Goal: Task Accomplishment & Management: Use online tool/utility

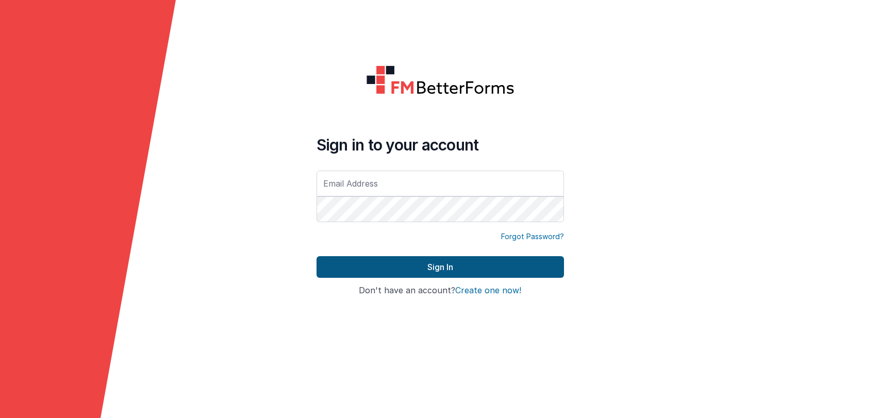
type input "[PERSON_NAME][EMAIL_ADDRESS][DOMAIN_NAME]"
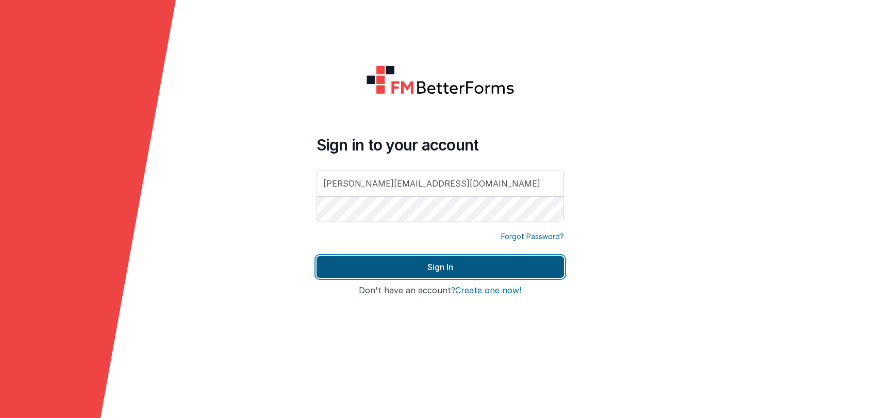
click at [406, 263] on button "Sign In" at bounding box center [441, 267] width 248 height 22
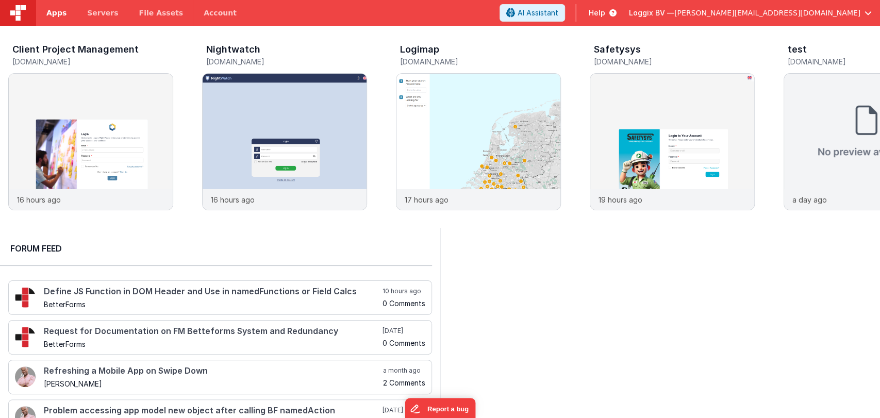
click at [59, 22] on link "Apps" at bounding box center [56, 13] width 41 height 26
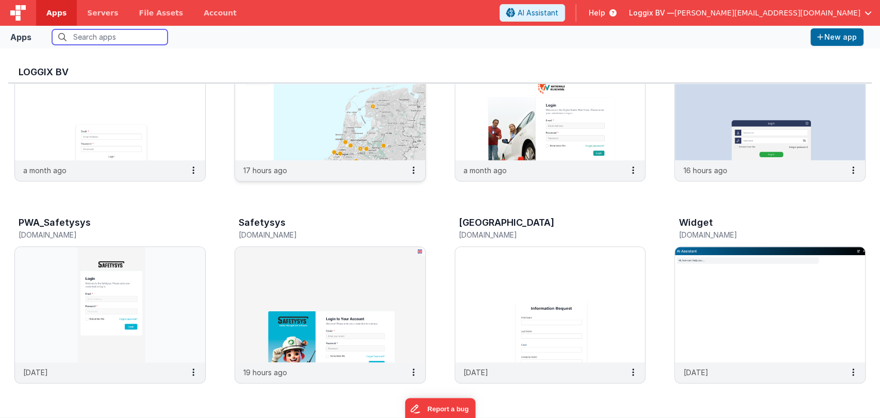
scroll to position [291, 0]
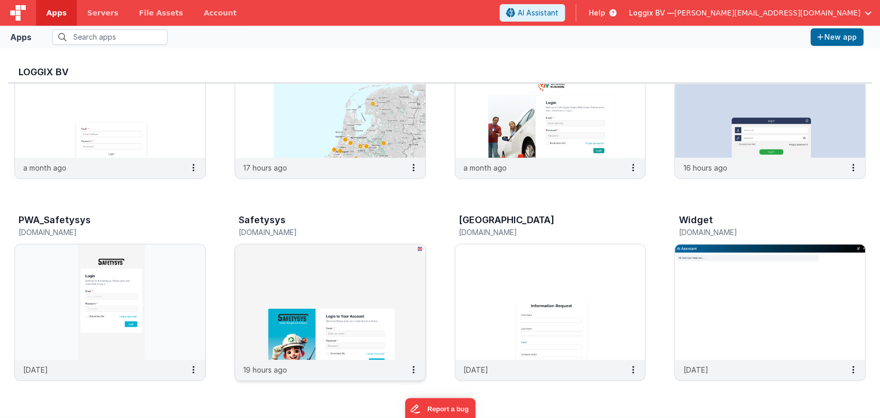
click at [342, 278] on img at bounding box center [330, 302] width 190 height 116
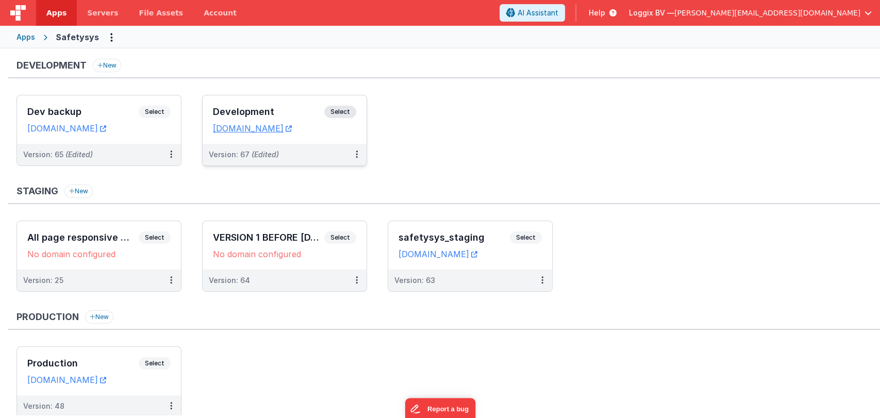
click at [268, 107] on h3 "Development" at bounding box center [268, 112] width 111 height 10
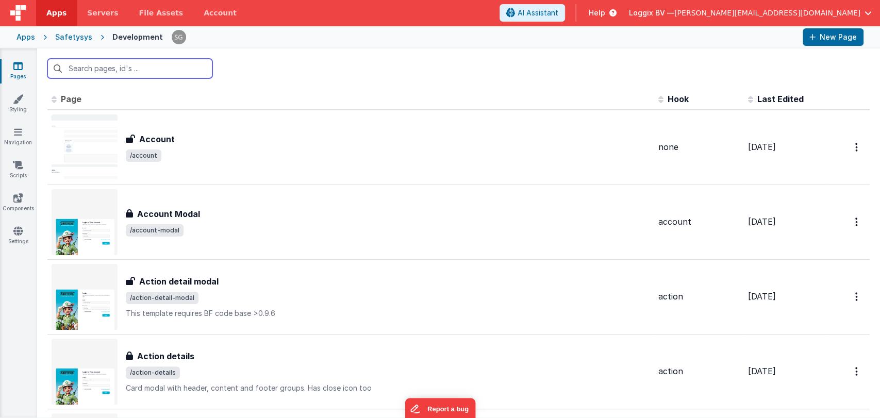
click at [147, 64] on input "text" at bounding box center [129, 69] width 165 height 20
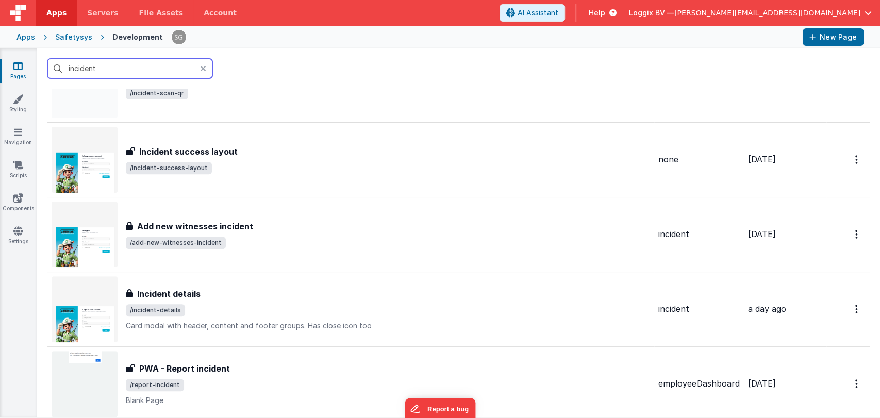
scroll to position [290, 0]
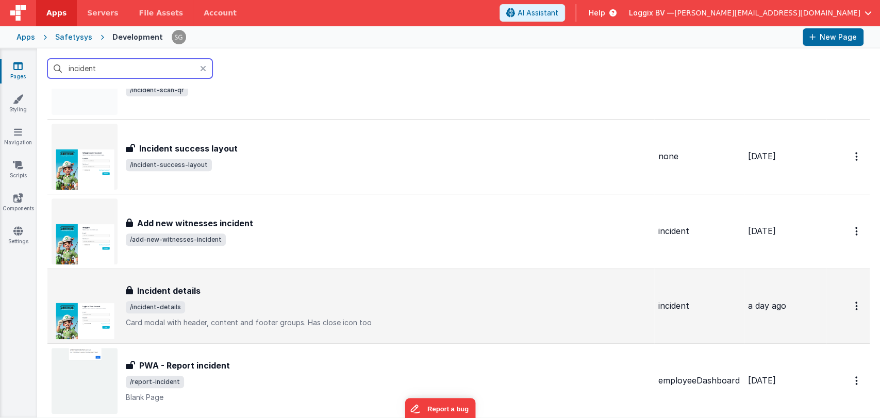
type input "incident"
click at [167, 299] on div "Incident details Incident details /incident-details Card modal with header, con…" at bounding box center [388, 306] width 524 height 43
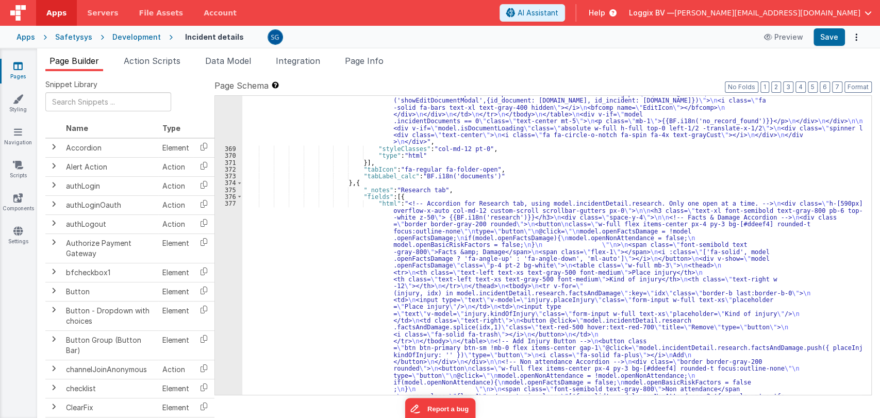
scroll to position [4147, 0]
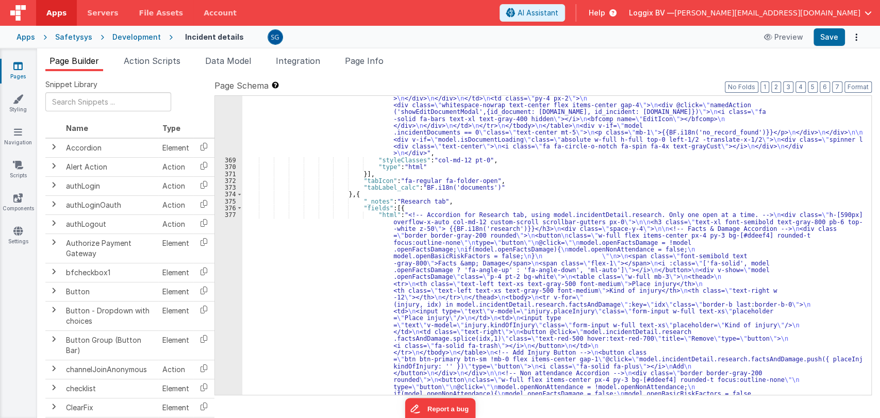
click at [232, 214] on div "377" at bounding box center [228, 410] width 27 height 399
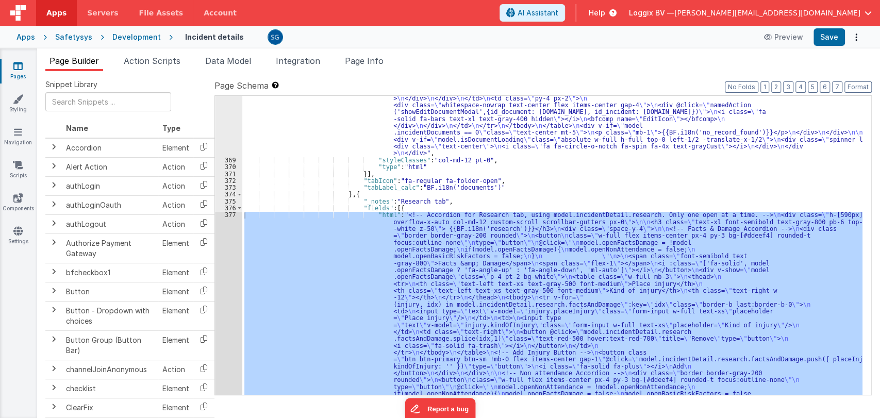
click at [232, 214] on div at bounding box center [440, 209] width 880 height 418
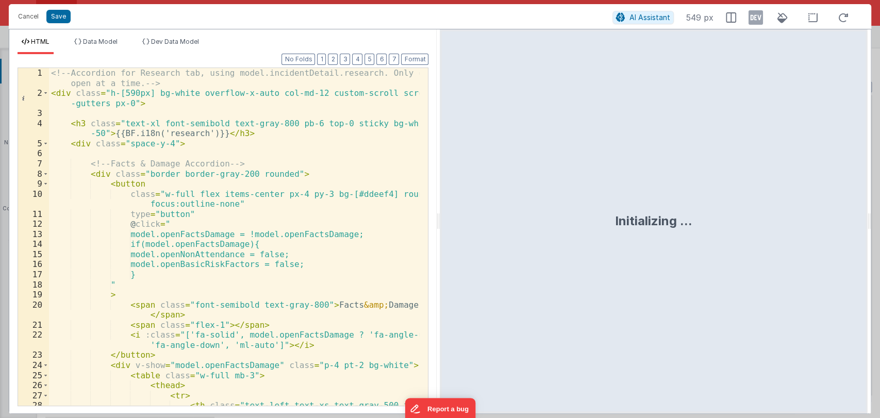
scroll to position [0, 0]
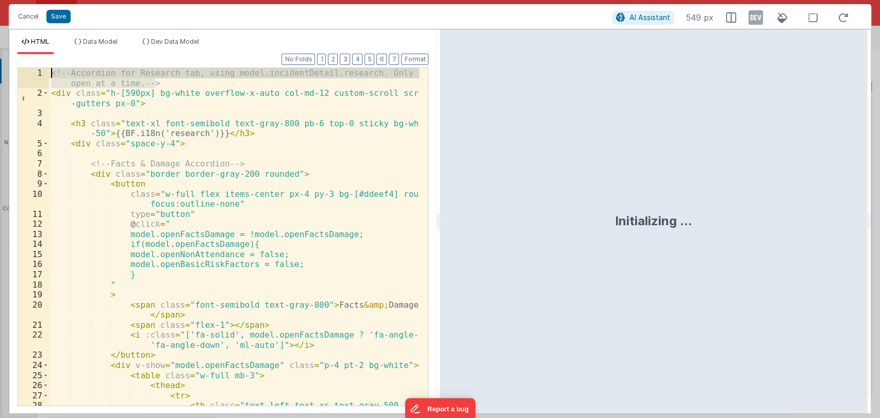
drag, startPoint x: 162, startPoint y: 82, endPoint x: 45, endPoint y: 72, distance: 117.0
click at [45, 72] on div "1 2 3 4 5 6 7 8 9 10 11 12 13 14 15 16 17 18 19 20 21 22 23 24 25 26 27 28 <!--…" at bounding box center [223, 237] width 411 height 339
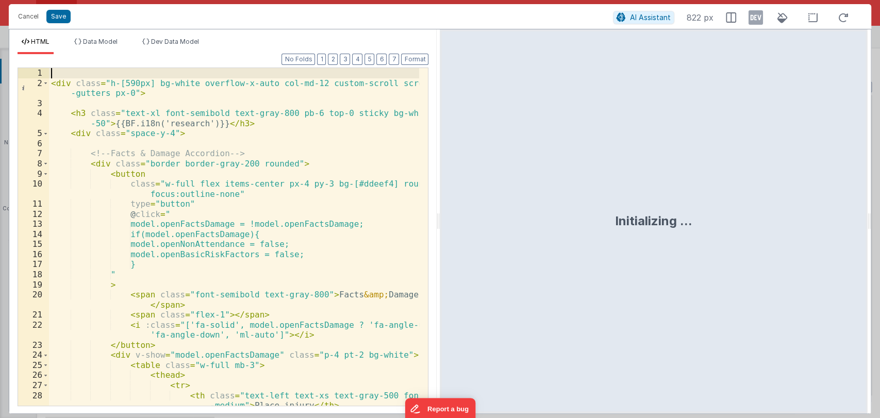
click at [53, 83] on div "< div class = "h-[590px] bg-white overflow-x-auto col-md-12 custom-scroll scrol…" at bounding box center [234, 252] width 371 height 368
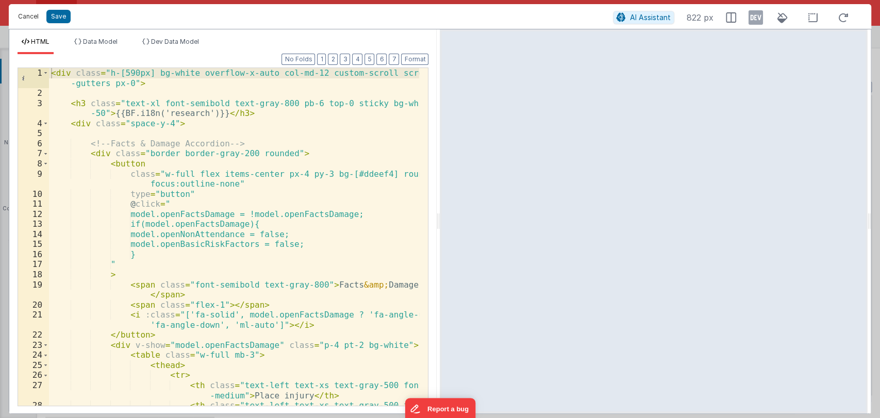
click at [26, 18] on button "Cancel" at bounding box center [28, 16] width 31 height 14
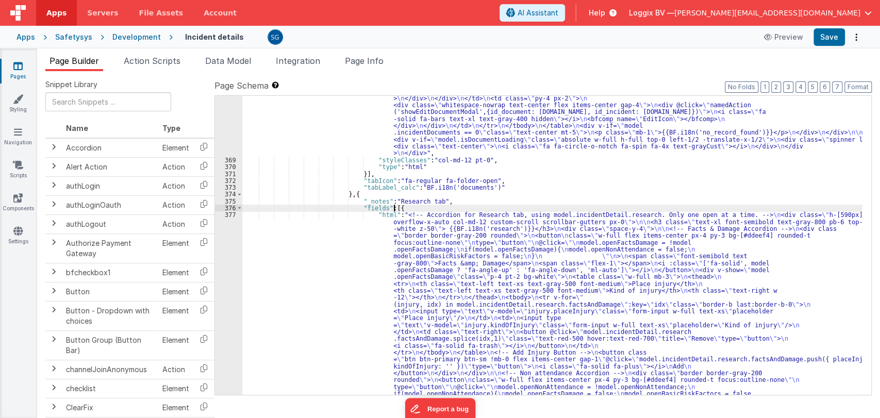
click at [409, 207] on div ""html" : "<div :class= \" (!model.incidentDetail.incident.id || model.isDocumen…" at bounding box center [552, 392] width 620 height 925
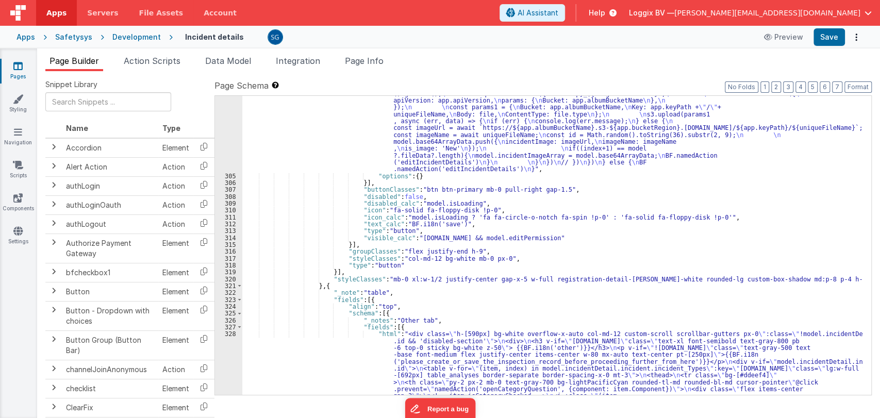
scroll to position [2440, 0]
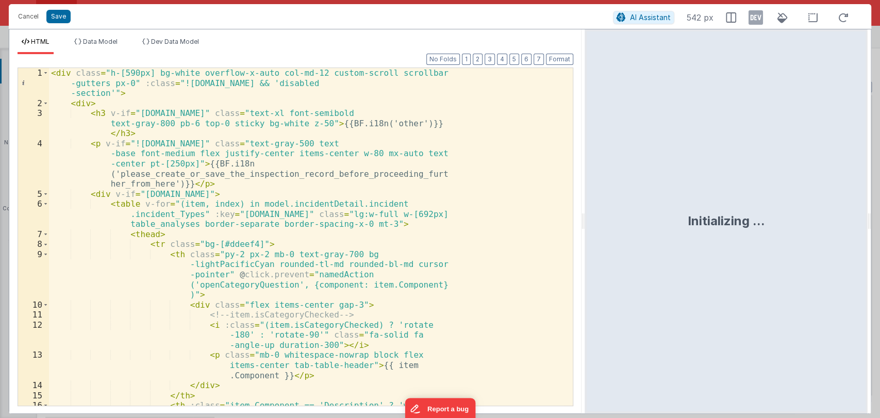
drag, startPoint x: 439, startPoint y: 219, endPoint x: 585, endPoint y: 222, distance: 146.0
click at [585, 222] on html "Cancel Save AI Assistant 542 px HTML Data Model Dev Data Model Format 7 6 5 4 3…" at bounding box center [440, 209] width 880 height 418
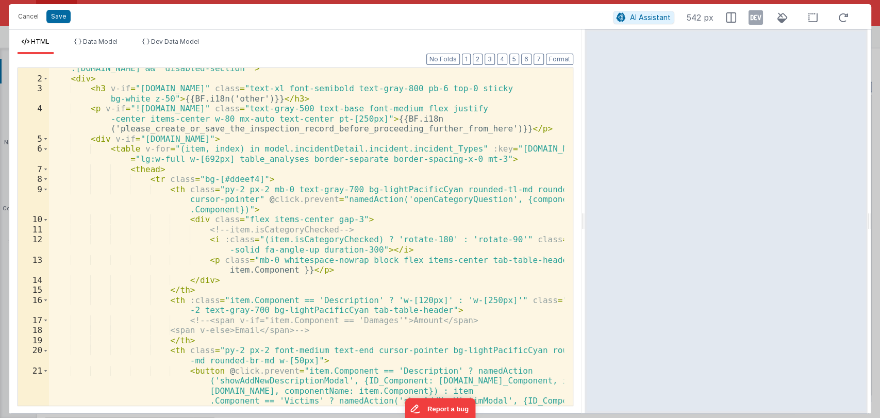
scroll to position [14, 0]
click at [202, 111] on div "< div class = "h-[590px] bg-white overflow-x-auto col-md-12 custom-scroll scrol…" at bounding box center [306, 298] width 515 height 489
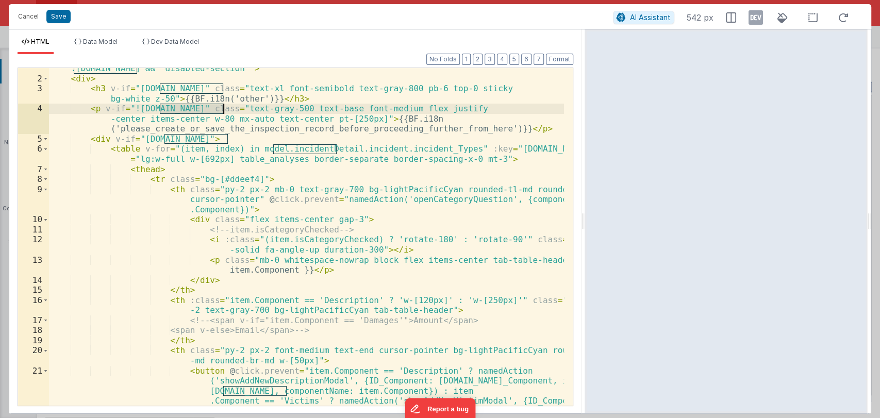
click at [202, 111] on div "< div class = "h-[590px] bg-white overflow-x-auto col-md-12 custom-scroll scrol…" at bounding box center [306, 237] width 515 height 338
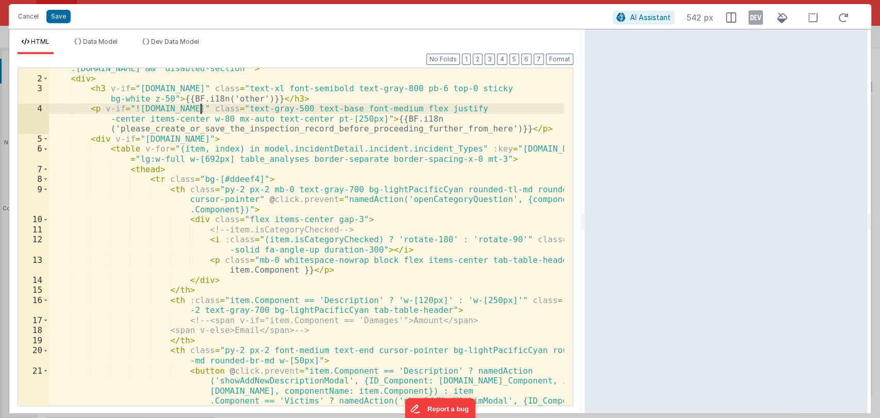
click at [202, 111] on div "< div class = "h-[590px] bg-white overflow-x-auto col-md-12 custom-scroll scrol…" at bounding box center [306, 298] width 515 height 489
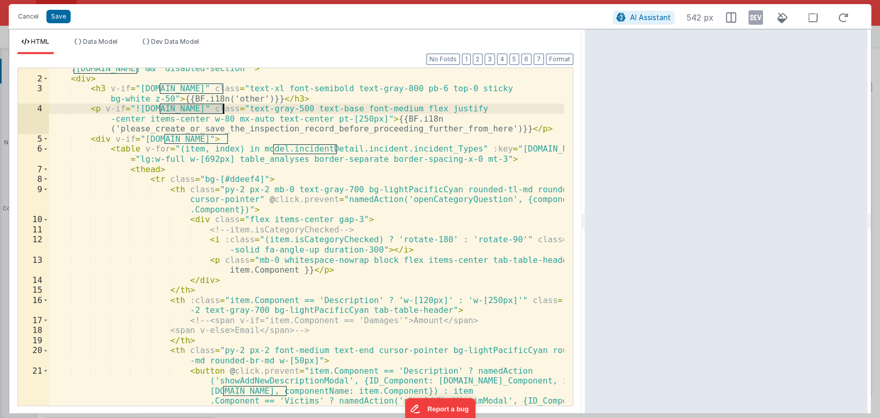
click at [202, 111] on div "< div class = "h-[590px] bg-white overflow-x-auto col-md-12 custom-scroll scrol…" at bounding box center [306, 298] width 515 height 489
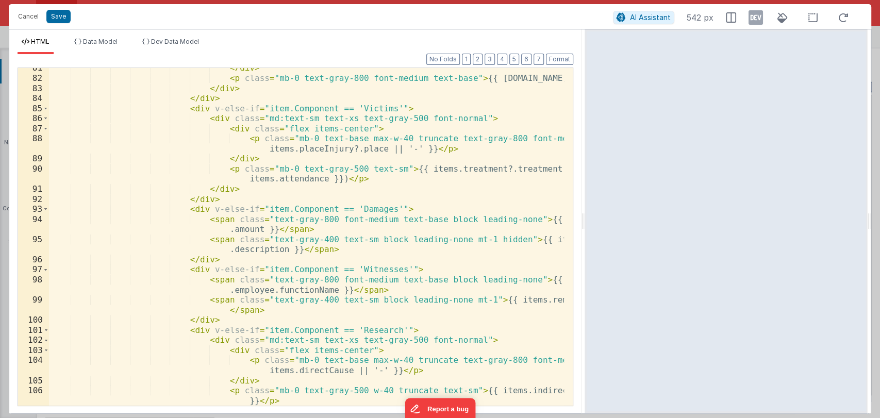
scroll to position [1358, 0]
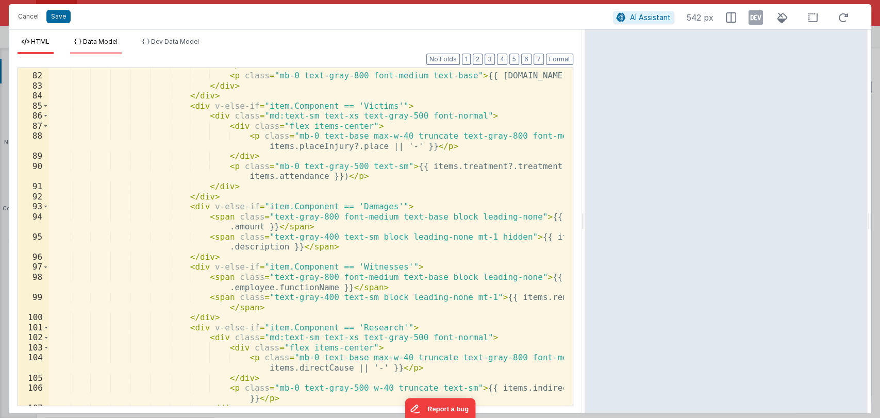
click at [111, 42] on span "Data Model" at bounding box center [100, 42] width 35 height 8
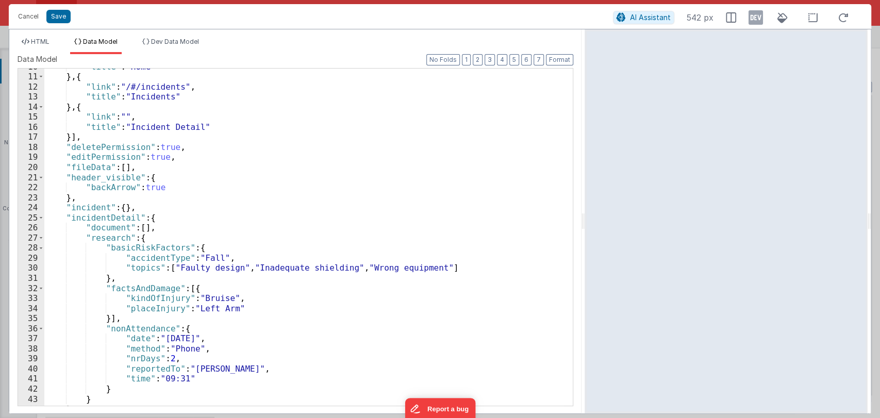
scroll to position [110, 0]
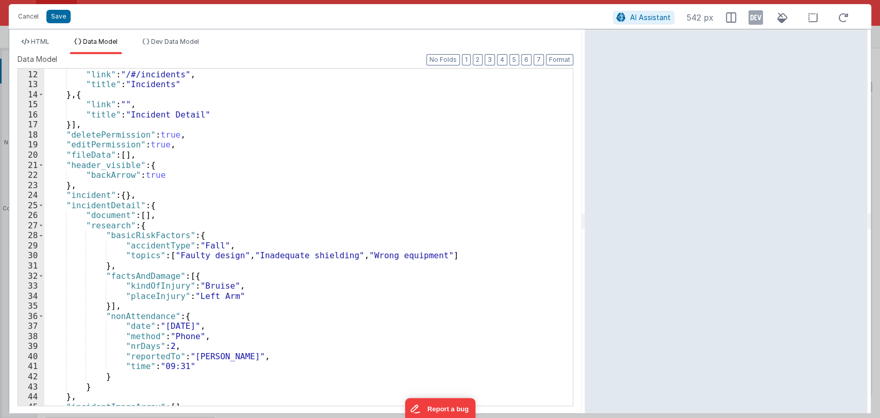
click at [37, 223] on div "27" at bounding box center [31, 226] width 26 height 10
click at [43, 223] on span at bounding box center [41, 226] width 6 height 10
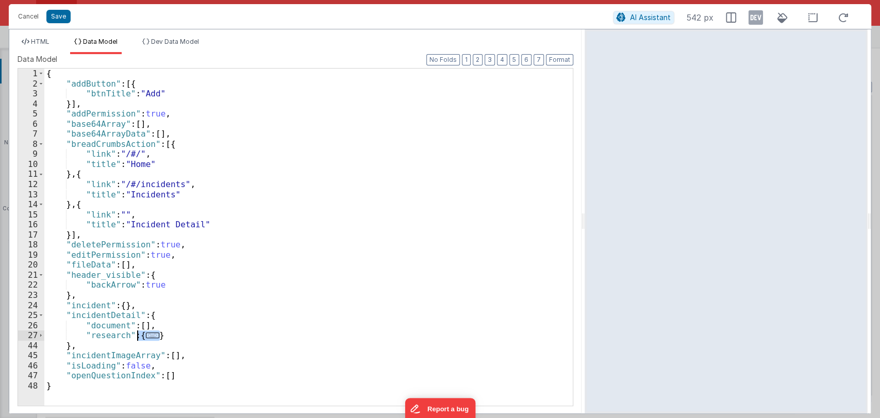
drag, startPoint x: 160, startPoint y: 335, endPoint x: 137, endPoint y: 336, distance: 23.2
click at [137, 336] on div "{ "addButton" : [{ "btnTitle" : "Add" }] , "addPermission" : true , "base64Arra…" at bounding box center [308, 247] width 529 height 357
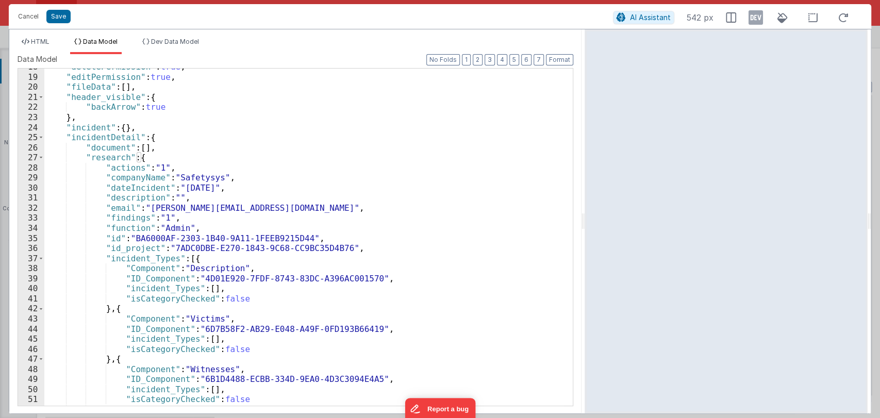
scroll to position [178, 0]
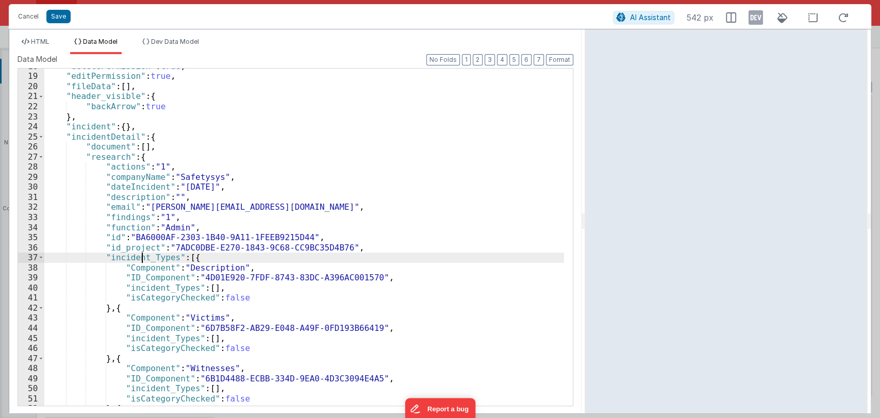
click at [141, 257] on div ""deletePermission" : true , "editPermission" : true , "fileData" : [ ] , "heade…" at bounding box center [304, 239] width 520 height 357
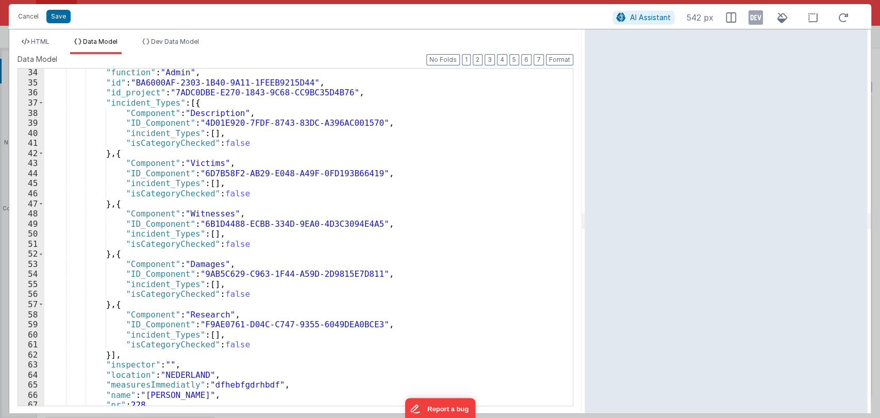
scroll to position [336, 0]
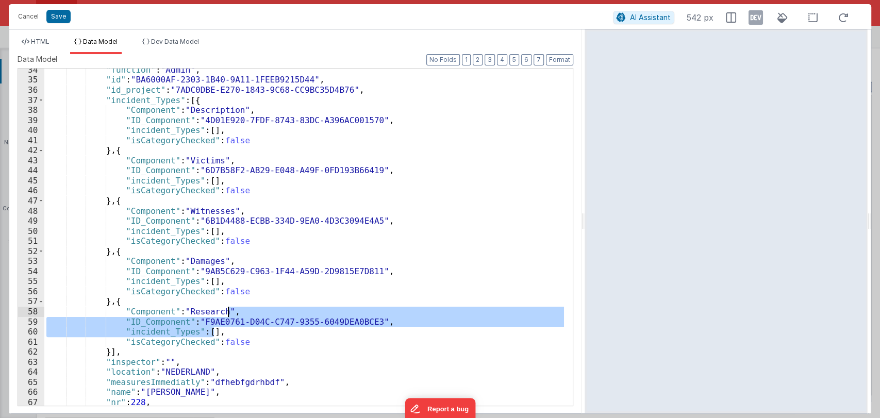
drag, startPoint x: 219, startPoint y: 332, endPoint x: 232, endPoint y: 315, distance: 21.8
click at [232, 315] on div ""function" : "Admin" , "id" : "BA6000AF-2303-1B40-9A11-1FEEB9215D44" , "id_proj…" at bounding box center [304, 243] width 520 height 357
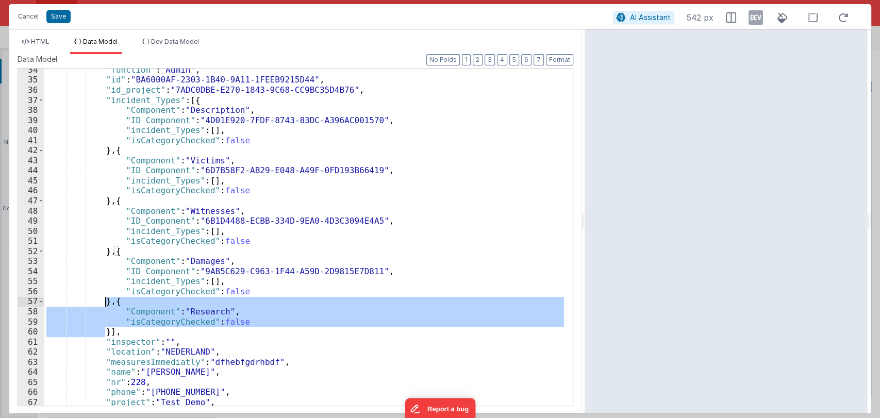
drag, startPoint x: 105, startPoint y: 331, endPoint x: 107, endPoint y: 301, distance: 29.5
click at [107, 301] on div ""function" : "Admin" , "id" : "BA6000AF-2303-1B40-9A11-1FEEB9215D44" , "id_proj…" at bounding box center [304, 243] width 520 height 357
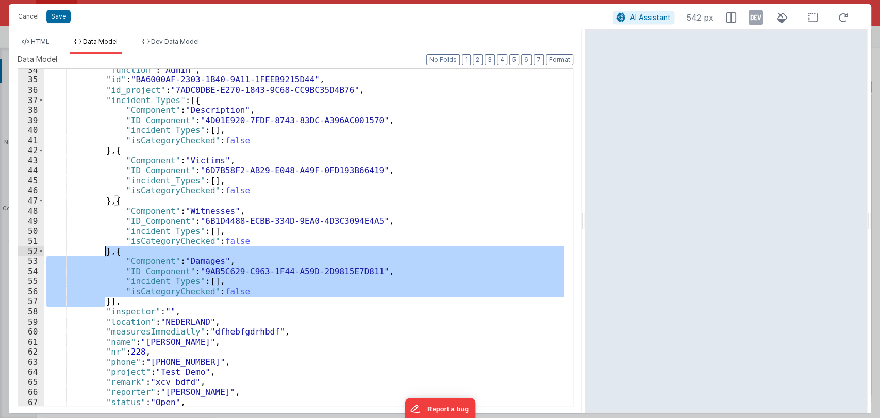
drag, startPoint x: 104, startPoint y: 300, endPoint x: 105, endPoint y: 250, distance: 50.0
click at [105, 250] on div ""function" : "Admin" , "id" : "BA6000AF-2303-1B40-9A11-1FEEB9215D44" , "id_proj…" at bounding box center [304, 243] width 520 height 357
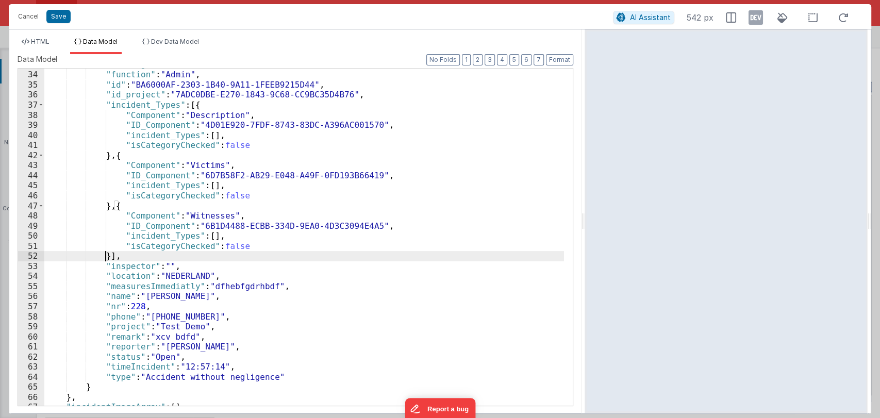
scroll to position [331, 0]
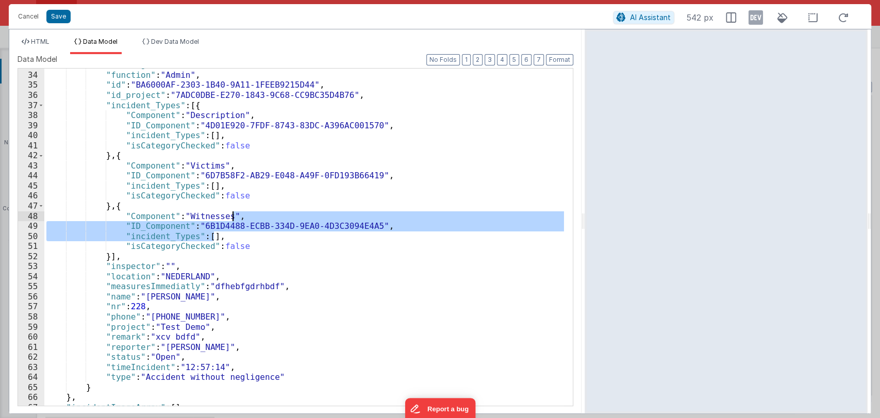
drag, startPoint x: 220, startPoint y: 233, endPoint x: 238, endPoint y: 216, distance: 24.8
click at [238, 216] on div ""findings" : "1" , "function" : "Admin" , "id" : "BA6000AF-2303-1B40-9A11-1FEEB…" at bounding box center [304, 238] width 520 height 357
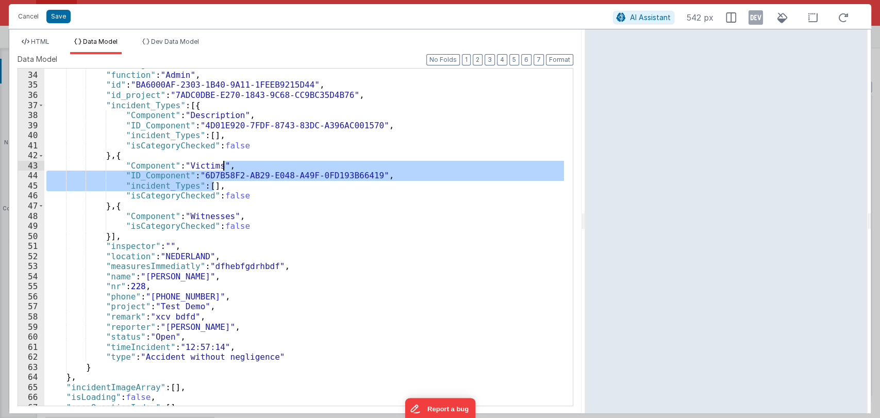
drag, startPoint x: 237, startPoint y: 183, endPoint x: 241, endPoint y: 162, distance: 20.9
click at [241, 162] on div ""findings" : "1" , "function" : "Admin" , "id" : "BA6000AF-2303-1B40-9A11-1FEEB…" at bounding box center [304, 238] width 520 height 357
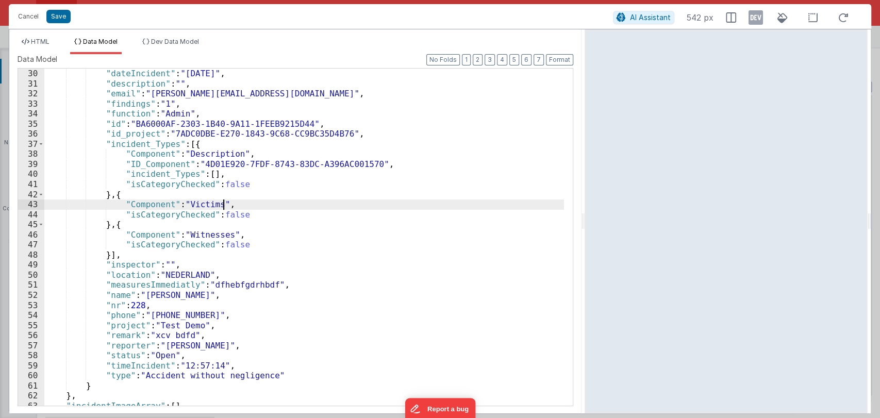
scroll to position [291, 0]
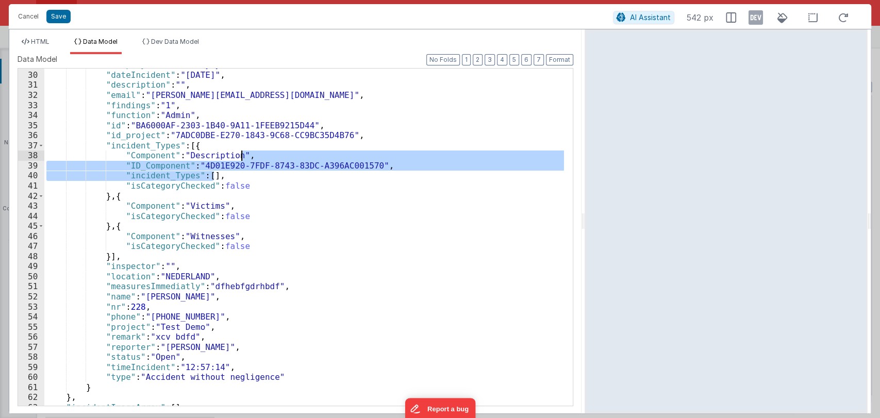
drag, startPoint x: 231, startPoint y: 176, endPoint x: 240, endPoint y: 156, distance: 21.5
click at [240, 156] on div ""companyName" : "Safetysys" , "dateIncident" : "30-07-2025" , "description" : "…" at bounding box center [304, 238] width 520 height 357
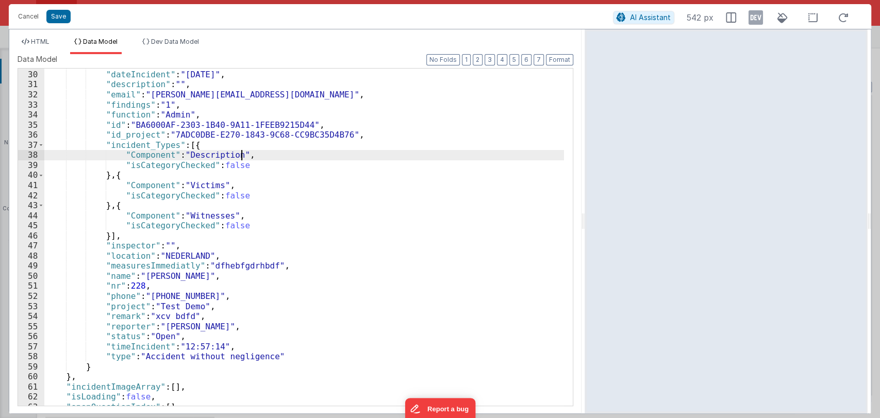
scroll to position [291, 0]
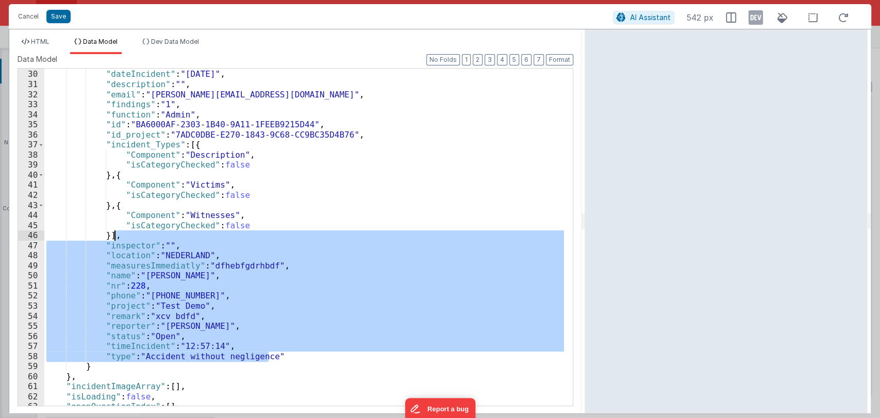
drag, startPoint x: 281, startPoint y: 355, endPoint x: 200, endPoint y: 237, distance: 142.8
click at [200, 237] on div ""companyName" : "Safetysys" , "dateIncident" : "30-07-2025" , "description" : "…" at bounding box center [304, 237] width 520 height 357
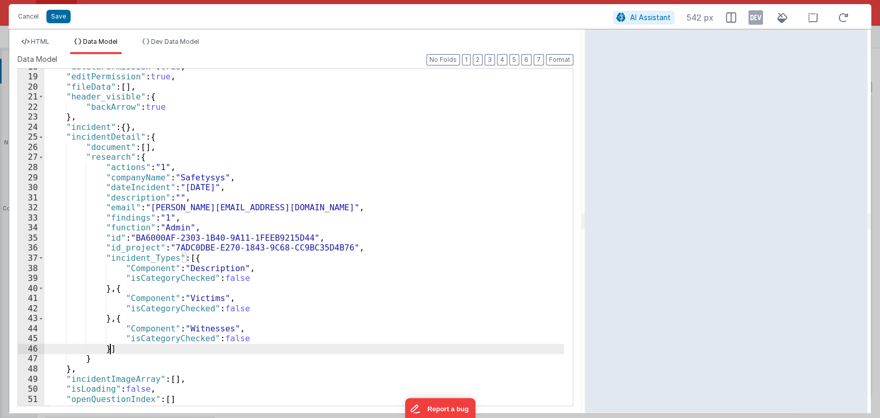
scroll to position [177, 0]
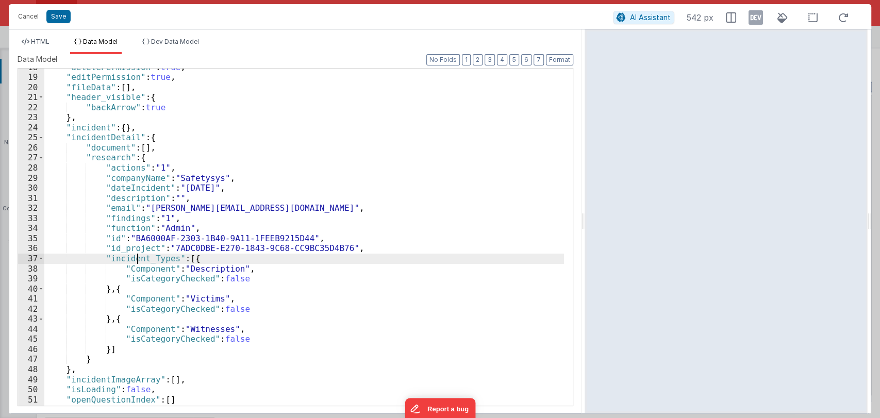
click at [139, 257] on div ""deletePermission" : true , "editPermission" : true , "fileData" : [ ] , "heade…" at bounding box center [304, 240] width 520 height 357
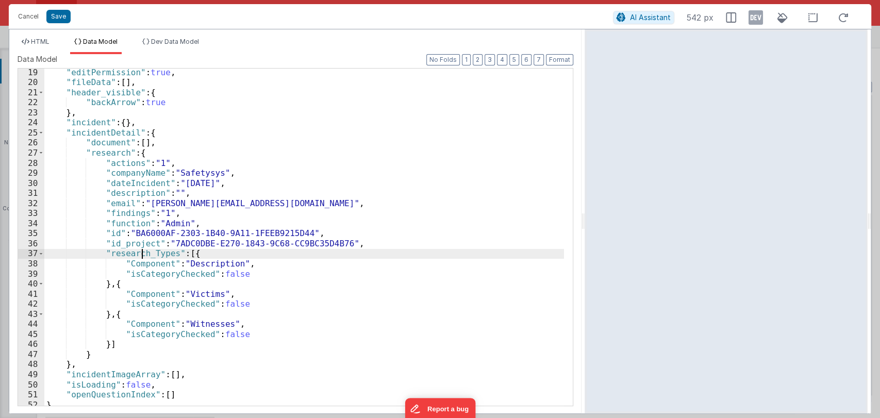
scroll to position [187, 0]
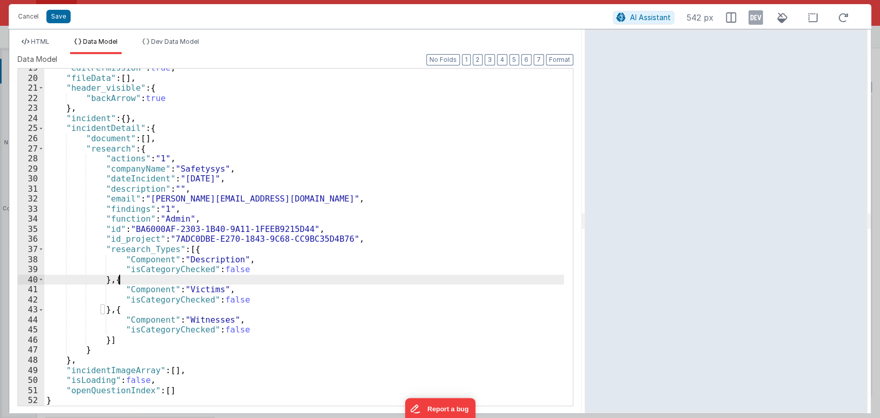
click at [253, 284] on div ""editPermission" : true , "fileData" : [ ] , "header_visible" : { "backArrow" :…" at bounding box center [304, 241] width 520 height 357
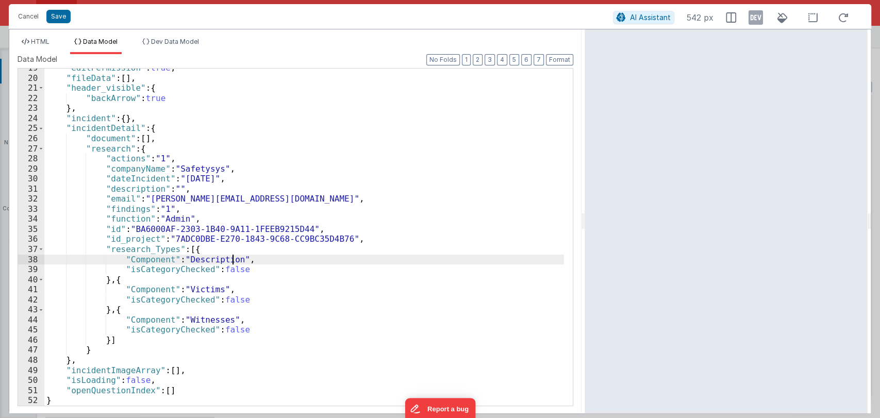
click at [231, 255] on div ""editPermission" : true , "fileData" : [ ] , "header_visible" : { "backArrow" :…" at bounding box center [304, 241] width 520 height 357
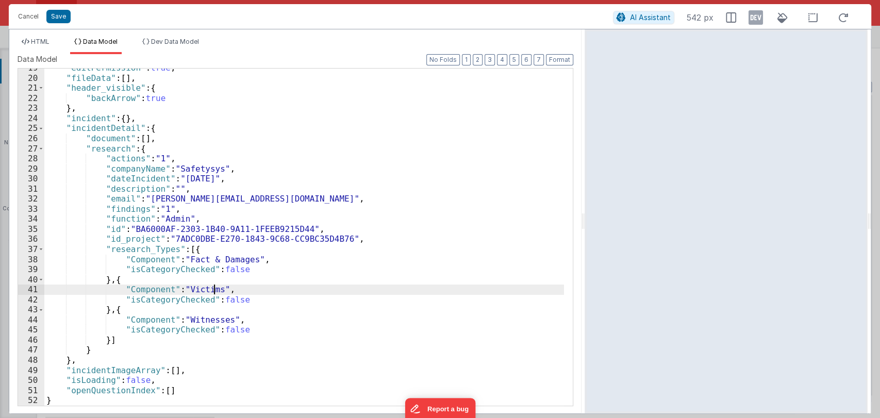
click at [215, 287] on div ""editPermission" : true , "fileData" : [ ] , "header_visible" : { "backArrow" :…" at bounding box center [304, 241] width 520 height 357
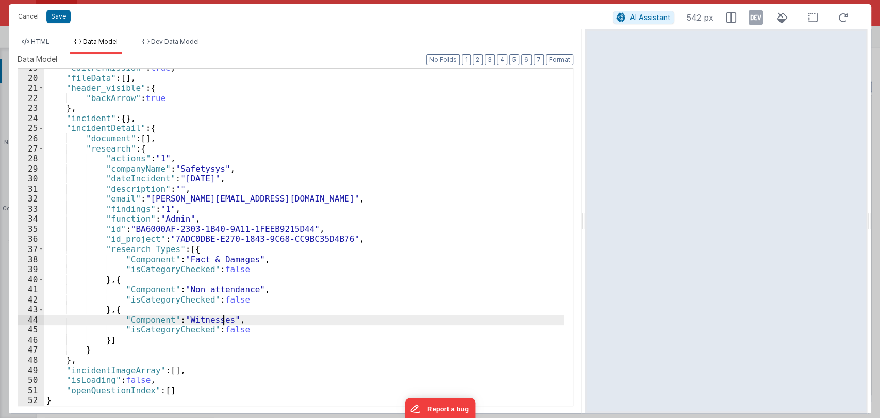
click at [222, 321] on div ""editPermission" : true , "fileData" : [ ] , "header_visible" : { "backArrow" :…" at bounding box center [304, 241] width 520 height 357
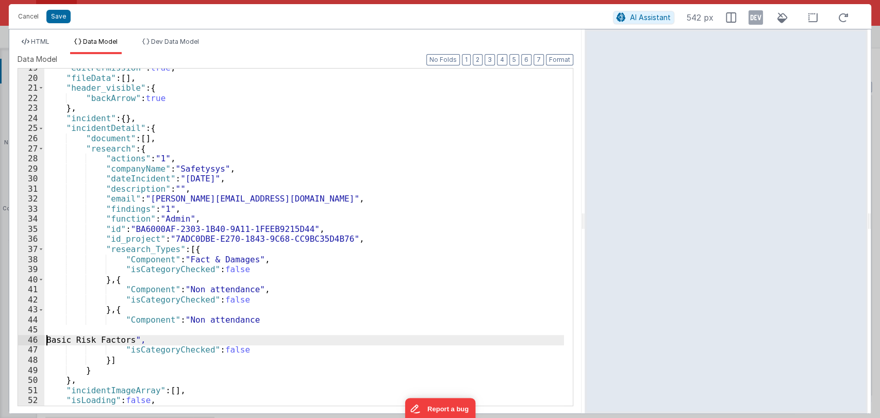
click at [47, 338] on div ""editPermission" : true , "fileData" : [ ] , "header_visible" : { "backArrow" :…" at bounding box center [304, 241] width 520 height 357
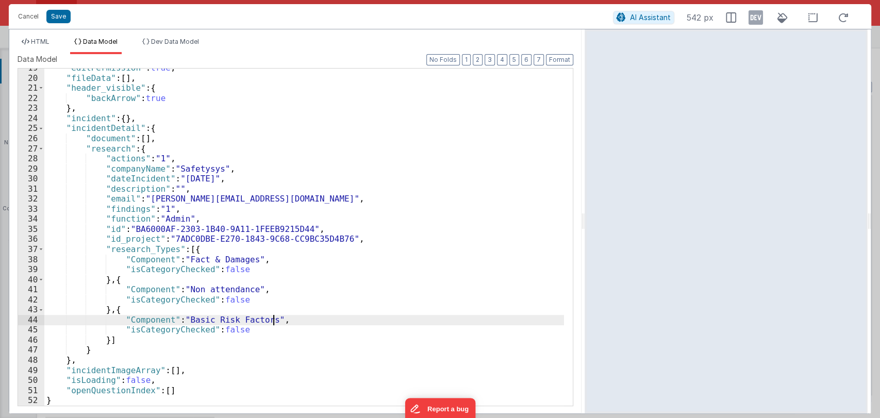
click at [285, 320] on div ""editPermission" : true , "fileData" : [ ] , "header_visible" : { "backArrow" :…" at bounding box center [304, 241] width 520 height 357
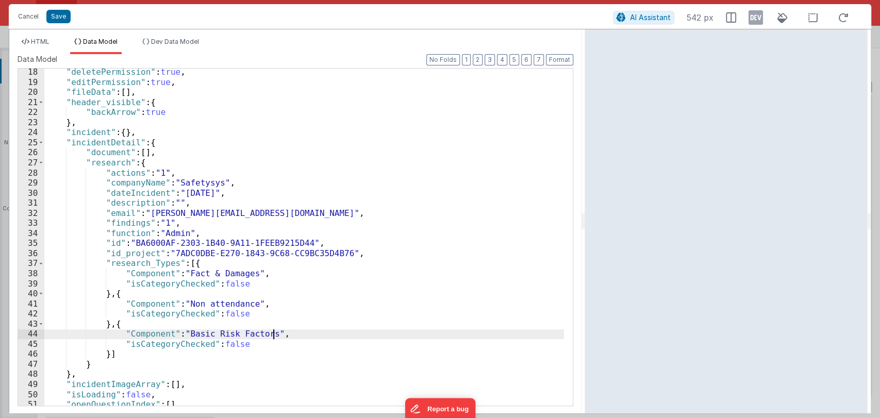
scroll to position [173, 0]
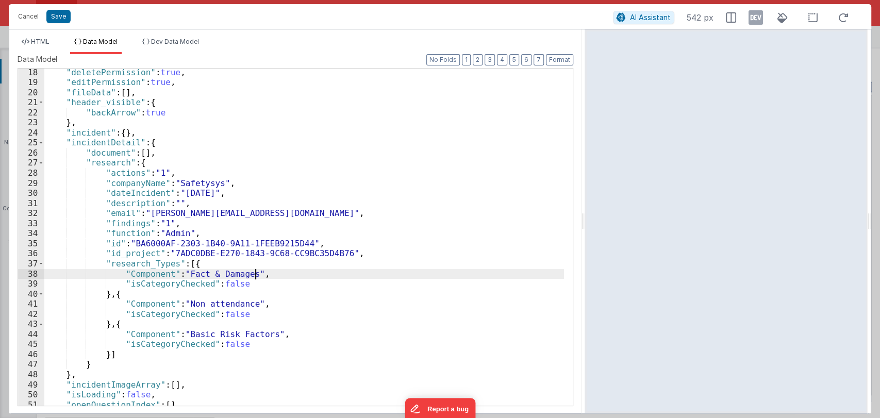
click at [262, 273] on div ""deletePermission" : true , "editPermission" : true , "fileData" : [ ] , "heade…" at bounding box center [304, 246] width 520 height 357
click at [249, 283] on div ""deletePermission" : true , "editPermission" : true , "fileData" : [ ] , "heade…" at bounding box center [304, 246] width 520 height 357
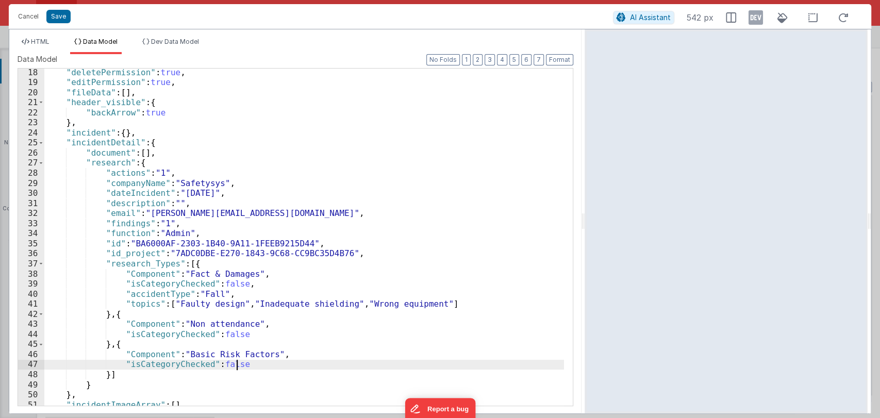
click at [249, 364] on div ""deletePermission" : true , "editPermission" : true , "fileData" : [ ] , "heade…" at bounding box center [304, 246] width 520 height 357
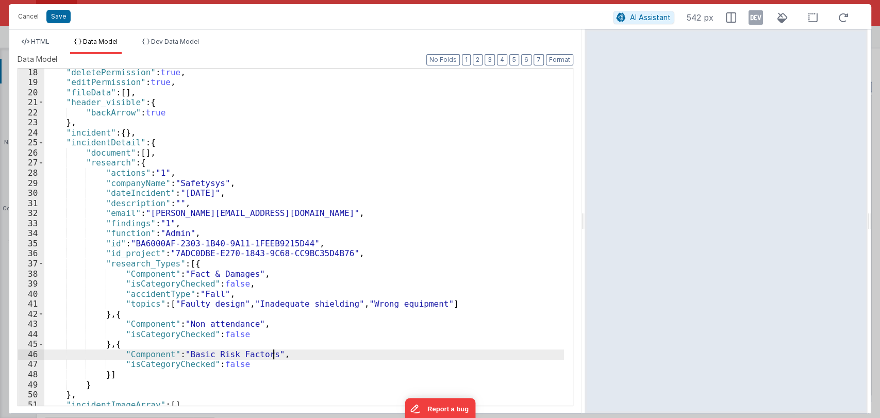
click at [281, 354] on div ""deletePermission" : true , "editPermission" : true , "fileData" : [ ] , "heade…" at bounding box center [304, 246] width 520 height 357
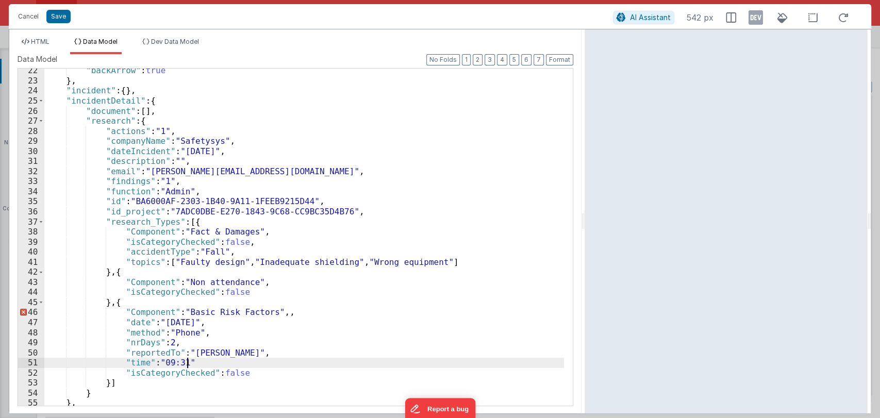
scroll to position [215, 0]
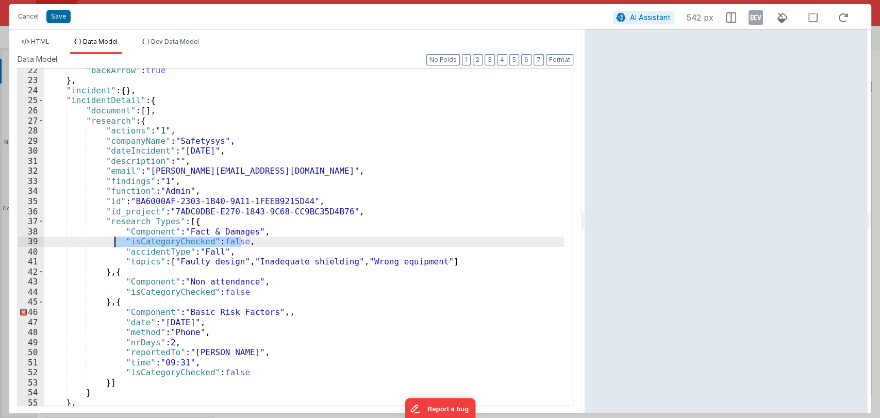
drag, startPoint x: 248, startPoint y: 240, endPoint x: 116, endPoint y: 241, distance: 132.0
click at [116, 241] on div ""backArrow" : true } , "incident" : { } , "incidentDetail" : { "document" : [ ]…" at bounding box center [304, 243] width 520 height 357
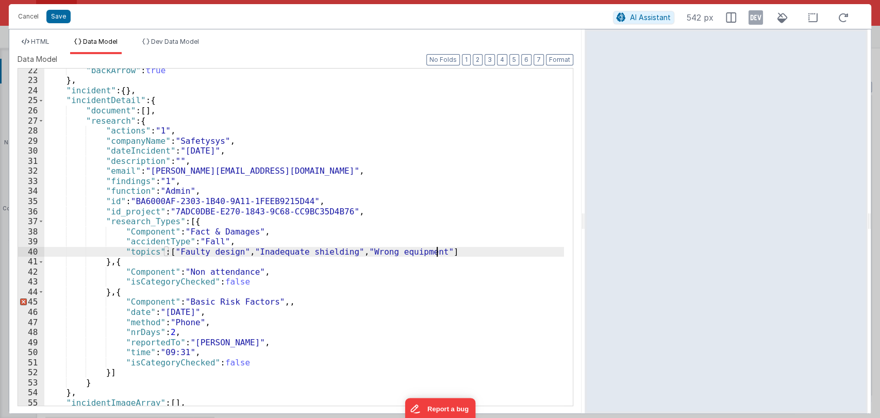
click at [458, 254] on div ""backArrow" : true } , "incident" : { } , "incidentDetail" : { "document" : [ ]…" at bounding box center [304, 243] width 520 height 357
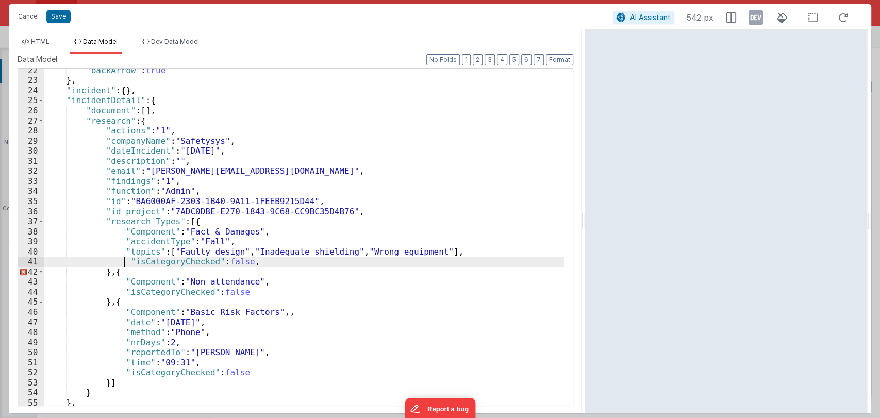
click at [122, 261] on div ""backArrow" : true } , "incident" : { } , "incidentDetail" : { "document" : [ ]…" at bounding box center [304, 243] width 520 height 357
click at [278, 261] on div ""backArrow" : true } , "incident" : { } , "incidentDetail" : { "document" : [ ]…" at bounding box center [304, 243] width 520 height 357
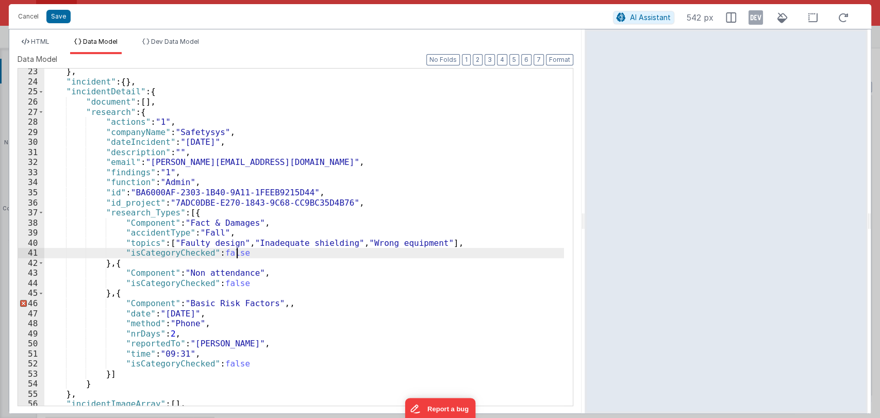
scroll to position [225, 0]
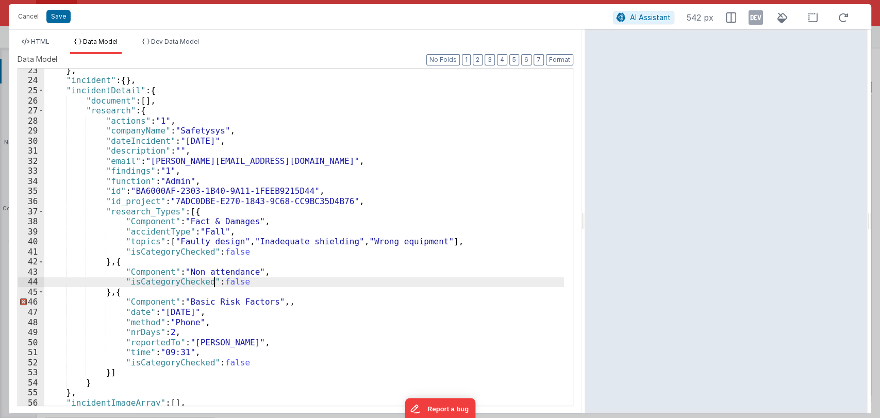
click at [213, 281] on div "} , "incident" : { } , "incidentDetail" : { "document" : [ ] , "research" : { "…" at bounding box center [304, 243] width 520 height 357
click at [254, 283] on div "} , "incident" : { } , "incidentDetail" : { "document" : [ ] , "research" : { "…" at bounding box center [304, 243] width 520 height 357
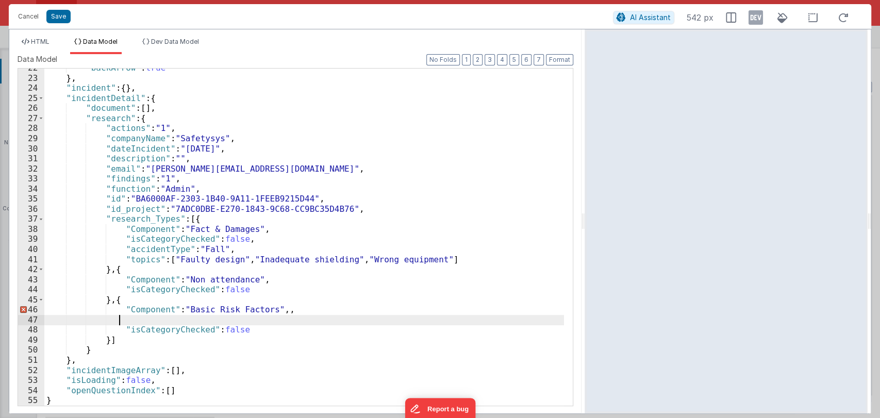
scroll to position [207, 0]
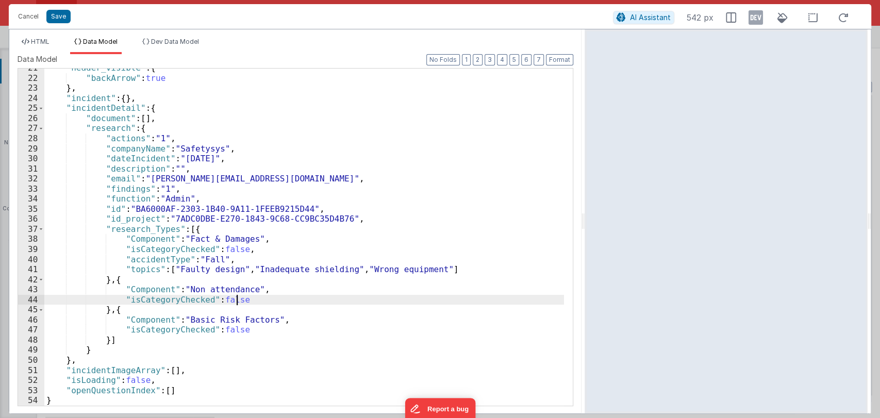
click at [252, 297] on div ""header_visible" : { "backArrow" : true } , "incident" : { } , "incidentDetail"…" at bounding box center [304, 241] width 520 height 357
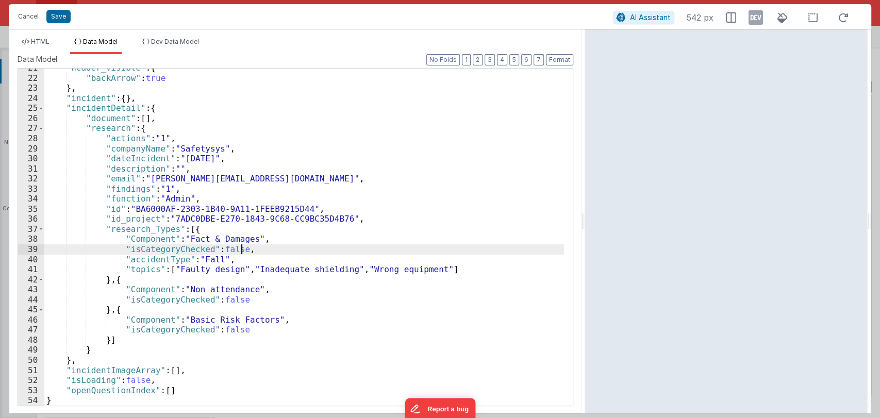
click at [243, 251] on div ""header_visible" : { "backArrow" : true } , "incident" : { } , "incidentDetail"…" at bounding box center [304, 241] width 520 height 357
drag, startPoint x: 243, startPoint y: 251, endPoint x: 119, endPoint y: 251, distance: 124.3
click at [119, 251] on div ""header_visible" : { "backArrow" : true } , "incident" : { } , "incidentDetail"…" at bounding box center [304, 241] width 520 height 357
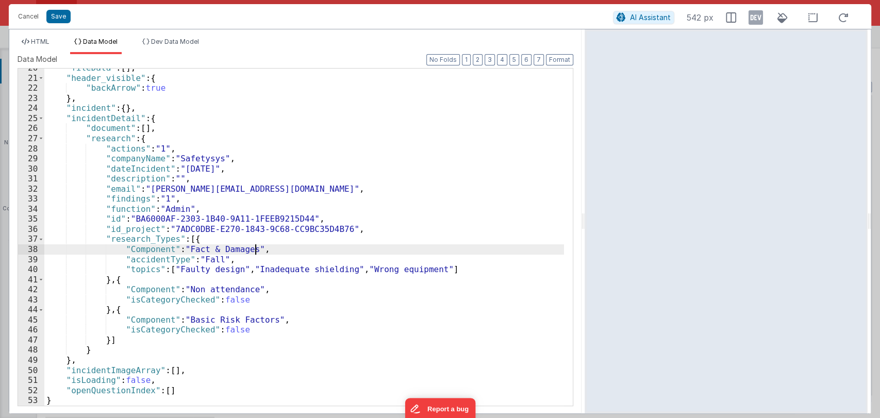
scroll to position [197, 0]
click at [468, 265] on div ""fileData" : [ ] , "header_visible" : { "backArrow" : true } , "incident" : { }…" at bounding box center [304, 241] width 520 height 357
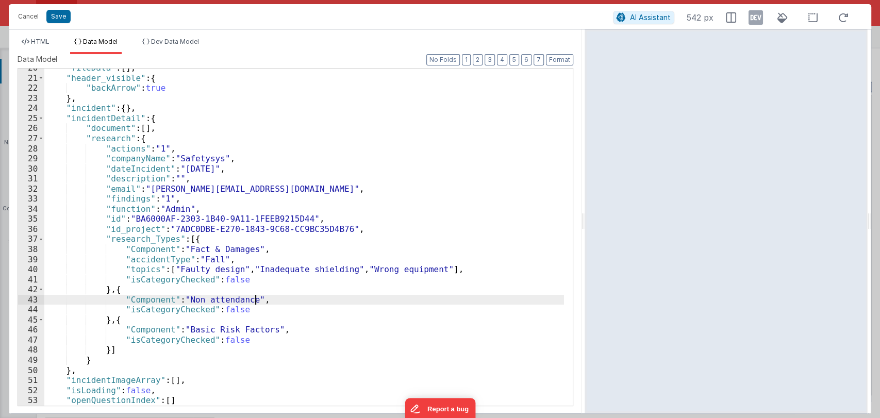
click at [266, 300] on div ""fileData" : [ ] , "header_visible" : { "backArrow" : true } , "incident" : { }…" at bounding box center [304, 241] width 520 height 357
paste textarea
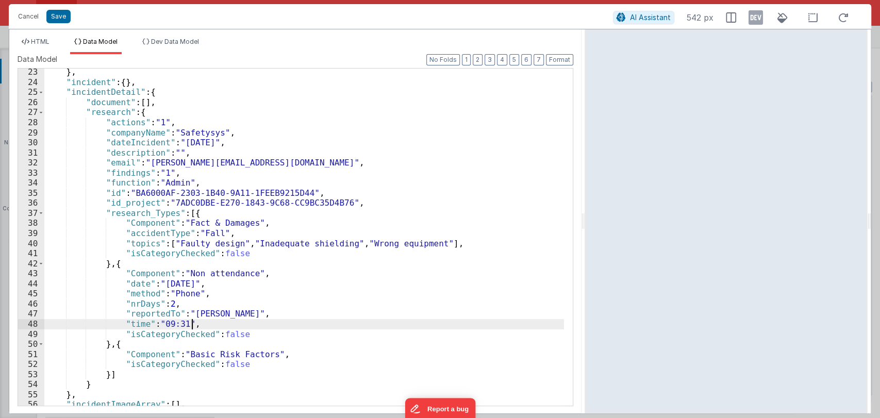
scroll to position [223, 0]
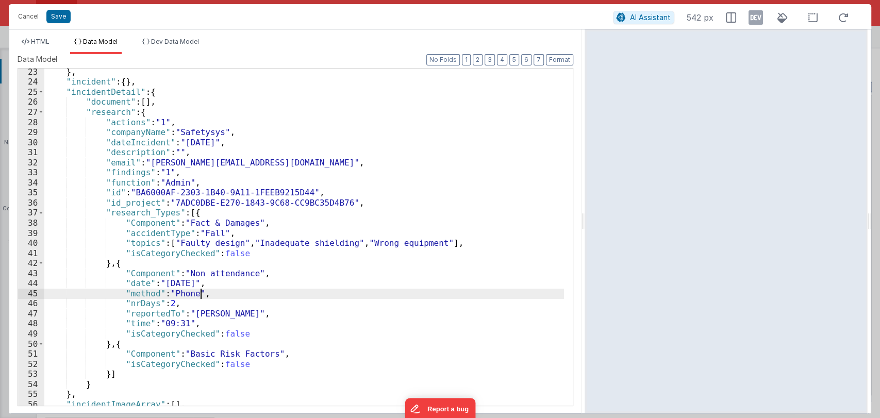
click at [269, 295] on div "} , "incident" : { } , "incidentDetail" : { "document" : [ ] , "research" : { "…" at bounding box center [304, 245] width 520 height 357
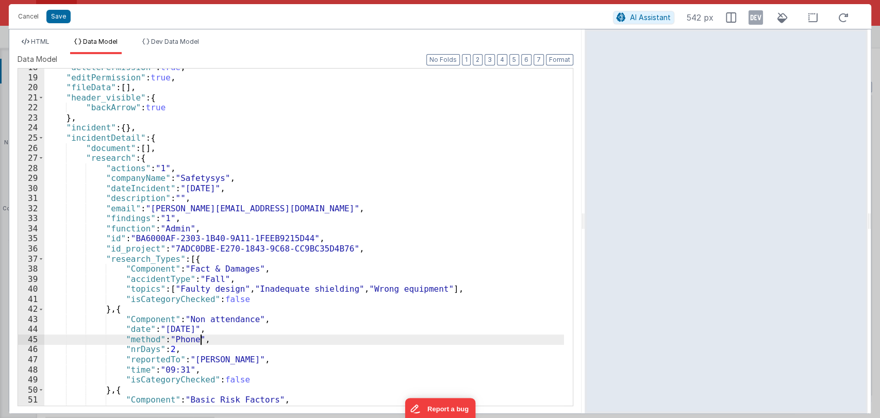
scroll to position [177, 0]
click at [53, 17] on button "Save" at bounding box center [58, 16] width 24 height 13
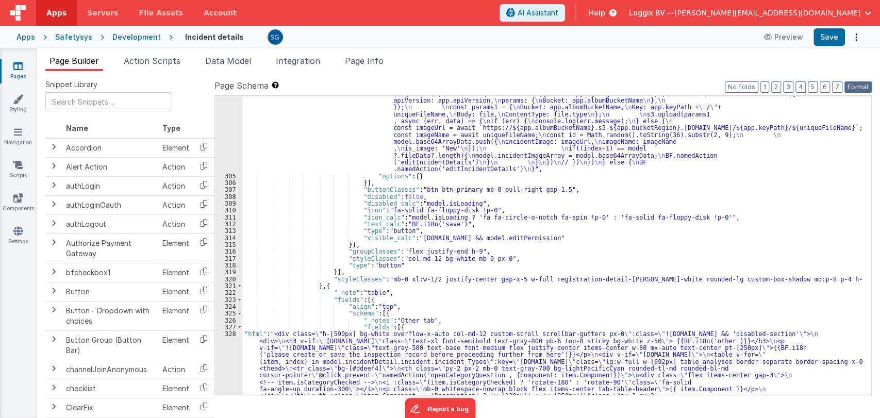
click at [853, 84] on button "Format" at bounding box center [858, 86] width 27 height 11
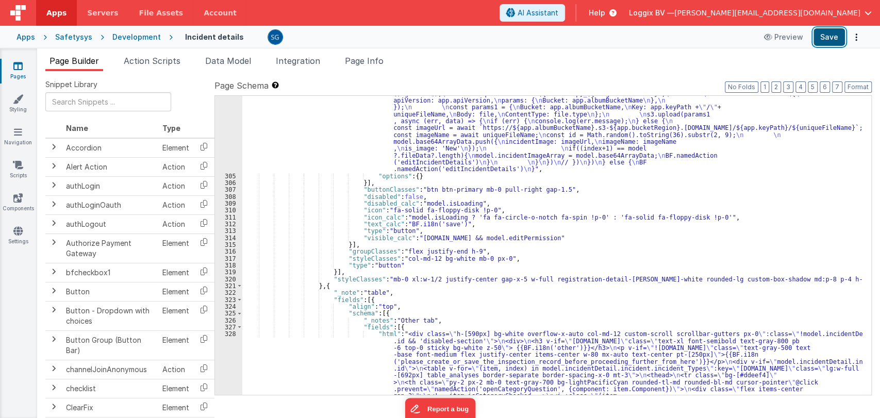
click at [832, 32] on button "Save" at bounding box center [829, 37] width 31 height 18
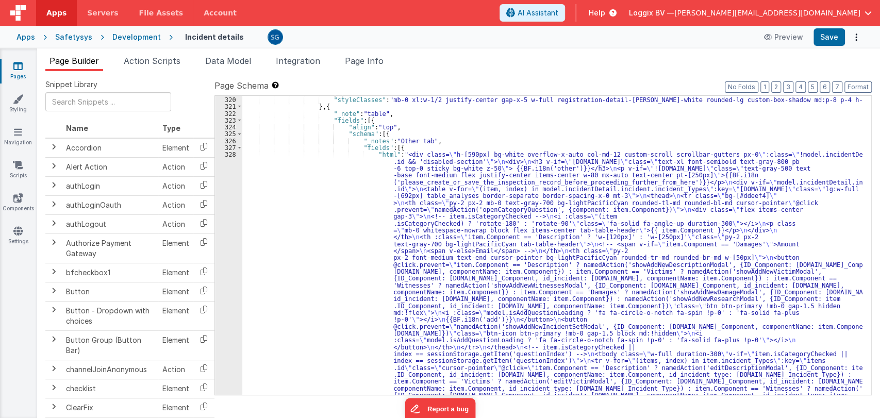
scroll to position [2617, 0]
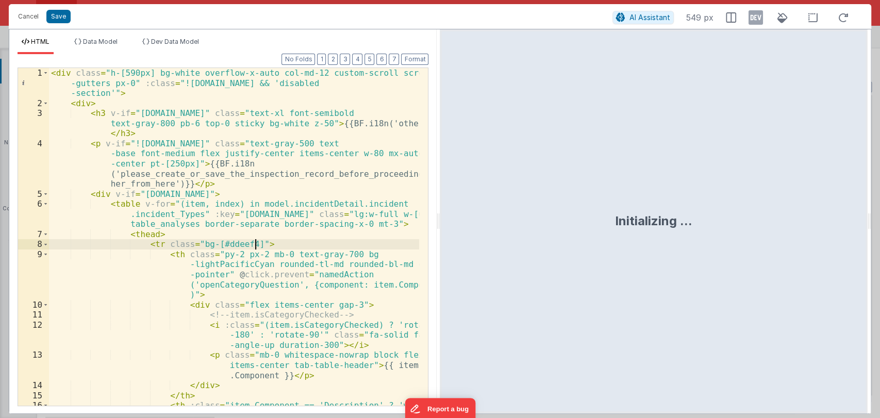
click at [293, 249] on div "< div class = "h-[590px] bg-white overflow-x-auto col-md-12 custom-scroll scrol…" at bounding box center [234, 267] width 371 height 398
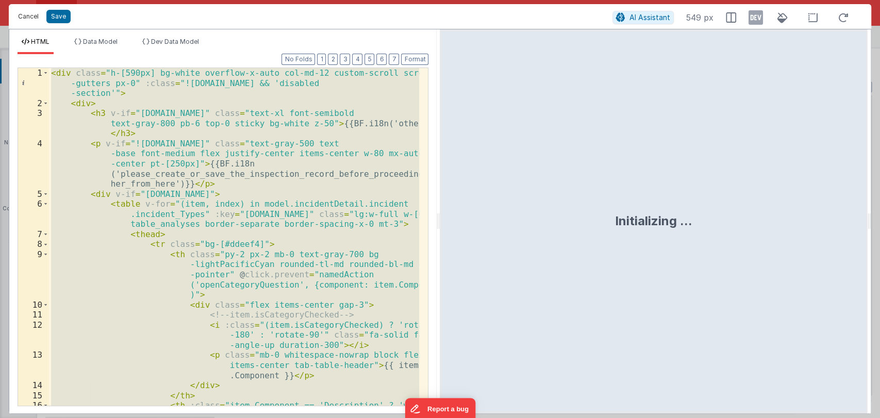
click at [27, 18] on button "Cancel" at bounding box center [28, 16] width 31 height 14
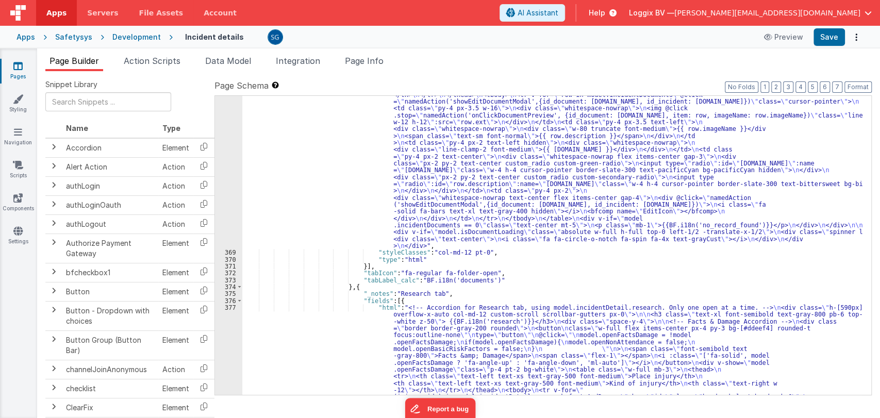
scroll to position [4096, 0]
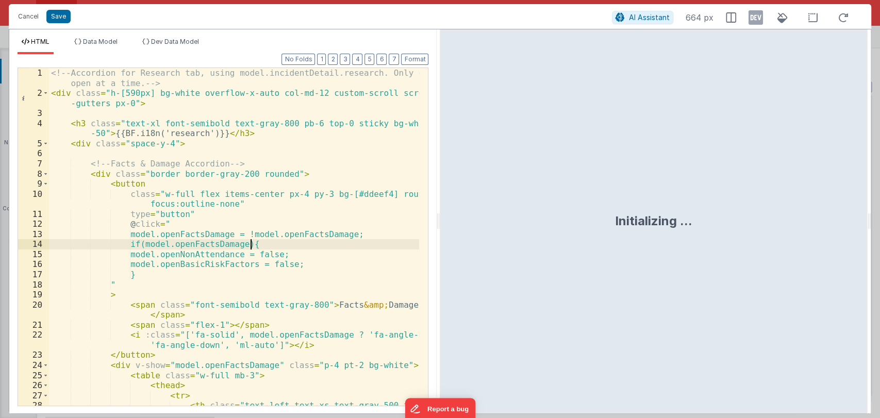
click at [295, 239] on div "<!-- Accordion for Research tab, using model.incidentDetail.research. Only one …" at bounding box center [234, 257] width 371 height 378
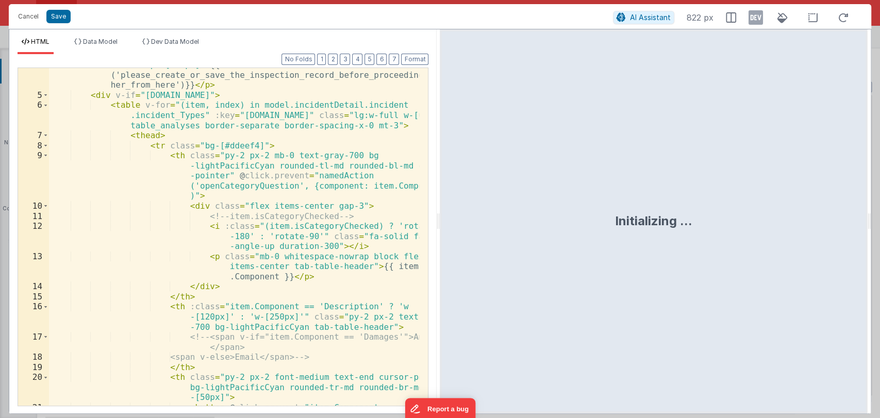
scroll to position [99, 0]
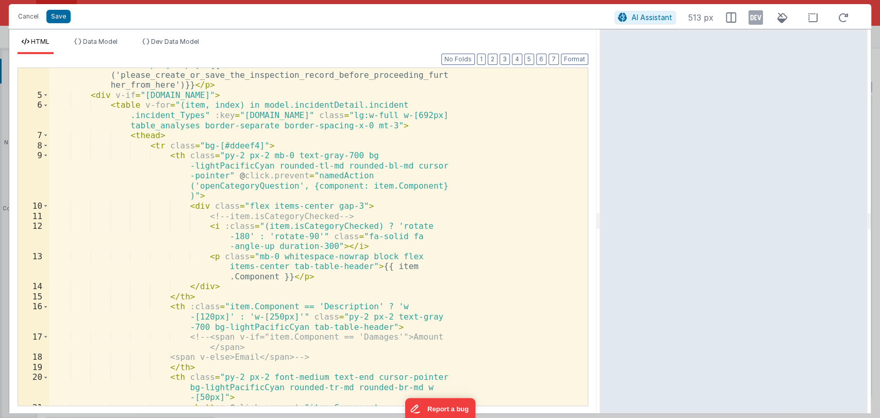
drag, startPoint x: 500, startPoint y: 228, endPoint x: 600, endPoint y: 233, distance: 100.1
click at [600, 233] on html "Cancel Save AI Assistant 513 px HTML Data Model Dev Data Model Format 7 6 5 4 3…" at bounding box center [440, 209] width 880 height 418
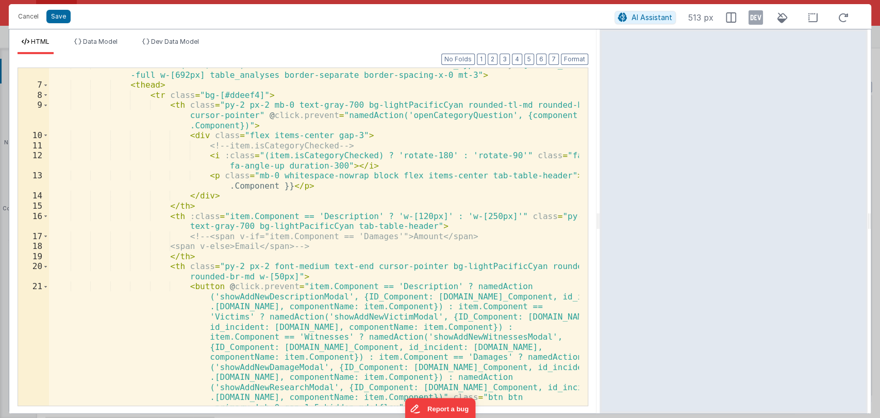
scroll to position [0, 0]
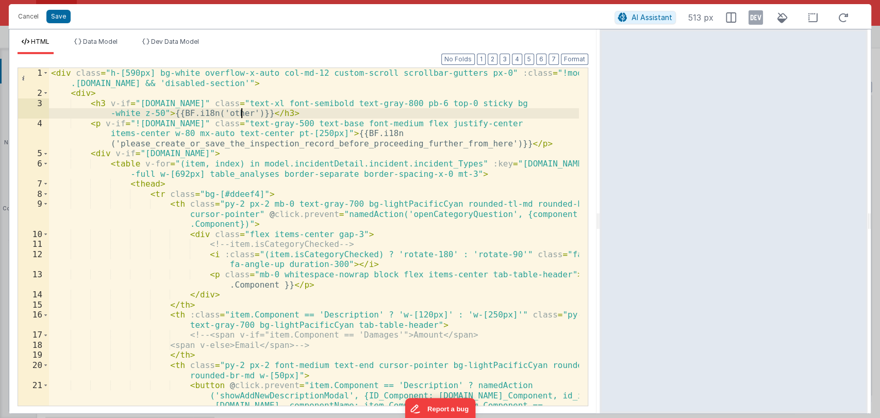
click at [241, 111] on div "< div class = "h-[590px] bg-white overflow-x-auto col-md-12 custom-scroll scrol…" at bounding box center [314, 312] width 530 height 489
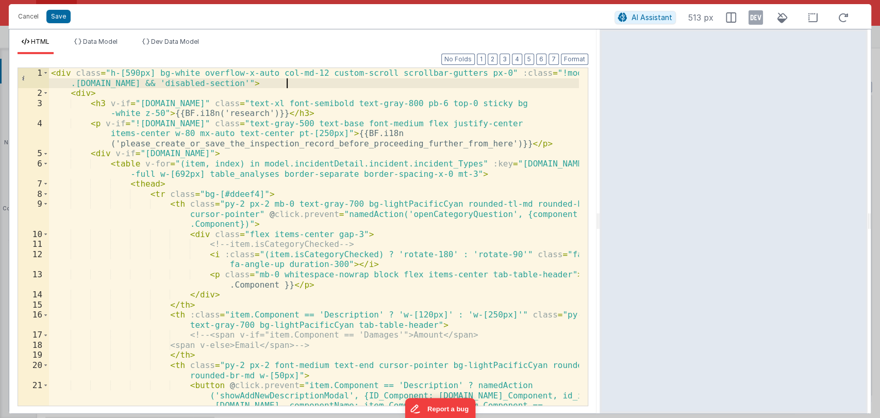
click at [287, 83] on div "< div class = "h-[590px] bg-white overflow-x-auto col-md-12 custom-scroll scrol…" at bounding box center [314, 312] width 530 height 489
drag, startPoint x: 214, startPoint y: 84, endPoint x: 284, endPoint y: 85, distance: 70.1
click at [284, 85] on div "< div class = "h-[590px] bg-white overflow-x-auto col-md-12 custom-scroll scrol…" at bounding box center [314, 312] width 530 height 489
click at [294, 84] on div "< div class = "h-[590px] bg-white overflow-x-auto col-md-12 custom-scroll scrol…" at bounding box center [314, 312] width 530 height 489
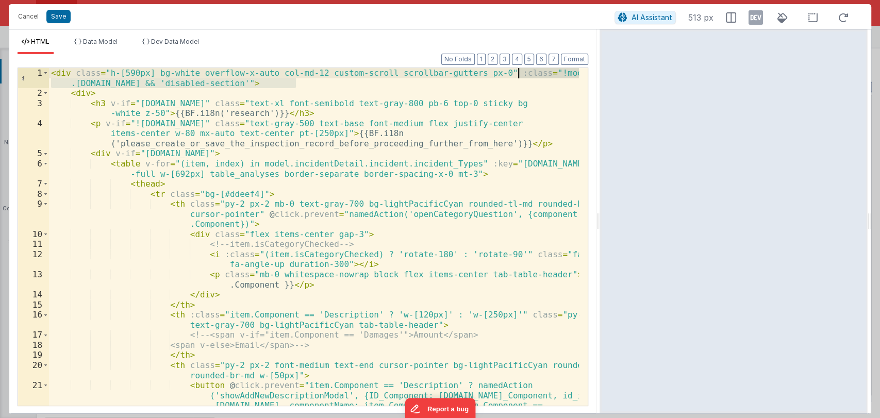
drag, startPoint x: 294, startPoint y: 84, endPoint x: 519, endPoint y: 74, distance: 224.5
click at [519, 74] on div "< div class = "h-[590px] bg-white overflow-x-auto col-md-12 custom-scroll scrol…" at bounding box center [314, 312] width 530 height 489
click at [295, 79] on div "< div class = "h-[590px] bg-white overflow-x-auto col-md-12 custom-scroll scrol…" at bounding box center [314, 237] width 530 height 338
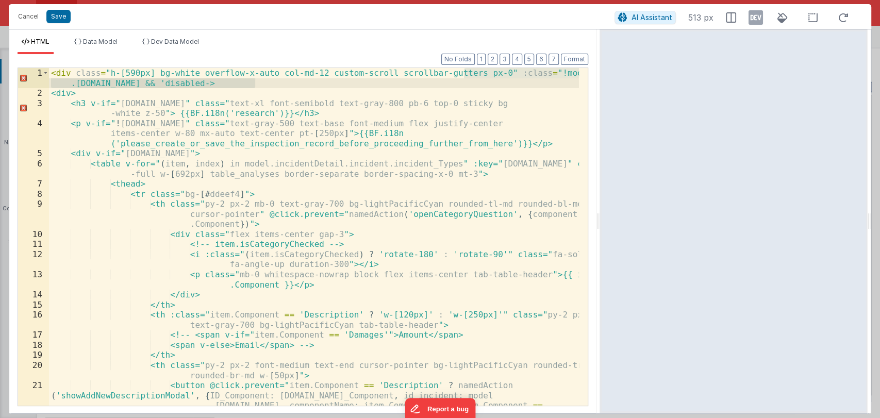
click at [295, 79] on div "< div class = "h-[590px] bg-white overflow-x-auto col-md-12 custom-scroll scrol…" at bounding box center [314, 312] width 530 height 489
click at [256, 84] on div "< div class = "h-[590px] bg-white overflow-x-auto col-md-12 custom-scroll scrol…" at bounding box center [314, 312] width 530 height 489
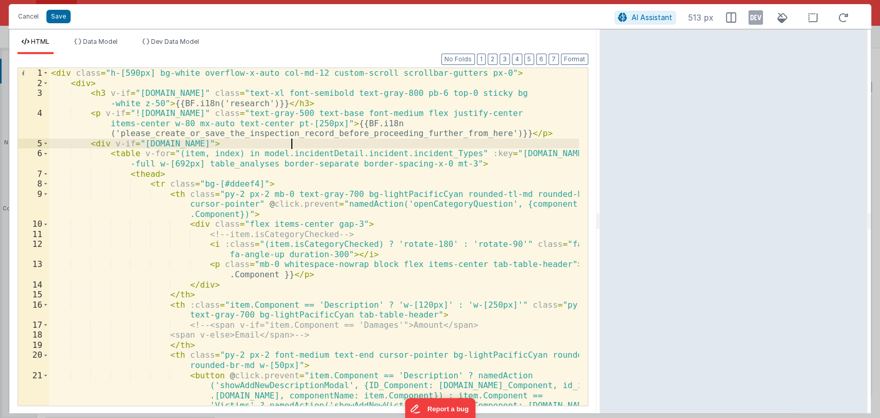
click at [356, 143] on div "< div class = "h-[590px] bg-white overflow-x-auto col-md-12 custom-scroll scrol…" at bounding box center [314, 307] width 530 height 479
click at [56, 17] on button "Save" at bounding box center [58, 16] width 24 height 13
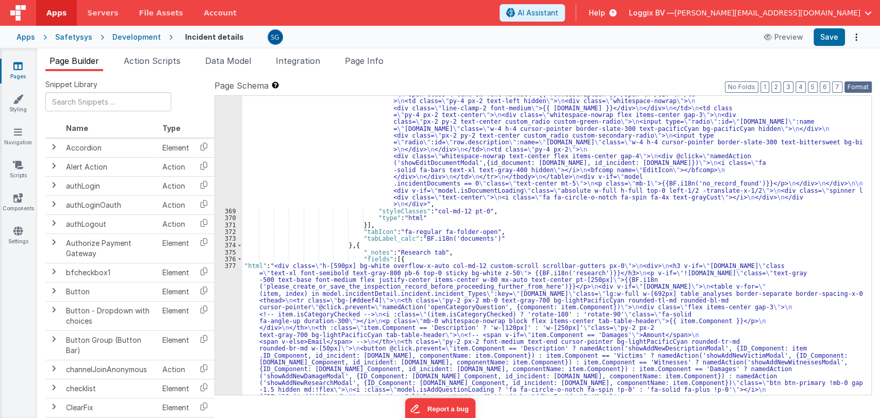
click at [854, 81] on button "Format" at bounding box center [858, 86] width 27 height 11
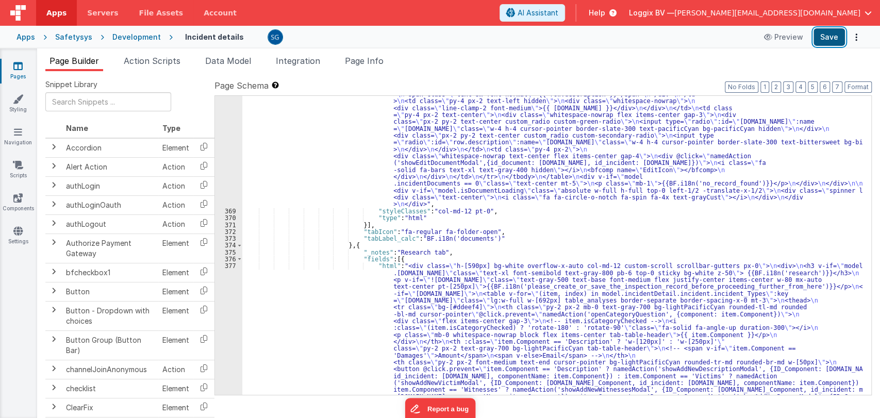
click at [835, 37] on button "Save" at bounding box center [829, 37] width 31 height 18
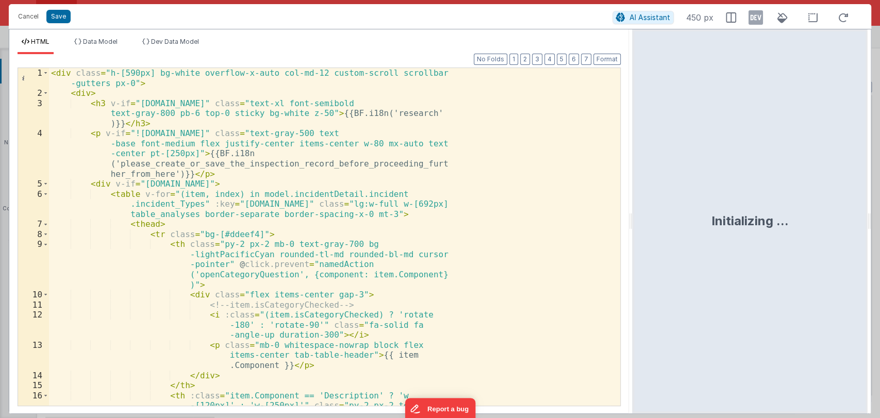
drag, startPoint x: 439, startPoint y: 219, endPoint x: 673, endPoint y: 219, distance: 233.6
click at [673, 219] on html "Cancel Save AI Assistant 450 px HTML Data Model Dev Data Model Format 7 6 5 4 3…" at bounding box center [440, 209] width 880 height 418
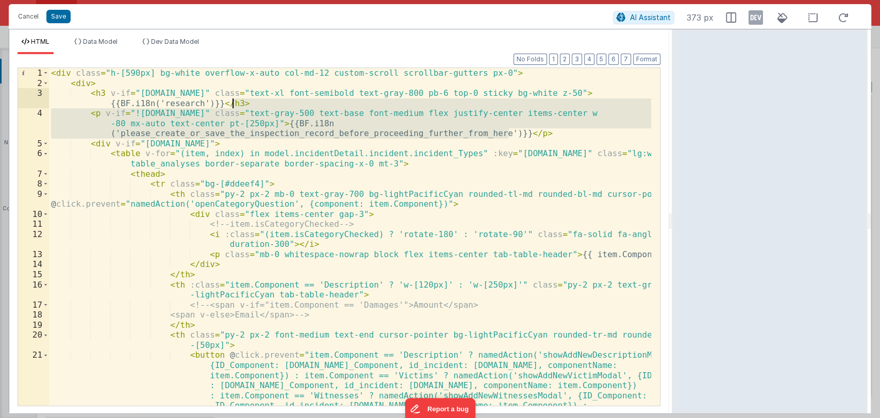
drag, startPoint x: 524, startPoint y: 131, endPoint x: 246, endPoint y: 104, distance: 279.8
click at [246, 104] on div "< div class = "h-[590px] bg-white overflow-x-auto col-md-12 custom-scroll scrol…" at bounding box center [350, 297] width 602 height 459
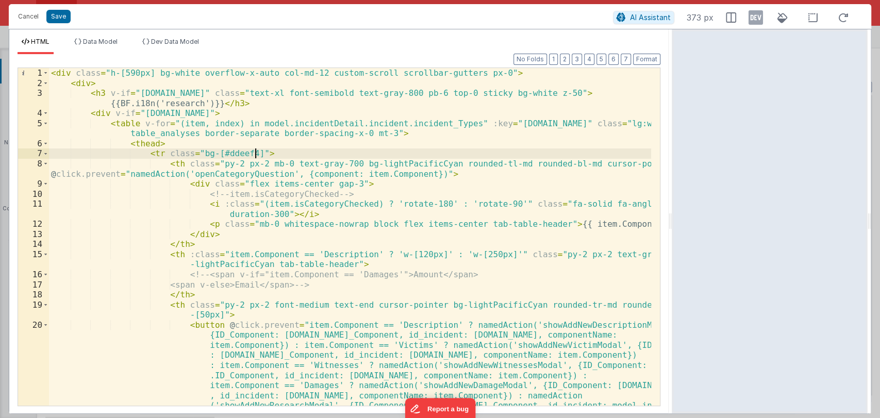
click at [260, 151] on div "< div class = "h-[590px] bg-white overflow-x-auto col-md-12 custom-scroll scrol…" at bounding box center [350, 297] width 602 height 459
click at [89, 41] on span "Data Model" at bounding box center [100, 42] width 35 height 8
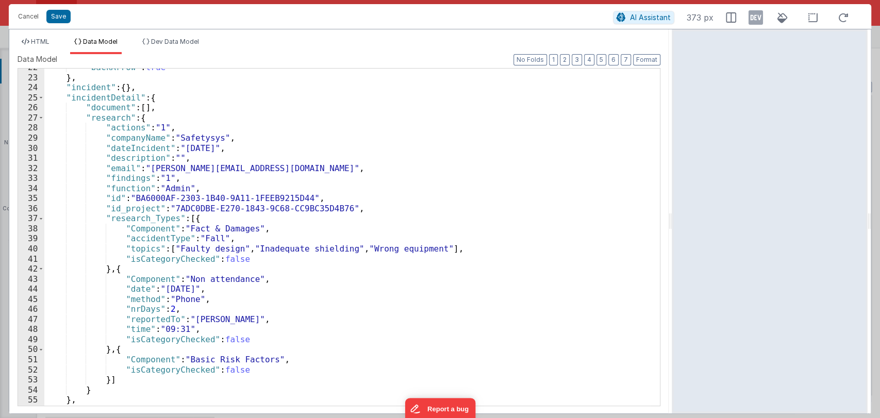
scroll to position [218, 0]
click at [116, 218] on div ""backArrow" : true } , "incident" : { } , "incidentDetail" : { "document" : [ ]…" at bounding box center [347, 240] width 607 height 357
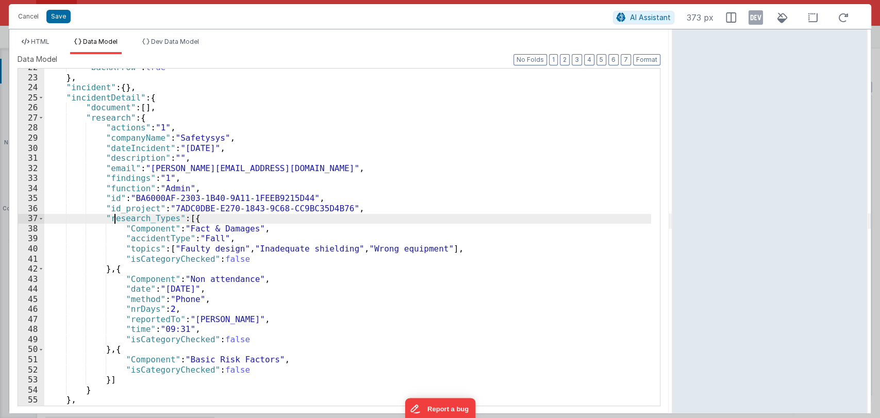
click at [116, 218] on div ""backArrow" : true } , "incident" : { } , "incidentDetail" : { "document" : [ ]…" at bounding box center [347, 240] width 607 height 357
click at [45, 38] on li "HTML" at bounding box center [36, 46] width 36 height 17
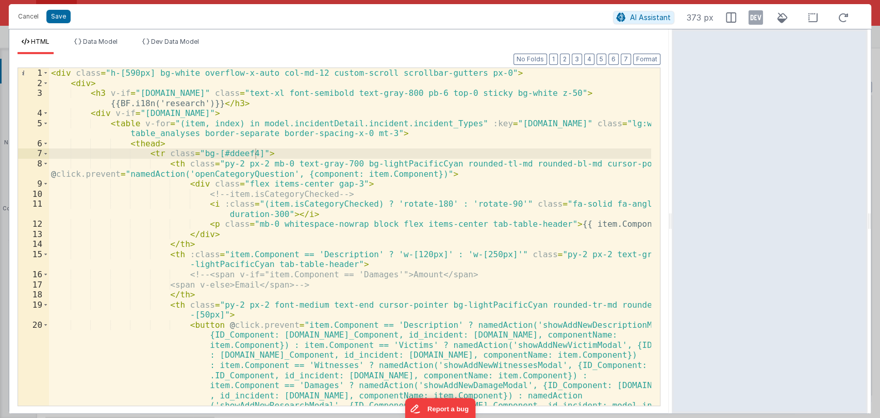
click at [362, 121] on div "< div class = "h-[590px] bg-white overflow-x-auto col-md-12 custom-scroll scrol…" at bounding box center [350, 297] width 602 height 459
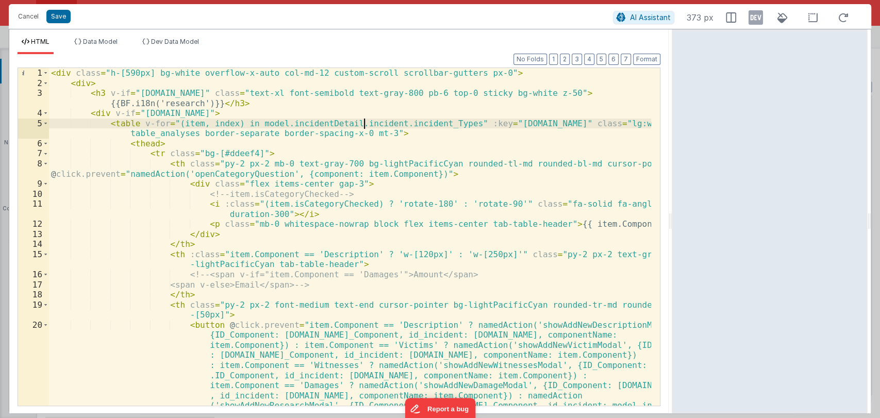
click at [362, 121] on div "< div class = "h-[590px] bg-white overflow-x-auto col-md-12 custom-scroll scrol…" at bounding box center [350, 297] width 602 height 459
click at [410, 124] on div "< div class = "h-[590px] bg-white overflow-x-auto col-md-12 custom-scroll scrol…" at bounding box center [350, 297] width 602 height 459
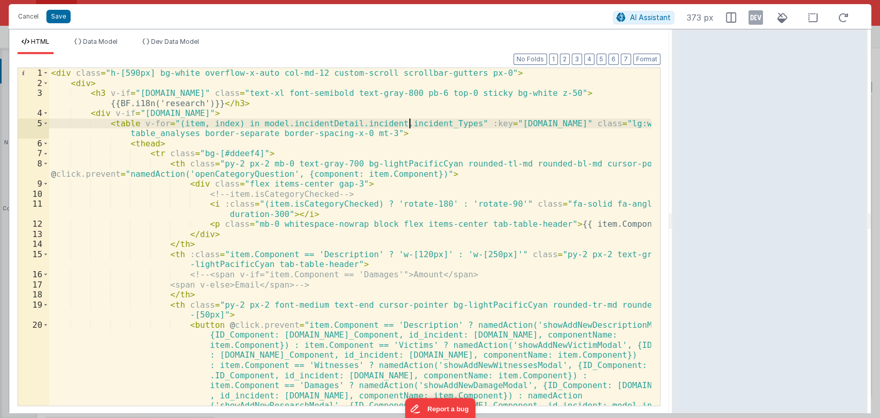
click at [410, 124] on div "< div class = "h-[590px] bg-white overflow-x-auto col-md-12 custom-scroll scrol…" at bounding box center [350, 297] width 602 height 459
click at [443, 123] on div "< div class = "h-[590px] bg-white overflow-x-auto col-md-12 custom-scroll scrol…" at bounding box center [350, 297] width 602 height 459
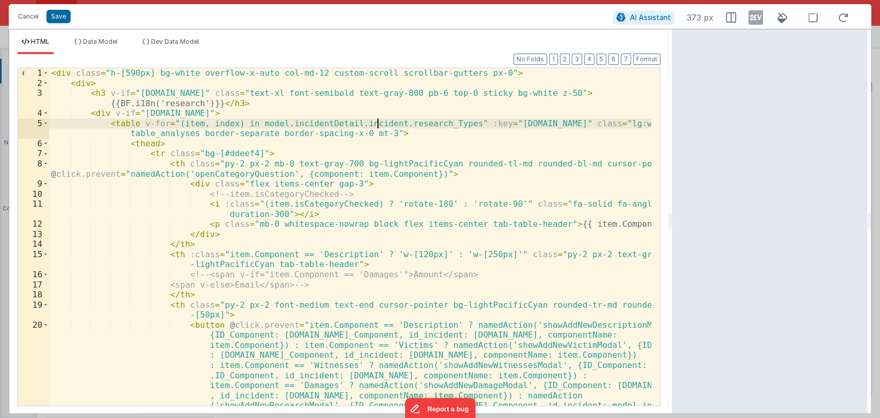
click at [375, 124] on div "< div class = "h-[590px] bg-white overflow-x-auto col-md-12 custom-scroll scrol…" at bounding box center [350, 297] width 602 height 459
click at [388, 134] on div "< div class = "h-[590px] bg-white overflow-x-auto col-md-12 custom-scroll scrol…" at bounding box center [350, 297] width 602 height 459
click at [94, 44] on span "Data Model" at bounding box center [100, 42] width 35 height 8
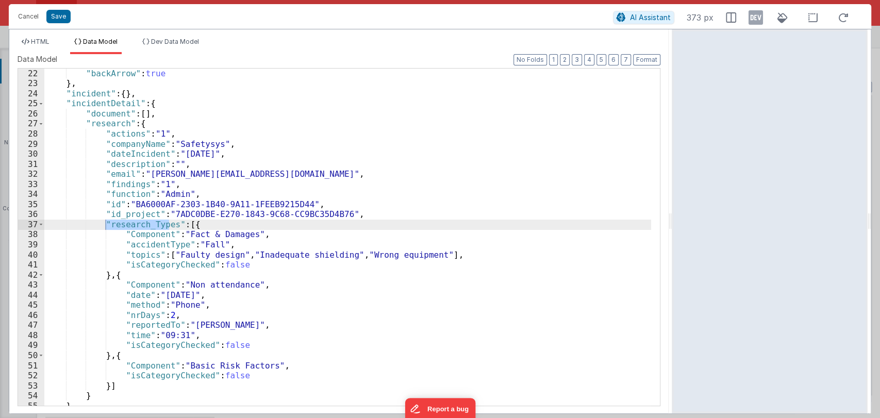
scroll to position [210, 0]
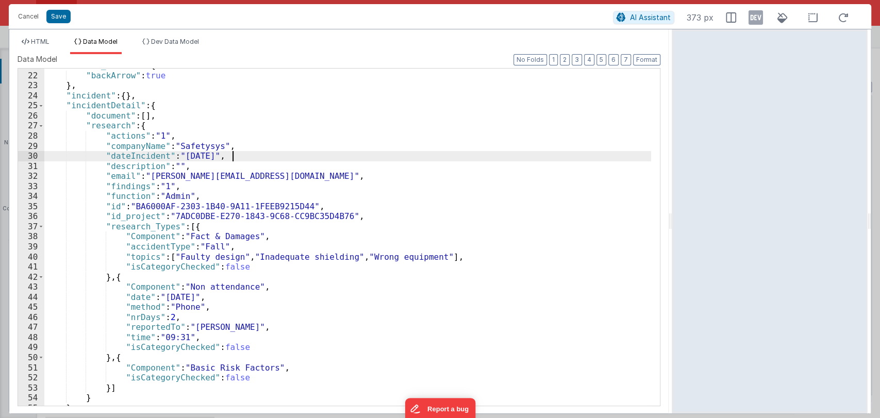
click at [243, 158] on div ""header_visible" : { "backArrow" : true } , "incident" : { } , "incidentDetail"…" at bounding box center [347, 238] width 607 height 357
click at [37, 40] on span "HTML" at bounding box center [40, 42] width 19 height 8
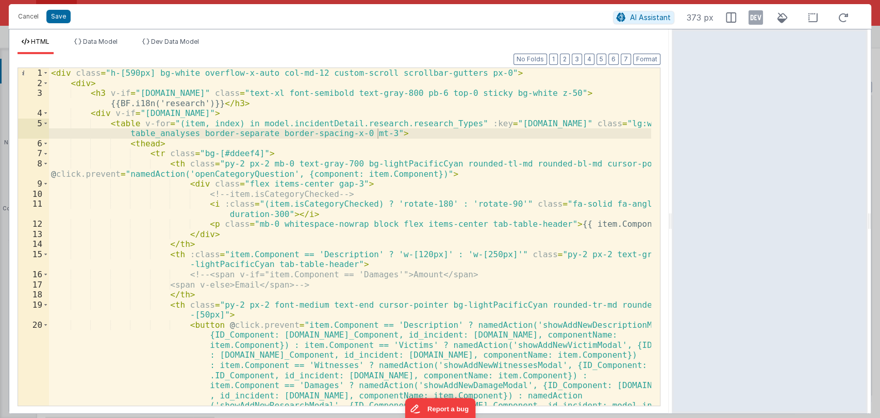
click at [282, 150] on div "< div class = "h-[590px] bg-white overflow-x-auto col-md-12 custom-scroll scrol…" at bounding box center [350, 297] width 602 height 459
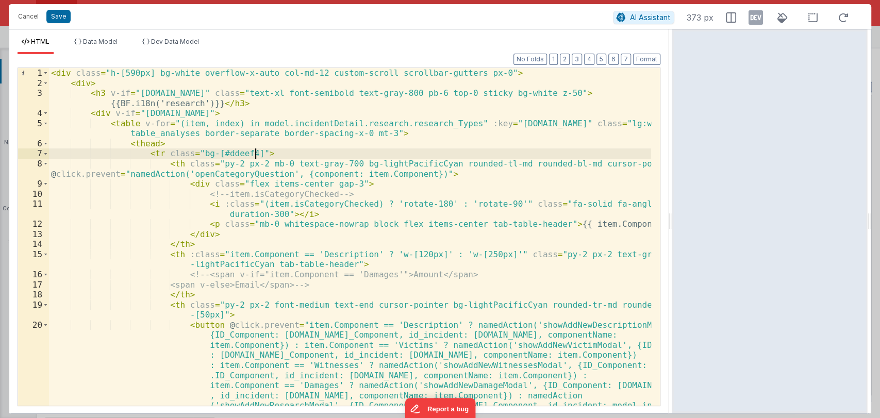
click at [379, 176] on div "< div class = "h-[590px] bg-white overflow-x-auto col-md-12 custom-scroll scrol…" at bounding box center [350, 297] width 602 height 459
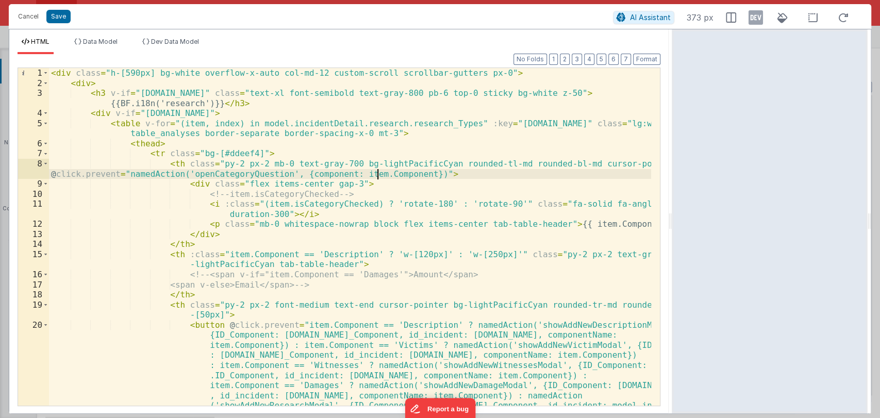
click at [379, 176] on div "< div class = "h-[590px] bg-white overflow-x-auto col-md-12 custom-scroll scrol…" at bounding box center [350, 297] width 602 height 459
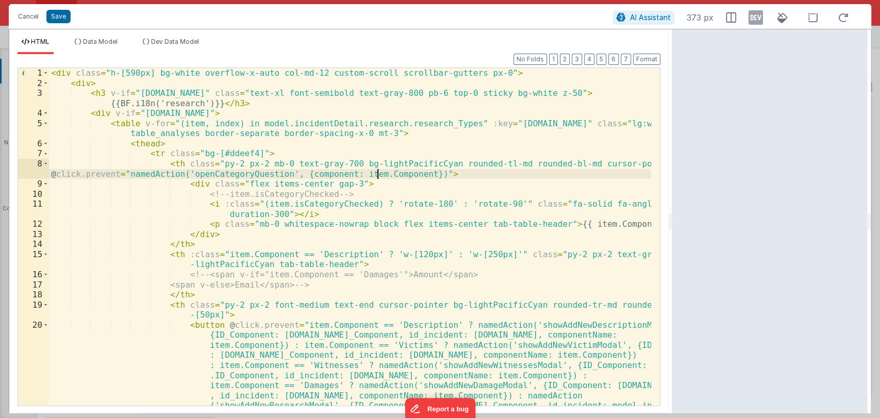
click at [379, 176] on div "< div class = "h-[590px] bg-white overflow-x-auto col-md-12 custom-scroll scrol…" at bounding box center [350, 297] width 602 height 459
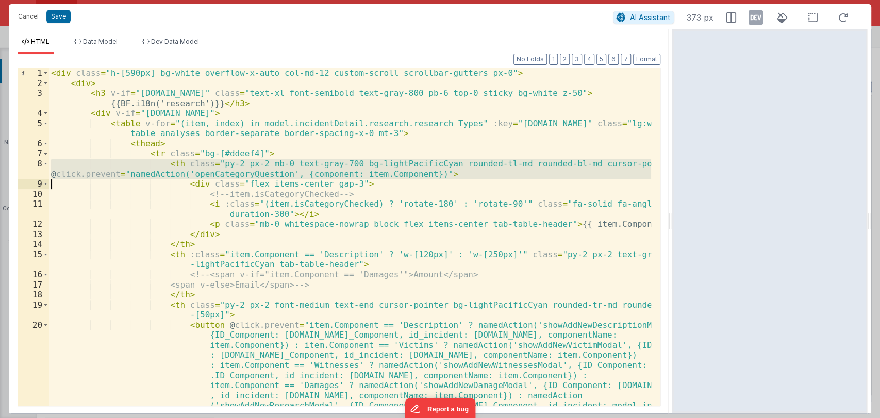
click at [379, 176] on div "< div class = "h-[590px] bg-white overflow-x-auto col-md-12 custom-scroll scrol…" at bounding box center [350, 237] width 602 height 338
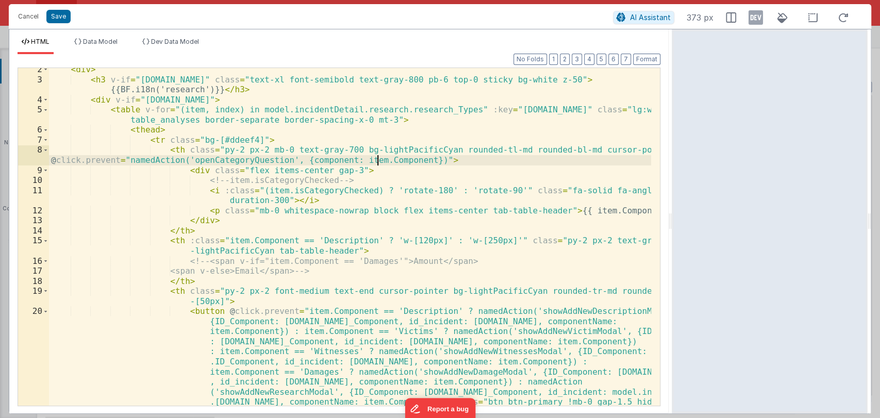
scroll to position [13, 0]
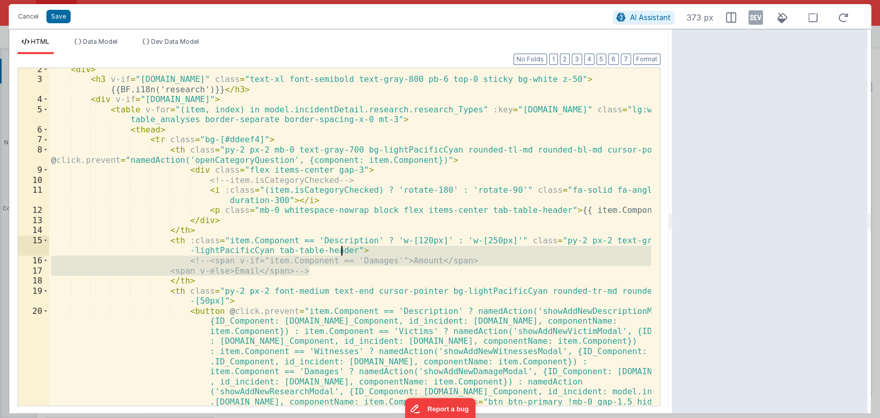
drag, startPoint x: 318, startPoint y: 271, endPoint x: 347, endPoint y: 254, distance: 33.8
click at [347, 254] on div "< div > < h3 v-if = "model.incidentDetail.incident.id" class = "text-xl font-se…" at bounding box center [350, 293] width 602 height 459
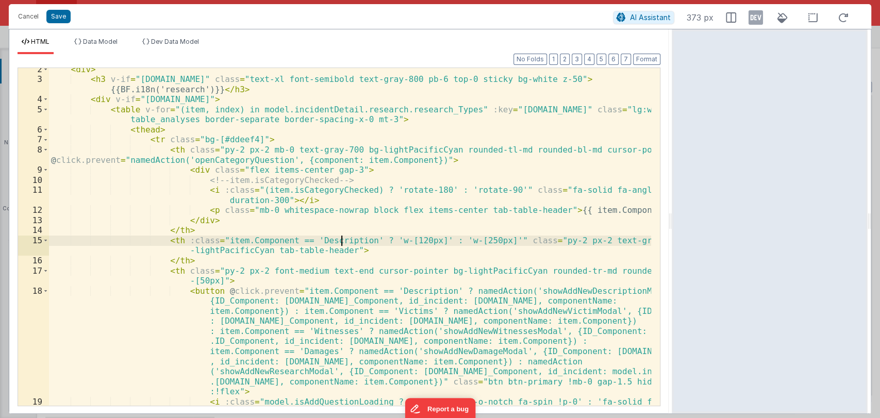
click at [339, 238] on div "< div > < h3 v-if = "model.incidentDetail.incident.id" class = "text-xl font-se…" at bounding box center [350, 248] width 602 height 368
click at [342, 240] on div "< div > < h3 v-if = "model.incidentDetail.incident.id" class = "text-xl font-se…" at bounding box center [350, 237] width 602 height 338
click at [351, 240] on div "< div > < h3 v-if = "model.incidentDetail.incident.id" class = "text-xl font-se…" at bounding box center [350, 248] width 602 height 368
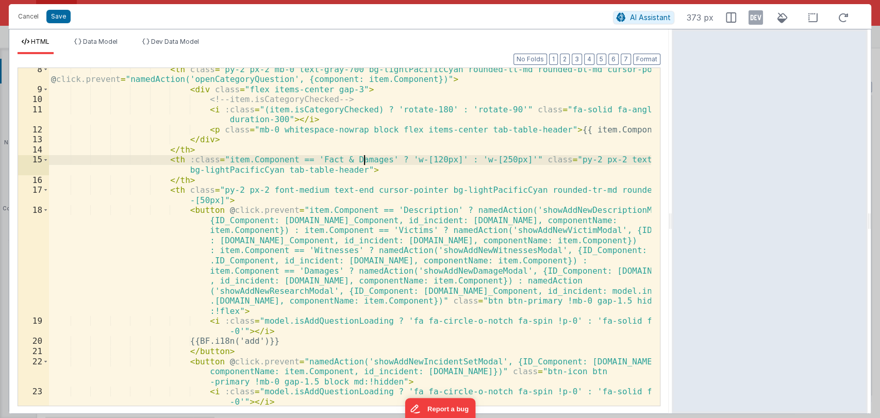
scroll to position [94, 0]
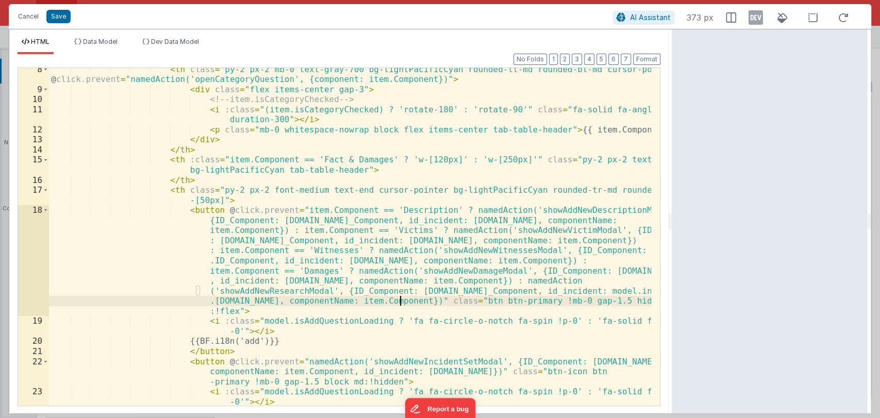
click at [400, 300] on div "< th class = "py-2 px-2 mb-0 text-gray-700 bg-lightPacificCyan rounded-tl-md ro…" at bounding box center [350, 248] width 602 height 368
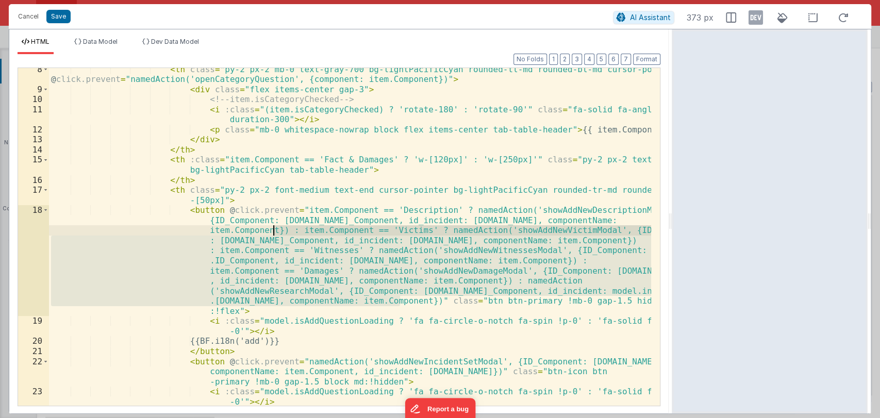
drag, startPoint x: 400, startPoint y: 300, endPoint x: 274, endPoint y: 232, distance: 143.1
click at [274, 232] on div "< th class = "py-2 px-2 mb-0 text-gray-700 bg-lightPacificCyan rounded-tl-md ro…" at bounding box center [350, 248] width 602 height 368
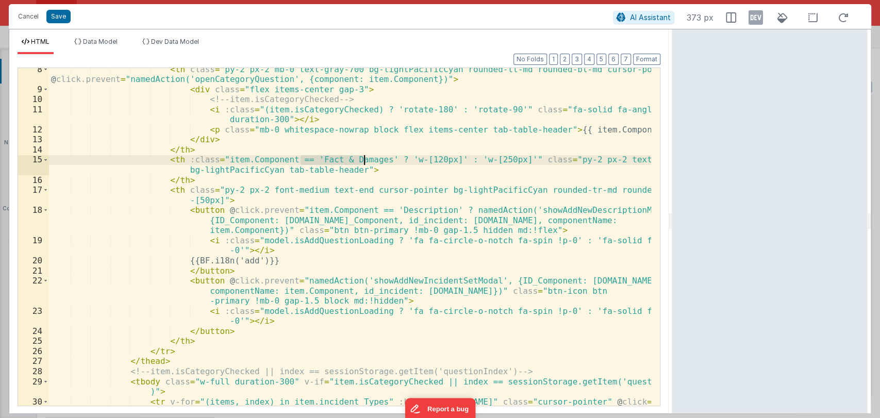
drag, startPoint x: 299, startPoint y: 158, endPoint x: 364, endPoint y: 160, distance: 64.5
click at [364, 160] on div "< th class = "py-2 px-2 mb-0 text-gray-700 bg-lightPacificCyan rounded-tl-md ro…" at bounding box center [350, 303] width 602 height 479
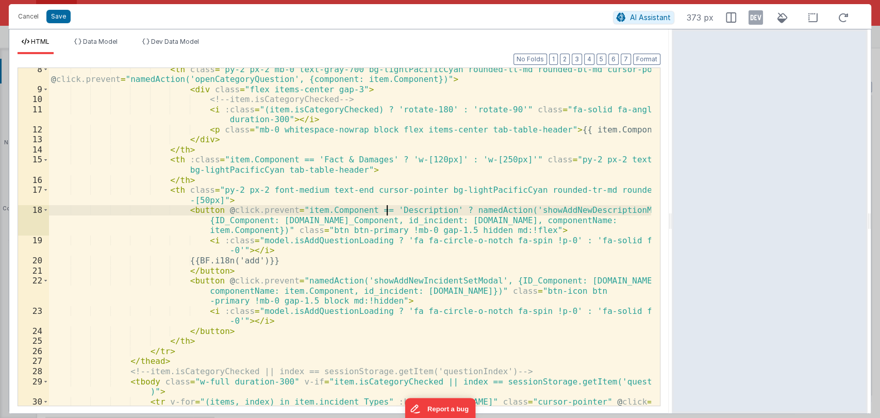
click at [386, 209] on div "< th class = "py-2 px-2 mb-0 text-gray-700 bg-lightPacificCyan rounded-tl-md ro…" at bounding box center [350, 303] width 602 height 479
click at [529, 220] on div "< th class = "py-2 px-2 mb-0 text-gray-700 bg-lightPacificCyan rounded-tl-md ro…" at bounding box center [350, 303] width 602 height 479
click at [208, 209] on div "< th class = "py-2 px-2 mb-0 text-gray-700 bg-lightPacificCyan rounded-tl-md ro…" at bounding box center [350, 303] width 602 height 479
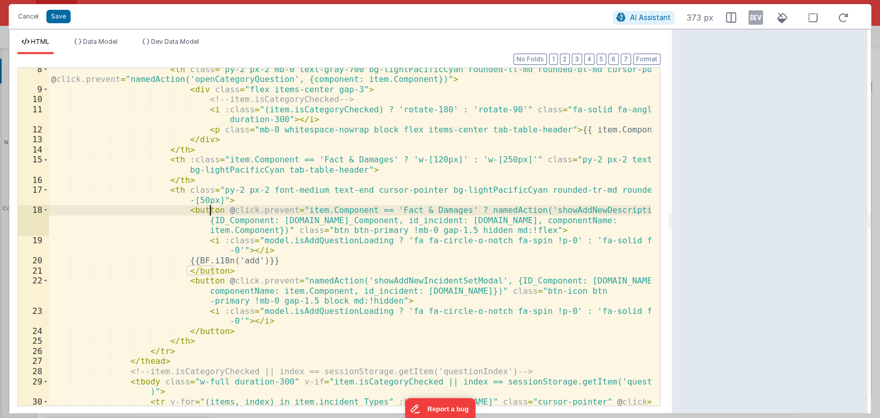
click at [173, 188] on div "< th class = "py-2 px-2 mb-0 text-gray-700 bg-lightPacificCyan rounded-tl-md ro…" at bounding box center [350, 303] width 602 height 479
drag, startPoint x: 287, startPoint y: 210, endPoint x: 440, endPoint y: 210, distance: 153.7
click at [440, 210] on div "< th class = "py-2 px-2 mb-0 text-gray-700 bg-lightPacificCyan rounded-tl-md ro…" at bounding box center [350, 303] width 602 height 479
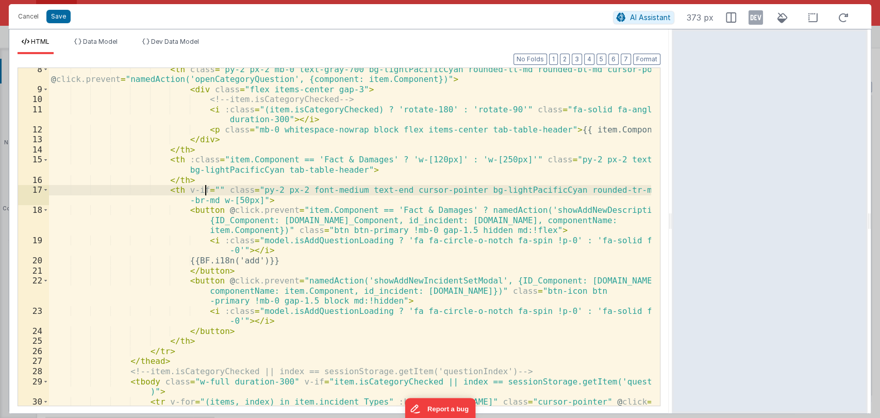
click at [205, 188] on div "< th class = "py-2 px-2 mb-0 text-gray-700 bg-lightPacificCyan rounded-tl-md ro…" at bounding box center [350, 303] width 602 height 479
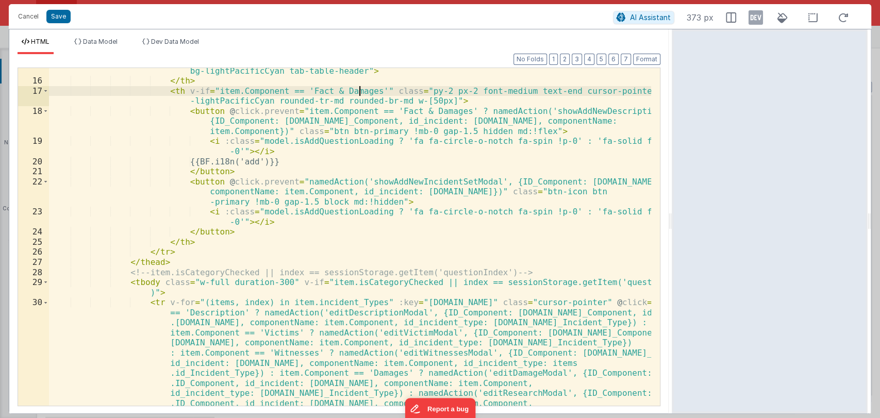
scroll to position [194, 0]
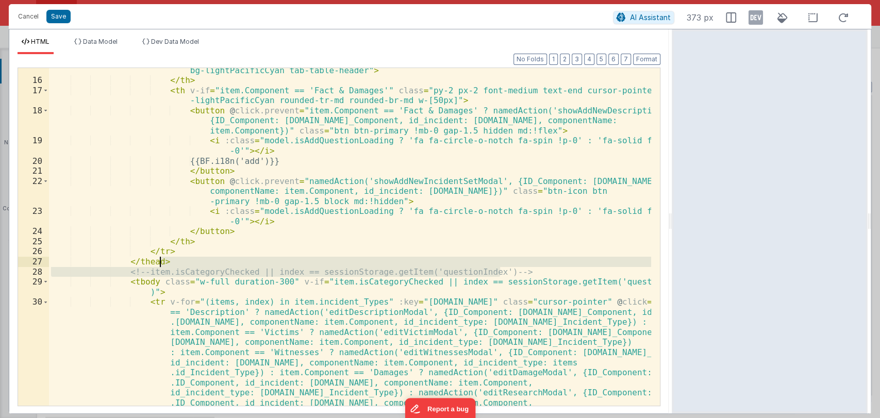
drag, startPoint x: 505, startPoint y: 271, endPoint x: 506, endPoint y: 262, distance: 8.3
click at [506, 262] on div "< th :class = "item.Component == 'Fact & Damages' ? 'w-[120px]' : 'w-[250px]'" …" at bounding box center [350, 294] width 602 height 479
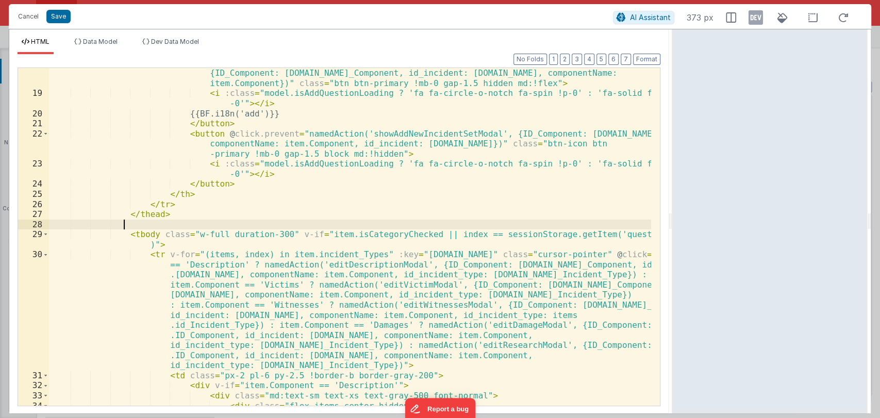
scroll to position [242, 0]
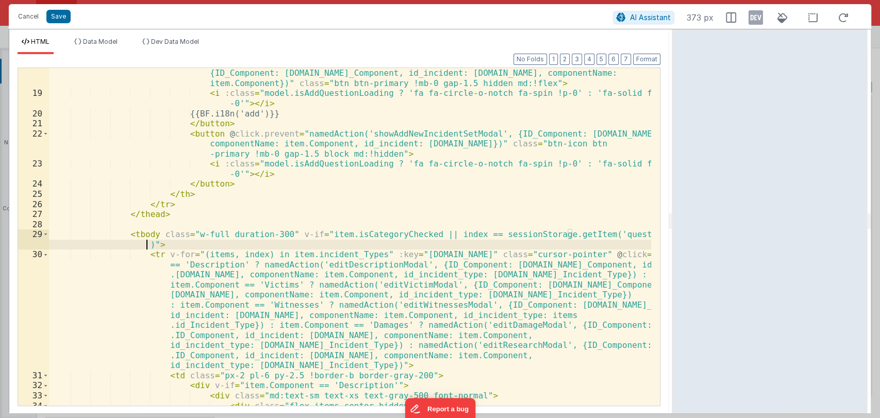
click at [144, 245] on div "< button @ click.prevent = "item.Component == 'Fact & Damages' ? namedAction('s…" at bounding box center [350, 247] width 602 height 378
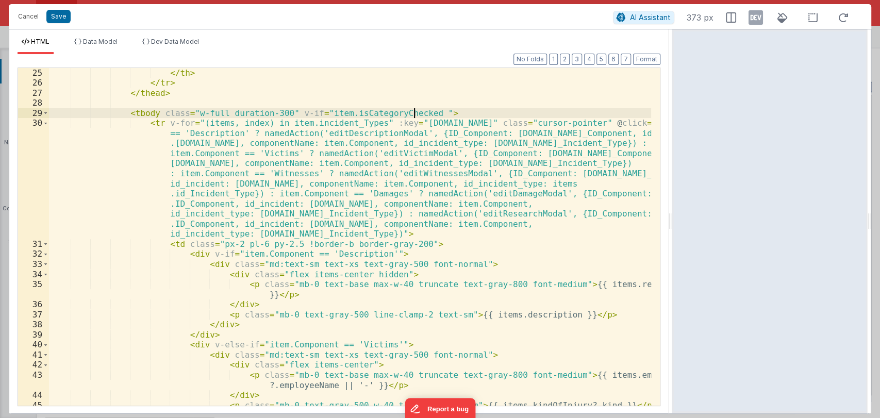
scroll to position [363, 0]
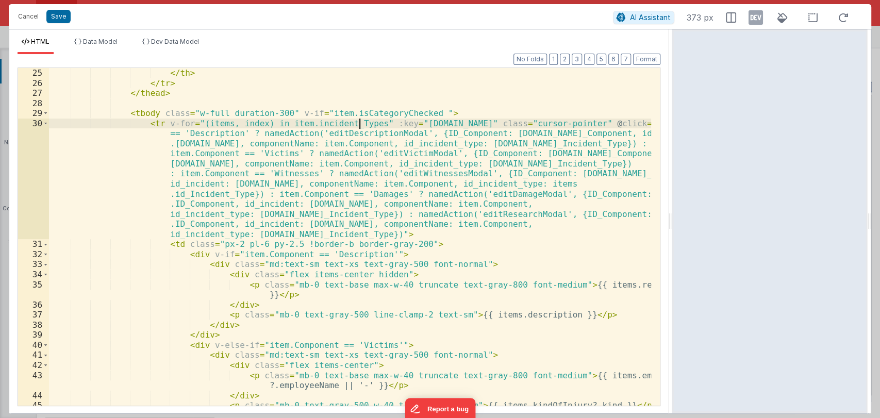
click at [358, 125] on div "</ th > </ tr > </ thead > < tbody class = "w-full duration-300" v-if = "item.i…" at bounding box center [350, 247] width 602 height 358
click at [333, 122] on div "</ th > </ tr > </ thead > < tbody class = "w-full duration-300" v-if = "item.i…" at bounding box center [350, 247] width 602 height 358
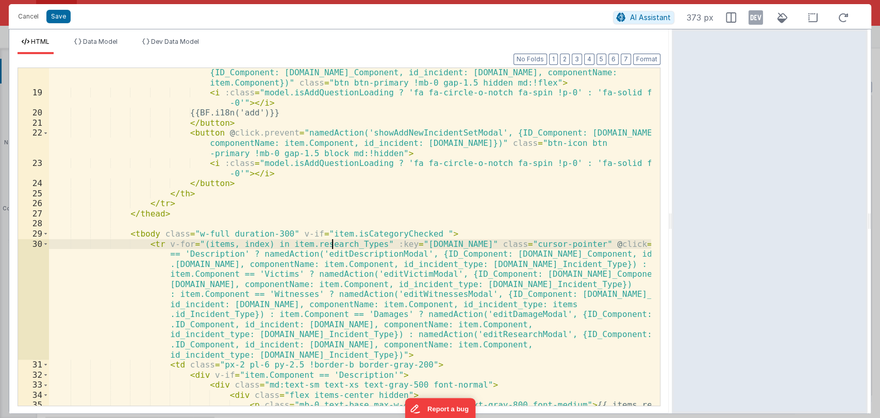
scroll to position [242, 0]
click at [45, 244] on span at bounding box center [46, 244] width 6 height 10
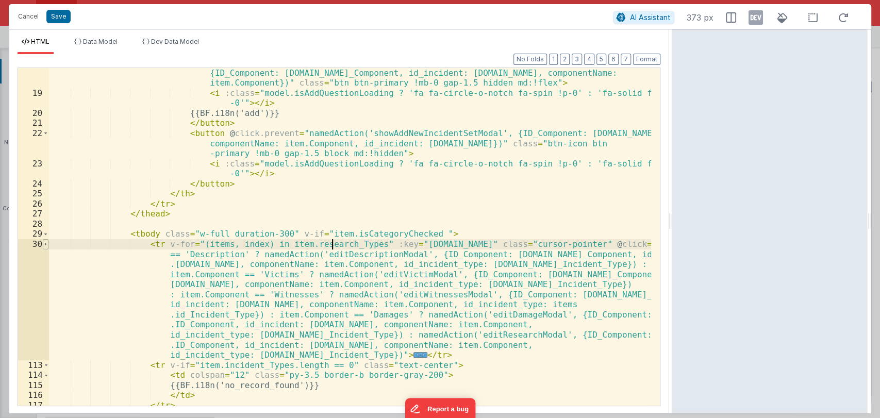
click at [44, 243] on span at bounding box center [46, 244] width 6 height 10
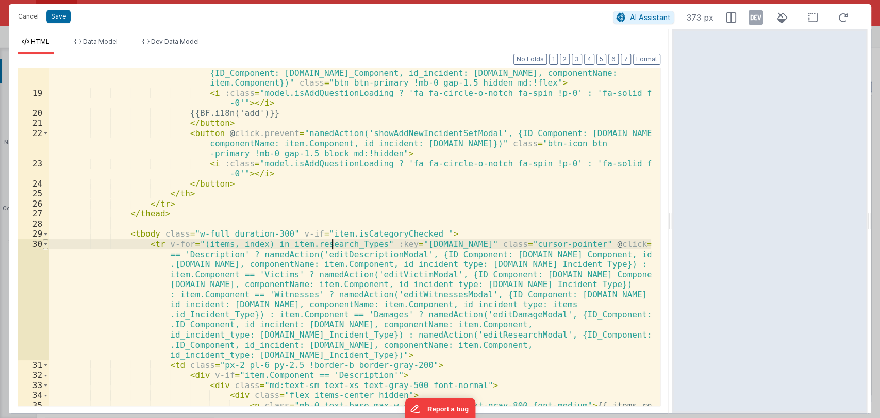
click at [44, 243] on span at bounding box center [46, 244] width 6 height 10
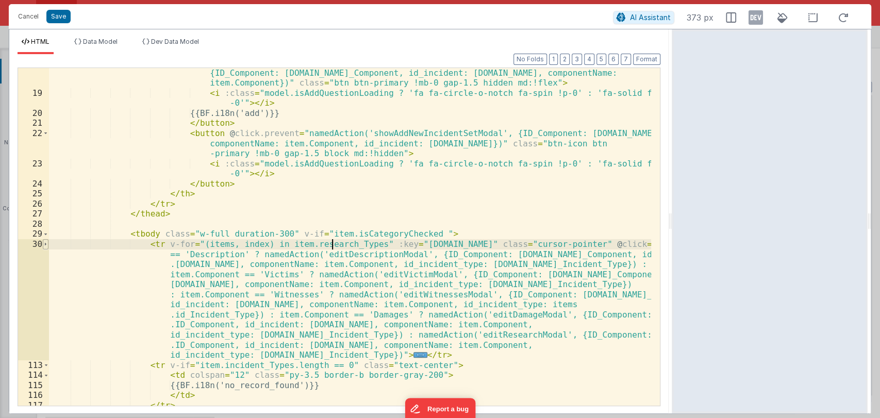
click at [44, 243] on span at bounding box center [46, 244] width 6 height 10
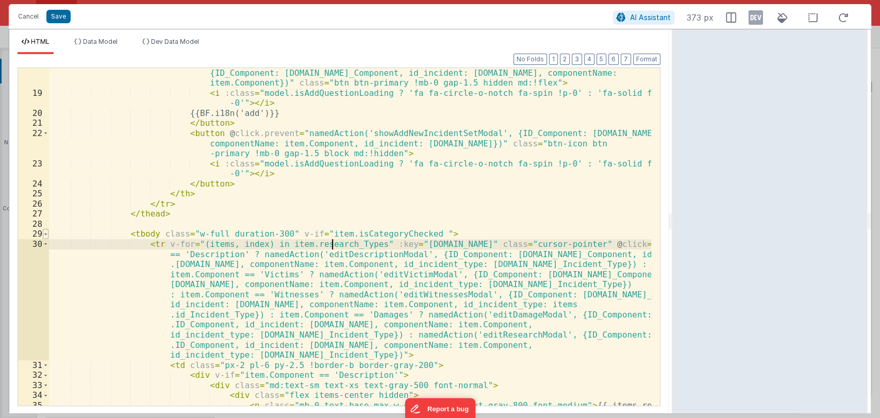
click at [45, 233] on span at bounding box center [46, 234] width 6 height 10
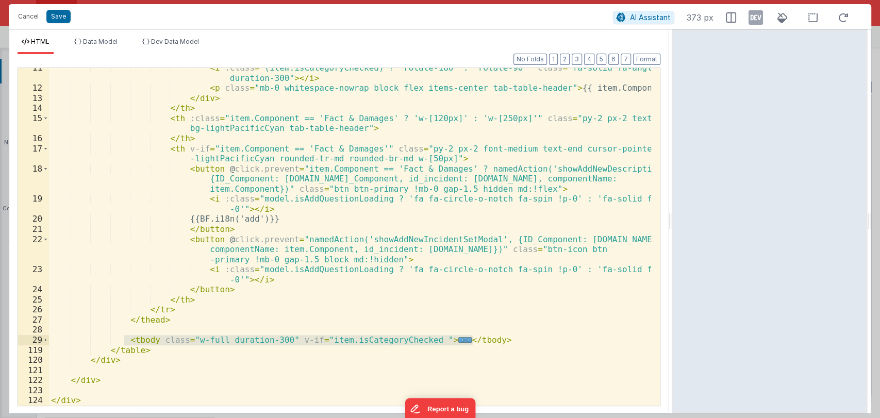
drag, startPoint x: 123, startPoint y: 339, endPoint x: 487, endPoint y: 341, distance: 364.1
click at [487, 341] on div "< i :class = "(item.isCategoryChecked) ? 'rotate-180' : 'rotate-90'" class = "f…" at bounding box center [350, 247] width 602 height 368
click at [479, 344] on div "< i :class = "(item.isCategoryChecked) ? 'rotate-180' : 'rotate-90'" class = "f…" at bounding box center [350, 237] width 602 height 338
click at [481, 340] on div "< i :class = "(item.isCategoryChecked) ? 'rotate-180' : 'rotate-90'" class = "f…" at bounding box center [350, 247] width 602 height 368
drag, startPoint x: 481, startPoint y: 340, endPoint x: 124, endPoint y: 341, distance: 356.3
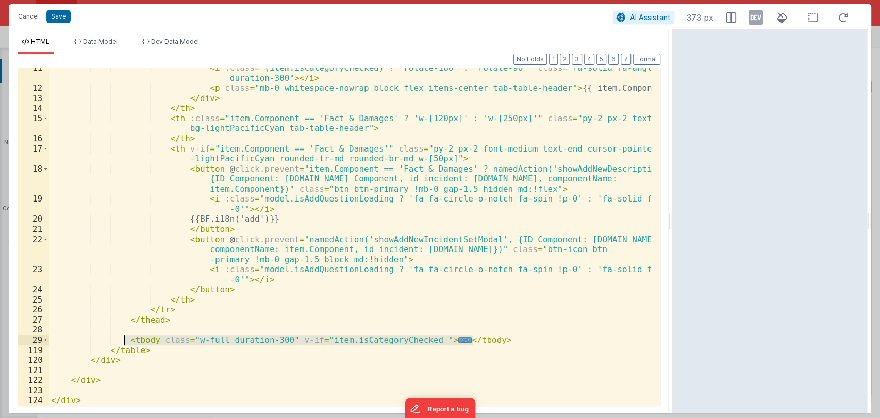
click at [124, 341] on div "< i :class = "(item.isCategoryChecked) ? 'rotate-180' : 'rotate-90'" class = "f…" at bounding box center [350, 247] width 602 height 368
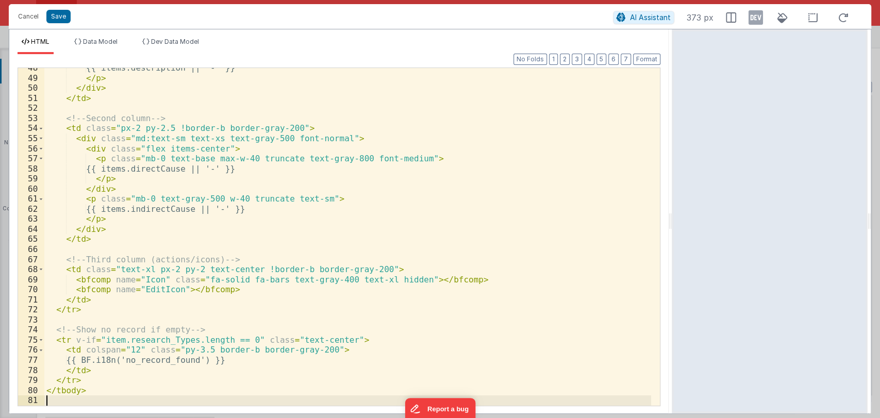
scroll to position [600, 0]
click at [651, 58] on button "Format" at bounding box center [646, 59] width 27 height 11
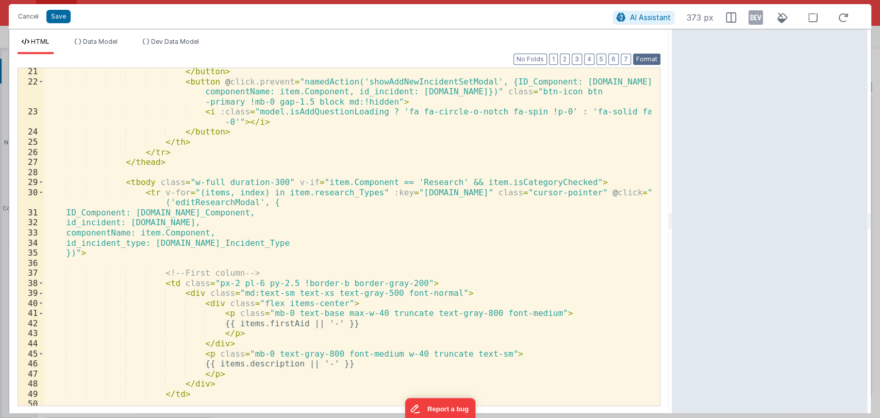
scroll to position [284, 0]
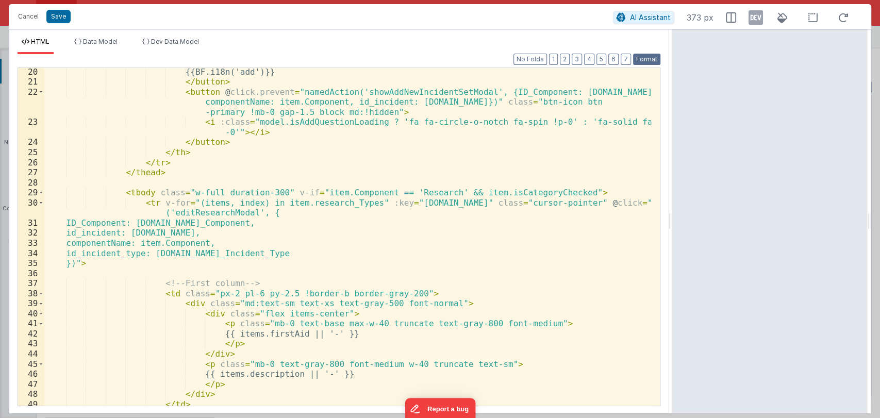
click at [650, 58] on button "Format" at bounding box center [646, 59] width 27 height 11
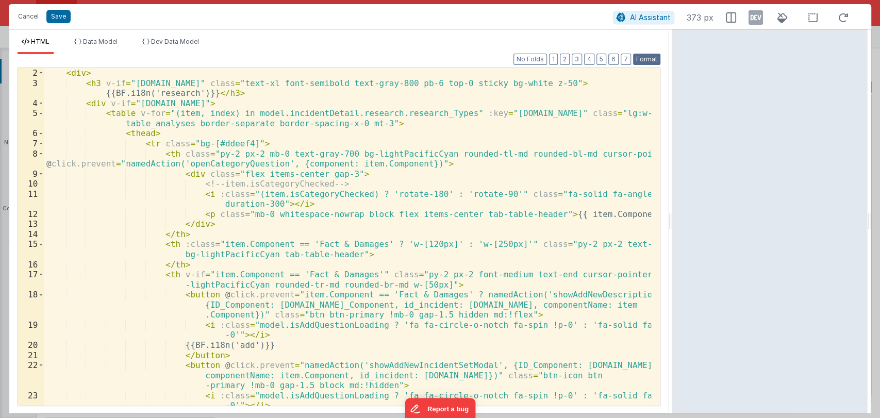
scroll to position [0, 0]
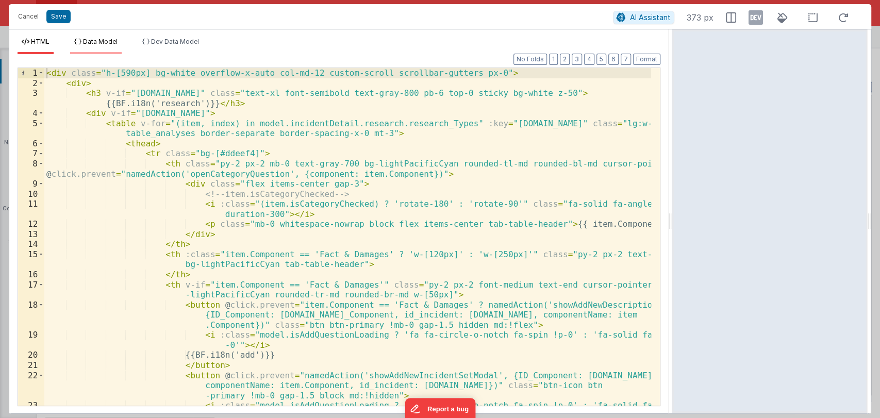
click at [106, 48] on li "Data Model" at bounding box center [96, 46] width 52 height 17
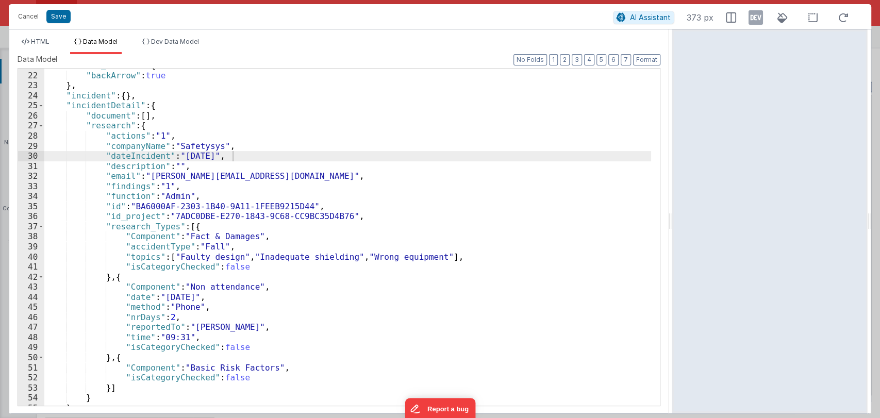
click at [35, 38] on span "HTML" at bounding box center [40, 42] width 19 height 8
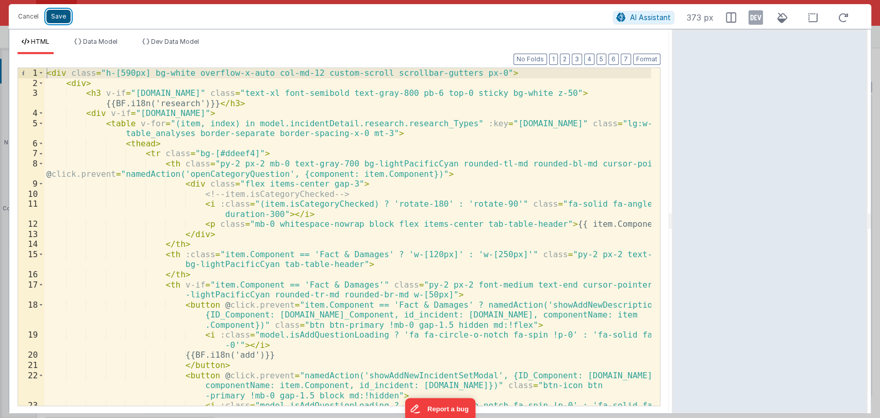
click at [56, 13] on button "Save" at bounding box center [58, 16] width 24 height 13
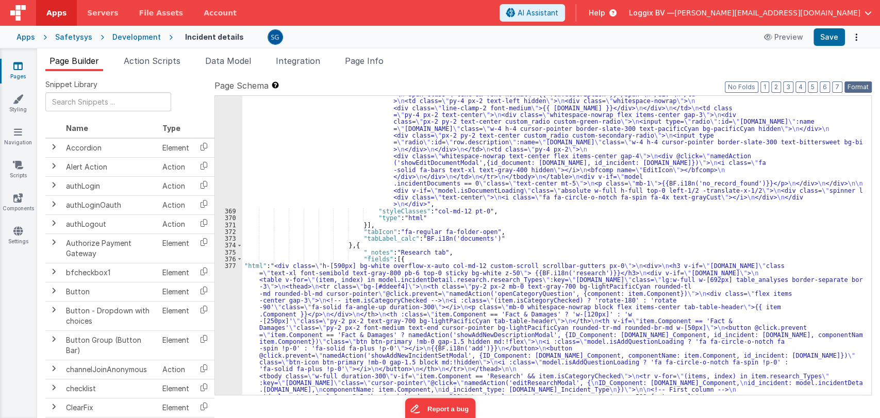
click at [862, 83] on button "Format" at bounding box center [858, 86] width 27 height 11
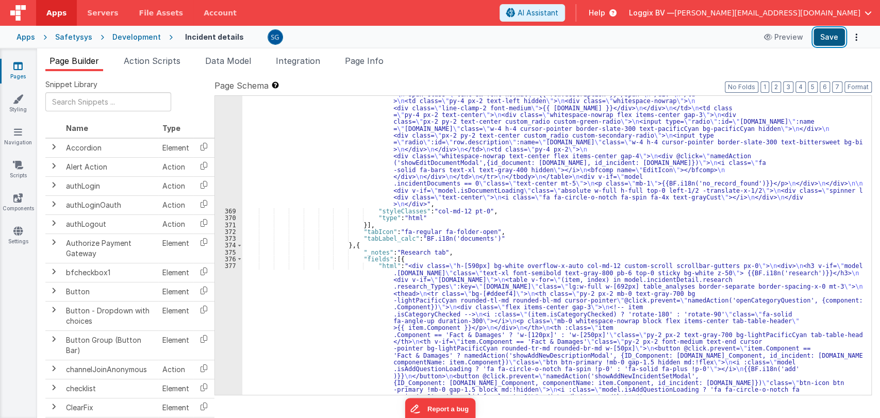
click at [833, 36] on button "Save" at bounding box center [829, 37] width 31 height 18
click at [228, 266] on div "377" at bounding box center [228, 406] width 27 height 289
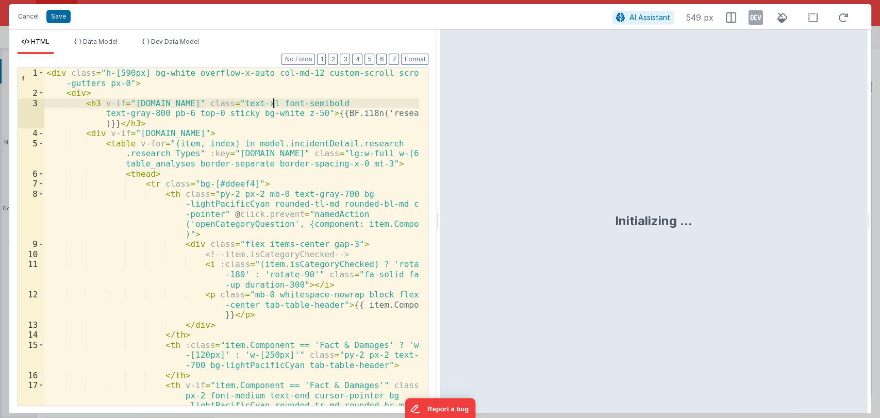
click at [274, 104] on div "< div class = "h-[590px] bg-white overflow-x-auto col-md-12 custom-scroll scrol…" at bounding box center [231, 267] width 375 height 398
click at [276, 104] on div "< div class = "h-[590px] bg-white overflow-x-auto col-md-12 custom-scroll scrol…" at bounding box center [231, 267] width 375 height 398
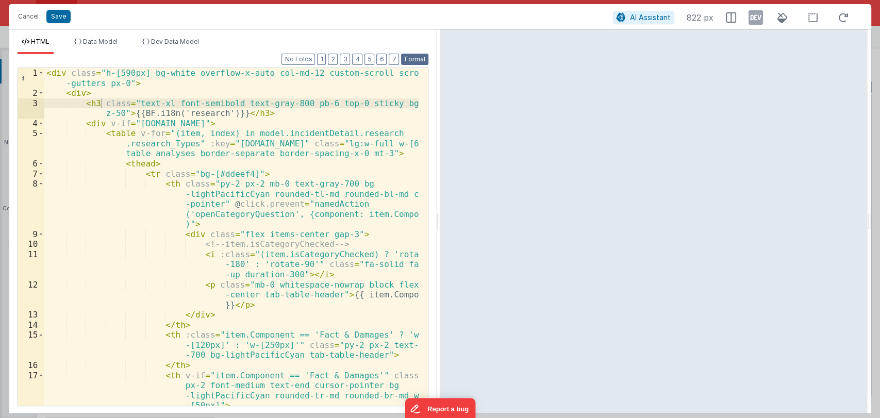
click at [414, 58] on button "Format" at bounding box center [414, 59] width 27 height 11
click at [62, 15] on button "Save" at bounding box center [58, 16] width 24 height 13
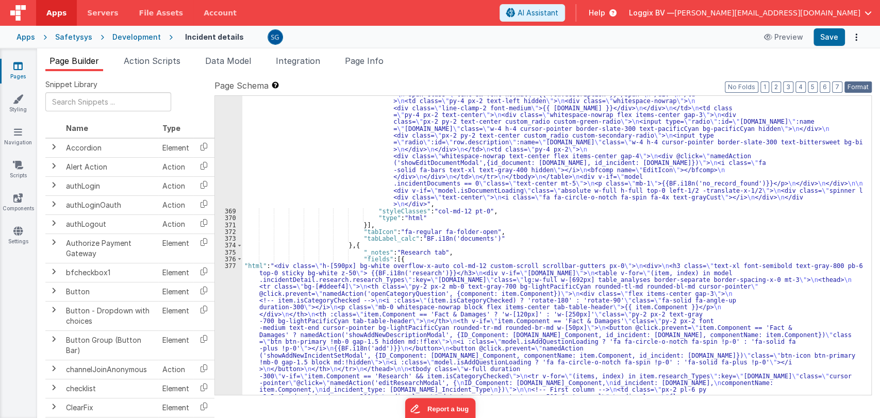
click at [852, 87] on button "Format" at bounding box center [858, 86] width 27 height 11
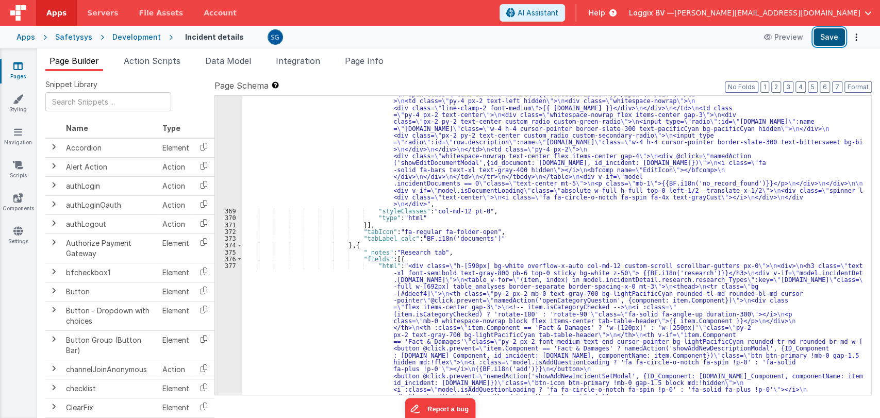
click at [833, 40] on button "Save" at bounding box center [829, 37] width 31 height 18
click at [228, 265] on div "377" at bounding box center [228, 403] width 27 height 282
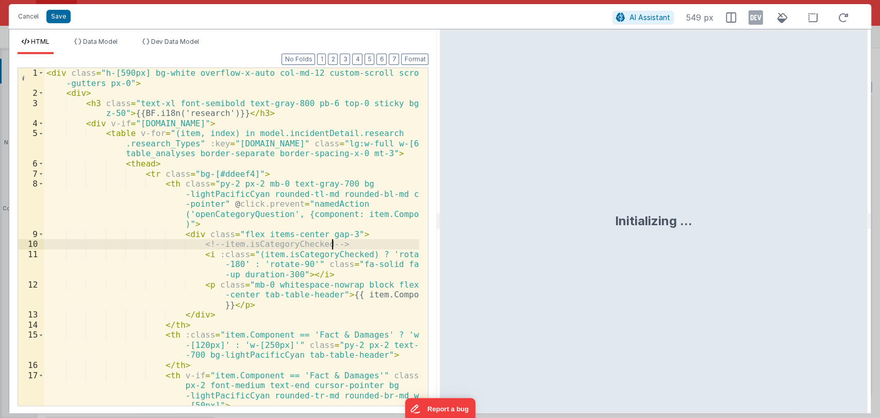
click at [341, 247] on div "< div class = "h-[590px] bg-white overflow-x-auto col-md-12 custom-scroll scrol…" at bounding box center [231, 282] width 375 height 429
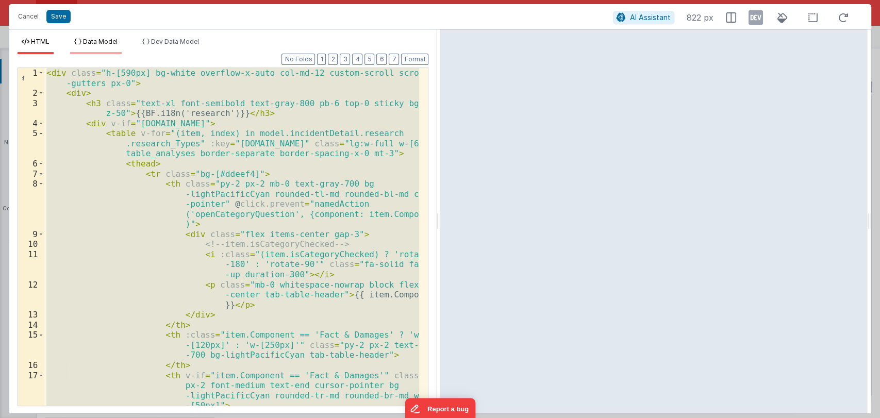
click at [108, 43] on span "Data Model" at bounding box center [100, 42] width 35 height 8
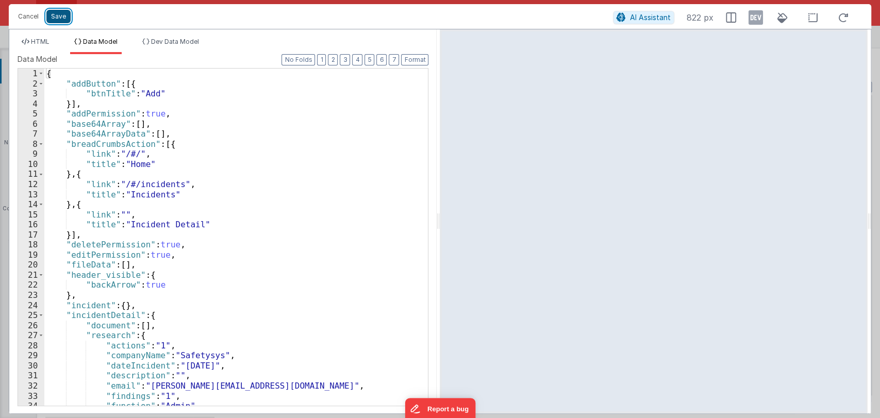
click at [59, 20] on button "Save" at bounding box center [58, 16] width 24 height 13
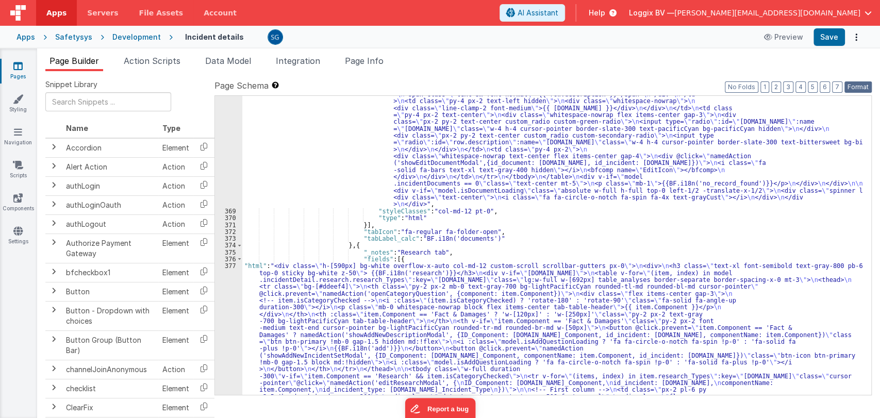
click at [858, 86] on button "Format" at bounding box center [858, 86] width 27 height 11
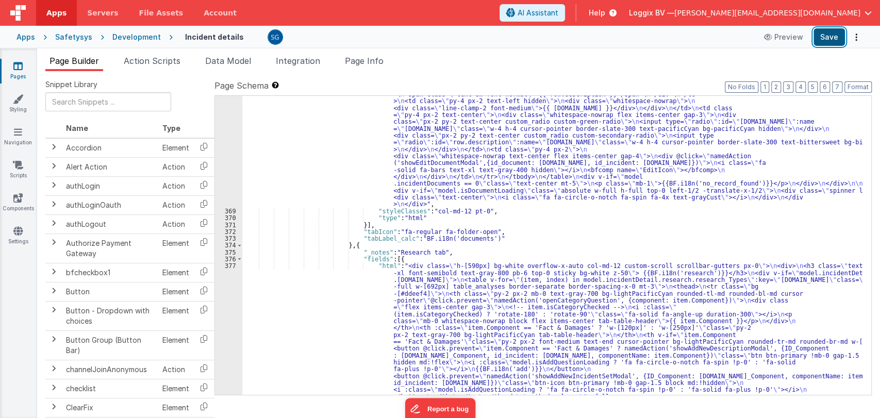
click at [834, 37] on button "Save" at bounding box center [829, 37] width 31 height 18
click at [227, 264] on div "377" at bounding box center [228, 403] width 27 height 282
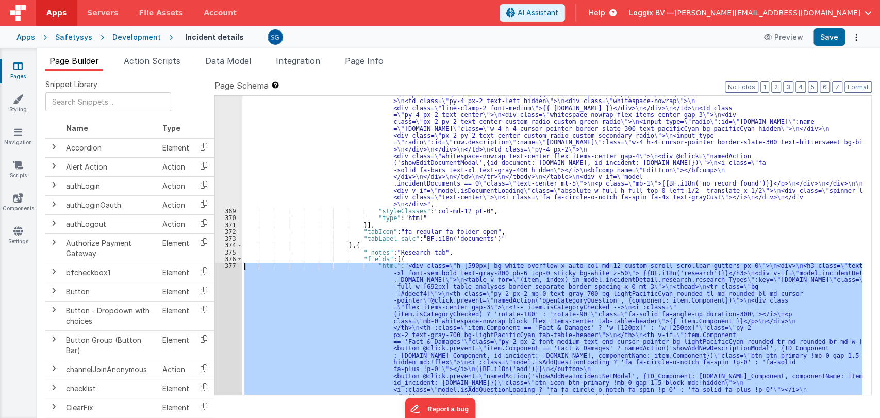
click at [227, 264] on div "377" at bounding box center [228, 403] width 27 height 282
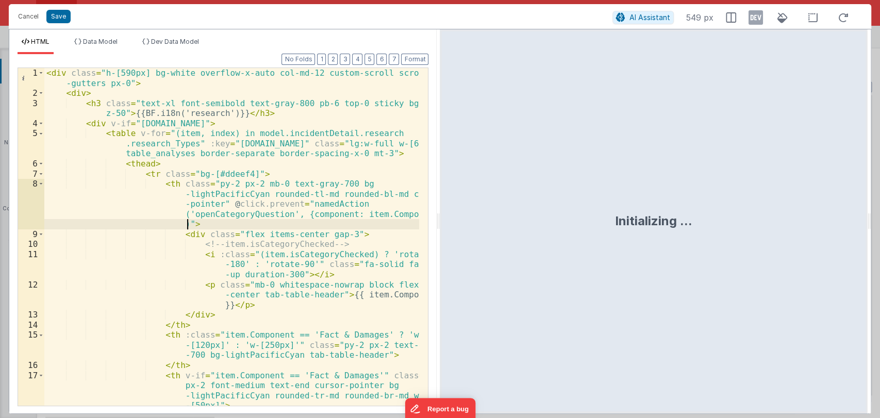
click at [331, 226] on div "< div class = "h-[590px] bg-white overflow-x-auto col-md-12 custom-scroll scrol…" at bounding box center [231, 282] width 375 height 429
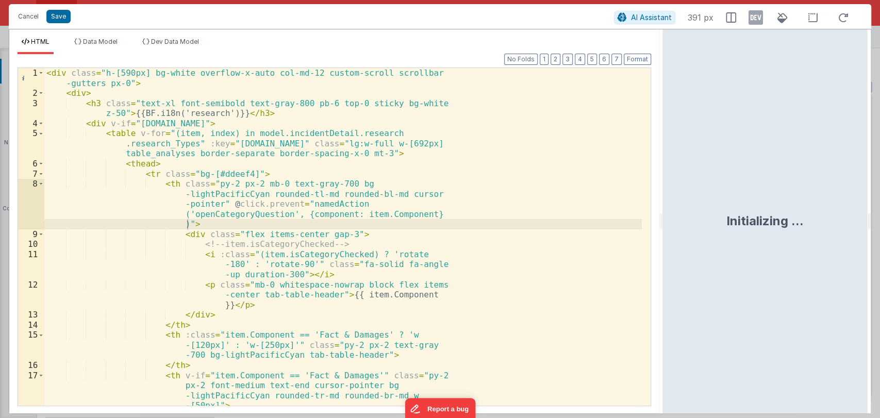
drag, startPoint x: 439, startPoint y: 221, endPoint x: 669, endPoint y: 229, distance: 230.2
click at [669, 229] on html "Cancel Save AI Assistant 391 px HTML Data Model Dev Data Model Format 7 6 5 4 3…" at bounding box center [440, 209] width 880 height 418
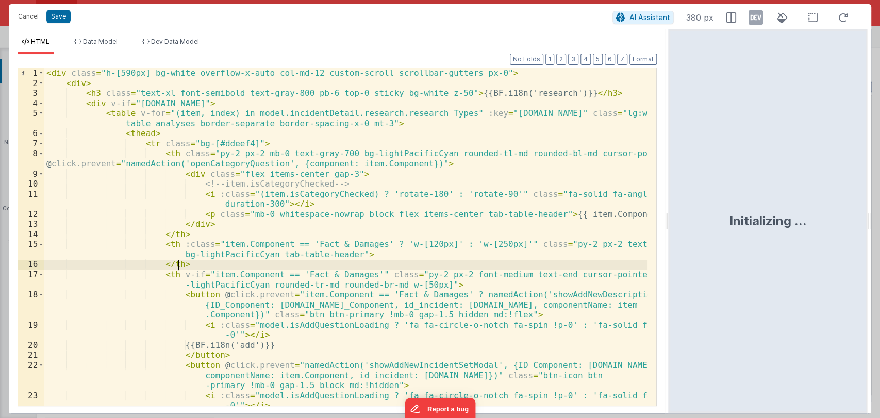
click at [500, 266] on div "< div class = "h-[590px] bg-white overflow-x-auto col-md-12 custom-scroll scrol…" at bounding box center [345, 247] width 603 height 358
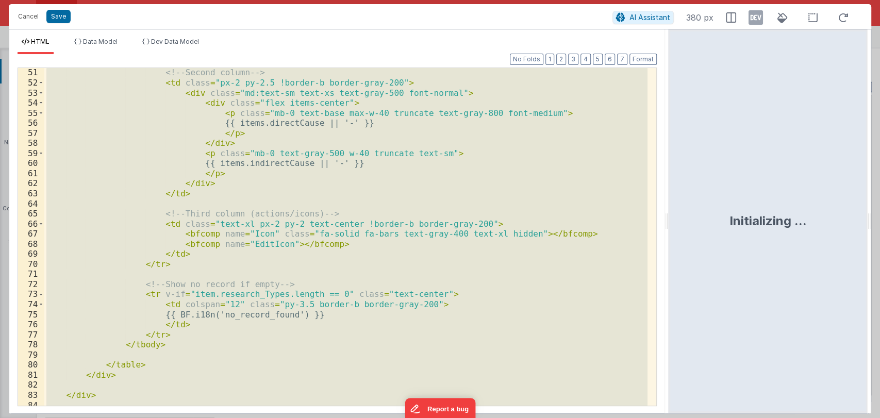
scroll to position [640, 0]
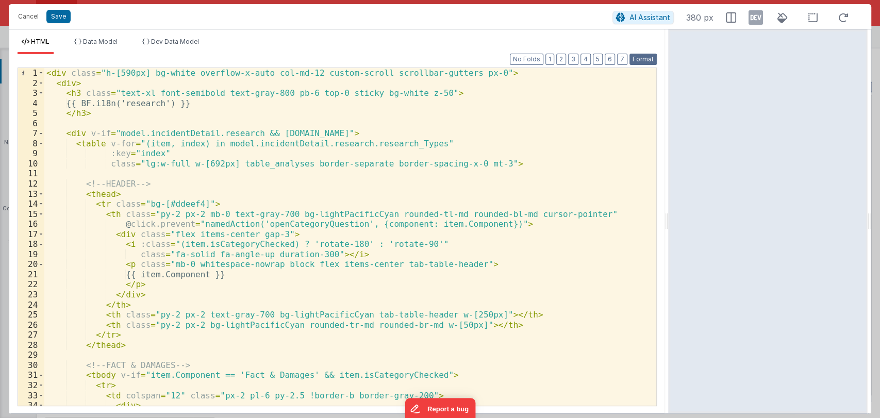
click at [646, 60] on button "Format" at bounding box center [643, 59] width 27 height 11
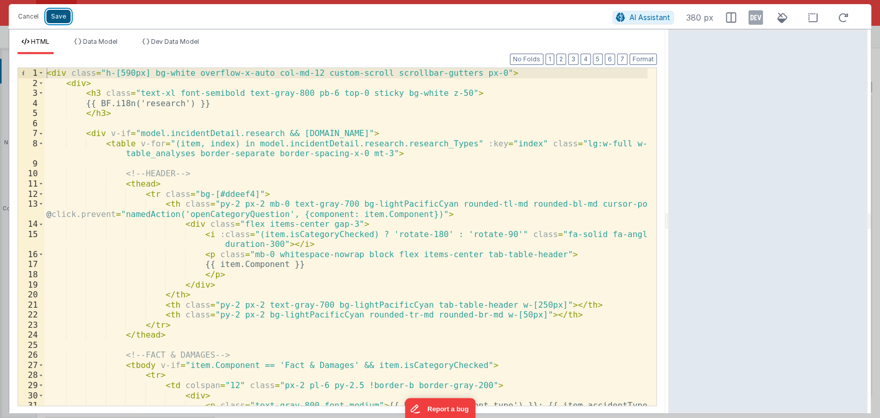
click at [60, 11] on button "Save" at bounding box center [58, 16] width 24 height 13
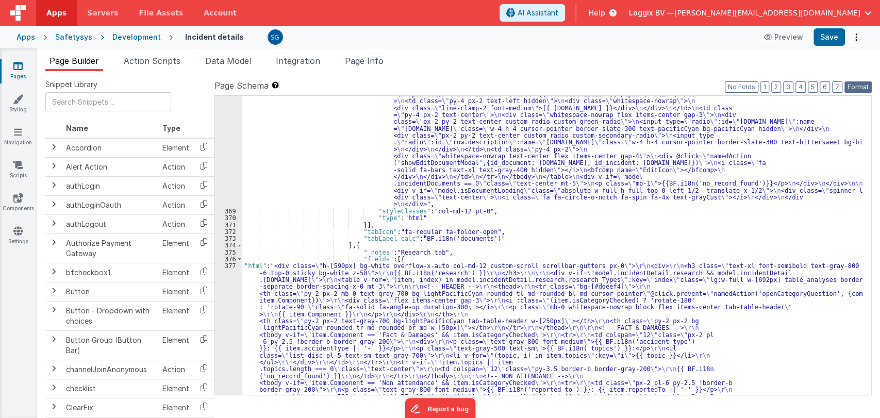
click at [853, 85] on button "Format" at bounding box center [858, 86] width 27 height 11
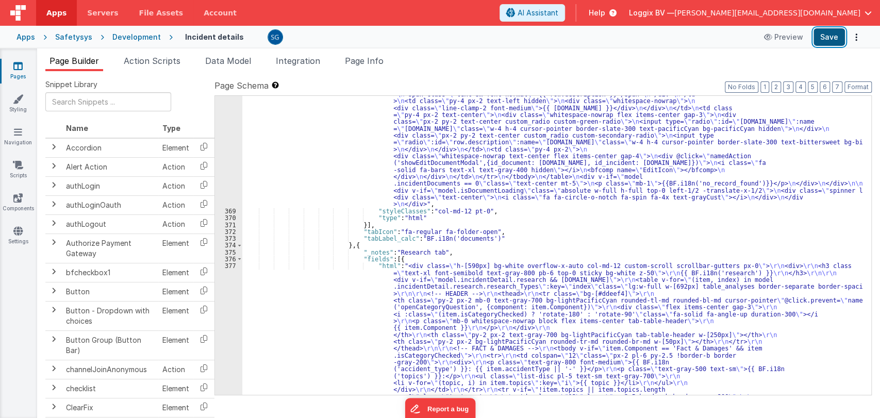
click at [833, 42] on button "Save" at bounding box center [829, 37] width 31 height 18
click at [229, 266] on div "377" at bounding box center [228, 375] width 27 height 227
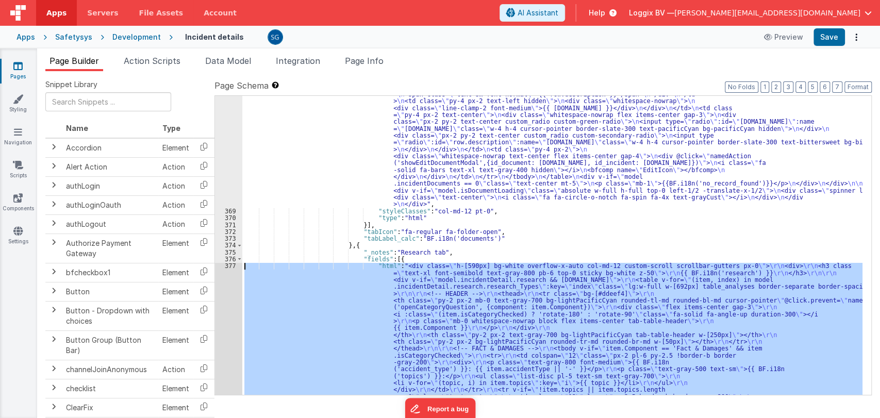
click at [229, 266] on div "377" at bounding box center [228, 375] width 27 height 227
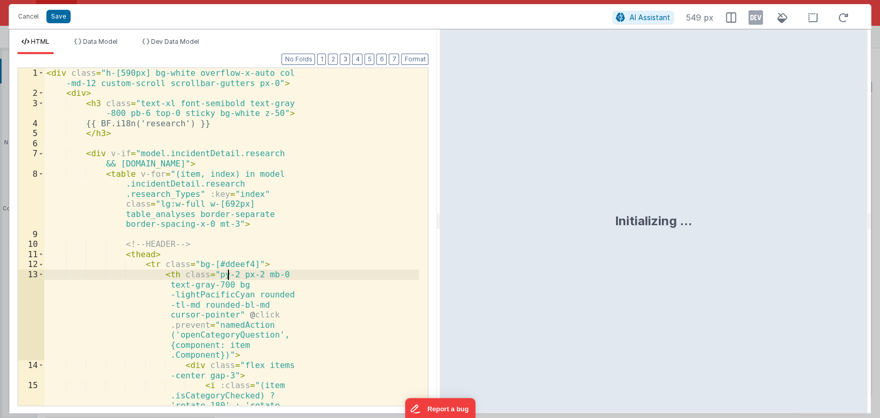
click at [229, 266] on div "< div class = "h-[590px] bg-white overflow-x-auto col -md-12 custom-scroll scro…" at bounding box center [231, 277] width 375 height 418
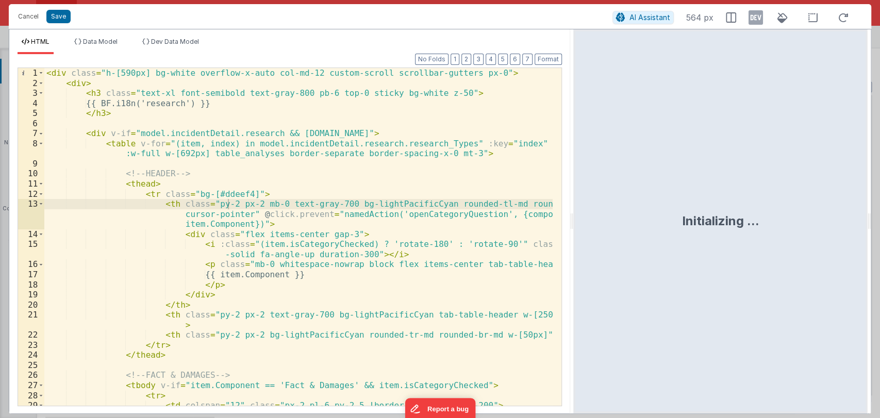
drag, startPoint x: 437, startPoint y: 221, endPoint x: 574, endPoint y: 229, distance: 136.9
click at [574, 229] on html "Cancel Save AI Assistant 564 px HTML Data Model Dev Data Model Format 7 6 5 4 3…" at bounding box center [440, 209] width 880 height 418
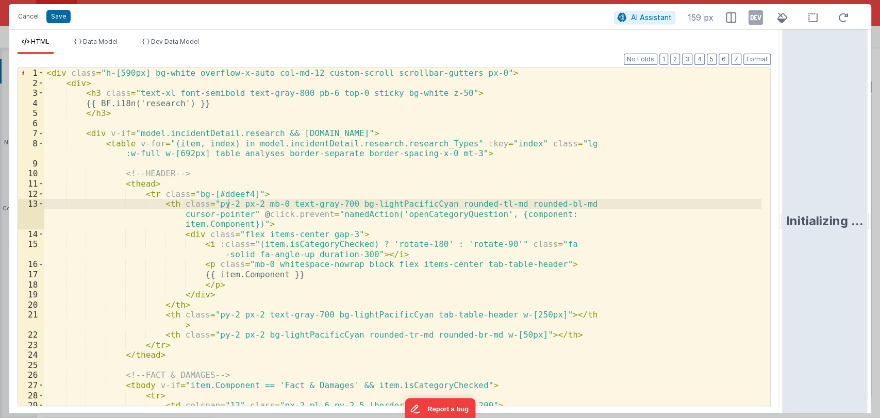
drag, startPoint x: 572, startPoint y: 216, endPoint x: 792, endPoint y: 225, distance: 219.9
click at [792, 225] on html "Cancel Save AI Assistant 159 px HTML Data Model Dev Data Model Format 7 6 5 4 3…" at bounding box center [440, 209] width 880 height 418
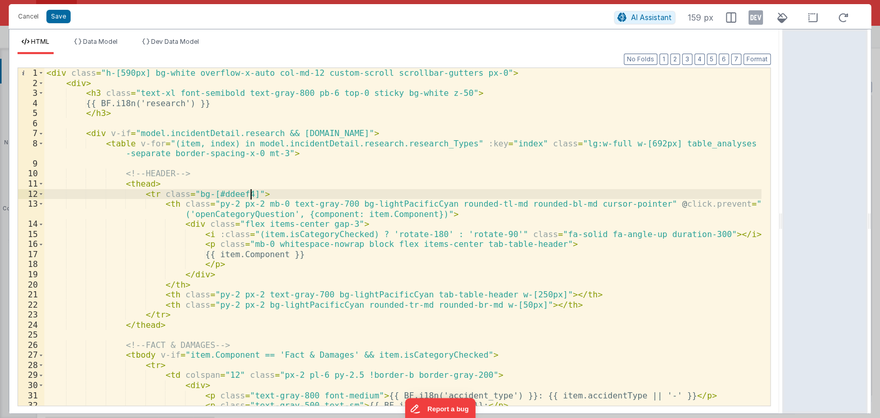
click at [268, 193] on div "< div class = "h-[590px] bg-white overflow-x-auto col-md-12 custom-scroll scrol…" at bounding box center [402, 247] width 717 height 358
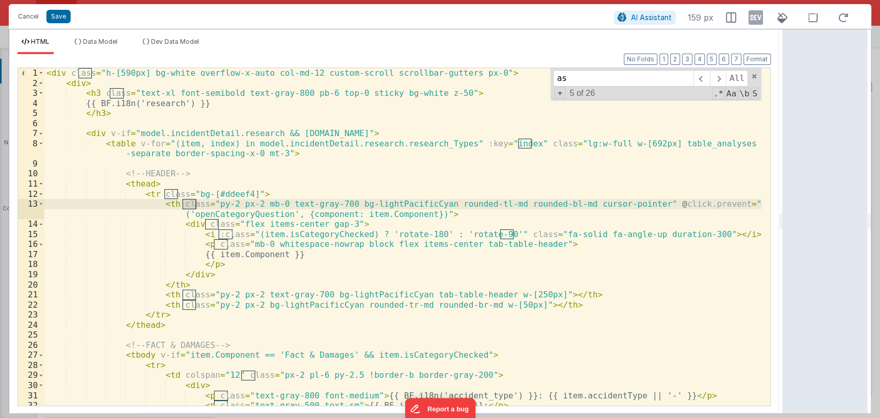
type input "a"
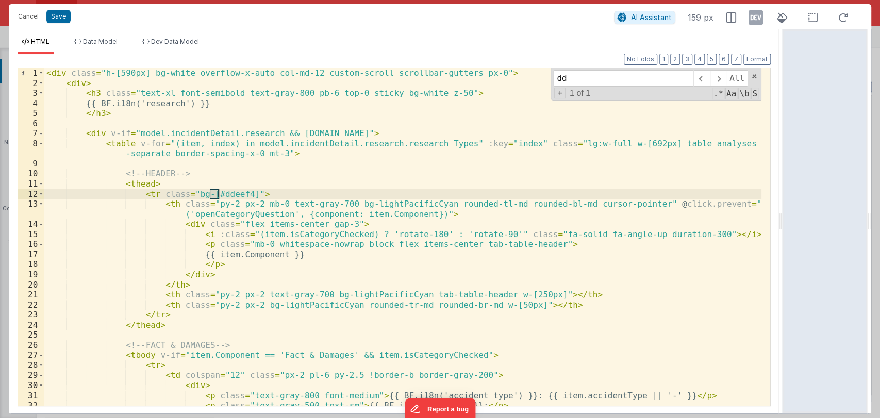
type input "d"
type input "add"
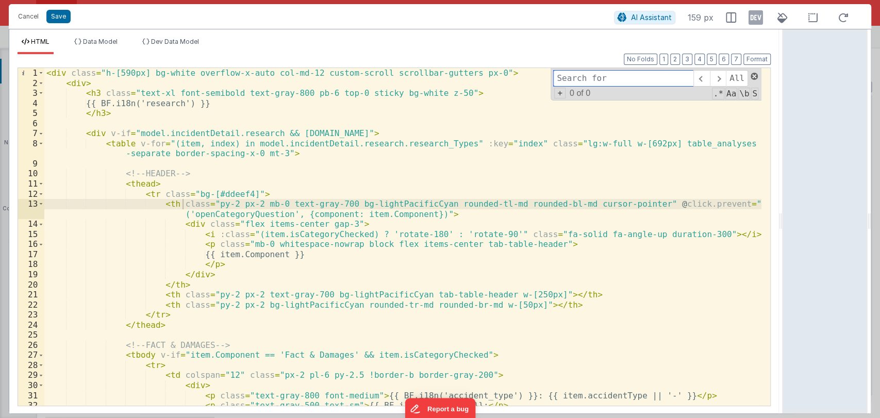
click at [755, 73] on span at bounding box center [754, 76] width 7 height 7
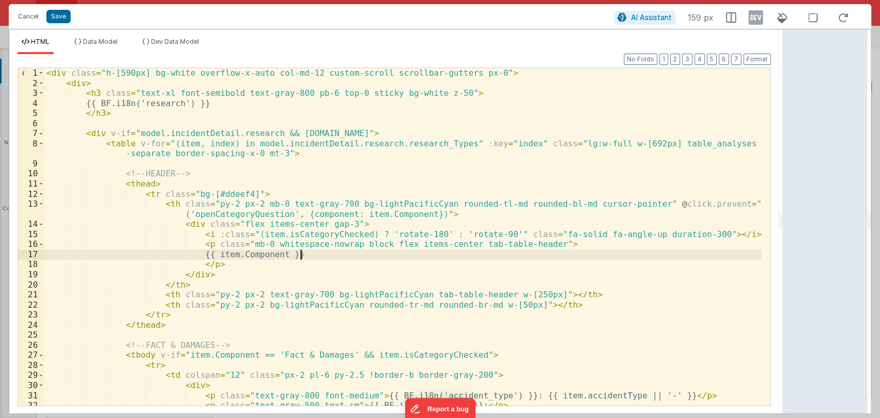
click at [393, 253] on div "< div class = "h-[590px] bg-white overflow-x-auto col-md-12 custom-scroll scrol…" at bounding box center [402, 247] width 717 height 358
click at [240, 155] on div "< div class = "h-[590px] bg-white overflow-x-auto col-md-12 custom-scroll scrol…" at bounding box center [402, 247] width 717 height 358
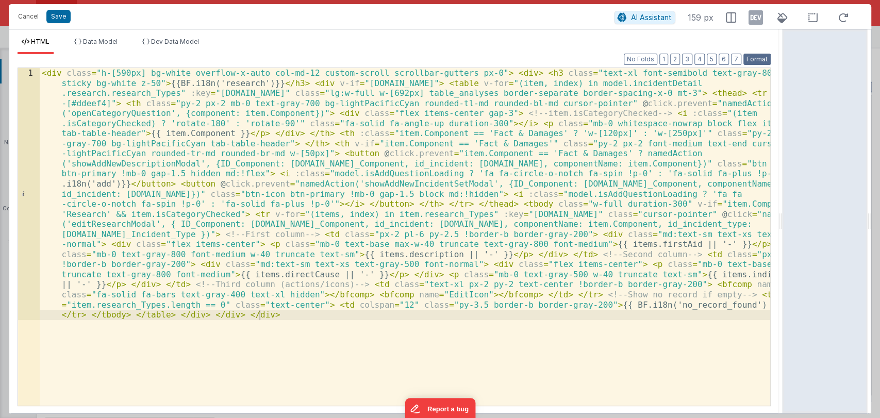
click at [755, 58] on button "Format" at bounding box center [757, 59] width 27 height 11
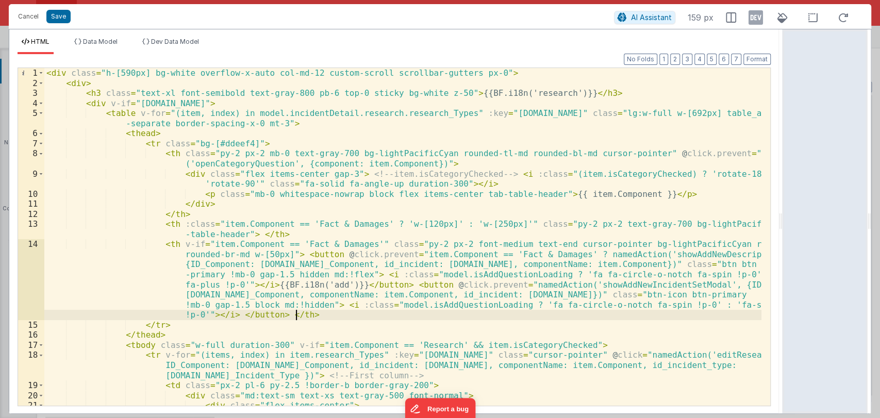
click at [409, 314] on div "< div class = "h-[590px] bg-white overflow-x-auto col-md-12 custom-scroll scrol…" at bounding box center [402, 247] width 717 height 358
click at [756, 62] on button "Format" at bounding box center [757, 59] width 27 height 11
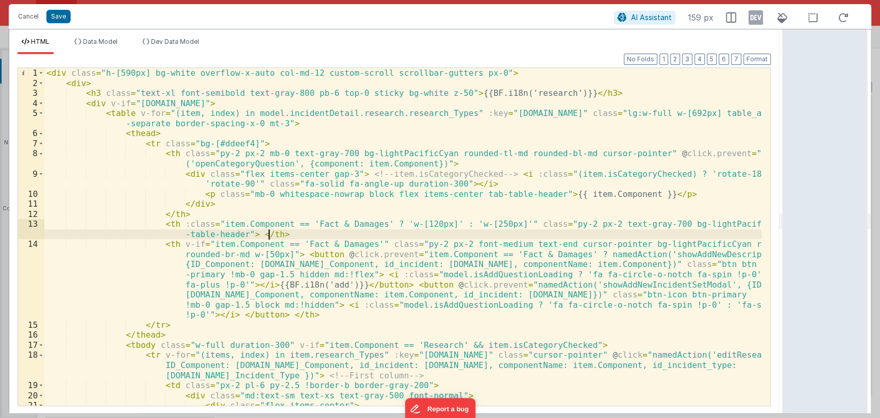
click at [522, 233] on div "< div class = "h-[590px] bg-white overflow-x-auto col-md-12 custom-scroll scrol…" at bounding box center [402, 247] width 717 height 358
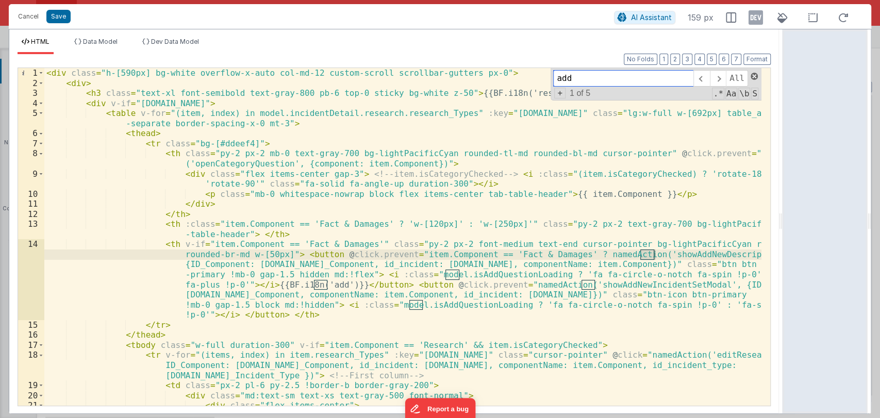
type input "add"
click at [754, 73] on span at bounding box center [754, 76] width 7 height 7
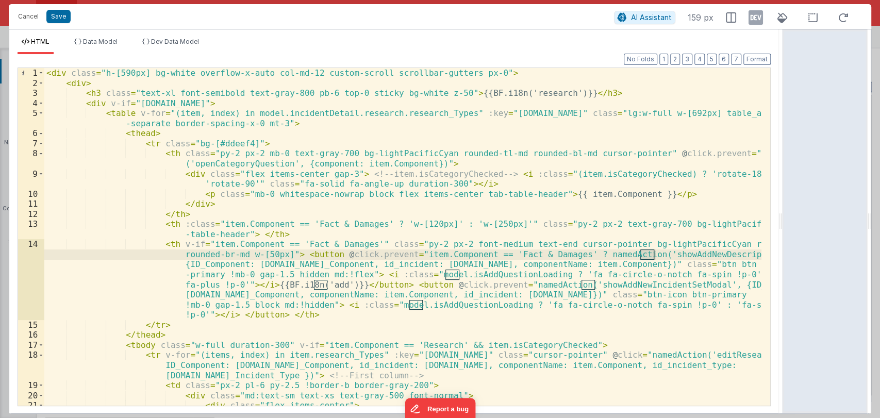
click at [105, 37] on div "HTML Data Model Dev Data Model Format 7 6 5 4 3 2 1 No Folds 1 2 3 4 5 6 7 8 9 …" at bounding box center [394, 221] width 770 height 384
click at [62, 17] on button "Save" at bounding box center [58, 16] width 24 height 13
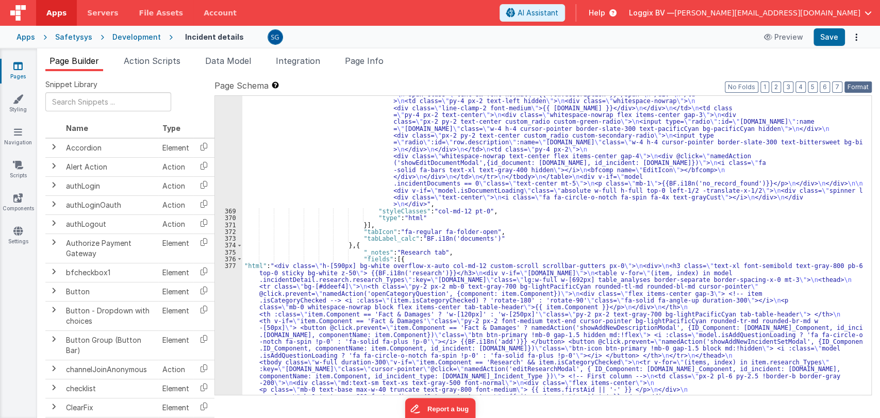
click at [853, 89] on button "Format" at bounding box center [858, 86] width 27 height 11
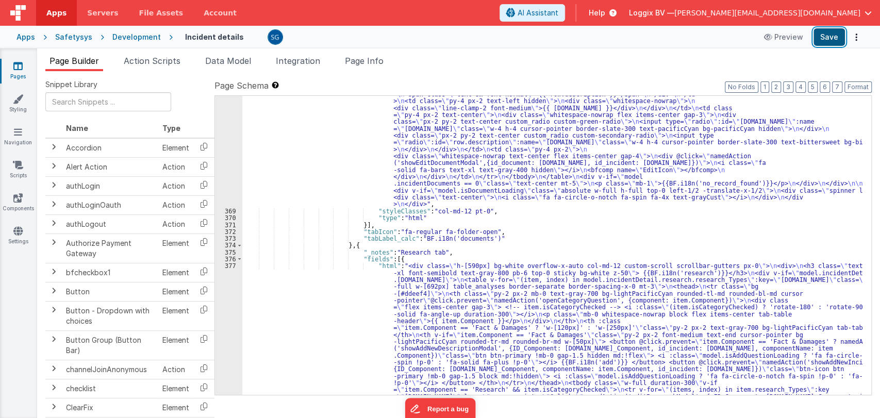
click at [827, 40] on button "Save" at bounding box center [829, 37] width 31 height 18
click at [229, 266] on div "377" at bounding box center [228, 386] width 27 height 248
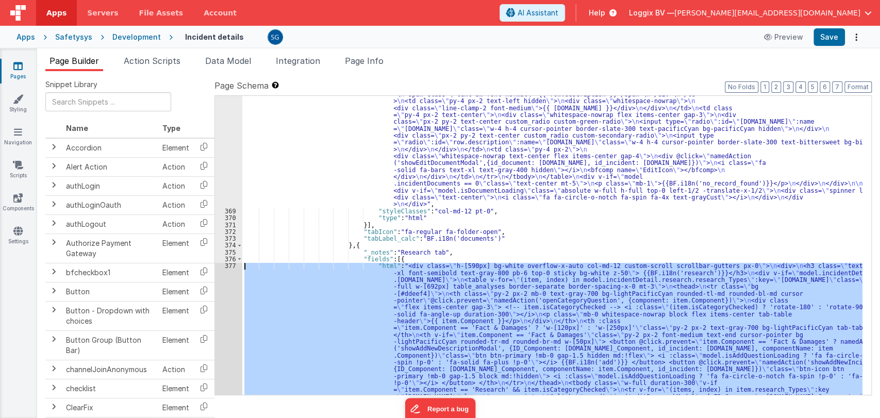
click at [229, 266] on div "377" at bounding box center [228, 386] width 27 height 248
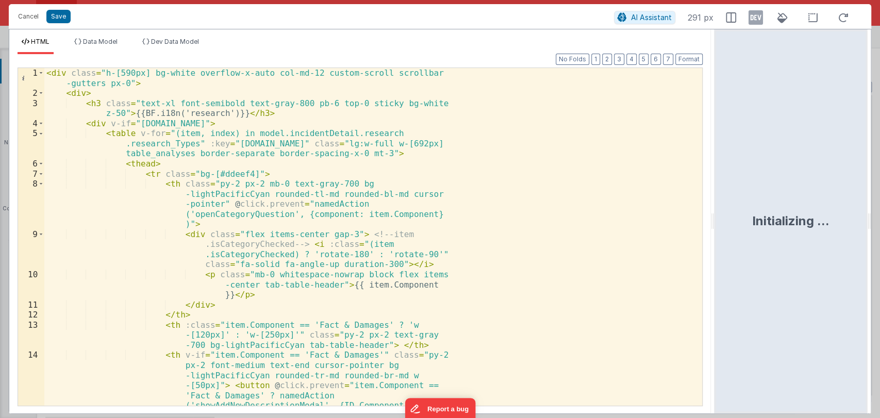
drag, startPoint x: 438, startPoint y: 222, endPoint x: 725, endPoint y: 196, distance: 288.4
click at [725, 196] on html "Cancel Save AI Assistant 291 px HTML Data Model Dev Data Model Format 7 6 5 4 3…" at bounding box center [440, 209] width 880 height 418
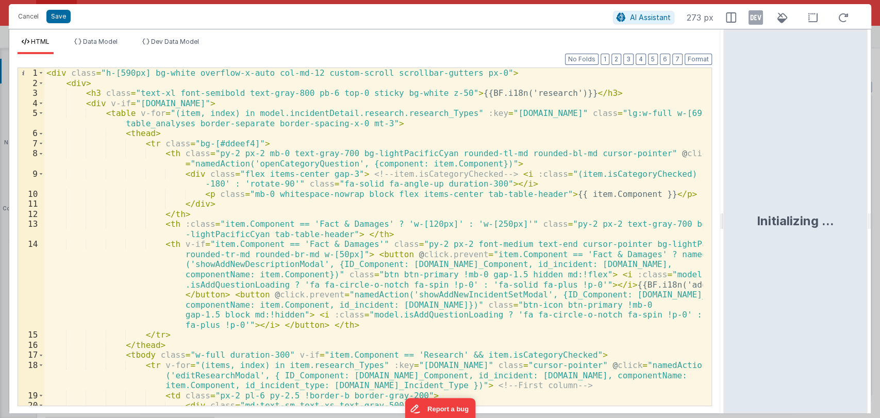
click at [721, 219] on div "HTML Data Model Dev Data Model Format 7 6 5 4 3 2 1 No Folds 1 2 3 4 5 6 7 8 9 …" at bounding box center [440, 221] width 863 height 385
drag, startPoint x: 721, startPoint y: 219, endPoint x: 755, endPoint y: 217, distance: 34.1
click at [755, 217] on html "Cancel Save AI Assistant 273 px HTML Data Model Dev Data Model Format 7 6 5 4 3…" at bounding box center [440, 209] width 880 height 418
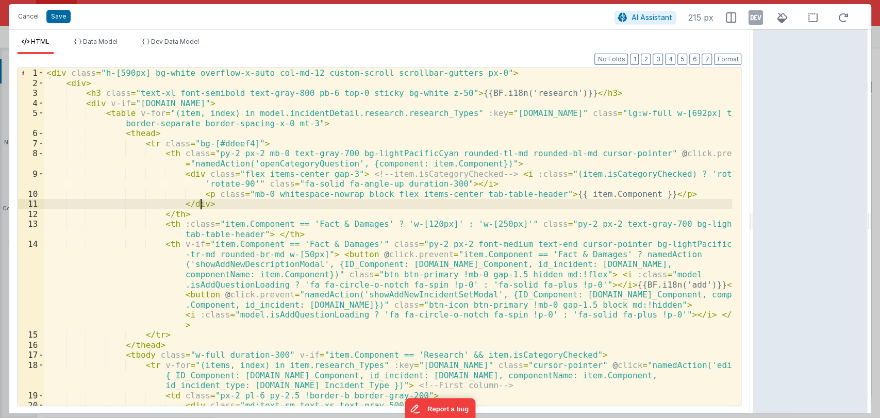
click at [423, 205] on div "< div class = "h-[590px] bg-white overflow-x-auto col-md-12 custom-scroll scrol…" at bounding box center [388, 247] width 688 height 358
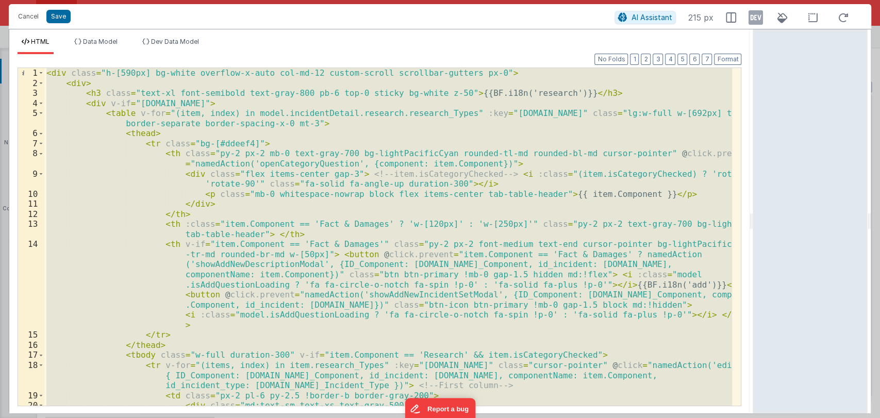
click at [388, 211] on div "< div class = "h-[590px] bg-white overflow-x-auto col-md-12 custom-scroll scrol…" at bounding box center [388, 237] width 688 height 338
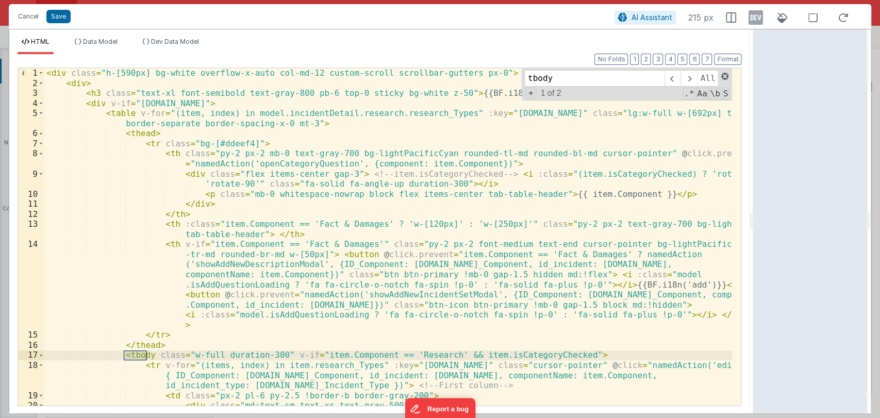
type input "tbody"
click at [726, 75] on span at bounding box center [724, 76] width 7 height 7
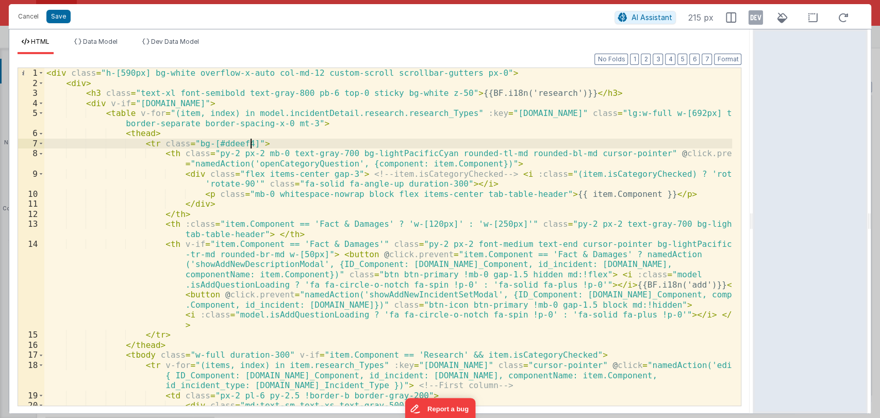
click at [471, 139] on div "< div class = "h-[590px] bg-white overflow-x-auto col-md-12 custom-scroll scrol…" at bounding box center [388, 247] width 688 height 358
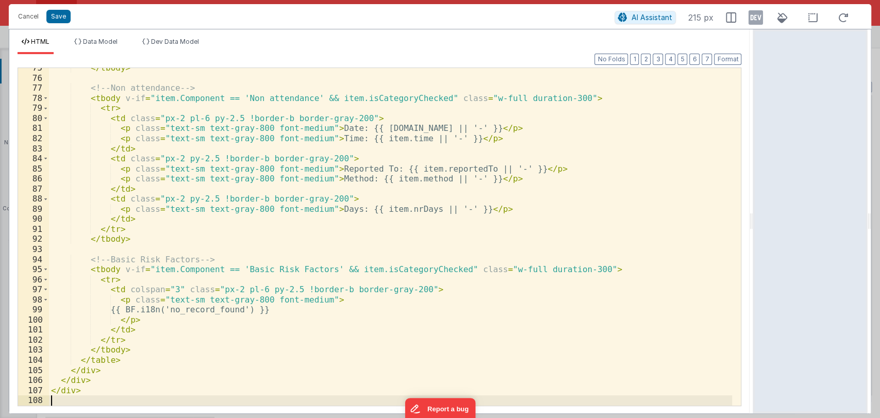
scroll to position [771, 0]
click at [726, 57] on button "Format" at bounding box center [727, 59] width 27 height 11
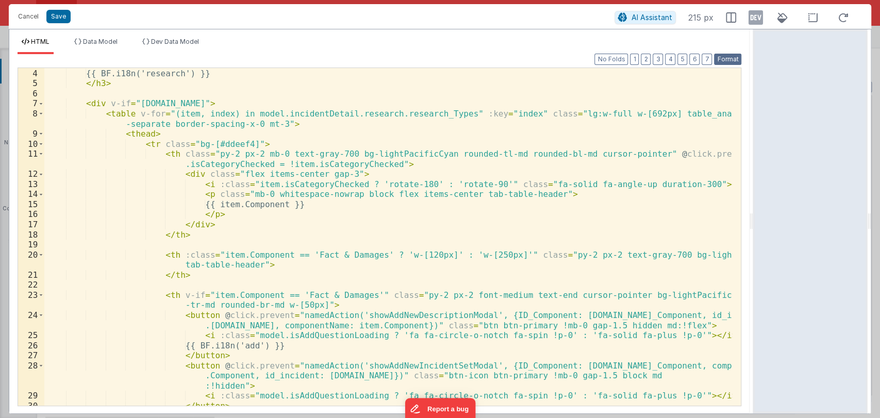
scroll to position [0, 0]
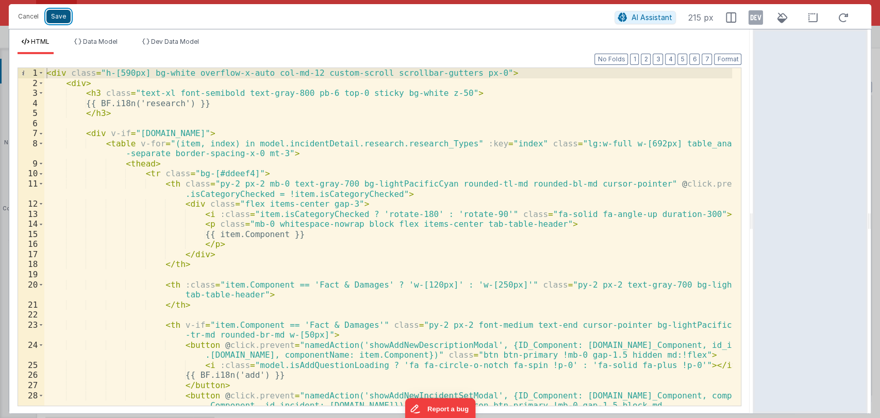
click at [53, 12] on button "Save" at bounding box center [58, 16] width 24 height 13
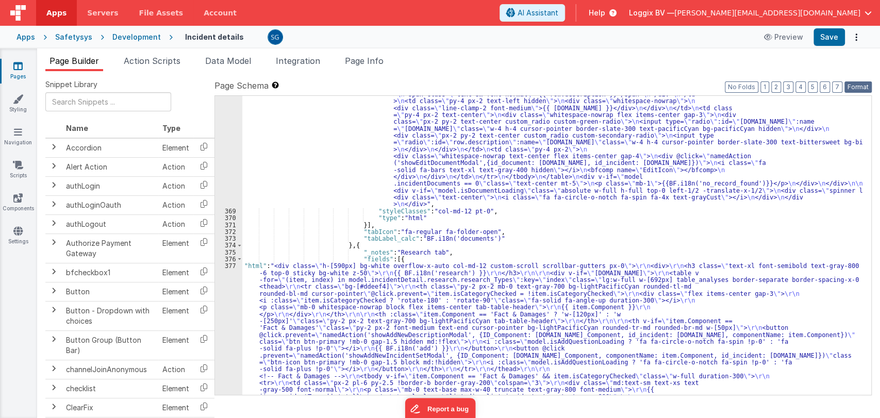
click at [856, 86] on button "Format" at bounding box center [858, 86] width 27 height 11
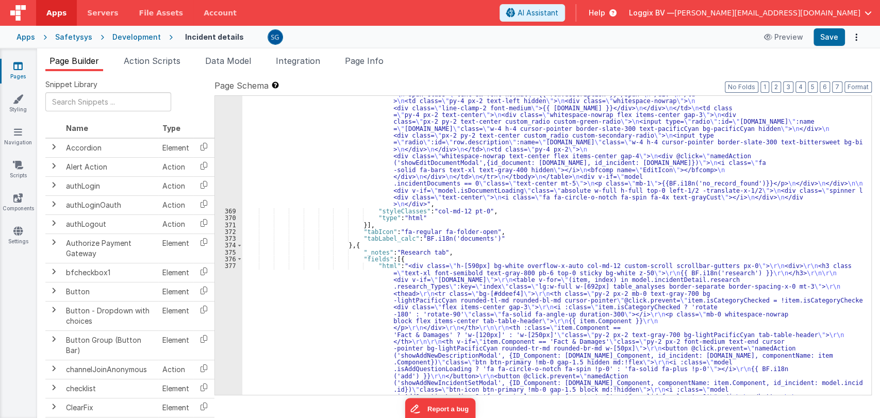
click at [229, 265] on div "377" at bounding box center [228, 403] width 27 height 282
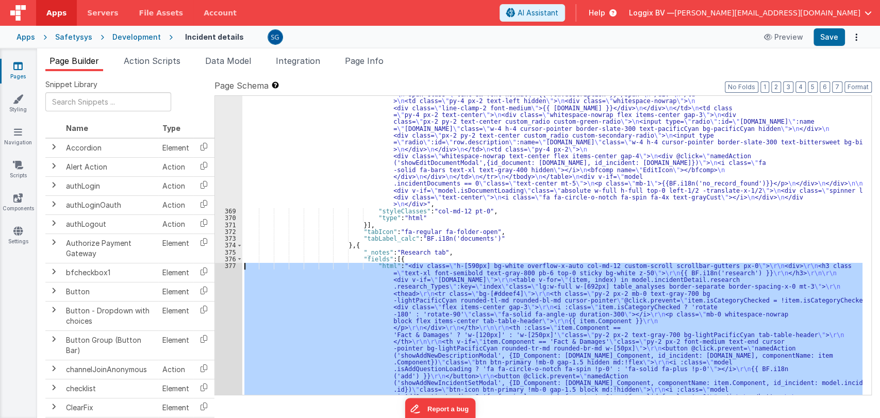
click at [229, 265] on div "377" at bounding box center [228, 403] width 27 height 282
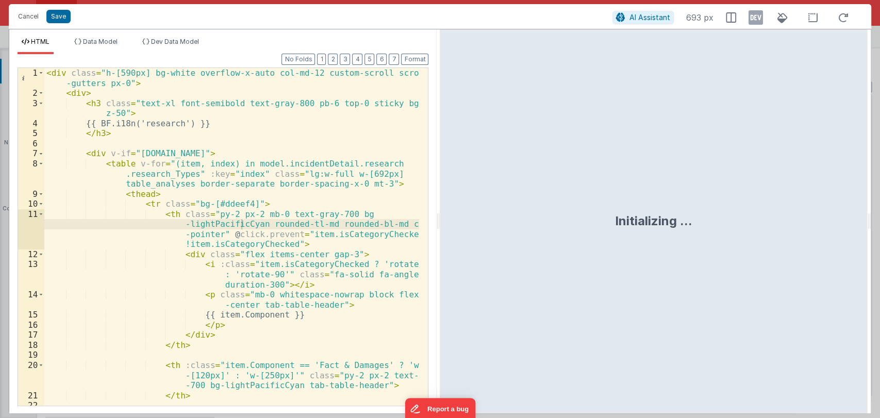
drag, startPoint x: 437, startPoint y: 220, endPoint x: 545, endPoint y: 233, distance: 108.6
click at [545, 233] on html "Cancel Save AI Assistant 693 px HTML Data Model Dev Data Model Format 7 6 5 4 3…" at bounding box center [440, 209] width 880 height 418
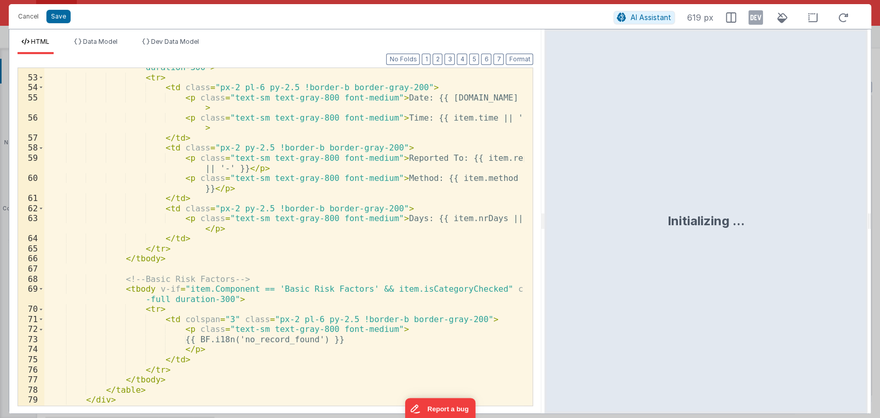
scroll to position [698, 0]
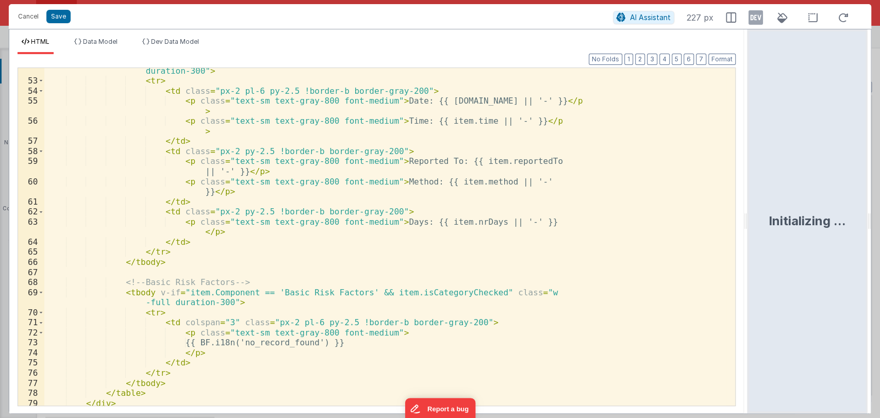
drag, startPoint x: 545, startPoint y: 216, endPoint x: 749, endPoint y: 229, distance: 204.7
click at [749, 229] on html "Cancel Save AI Assistant 227 px HTML Data Model Dev Data Model Format 7 6 5 4 3…" at bounding box center [440, 209] width 880 height 418
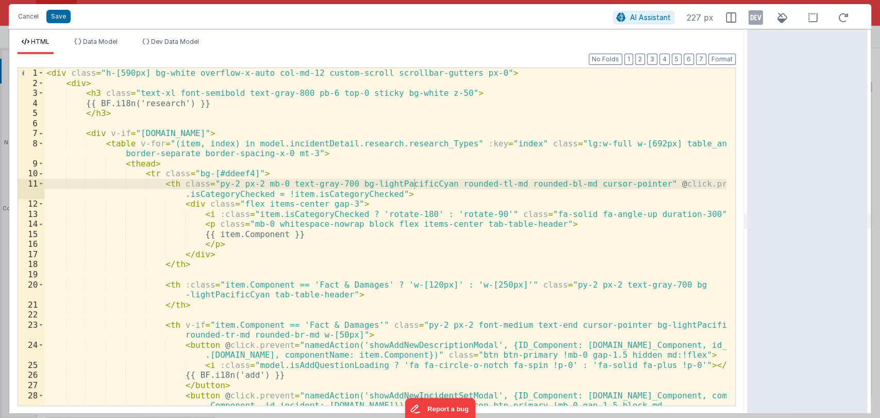
scroll to position [0, 0]
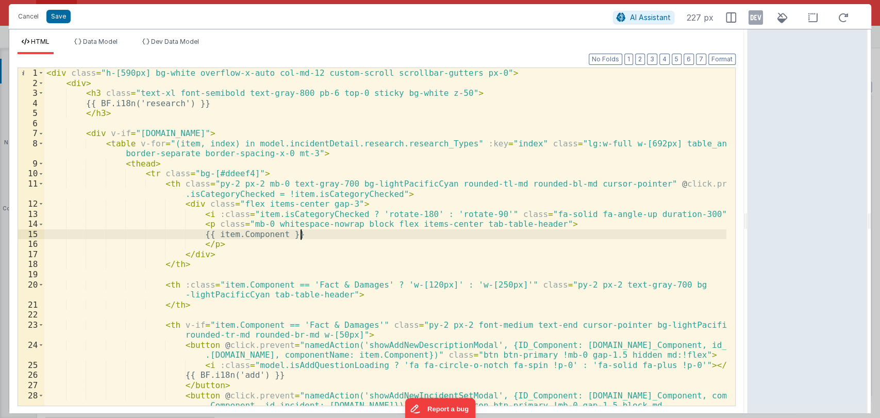
click at [432, 232] on div "< div class = "h-[590px] bg-white overflow-x-auto col-md-12 custom-scroll scrol…" at bounding box center [385, 257] width 682 height 378
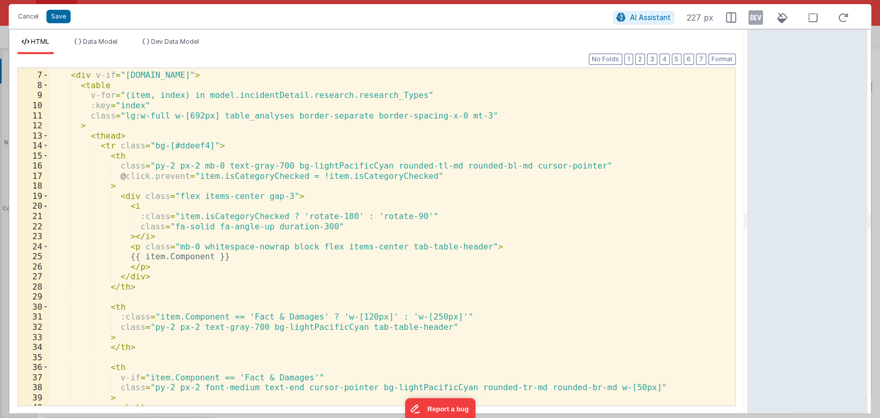
scroll to position [58, 0]
click at [247, 265] on div "< div v-if = "model.incidentDetail.incident.id" > < table v-for = "(item, index…" at bounding box center [388, 239] width 678 height 358
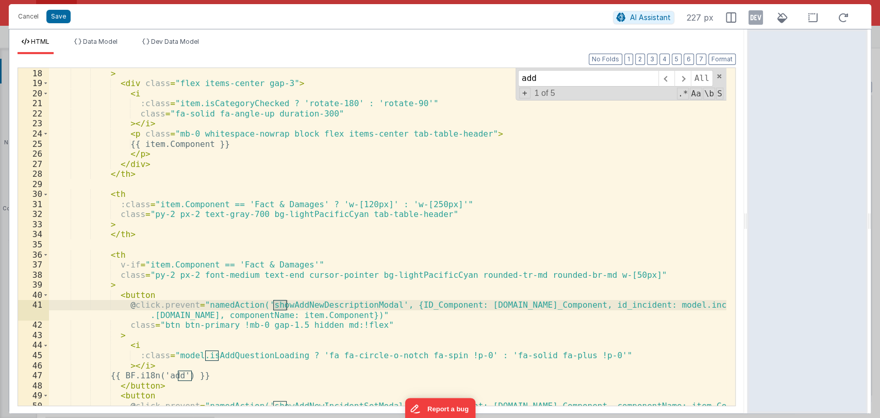
scroll to position [171, 0]
type input "add"
click at [63, 13] on button "Save" at bounding box center [58, 16] width 24 height 13
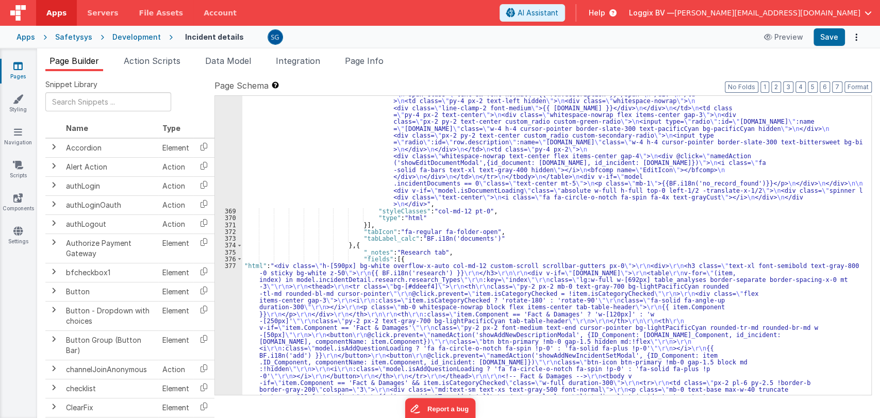
click at [866, 80] on label "Page Schema Shortcuts: Find: command-f Fold: command-option-L Unfold: command-o…" at bounding box center [543, 85] width 657 height 12
click at [863, 84] on button "Format" at bounding box center [858, 86] width 27 height 11
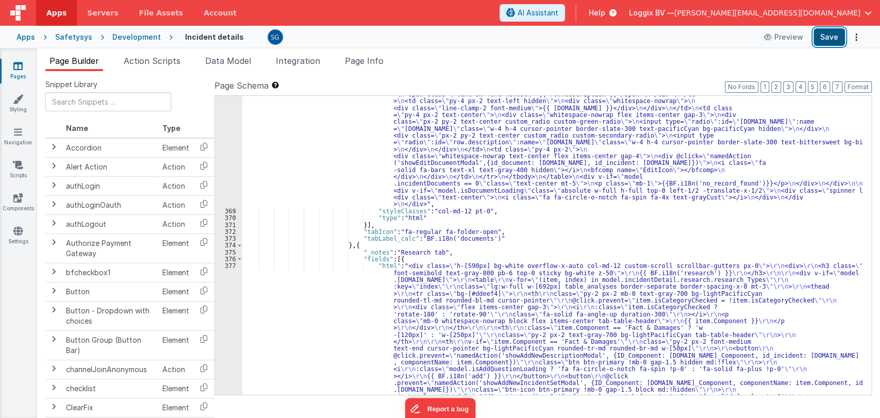
click at [836, 35] on button "Save" at bounding box center [829, 37] width 31 height 18
click at [231, 266] on div "377" at bounding box center [228, 392] width 27 height 261
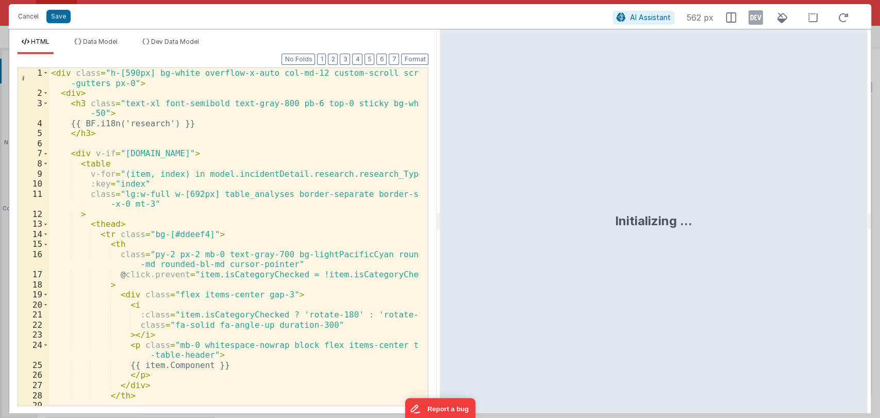
scroll to position [0, 0]
drag, startPoint x: 439, startPoint y: 222, endPoint x: 711, endPoint y: 230, distance: 271.9
click at [711, 230] on html "Cancel Save AI Assistant 562 px HTML Data Model Dev Data Model Format 7 6 5 4 3…" at bounding box center [440, 209] width 880 height 418
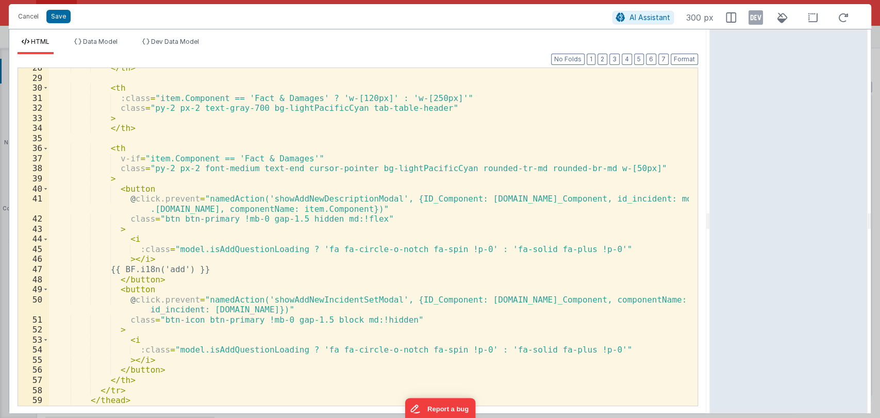
scroll to position [277, 0]
click at [43, 190] on span at bounding box center [46, 189] width 6 height 10
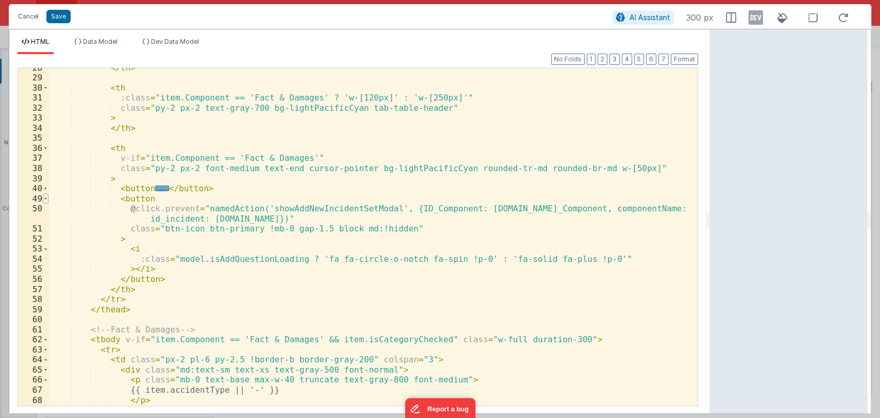
click at [46, 198] on span at bounding box center [46, 199] width 6 height 10
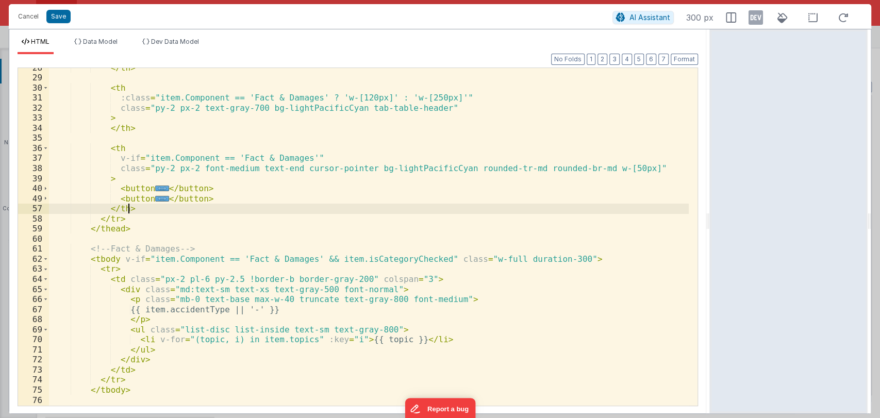
click at [139, 205] on div "</ th > < th :class = "item.Component == 'Fact & Damages' ? 'w-[120px]' : 'w-[2…" at bounding box center [369, 242] width 640 height 358
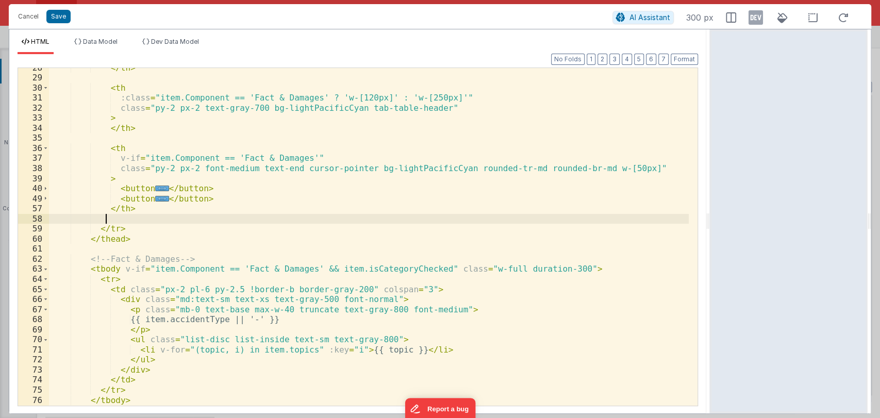
paste textarea
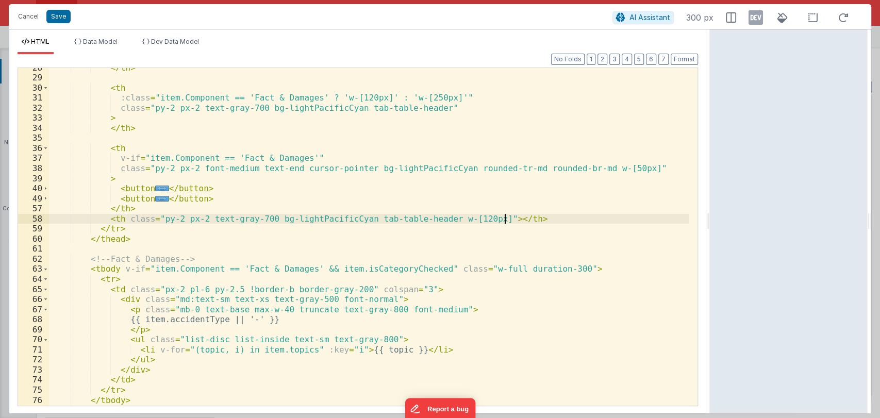
click at [120, 217] on div "</ th > < th :class = "item.Component == 'Fact & Damages' ? 'w-[120px]' : 'w-[2…" at bounding box center [369, 242] width 640 height 358
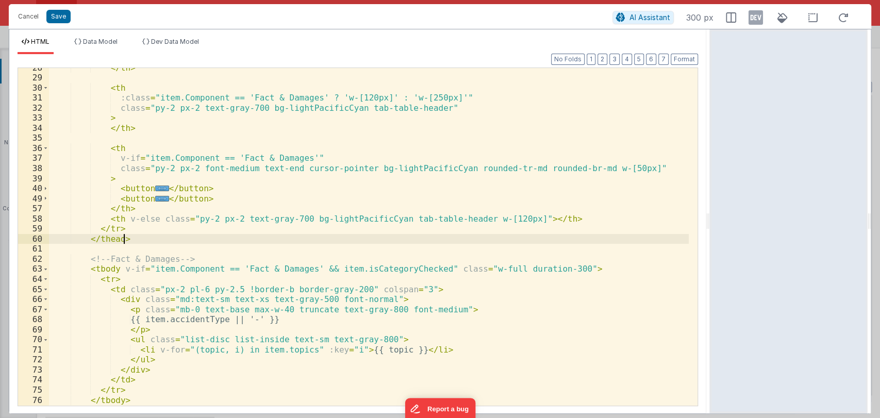
click at [137, 236] on div "</ th > < th :class = "item.Component == 'Fact & Damages' ? 'w-[120px]' : 'w-[2…" at bounding box center [369, 242] width 640 height 358
click at [689, 59] on button "Format" at bounding box center [684, 59] width 27 height 11
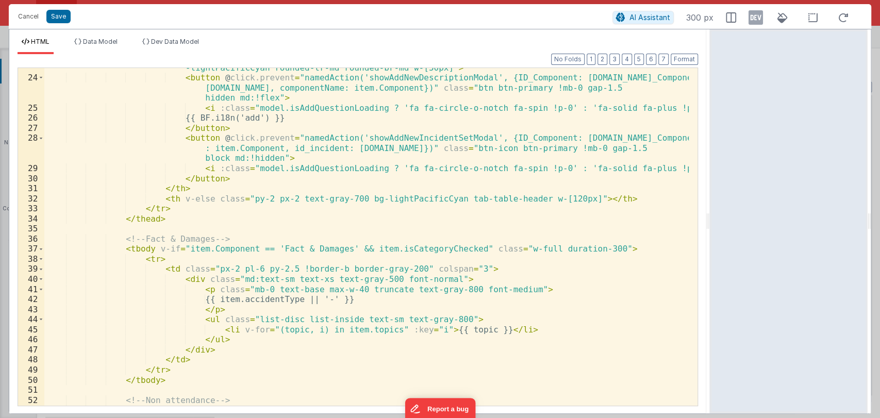
click at [48, 9] on div "Cancel Save" at bounding box center [313, 16] width 600 height 14
click at [58, 19] on button "Save" at bounding box center [58, 16] width 24 height 13
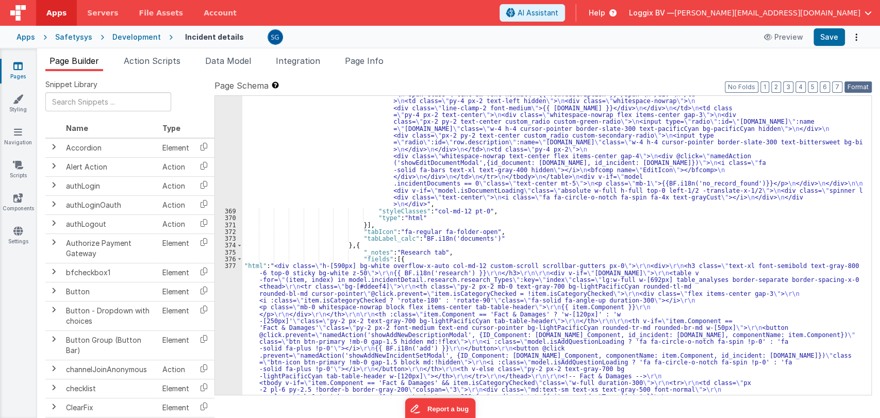
click at [849, 85] on button "Format" at bounding box center [858, 86] width 27 height 11
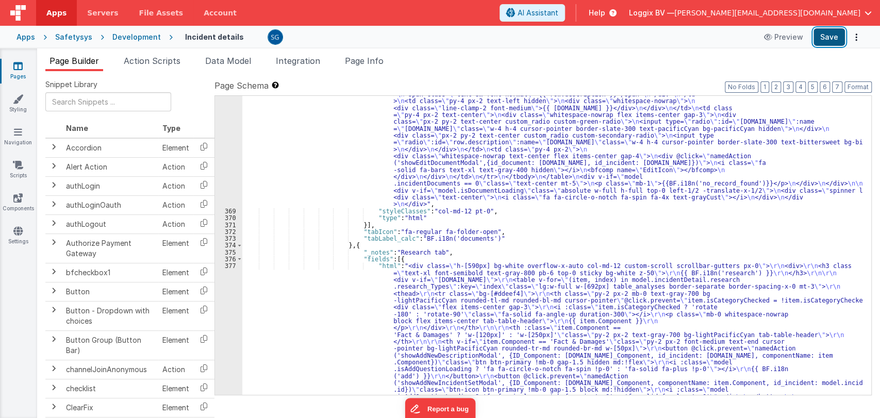
click at [826, 43] on button "Save" at bounding box center [829, 37] width 31 height 18
click at [228, 265] on div "377" at bounding box center [228, 406] width 27 height 289
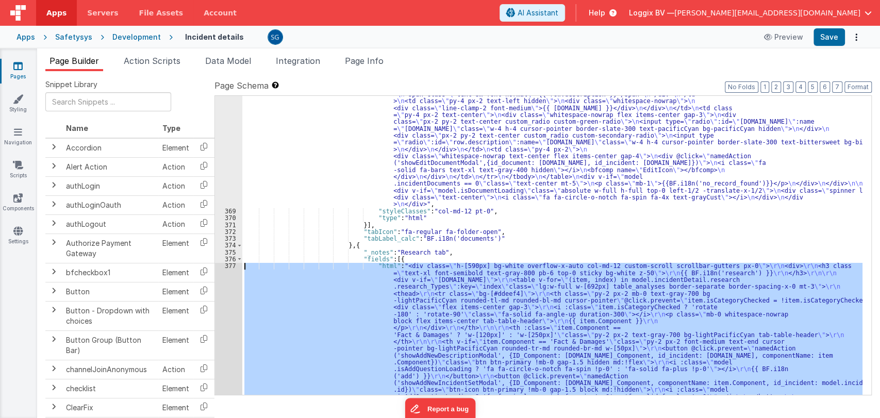
click at [228, 265] on div "377" at bounding box center [228, 406] width 27 height 289
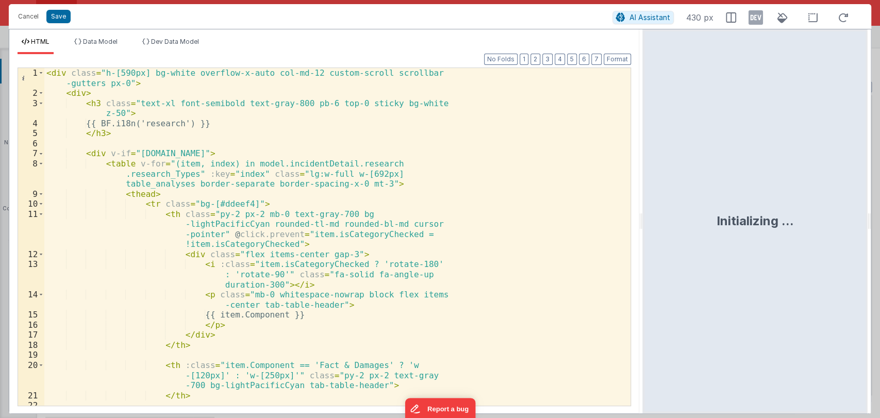
drag, startPoint x: 439, startPoint y: 220, endPoint x: 644, endPoint y: 227, distance: 204.3
click at [644, 227] on html "Cancel Save AI Assistant 430 px HTML Data Model Dev Data Model Format 7 6 5 4 3…" at bounding box center [440, 209] width 880 height 418
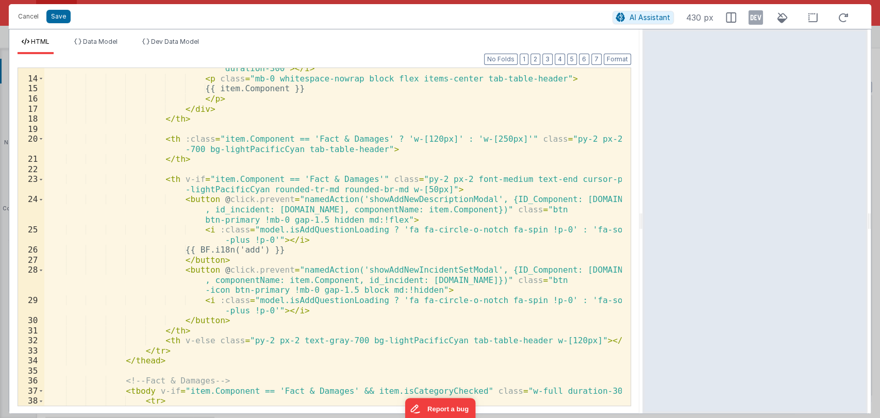
scroll to position [155, 0]
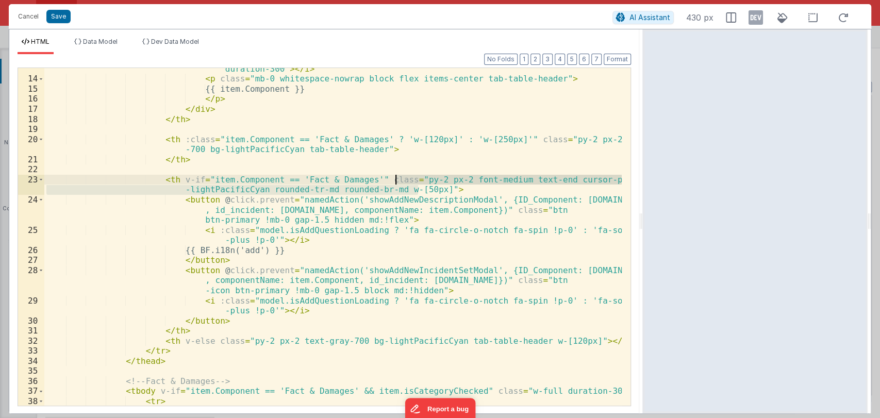
drag, startPoint x: 417, startPoint y: 193, endPoint x: 397, endPoint y: 182, distance: 23.8
click at [397, 182] on div "< i :class = "item.isCategoryChecked ? 'rotate-180' : 'rotate-90'" class = "fa-…" at bounding box center [333, 238] width 578 height 368
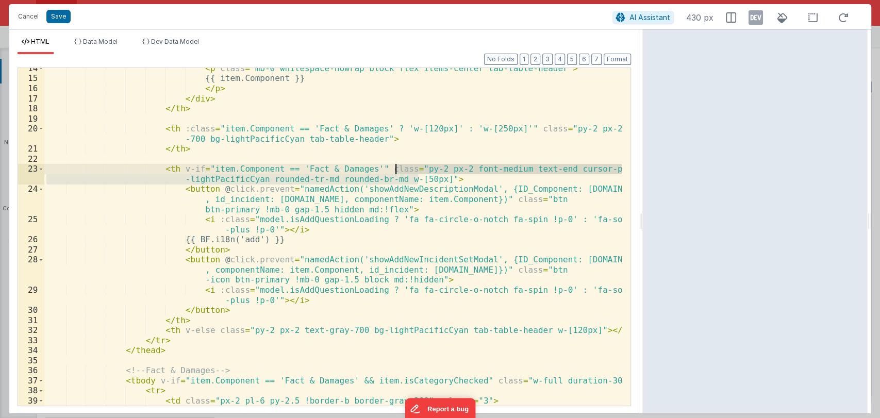
scroll to position [166, 0]
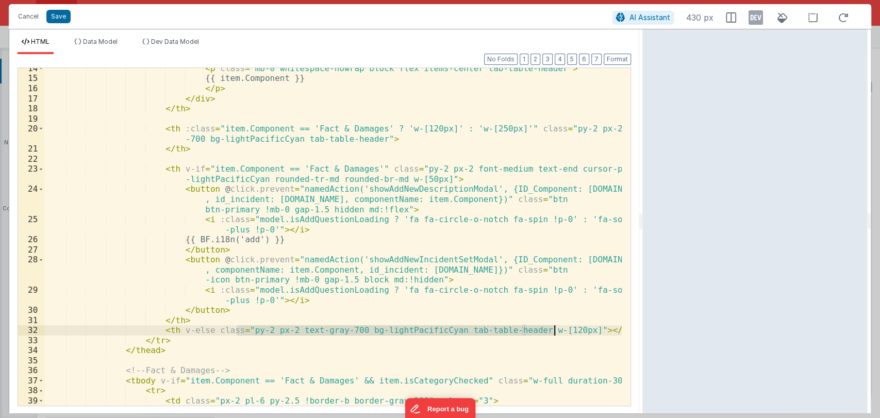
drag, startPoint x: 238, startPoint y: 331, endPoint x: 553, endPoint y: 331, distance: 315.6
click at [553, 331] on div "< p class = "mb-0 whitespace-nowrap block flex items-center tab-table-header" >…" at bounding box center [333, 242] width 578 height 358
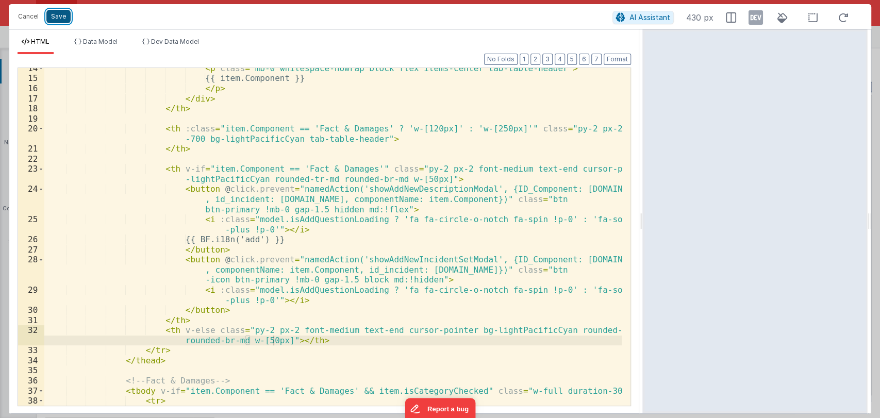
click at [60, 18] on button "Save" at bounding box center [58, 16] width 24 height 13
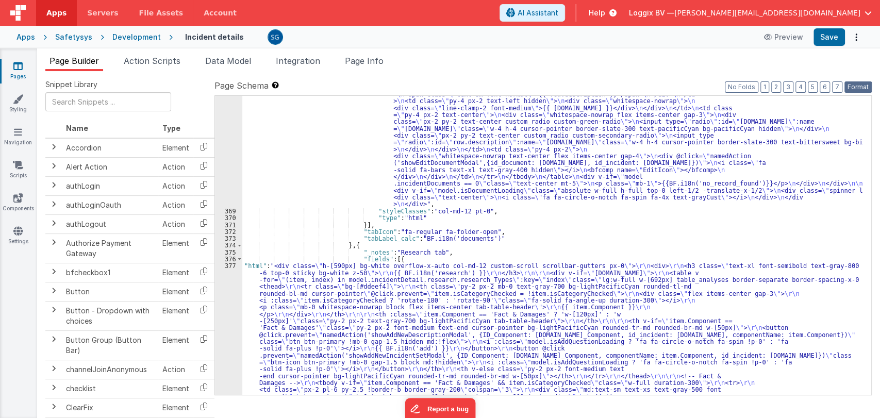
click at [852, 84] on button "Format" at bounding box center [858, 86] width 27 height 11
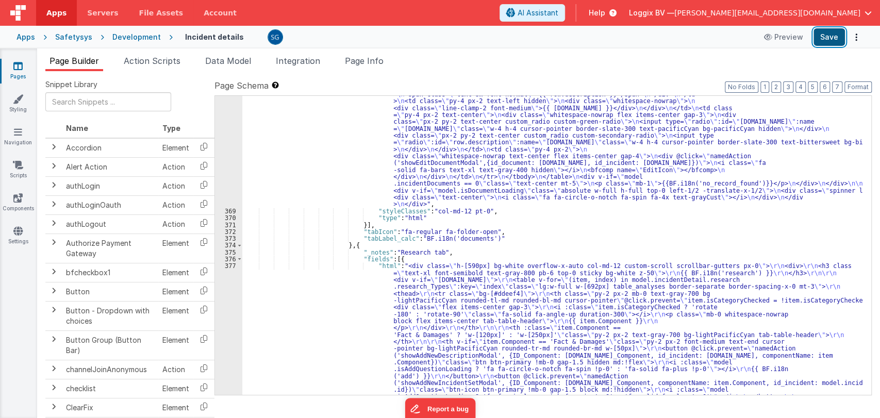
click at [834, 36] on button "Save" at bounding box center [829, 37] width 31 height 18
click at [227, 265] on div "377" at bounding box center [228, 406] width 27 height 289
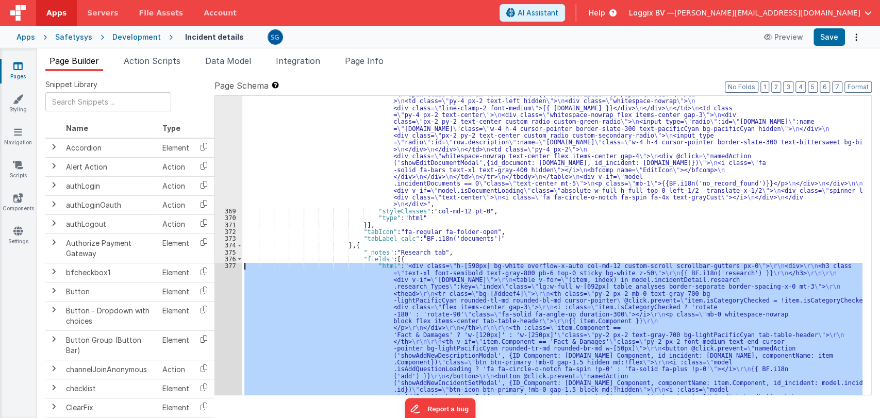
click at [227, 265] on div "377" at bounding box center [228, 406] width 27 height 289
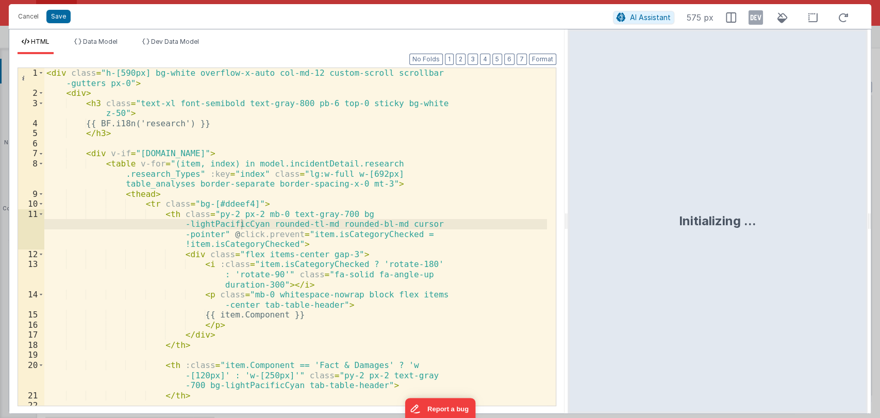
drag, startPoint x: 438, startPoint y: 222, endPoint x: 569, endPoint y: 218, distance: 130.5
click at [569, 218] on html "Cancel Save AI Assistant 575 px HTML Data Model Dev Data Model Format 7 6 5 4 3…" at bounding box center [440, 209] width 880 height 418
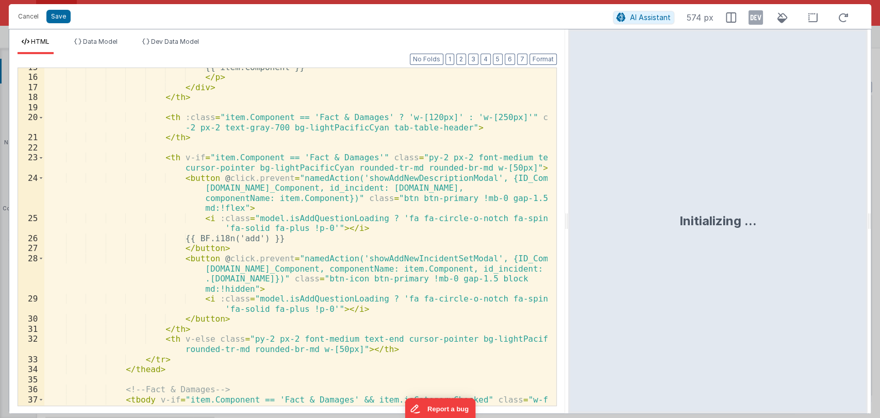
scroll to position [187, 0]
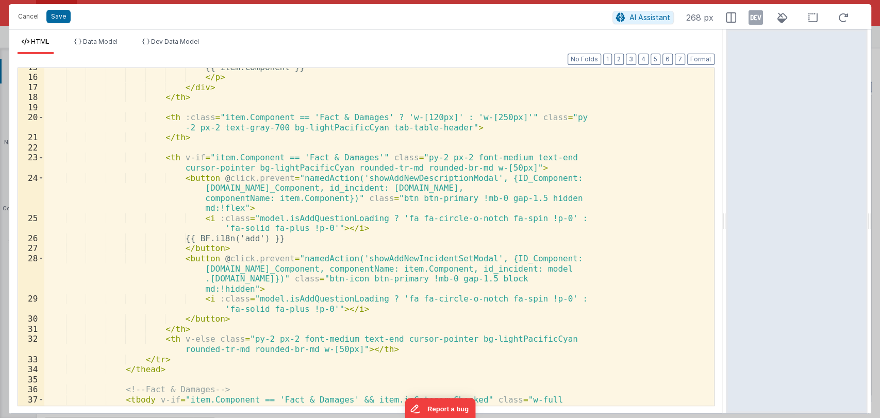
drag, startPoint x: 567, startPoint y: 222, endPoint x: 728, endPoint y: 208, distance: 161.0
click at [728, 208] on html "Cancel Save AI Assistant 268 px HTML Data Model Dev Data Model Format 7 6 5 4 3…" at bounding box center [440, 209] width 880 height 418
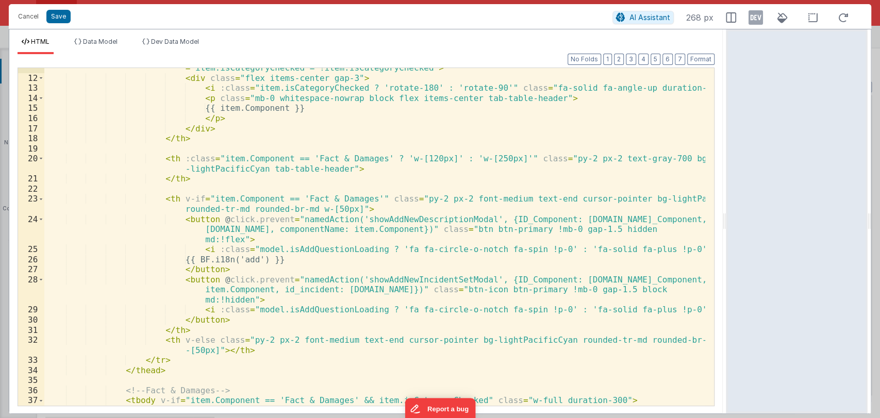
scroll to position [125, 0]
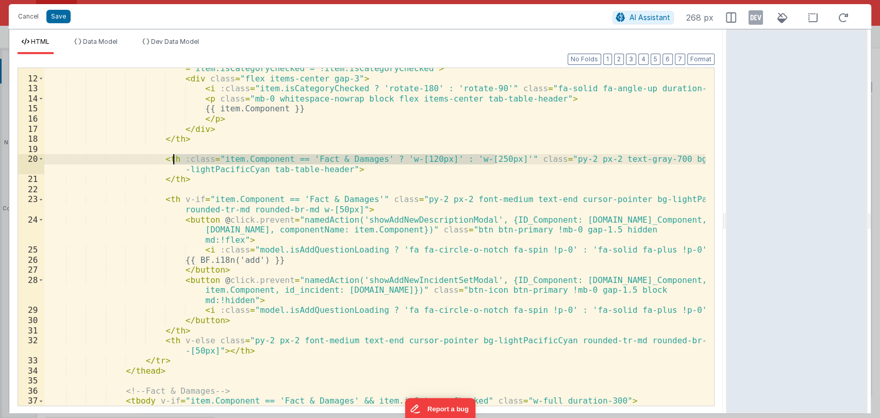
drag, startPoint x: 495, startPoint y: 159, endPoint x: 175, endPoint y: 159, distance: 320.2
click at [175, 159] on div "< th class = "py-2 px-2 mb-0 text-gray-700 bg-lightPacificCyan rounded-tl-md ro…" at bounding box center [374, 238] width 661 height 368
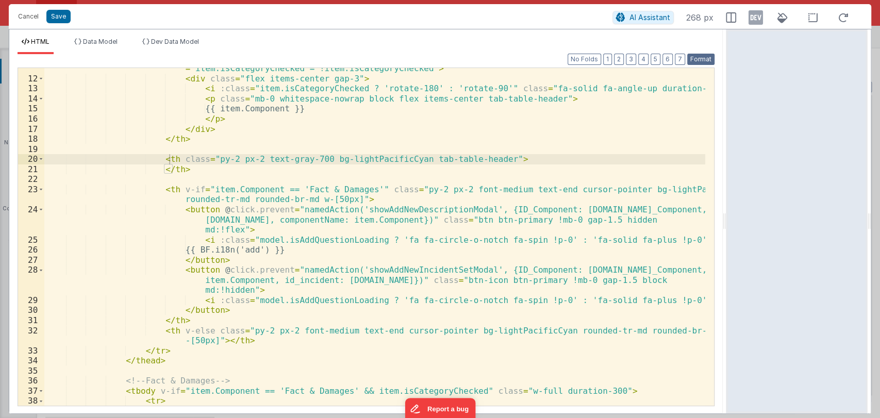
click at [701, 58] on button "Format" at bounding box center [700, 59] width 27 height 11
click at [59, 13] on button "Save" at bounding box center [58, 16] width 24 height 13
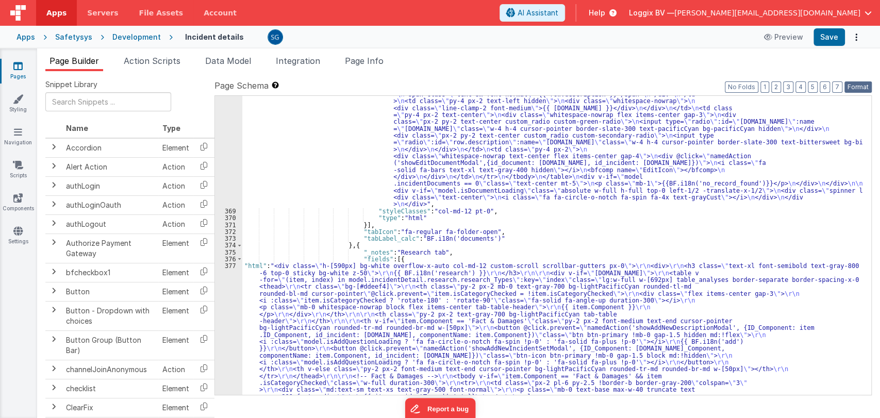
click at [858, 86] on button "Format" at bounding box center [858, 86] width 27 height 11
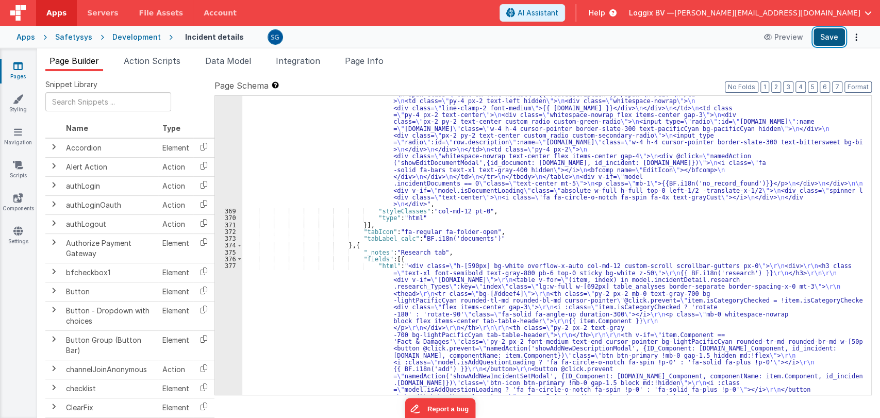
click at [832, 42] on button "Save" at bounding box center [829, 37] width 31 height 18
click at [227, 266] on div "377" at bounding box center [228, 403] width 27 height 282
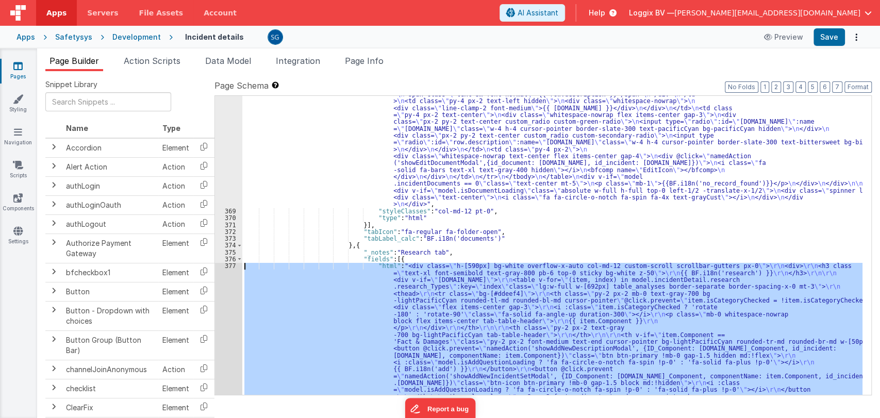
click at [227, 266] on div "377" at bounding box center [228, 403] width 27 height 282
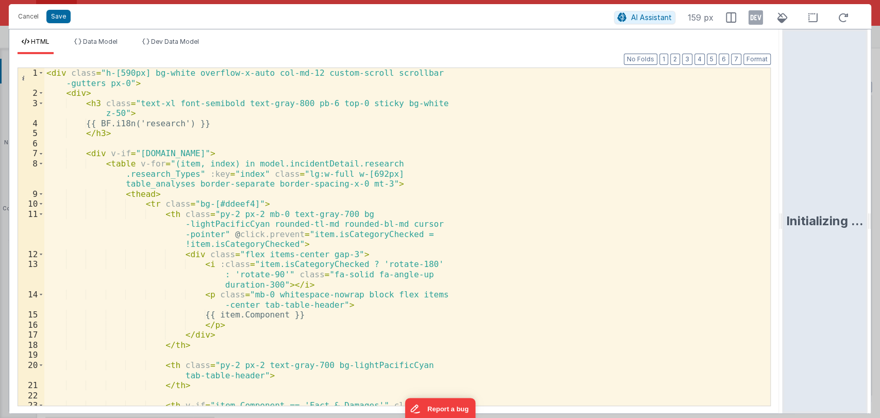
drag, startPoint x: 439, startPoint y: 219, endPoint x: 800, endPoint y: 226, distance: 360.5
click at [800, 226] on html "Cancel Save AI Assistant 159 px HTML Data Model Dev Data Model Format 7 6 5 4 3…" at bounding box center [440, 209] width 880 height 418
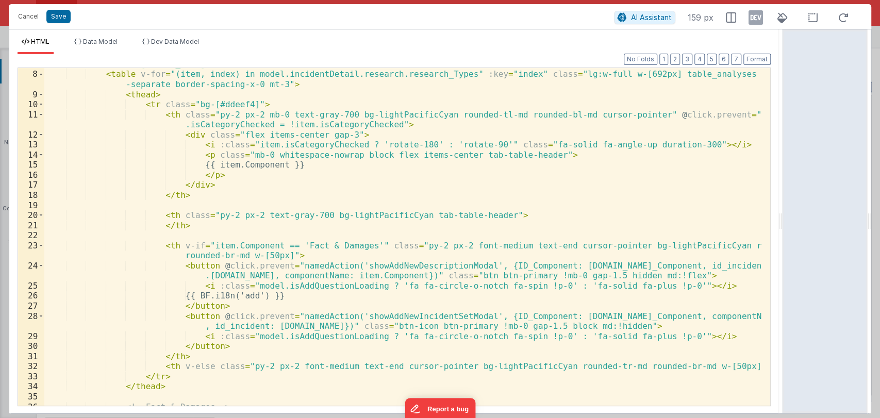
scroll to position [70, 0]
click at [708, 365] on div "< div v-if = "model.incidentDetail.incident.id" > < table v-for = "(item, index…" at bounding box center [402, 238] width 717 height 358
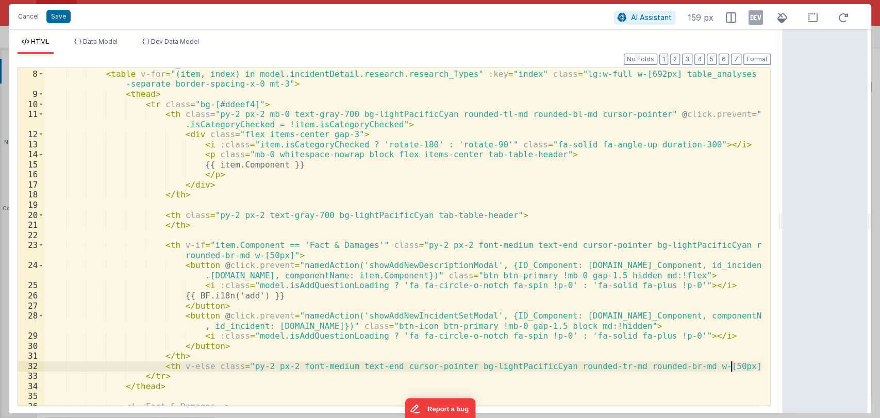
click at [742, 365] on div "< div v-if = "model.incidentDetail.incident.id" > < table v-for = "(item, index…" at bounding box center [402, 238] width 717 height 358
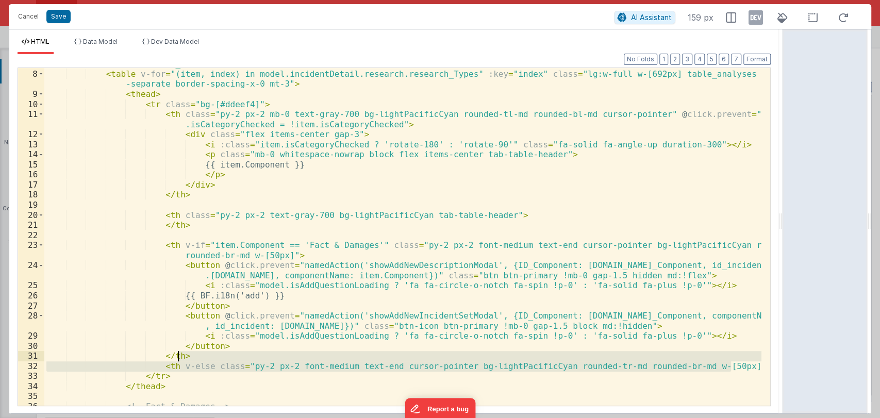
drag, startPoint x: 742, startPoint y: 365, endPoint x: 742, endPoint y: 356, distance: 8.3
click at [742, 356] on div "< div v-if = "model.incidentDetail.incident.id" > < table v-for = "(item, index…" at bounding box center [402, 238] width 717 height 358
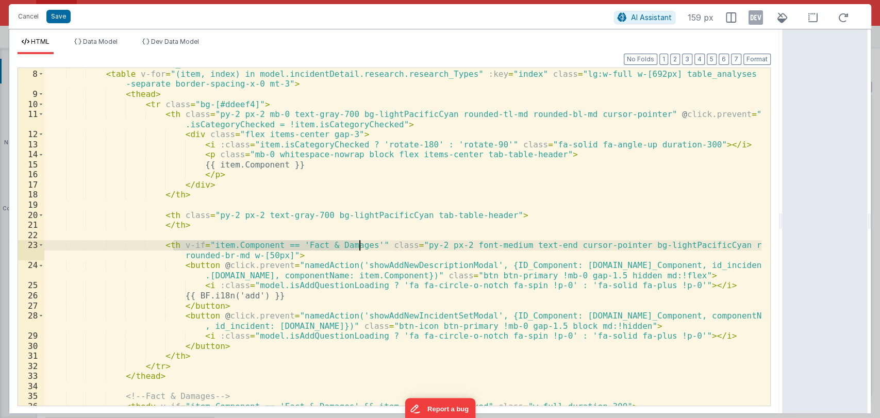
drag, startPoint x: 172, startPoint y: 243, endPoint x: 360, endPoint y: 246, distance: 188.2
click at [360, 246] on div "< div v-if = "model.incidentDetail.incident.id" > < table v-for = "(item, index…" at bounding box center [402, 238] width 717 height 358
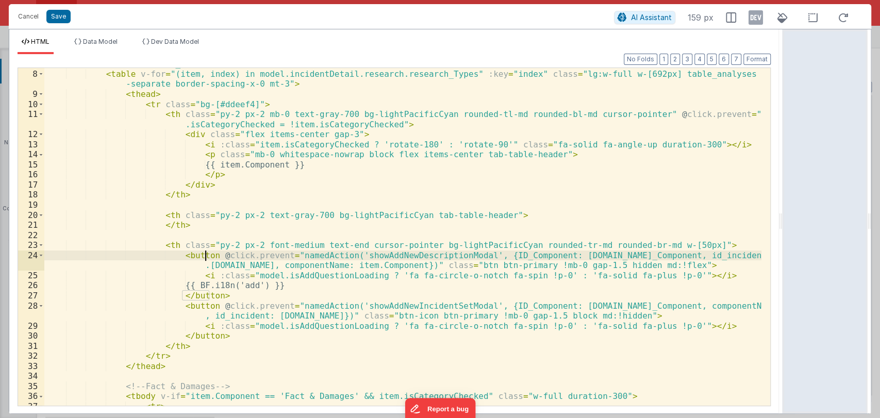
click at [205, 253] on div "< div v-if = "model.incidentDetail.incident.id" > < table v-for = "(item, index…" at bounding box center [402, 238] width 717 height 358
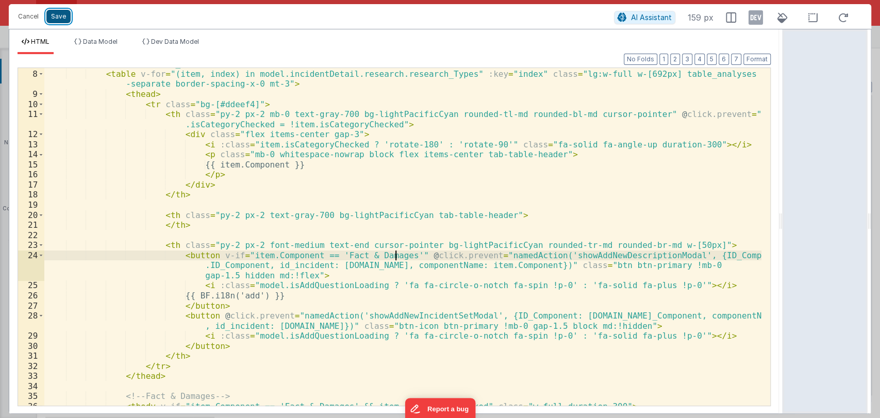
click at [57, 17] on button "Save" at bounding box center [58, 16] width 24 height 13
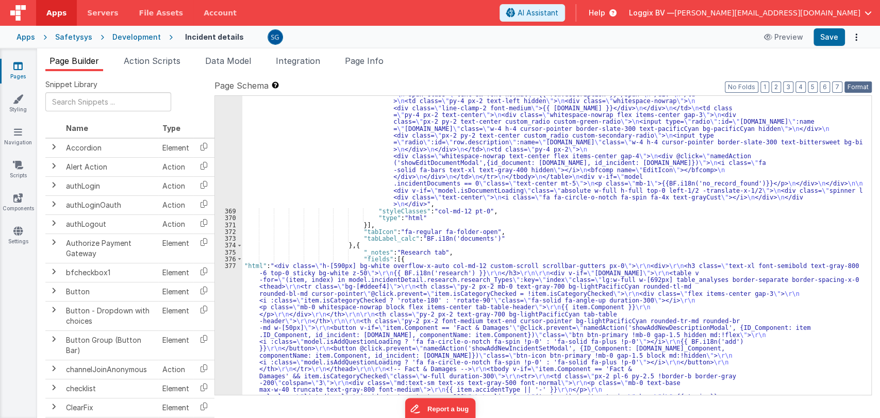
click at [847, 86] on button "Format" at bounding box center [858, 86] width 27 height 11
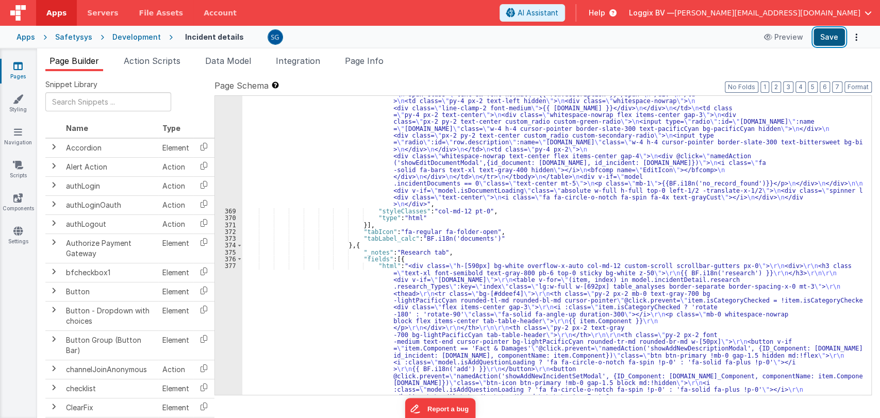
click at [829, 43] on button "Save" at bounding box center [829, 37] width 31 height 18
click at [231, 266] on div "377" at bounding box center [228, 399] width 27 height 275
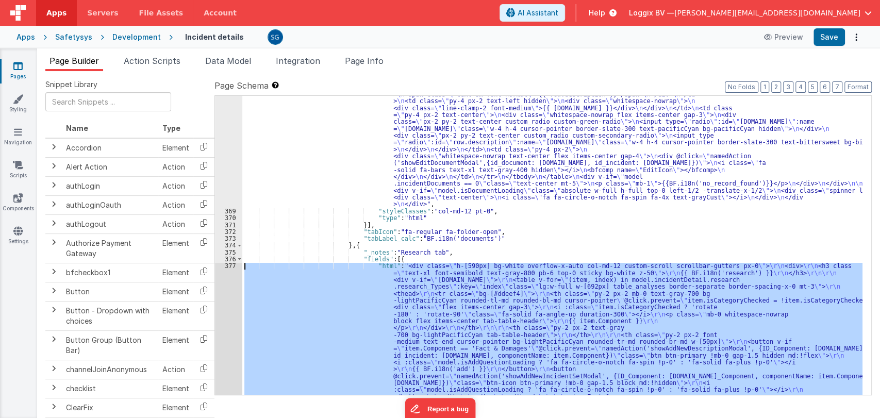
click at [231, 266] on div "377" at bounding box center [228, 399] width 27 height 275
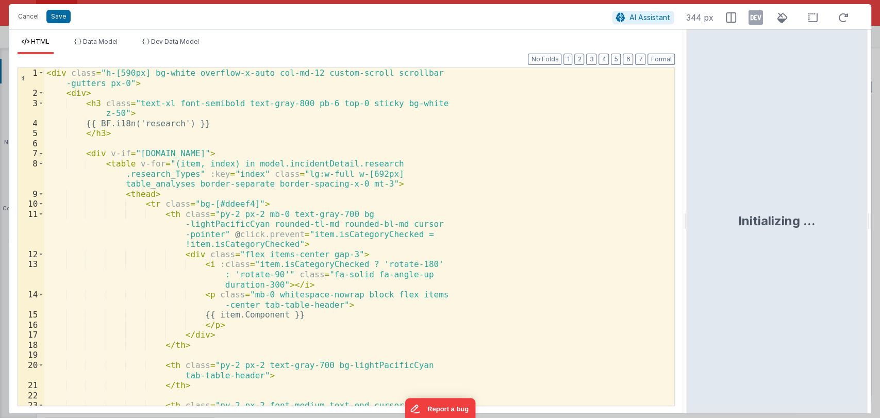
drag, startPoint x: 440, startPoint y: 223, endPoint x: 689, endPoint y: 242, distance: 249.2
click at [689, 242] on html "Cancel Save AI Assistant 344 px HTML Data Model Dev Data Model Format 7 6 5 4 3…" at bounding box center [440, 209] width 880 height 418
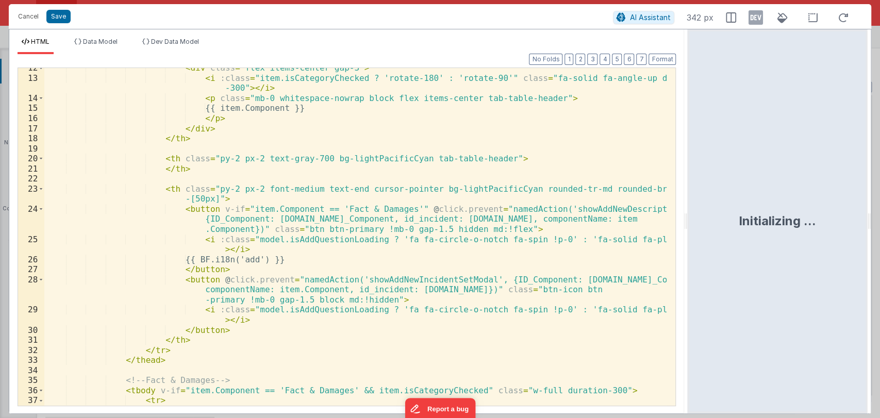
scroll to position [136, 0]
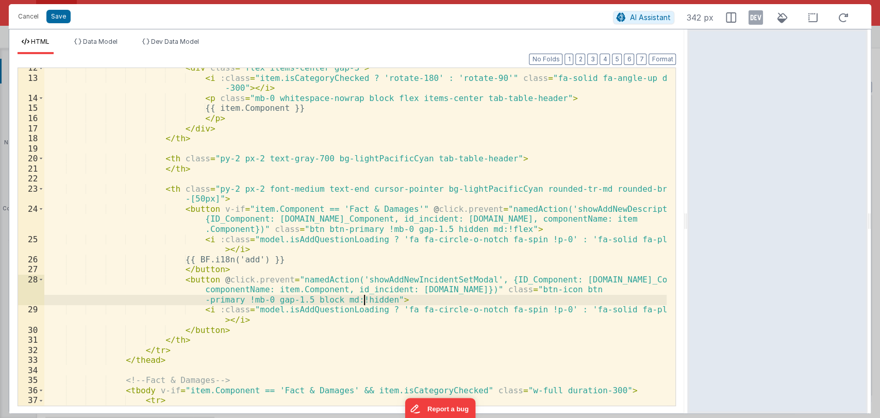
click at [366, 299] on div "< div class = "flex items-center gap-3" > < i :class = "item.isCategoryChecked …" at bounding box center [355, 242] width 623 height 358
click at [406, 299] on div "< div class = "flex items-center gap-3" > < i :class = "item.isCategoryChecked …" at bounding box center [355, 242] width 623 height 358
click at [672, 59] on button "Format" at bounding box center [662, 59] width 27 height 11
click at [62, 18] on button "Save" at bounding box center [58, 16] width 24 height 13
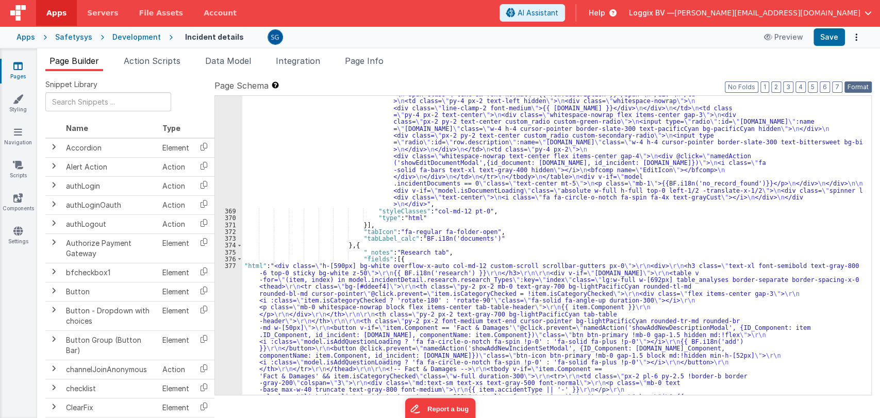
click at [861, 83] on button "Format" at bounding box center [858, 86] width 27 height 11
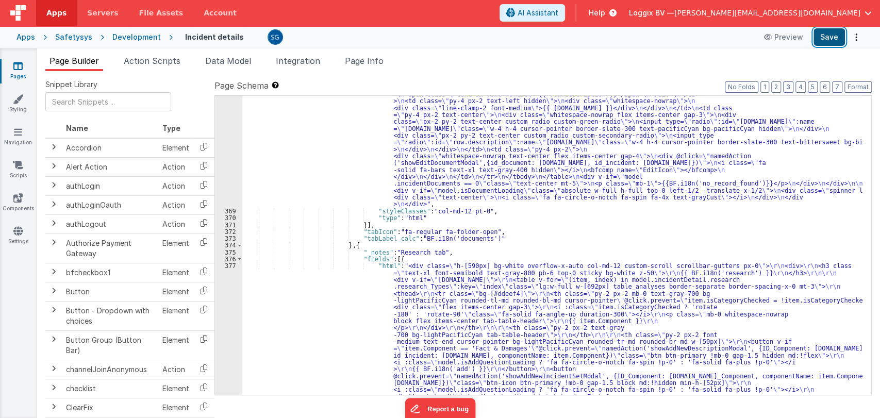
click at [829, 40] on button "Save" at bounding box center [829, 37] width 31 height 18
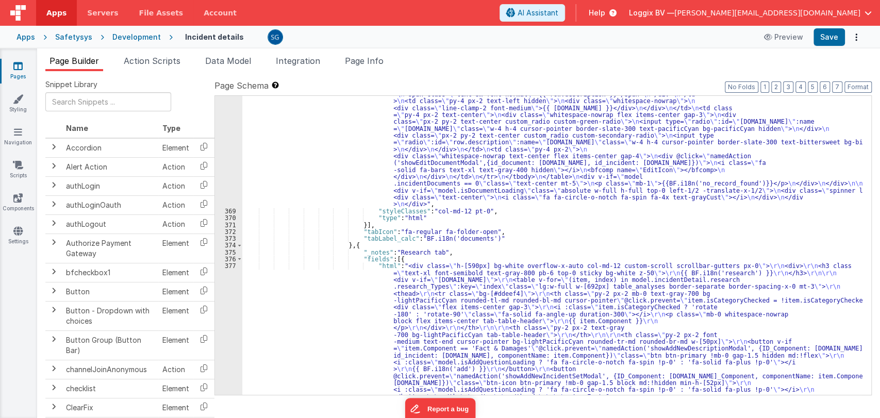
click at [228, 267] on div "377" at bounding box center [228, 399] width 27 height 275
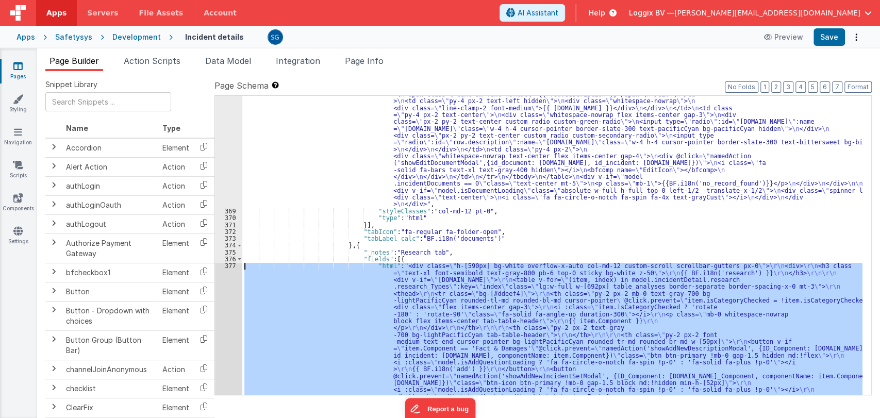
click at [228, 267] on div "377" at bounding box center [228, 399] width 27 height 275
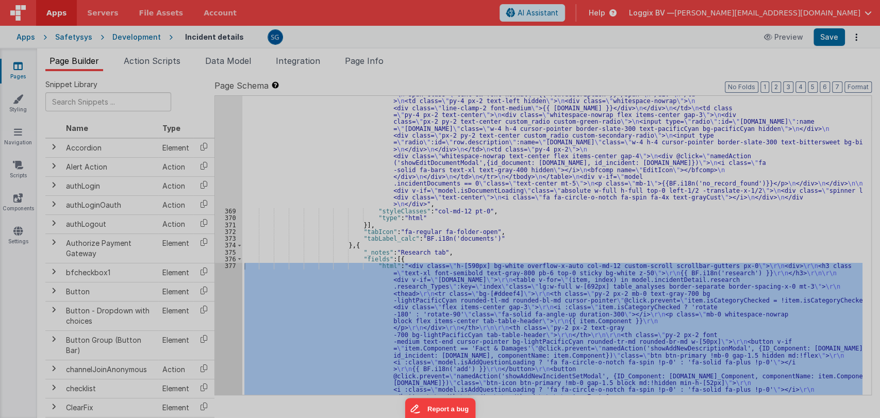
click at [228, 267] on div "< div class = "h-[590px] bg-white overflow-x-auto col -md-12 custom-scroll scro…" at bounding box center [231, 257] width 375 height 398
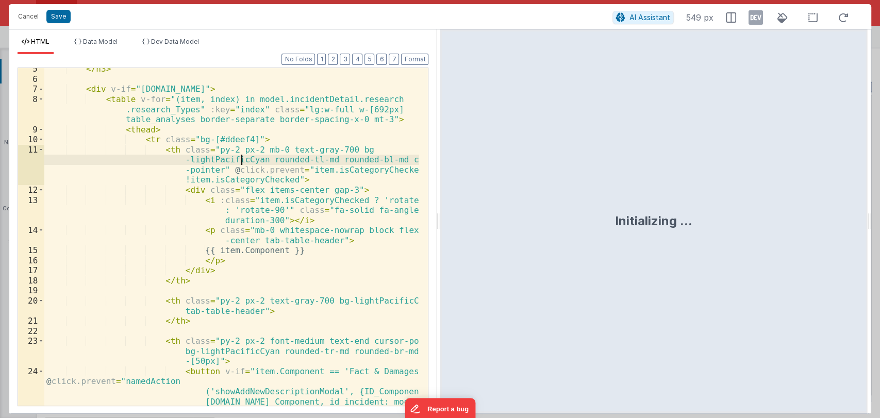
scroll to position [64, 0]
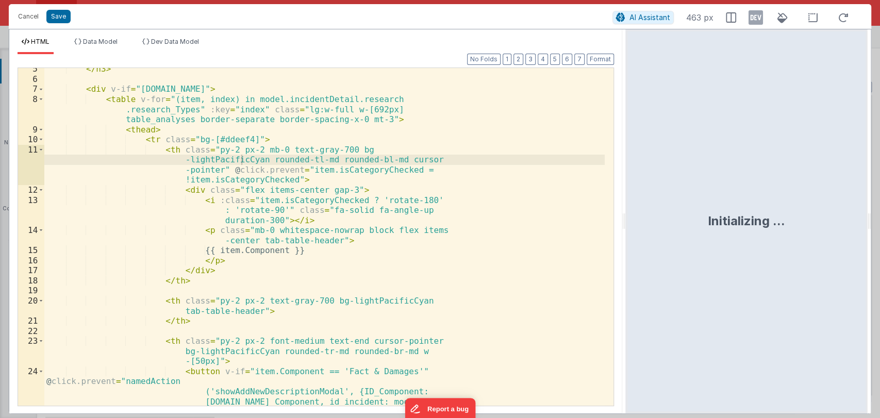
drag, startPoint x: 439, startPoint y: 221, endPoint x: 627, endPoint y: 237, distance: 188.4
click at [627, 237] on html "Cancel Save AI Assistant 463 px HTML Data Model Dev Data Model Format 7 6 5 4 3…" at bounding box center [440, 209] width 880 height 418
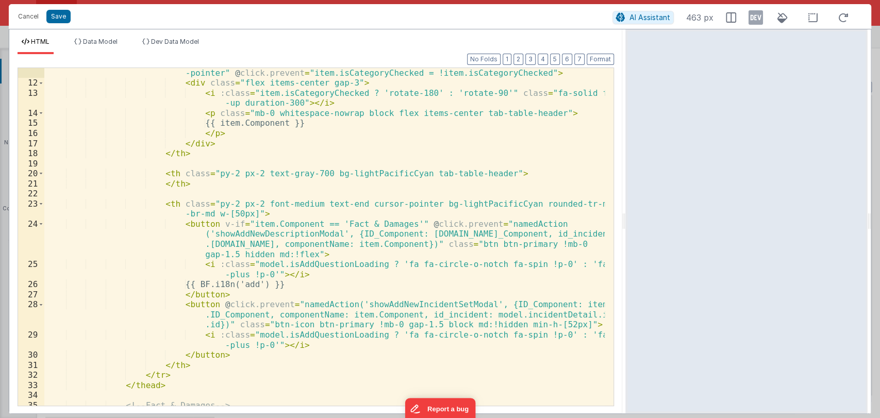
scroll to position [123, 0]
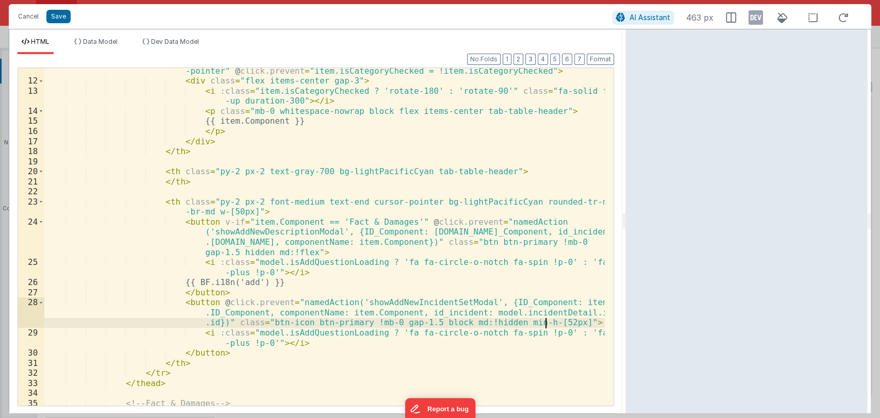
click at [546, 321] on div "< th class = "py-2 px-2 mb-0 text-gray-700 bg-lightPacificCyan rounded-tl-md ro…" at bounding box center [324, 240] width 561 height 368
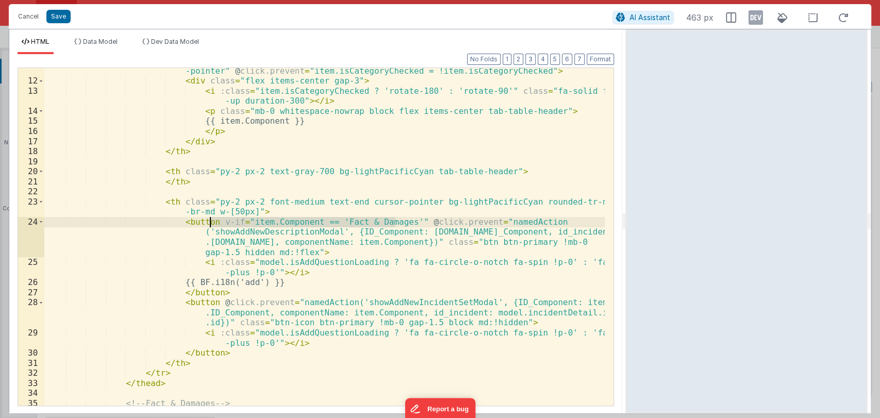
drag, startPoint x: 396, startPoint y: 219, endPoint x: 208, endPoint y: 224, distance: 188.3
click at [208, 224] on div "< th class = "py-2 px-2 mb-0 text-gray-700 bg-lightPacificCyan rounded-tl-md ro…" at bounding box center [324, 240] width 561 height 368
click at [228, 352] on div "< th class = "py-2 px-2 mb-0 text-gray-700 bg-lightPacificCyan rounded-tl-md ro…" at bounding box center [324, 240] width 561 height 368
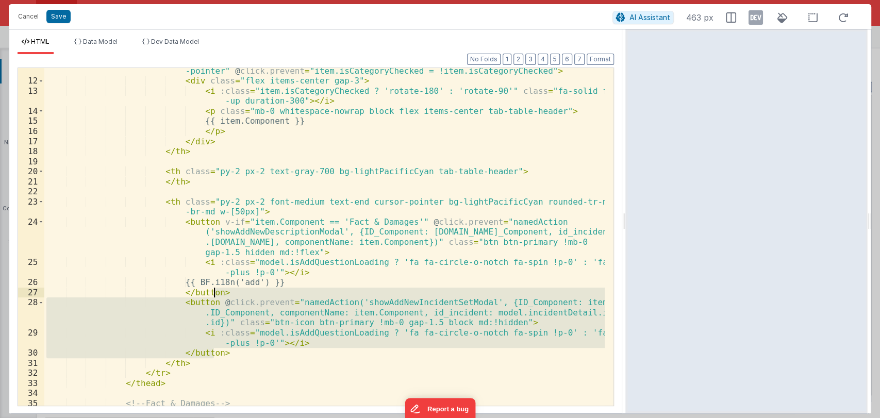
drag, startPoint x: 228, startPoint y: 352, endPoint x: 234, endPoint y: 295, distance: 56.5
click at [234, 295] on div "< th class = "py-2 px-2 mb-0 text-gray-700 bg-lightPacificCyan rounded-tl-md ro…" at bounding box center [324, 240] width 561 height 368
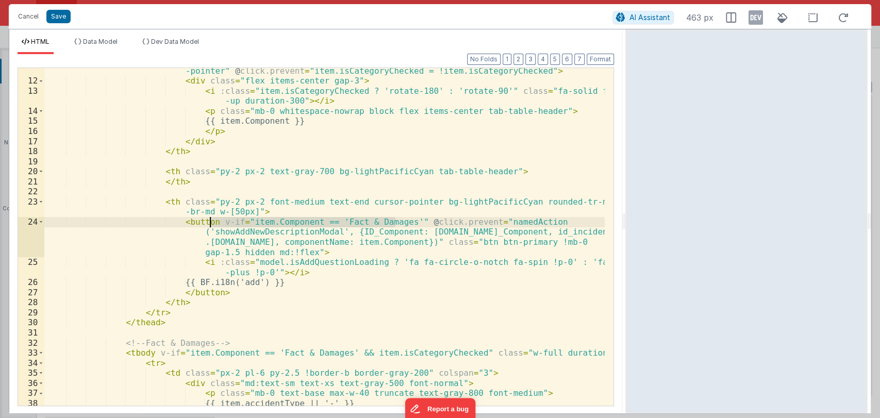
drag, startPoint x: 394, startPoint y: 220, endPoint x: 210, endPoint y: 223, distance: 184.1
click at [210, 223] on div "< th class = "py-2 px-2 mb-0 text-gray-700 bg-lightPacificCyan rounded-tl-md ro…" at bounding box center [324, 240] width 561 height 368
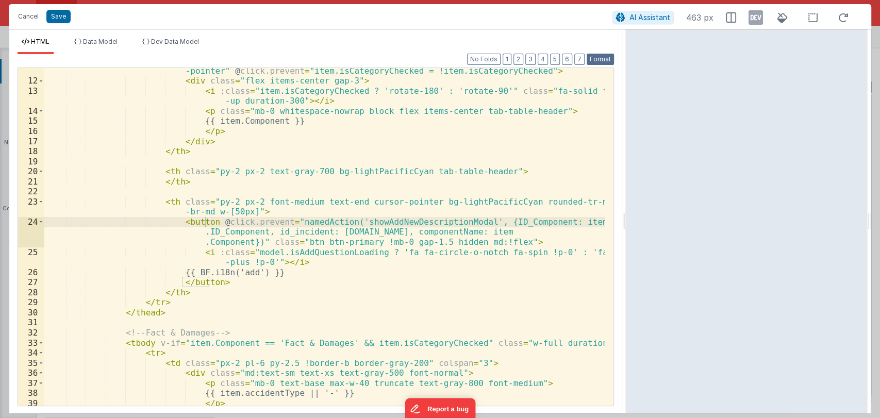
click at [604, 56] on button "Format" at bounding box center [600, 59] width 27 height 11
click at [59, 15] on button "Save" at bounding box center [58, 16] width 24 height 13
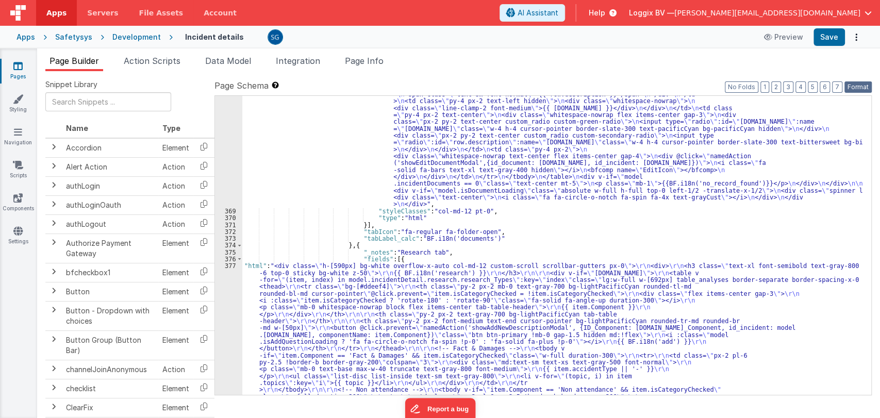
click at [856, 83] on button "Format" at bounding box center [858, 86] width 27 height 11
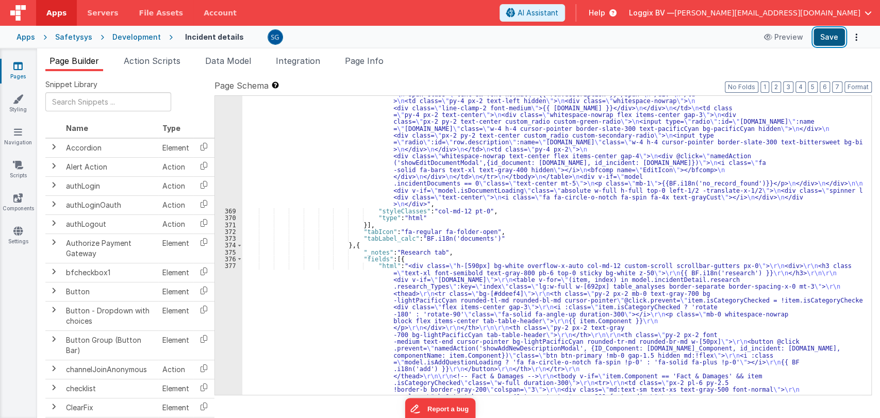
click at [838, 38] on button "Save" at bounding box center [829, 37] width 31 height 18
click at [229, 265] on div "377" at bounding box center [228, 389] width 27 height 254
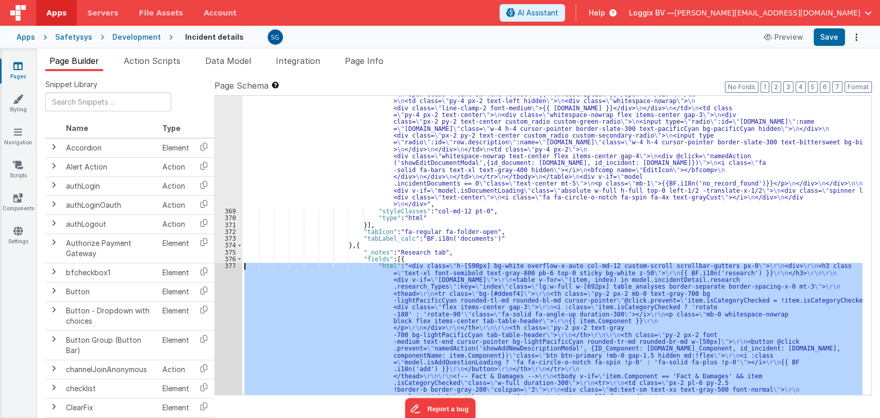
click at [229, 265] on div "377" at bounding box center [228, 389] width 27 height 254
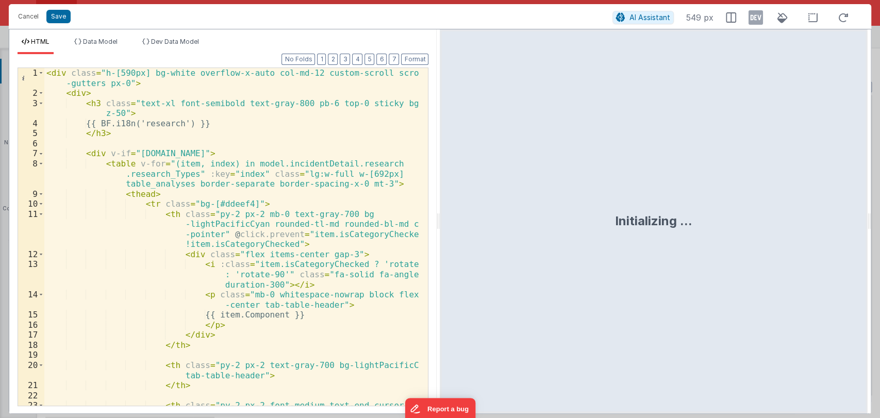
drag, startPoint x: 437, startPoint y: 213, endPoint x: 646, endPoint y: 201, distance: 208.7
click at [646, 201] on html "Cancel Save AI Assistant 549 px HTML Data Model Dev Data Model Format 7 6 5 4 3…" at bounding box center [440, 209] width 880 height 418
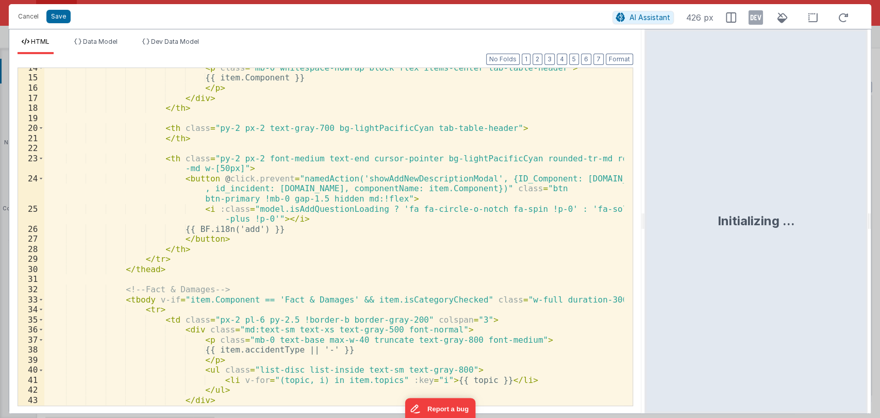
scroll to position [166, 0]
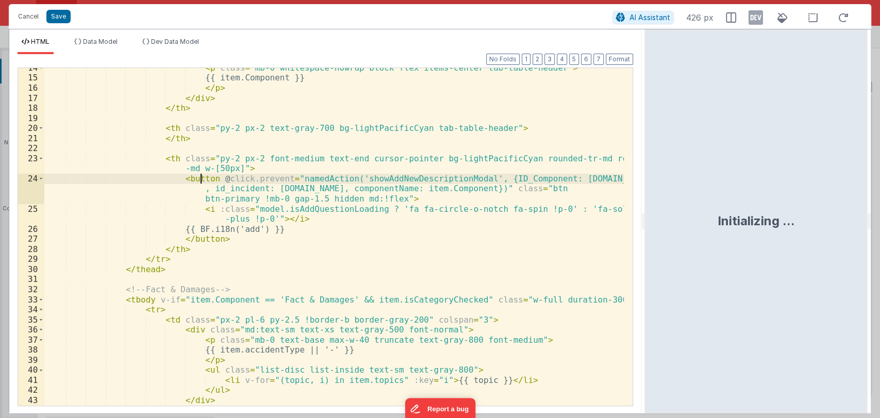
click at [203, 179] on div "< p class = "mb-0 whitespace-nowrap block flex items-center tab-table-header" >…" at bounding box center [334, 242] width 580 height 358
paste textarea
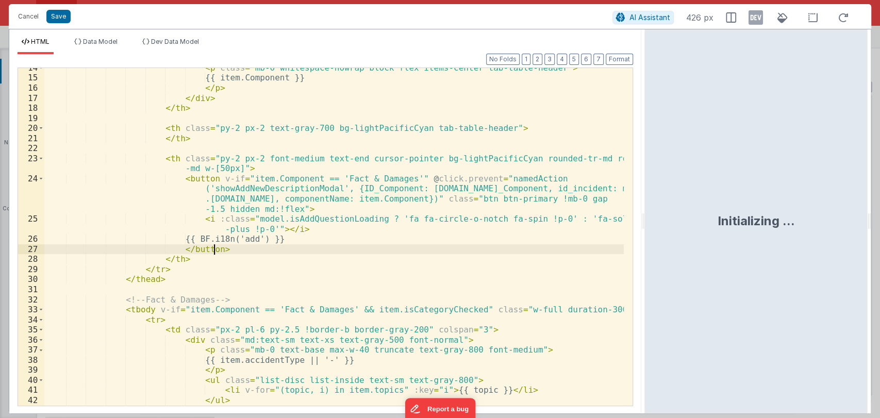
click at [228, 250] on div "< p class = "mb-0 whitespace-nowrap block flex items-center tab-table-header" >…" at bounding box center [334, 242] width 580 height 358
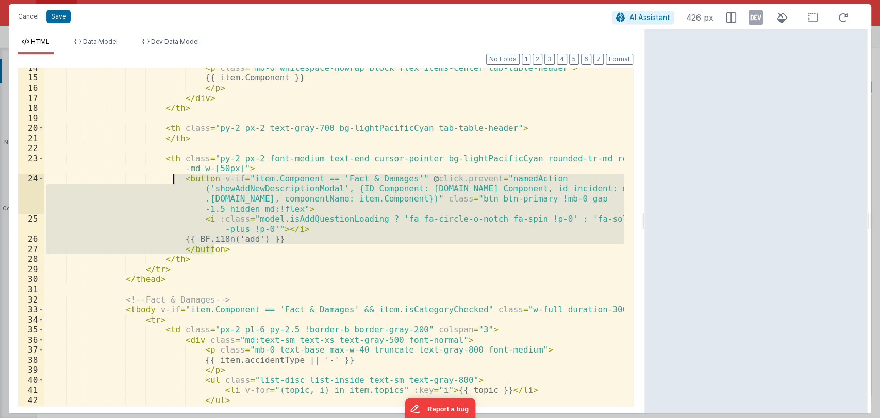
drag, startPoint x: 234, startPoint y: 249, endPoint x: 174, endPoint y: 180, distance: 90.3
click at [174, 180] on div "< p class = "mb-0 whitespace-nowrap block flex items-center tab-table-header" >…" at bounding box center [334, 242] width 580 height 358
click at [228, 251] on div "< p class = "mb-0 whitespace-nowrap block flex items-center tab-table-header" >…" at bounding box center [334, 237] width 580 height 338
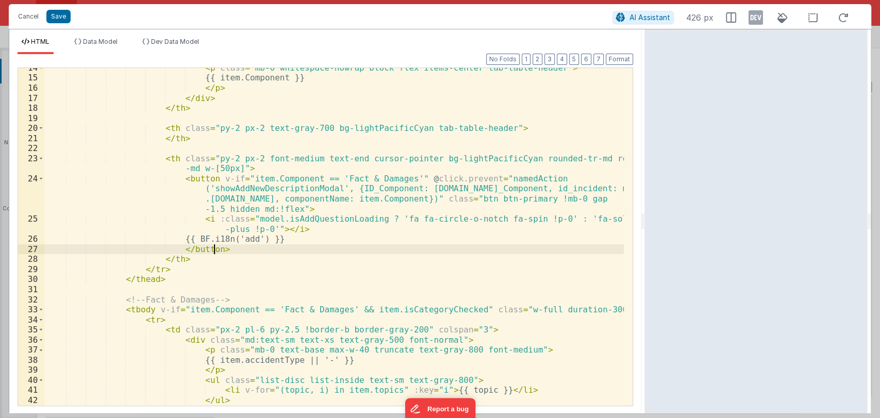
paste textarea
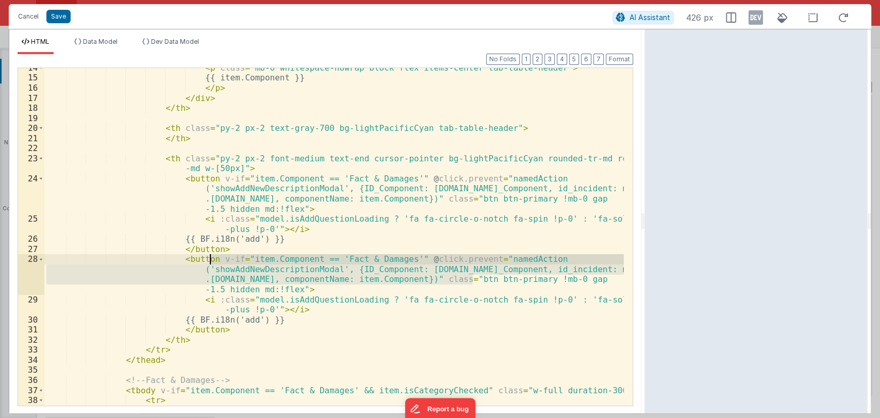
drag, startPoint x: 471, startPoint y: 280, endPoint x: 210, endPoint y: 259, distance: 262.3
click at [210, 259] on div "< p class = "mb-0 whitespace-nowrap block flex items-center tab-table-header" >…" at bounding box center [334, 242] width 580 height 358
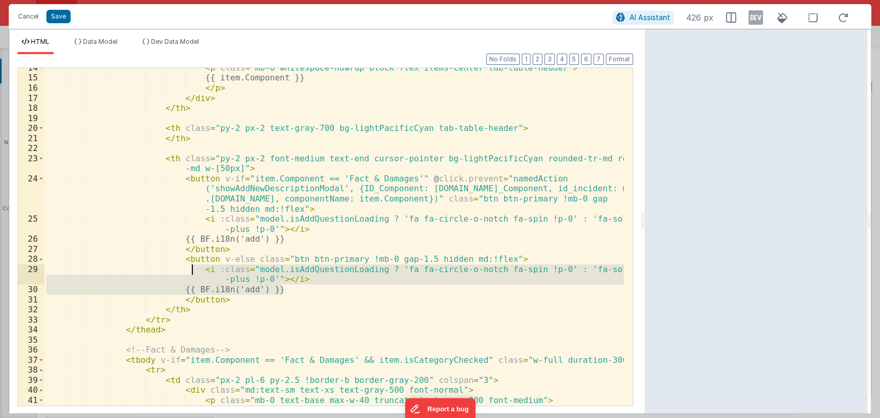
drag, startPoint x: 290, startPoint y: 290, endPoint x: 192, endPoint y: 271, distance: 99.8
click at [192, 271] on div "< p class = "mb-0 whitespace-nowrap block flex items-center tab-table-header" >…" at bounding box center [334, 242] width 580 height 358
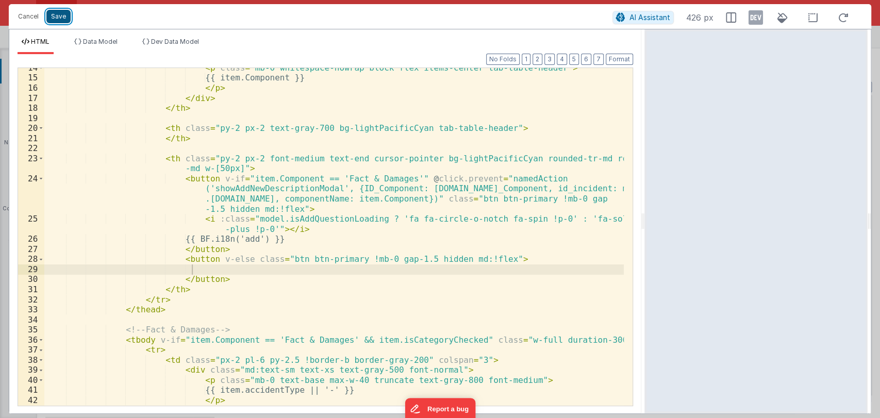
click at [63, 18] on button "Save" at bounding box center [58, 16] width 24 height 13
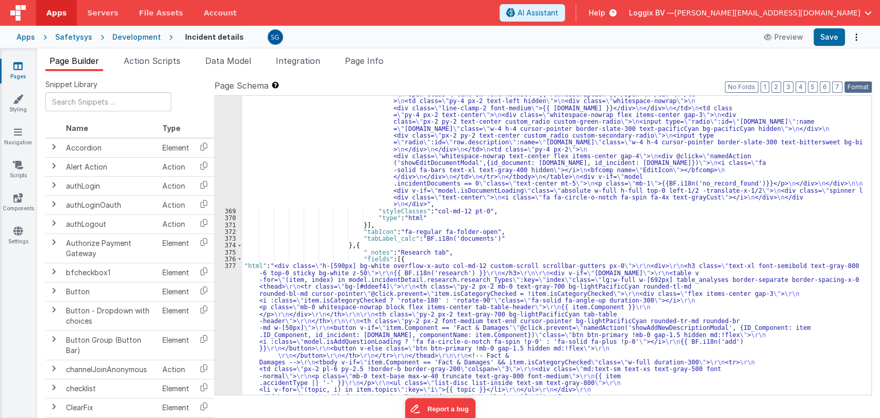
click at [850, 88] on button "Format" at bounding box center [858, 86] width 27 height 11
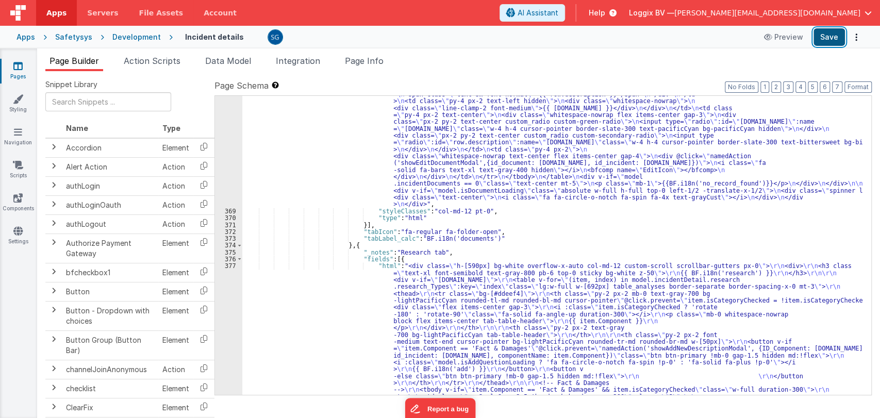
click at [833, 39] on button "Save" at bounding box center [829, 37] width 31 height 18
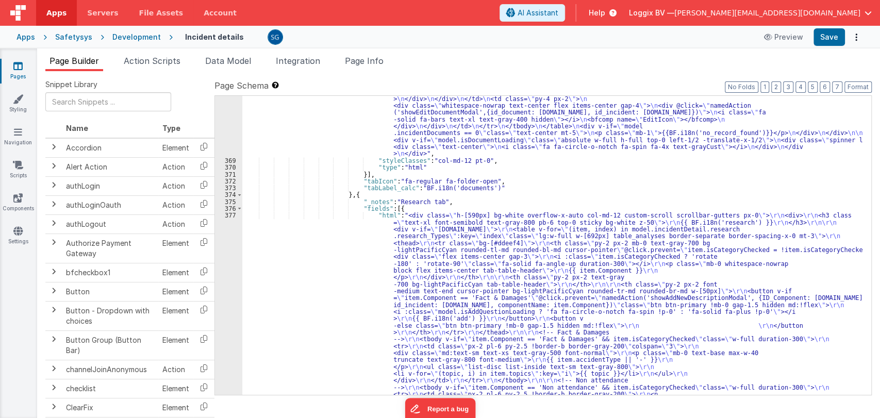
scroll to position [4144, 0]
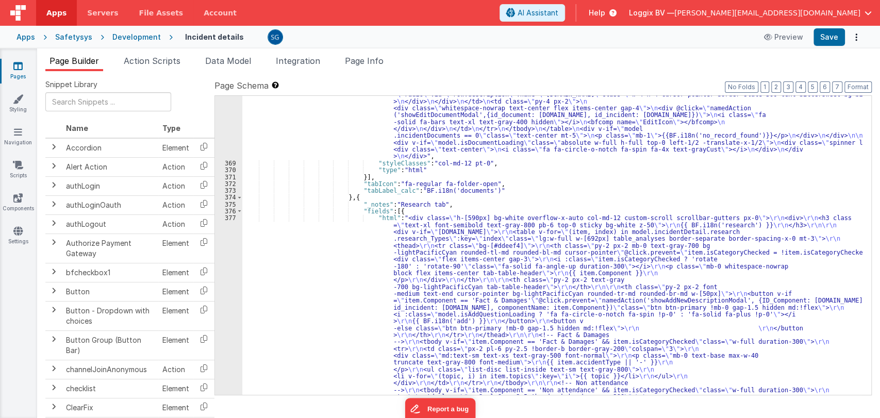
click at [231, 216] on div "377" at bounding box center [228, 345] width 27 height 261
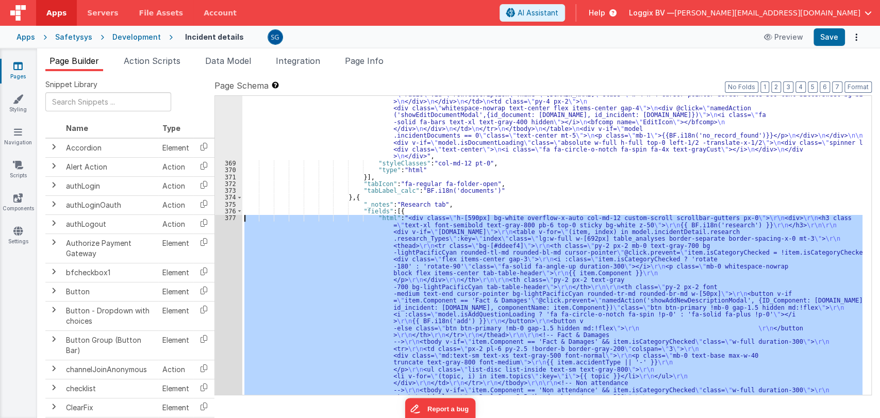
click at [231, 216] on div "377" at bounding box center [228, 345] width 27 height 261
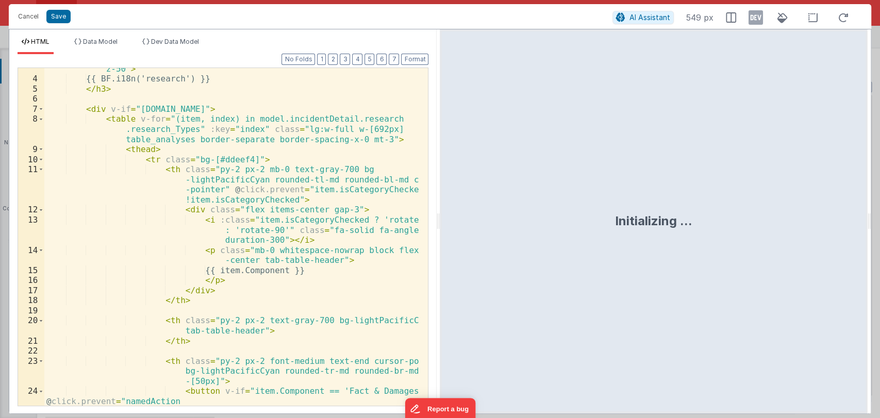
scroll to position [45, 0]
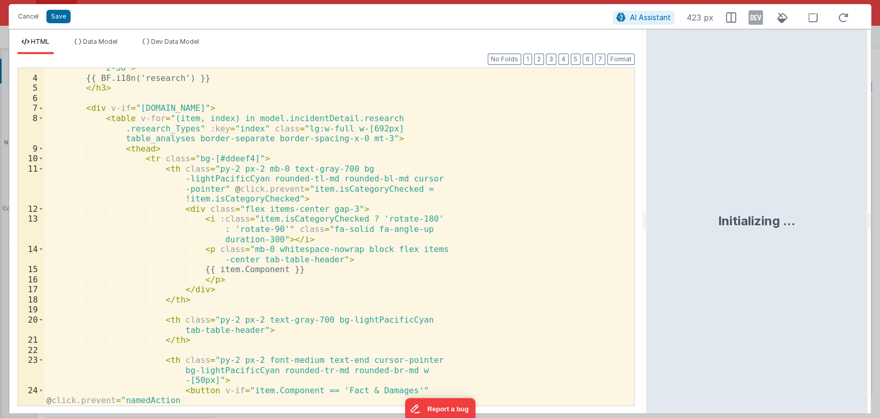
drag, startPoint x: 439, startPoint y: 218, endPoint x: 647, endPoint y: 222, distance: 207.9
click at [647, 222] on html "Cancel Save AI Assistant 423 px HTML Data Model Dev Data Model Format 7 6 5 4 3…" at bounding box center [440, 209] width 880 height 418
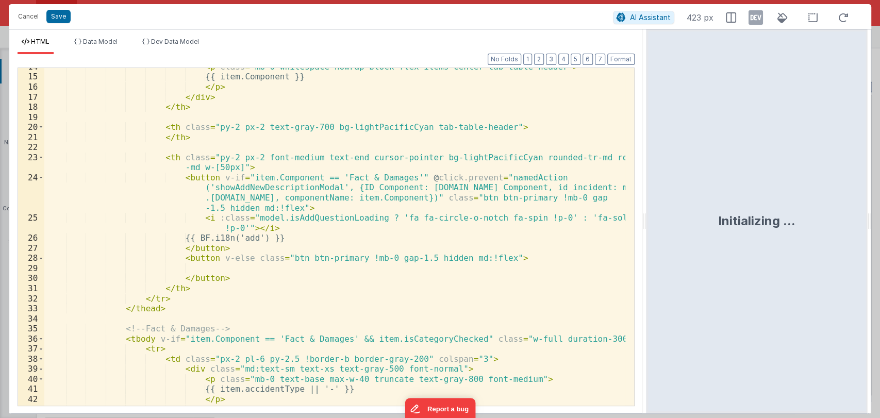
scroll to position [172, 0]
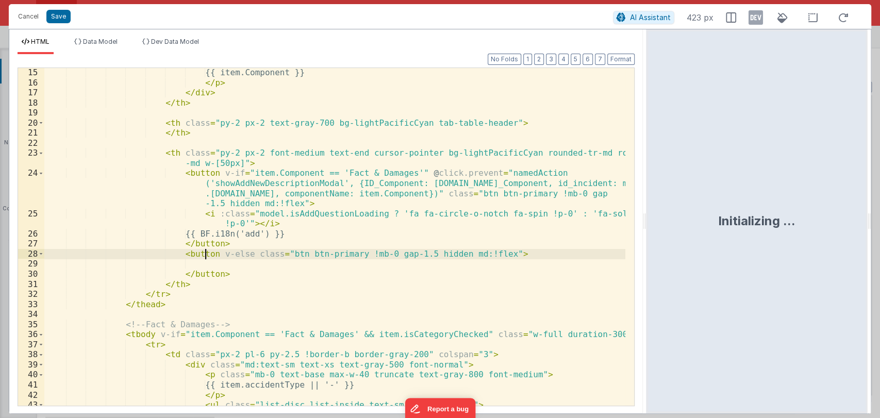
click at [204, 254] on div "{{ item.Component }} </ p > </ div > </ th > < th class = "py-2 px-2 text-gray-…" at bounding box center [334, 247] width 581 height 358
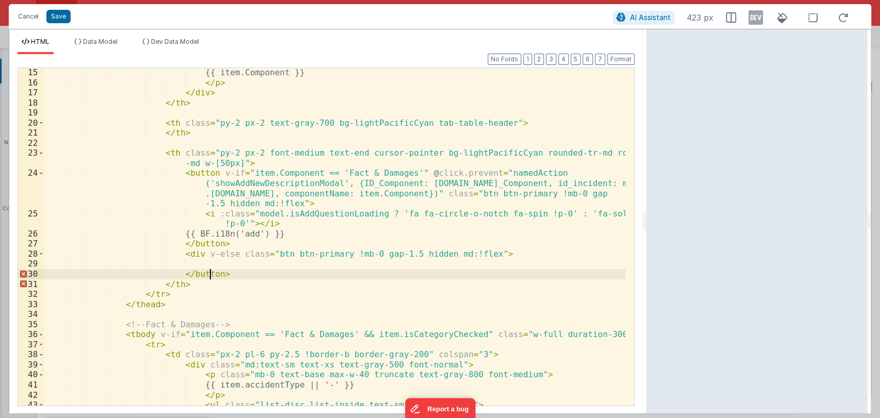
click at [210, 272] on div "{{ item.Component }} </ p > </ div > </ th > < th class = "py-2 px-2 text-gray-…" at bounding box center [334, 247] width 581 height 358
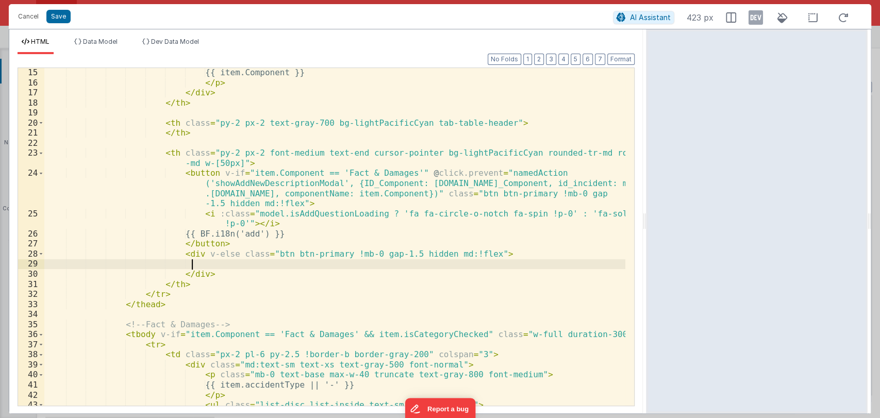
click at [226, 263] on div "{{ item.Component }} </ p > </ div > </ th > < th class = "py-2 px-2 text-gray-…" at bounding box center [334, 247] width 581 height 358
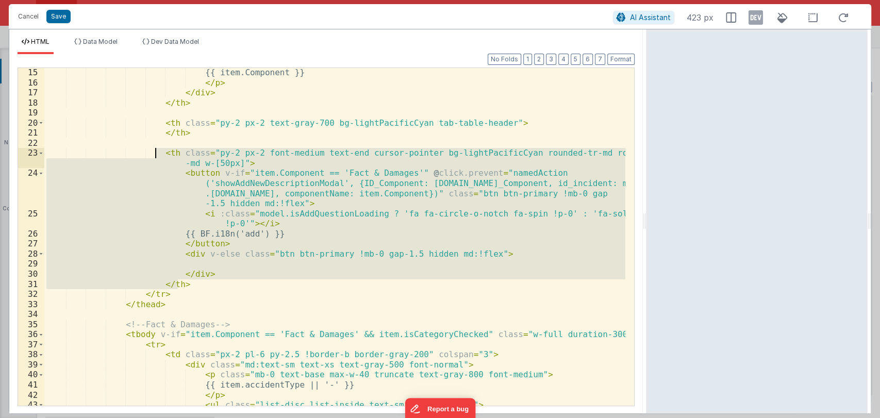
drag, startPoint x: 186, startPoint y: 283, endPoint x: 157, endPoint y: 152, distance: 134.6
click at [157, 152] on div "{{ item.Component }} </ p > </ div > </ th > < th class = "py-2 px-2 text-gray-…" at bounding box center [334, 247] width 581 height 358
click at [192, 286] on div "{{ item.Component }} </ p > </ div > </ th > < th class = "py-2 px-2 text-gray-…" at bounding box center [334, 237] width 581 height 338
drag, startPoint x: 192, startPoint y: 286, endPoint x: 156, endPoint y: 155, distance: 135.4
click at [156, 155] on div "{{ item.Component }} </ p > </ div > </ th > < th class = "py-2 px-2 text-gray-…" at bounding box center [334, 247] width 581 height 358
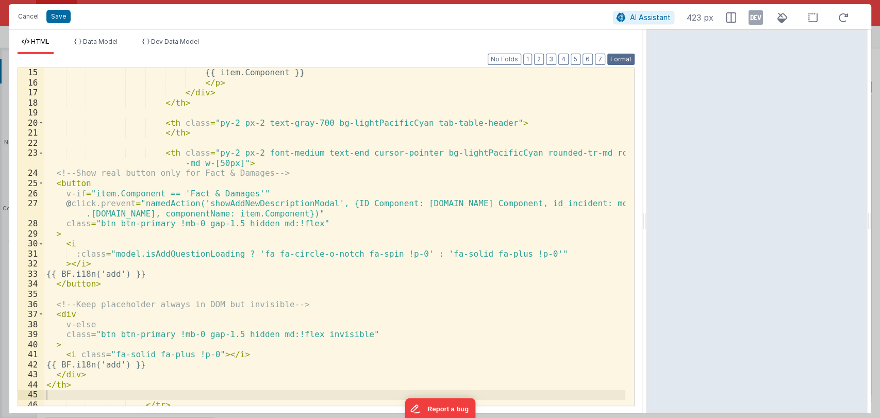
click at [610, 59] on button "Format" at bounding box center [620, 59] width 27 height 11
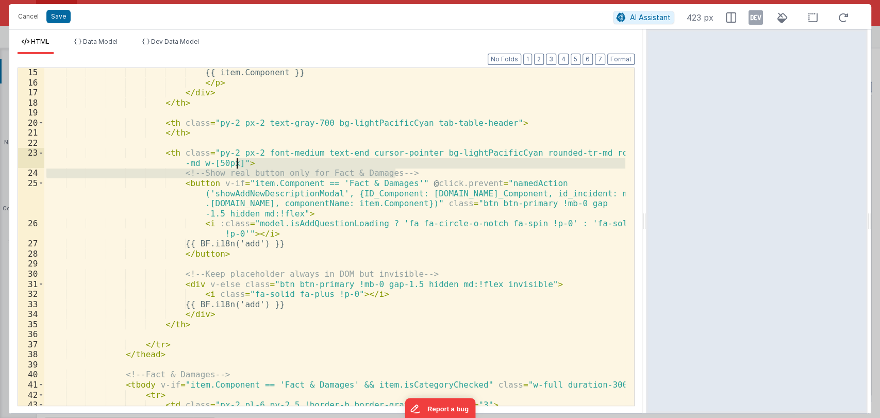
drag, startPoint x: 409, startPoint y: 173, endPoint x: 409, endPoint y: 166, distance: 6.7
click at [409, 166] on div "{{ item.Component }} </ p > </ div > </ th > < th class = "py-2 px-2 text-gray-…" at bounding box center [334, 247] width 581 height 358
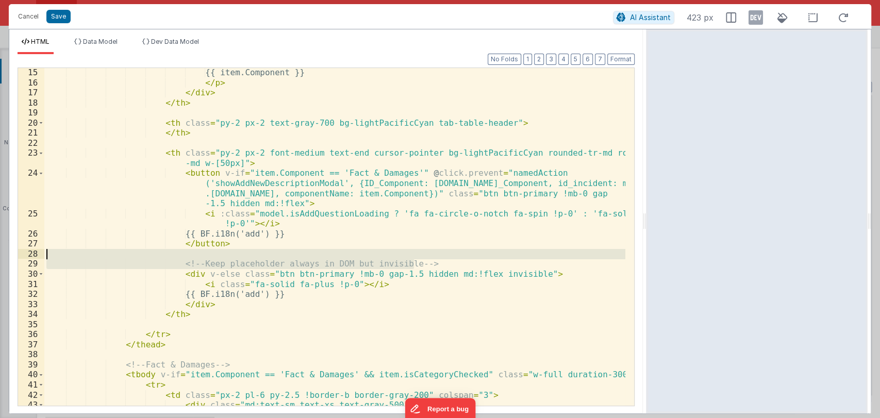
drag, startPoint x: 425, startPoint y: 264, endPoint x: 427, endPoint y: 256, distance: 7.5
click at [427, 256] on div "{{ item.Component }} </ p > </ div > </ th > < th class = "py-2 px-2 text-gray-…" at bounding box center [334, 247] width 581 height 358
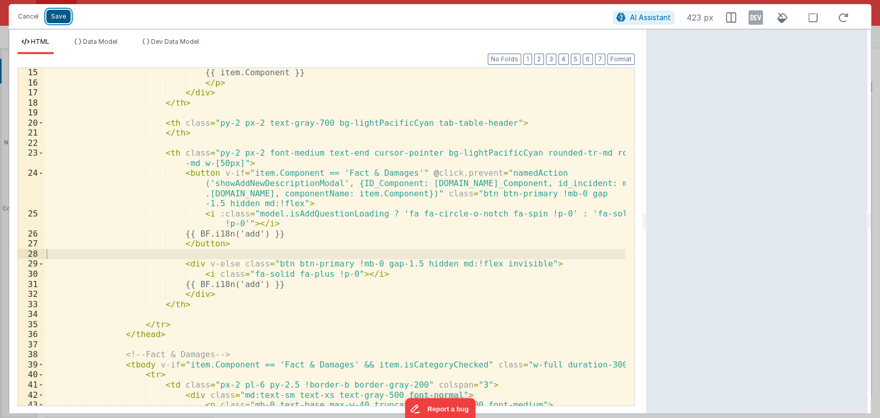
click at [64, 13] on button "Save" at bounding box center [58, 16] width 24 height 13
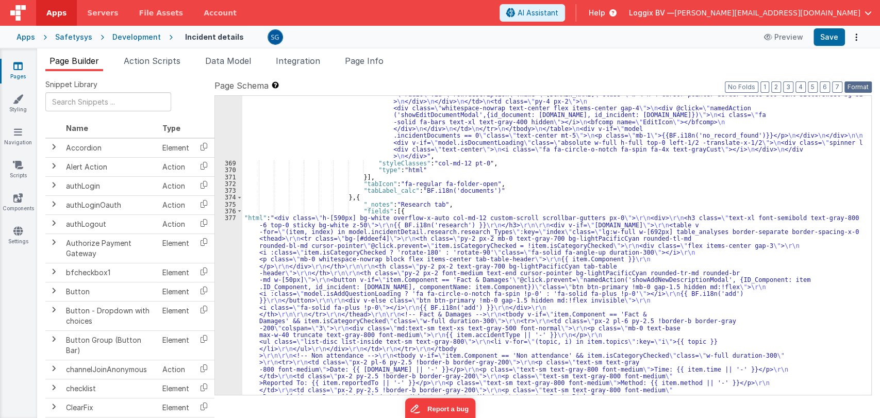
click at [854, 84] on button "Format" at bounding box center [858, 86] width 27 height 11
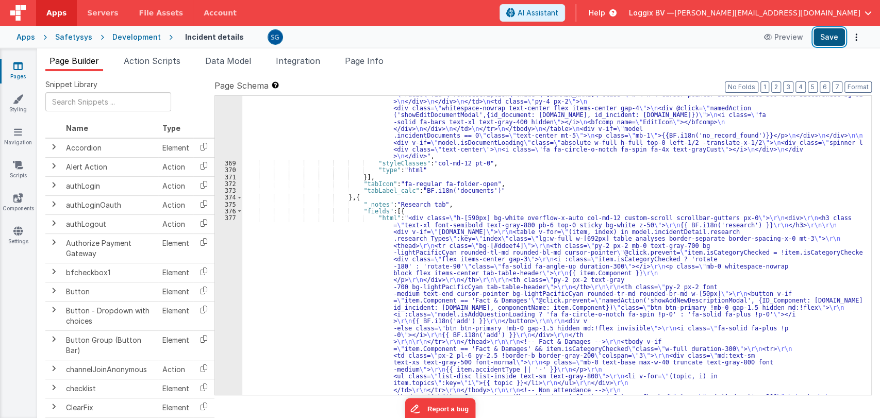
click at [833, 36] on button "Save" at bounding box center [829, 37] width 31 height 18
click at [231, 218] on div "377" at bounding box center [228, 349] width 27 height 268
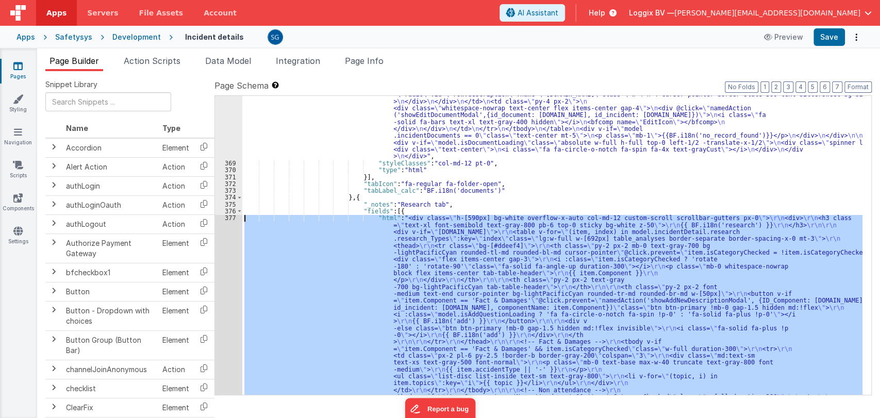
click at [231, 218] on div "377" at bounding box center [228, 349] width 27 height 268
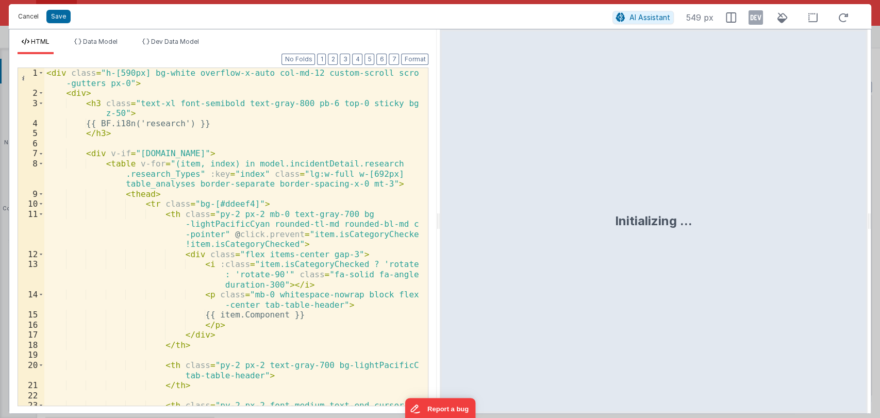
click at [26, 13] on button "Cancel" at bounding box center [28, 16] width 31 height 14
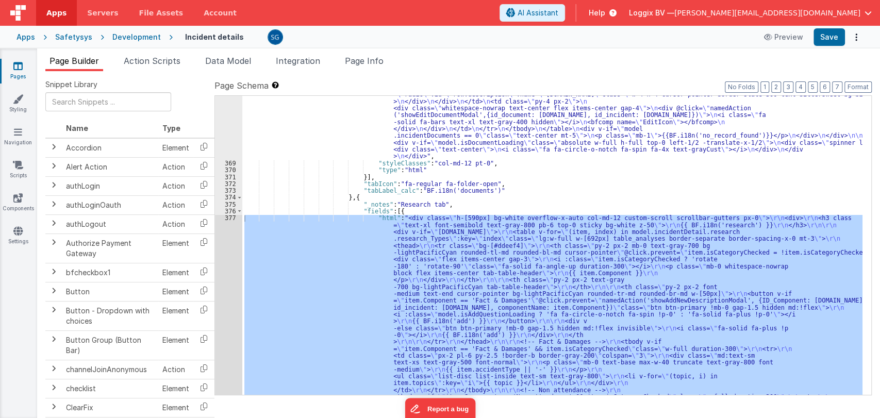
click at [509, 200] on div ""html" : "<div :class= \" (!model.incidentDetail.incident.id || model.isDocumen…" at bounding box center [552, 330] width 620 height 794
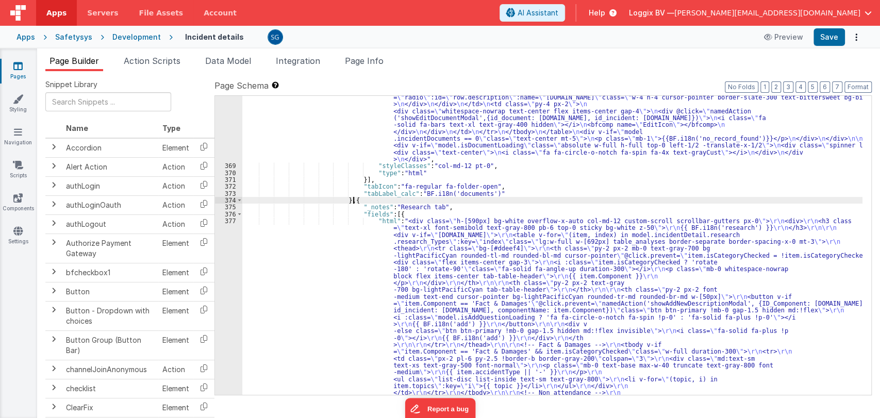
scroll to position [4142, 0]
click at [450, 204] on div ""html" : "<div :class= \" (!model.incidentDetail.incident.id || model.isDocumen…" at bounding box center [552, 332] width 620 height 794
click at [232, 220] on div "377" at bounding box center [228, 351] width 27 height 268
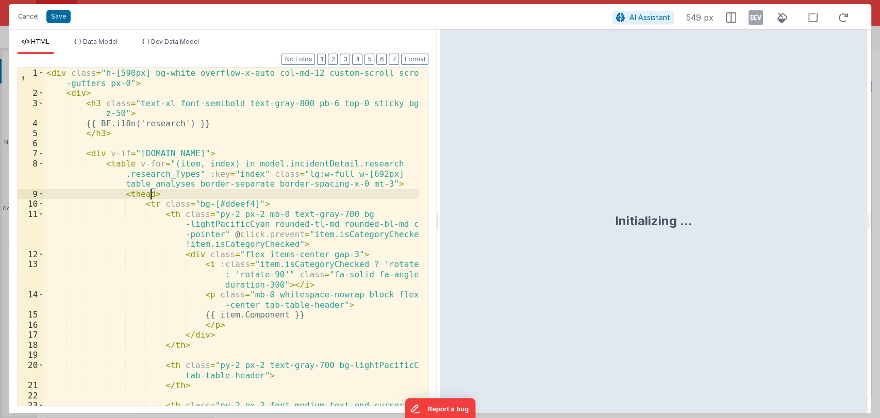
click at [360, 191] on div "< div class = "h-[590px] bg-white overflow-x-auto col-md-12 custom-scroll scrol…" at bounding box center [231, 262] width 375 height 388
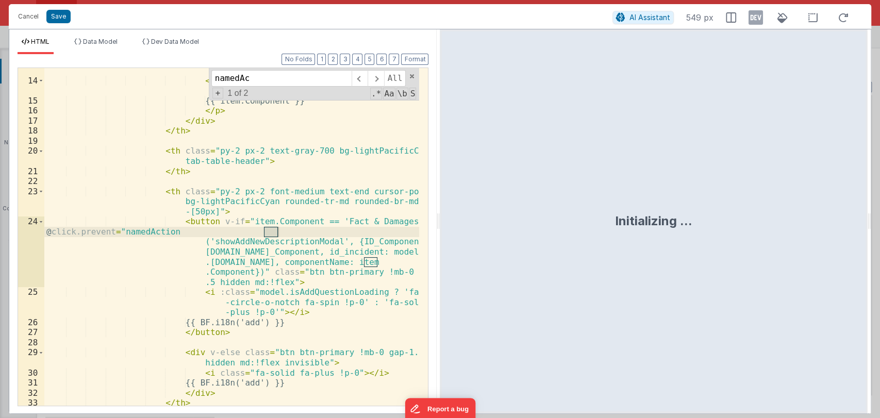
scroll to position [215, 0]
type input "namedAction"
click at [280, 239] on div "< i :class = "item.isCategoryChecked ? 'rotate-180' : 'rotate-90'" class = "fa-…" at bounding box center [231, 234] width 375 height 378
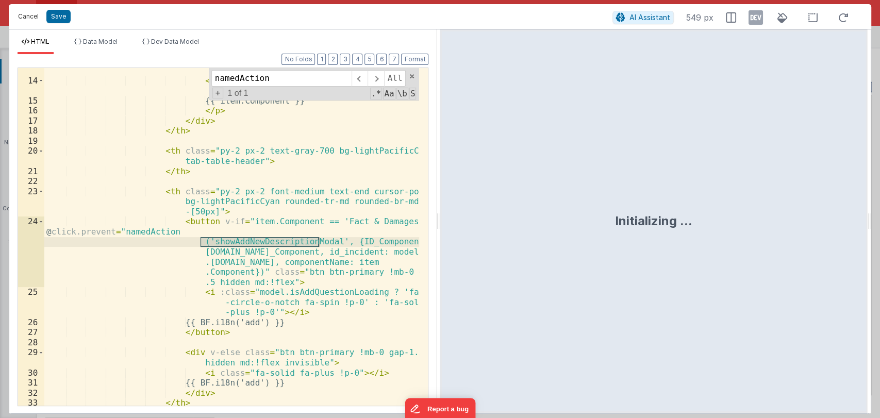
click at [23, 17] on button "Cancel" at bounding box center [28, 16] width 31 height 14
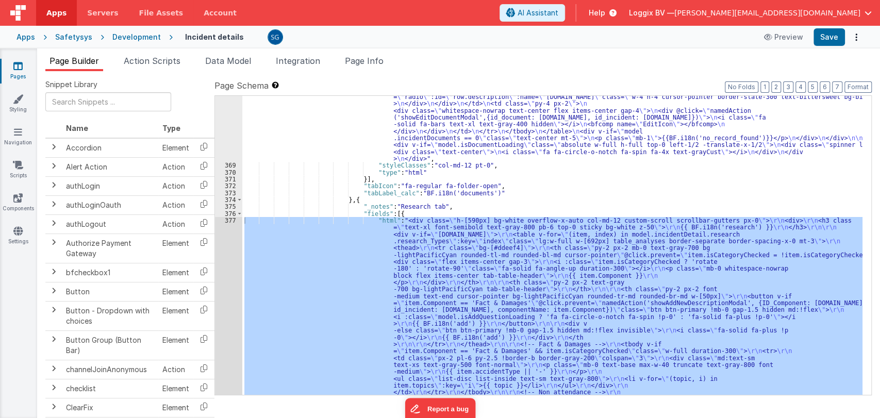
click at [470, 203] on div ""html" : "<div :class= \" (!model.incidentDetail.incident.id || model.isDocumen…" at bounding box center [552, 332] width 620 height 794
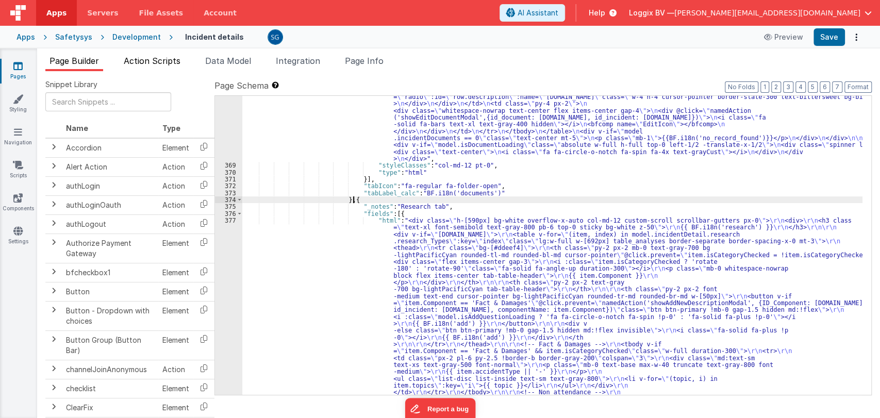
click at [152, 57] on span "Action Scripts" at bounding box center [152, 61] width 57 height 10
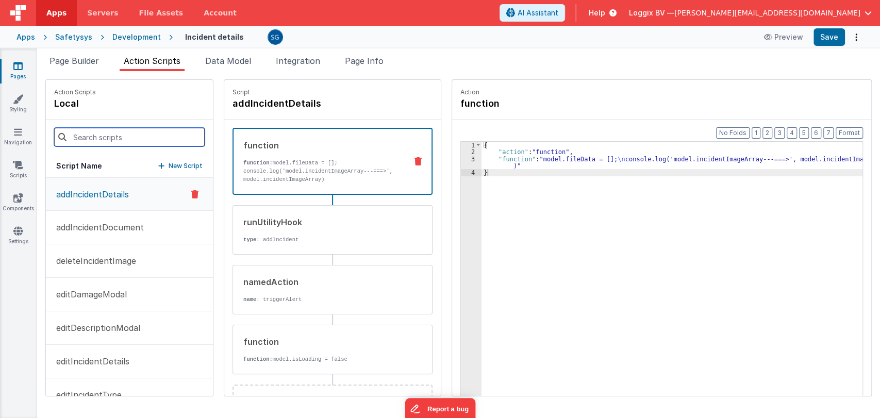
click at [98, 145] on input at bounding box center [129, 137] width 151 height 19
paste input "showAddNewDescriptionModal"
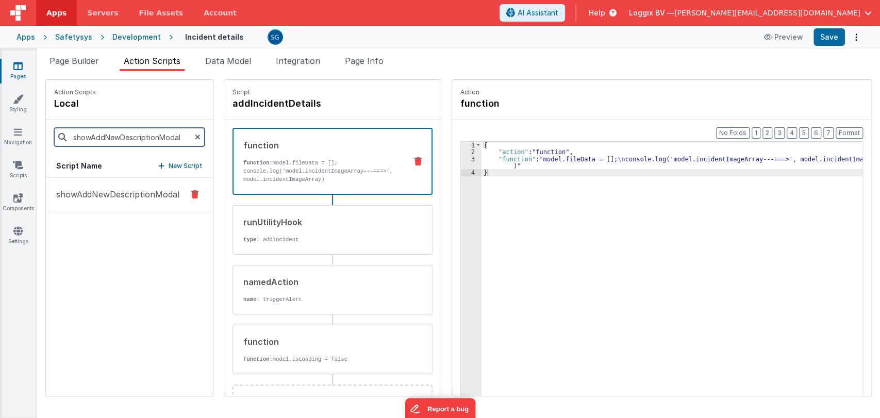
type input "showAddNewDescriptionModal"
click at [117, 190] on p "showAddNewDescriptionModal" at bounding box center [114, 194] width 129 height 12
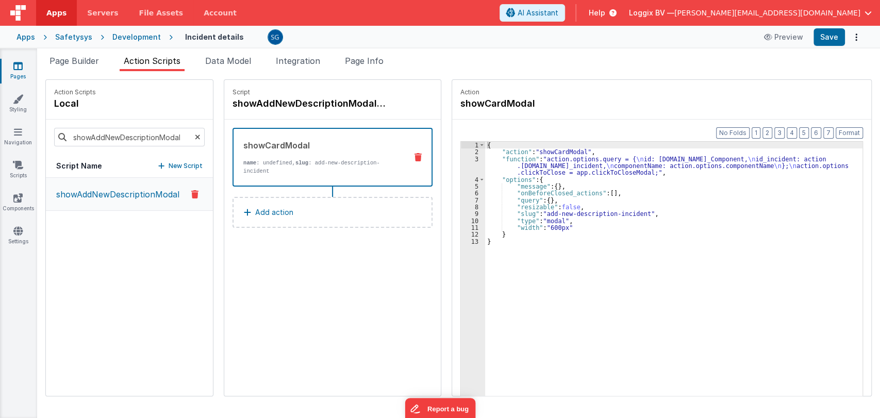
click at [509, 242] on div "{ "action" : "showCardModal" , "function" : "action.options.query = { \n id: ac…" at bounding box center [675, 292] width 380 height 300
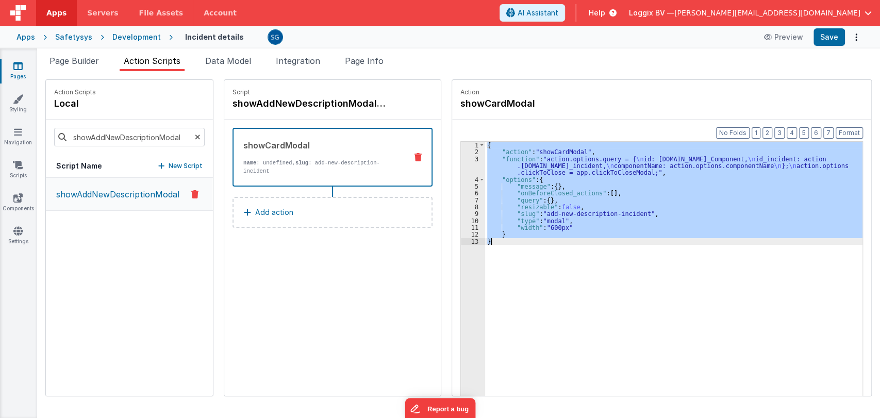
click at [501, 241] on div "{ "action" : "showCardModal" , "function" : "action.options.query = { \n id: ac…" at bounding box center [673, 285] width 377 height 286
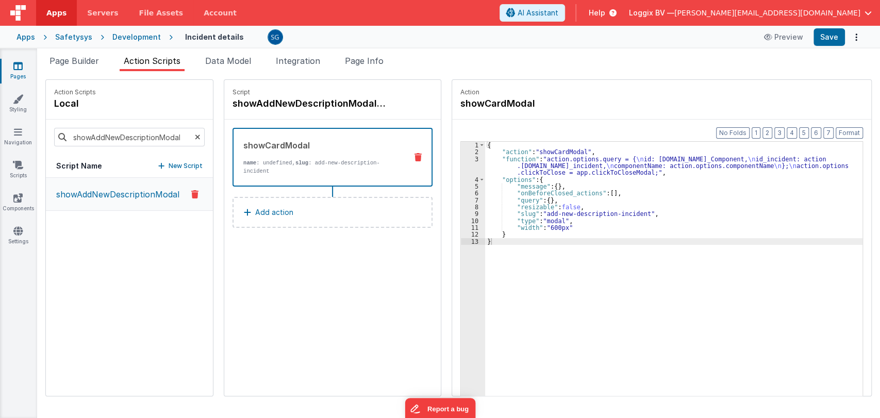
click at [143, 271] on div "showAddNewDescriptionModal" at bounding box center [129, 287] width 167 height 218
click at [195, 133] on icon at bounding box center [198, 137] width 6 height 35
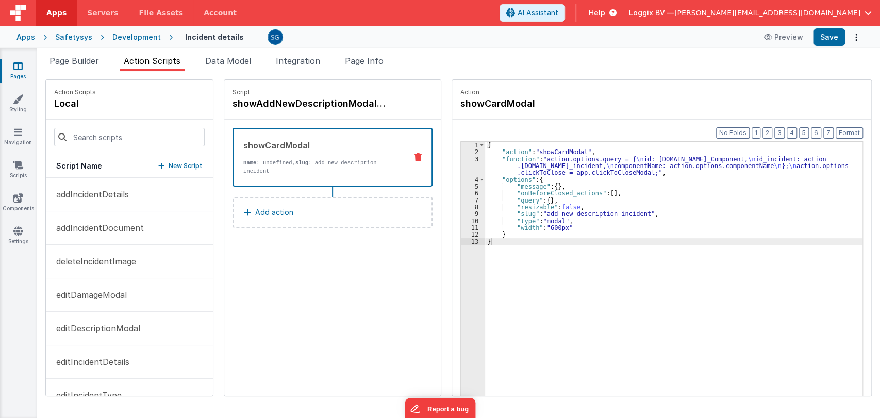
click at [169, 164] on p "New Script" at bounding box center [186, 166] width 34 height 10
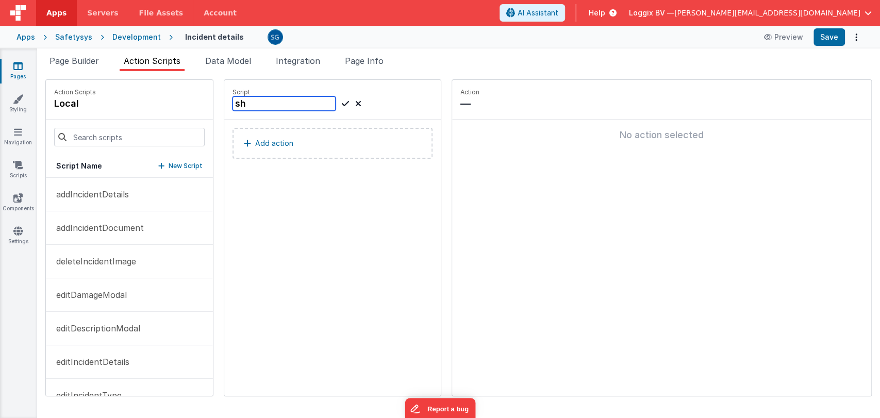
type input "s"
click at [253, 105] on input "addfactAndDamage" at bounding box center [284, 103] width 103 height 14
type input "addFactAndDamage"
click at [342, 102] on icon at bounding box center [345, 103] width 7 height 12
click at [276, 144] on p "Add action" at bounding box center [274, 143] width 38 height 12
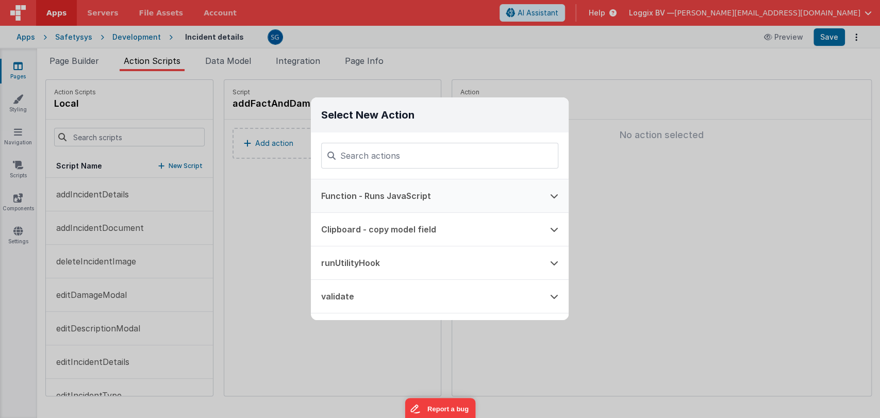
click at [403, 201] on button "Function - Runs JavaScript" at bounding box center [425, 195] width 229 height 33
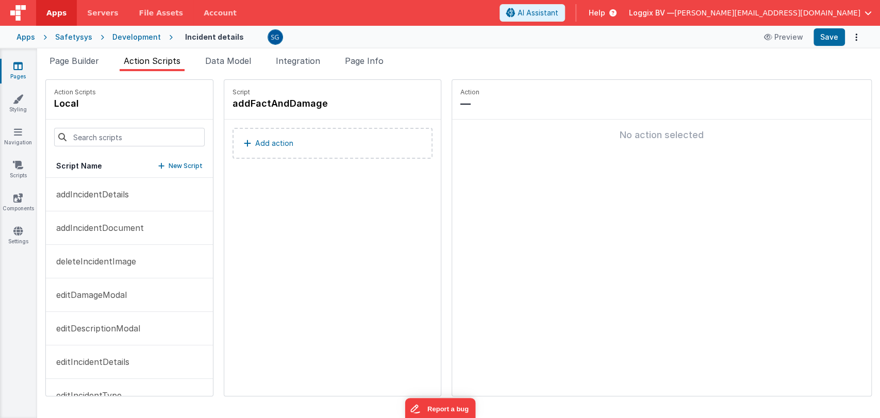
click at [266, 142] on p "Add action" at bounding box center [274, 143] width 38 height 12
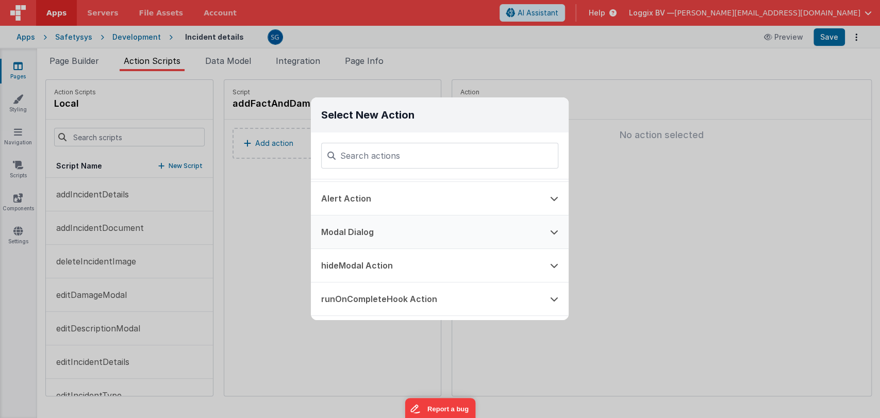
scroll to position [166, 0]
click at [418, 240] on button "Modal Dialog" at bounding box center [425, 231] width 229 height 33
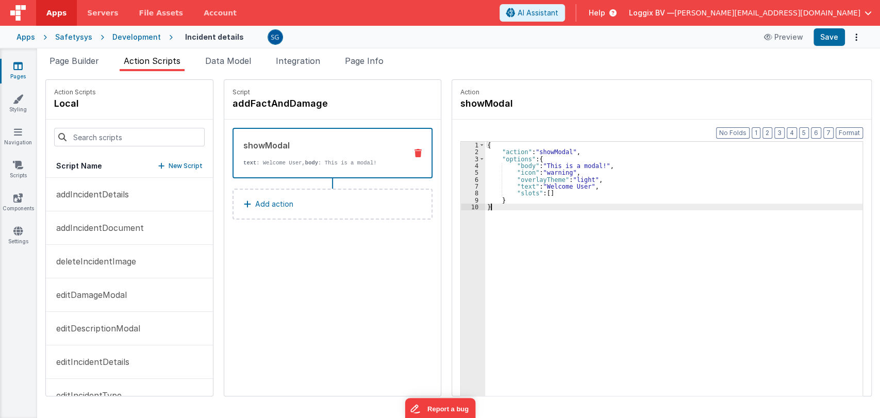
click at [503, 206] on div "{ "action" : "showModal" , "options" : { "body" : "This is a modal!" , "icon" :…" at bounding box center [675, 292] width 380 height 300
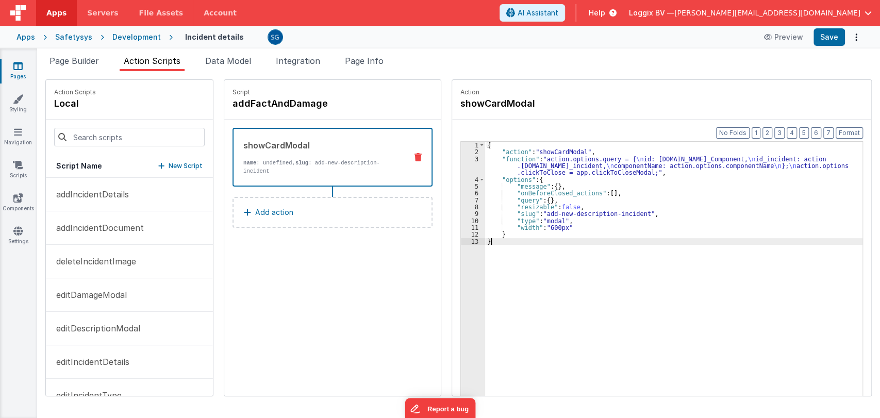
click at [562, 151] on div "{ "action" : "showCardModal" , "function" : "action.options.query = { \n id: ac…" at bounding box center [675, 292] width 380 height 300
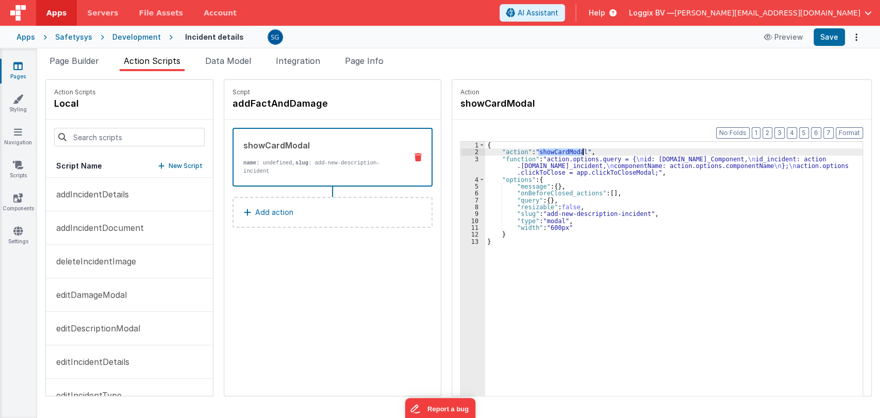
click at [562, 151] on div "{ "action" : "showCardModal" , "function" : "action.options.query = { \n id: ac…" at bounding box center [675, 292] width 380 height 300
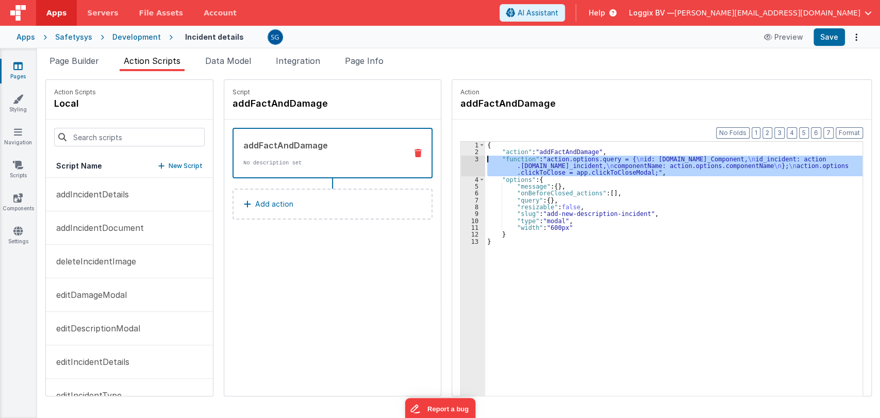
click at [473, 158] on div "3" at bounding box center [473, 166] width 24 height 21
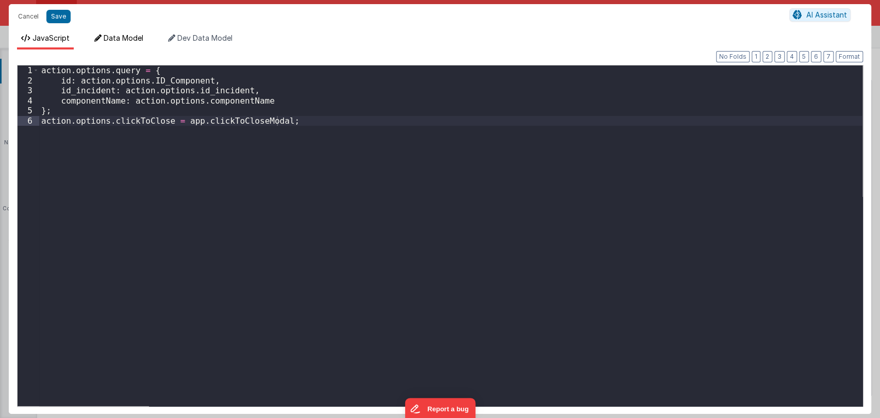
click at [128, 36] on span "Data Model" at bounding box center [124, 38] width 40 height 9
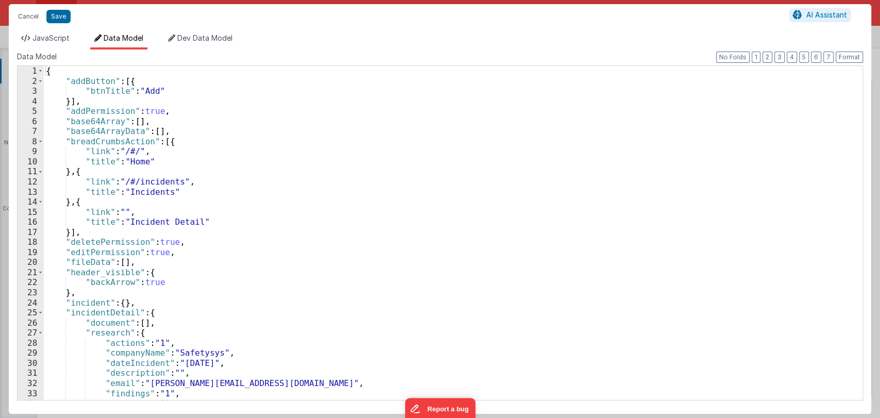
scroll to position [0, 0]
click at [42, 40] on span "JavaScript" at bounding box center [50, 38] width 37 height 9
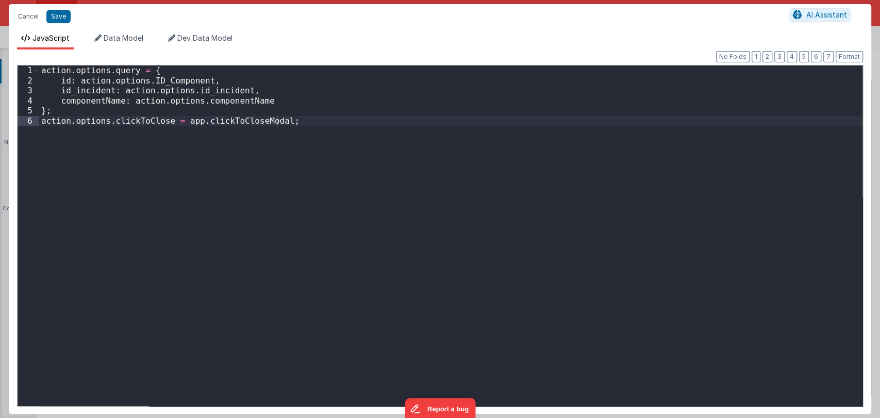
click at [157, 80] on div "action . options . query = { id : action . options . ID_Component , id_incident…" at bounding box center [451, 245] width 824 height 361
click at [128, 28] on div "Cancel Save AI Assistant JavaScript Data Model Dev Data Model Format 7 6 5 4 3 …" at bounding box center [440, 209] width 863 height 410
click at [128, 33] on li "Data Model" at bounding box center [118, 41] width 57 height 17
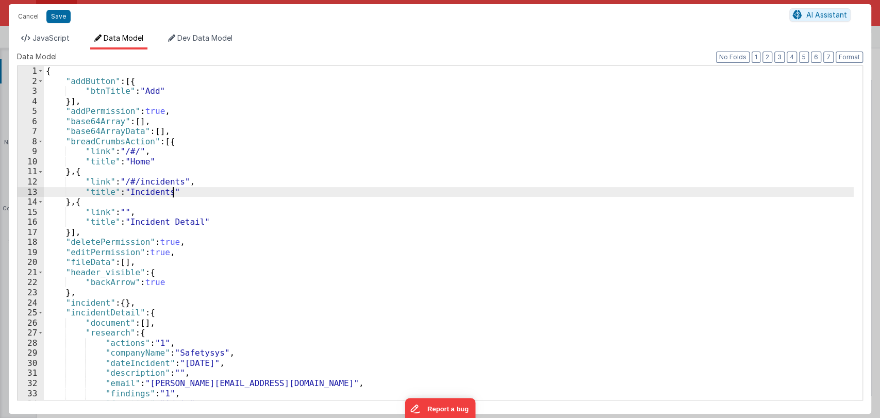
click at [306, 191] on div "{ "addButton" : [{ "btnTitle" : "Add" }] , "addPermission" : true , "base64Arra…" at bounding box center [449, 243] width 810 height 354
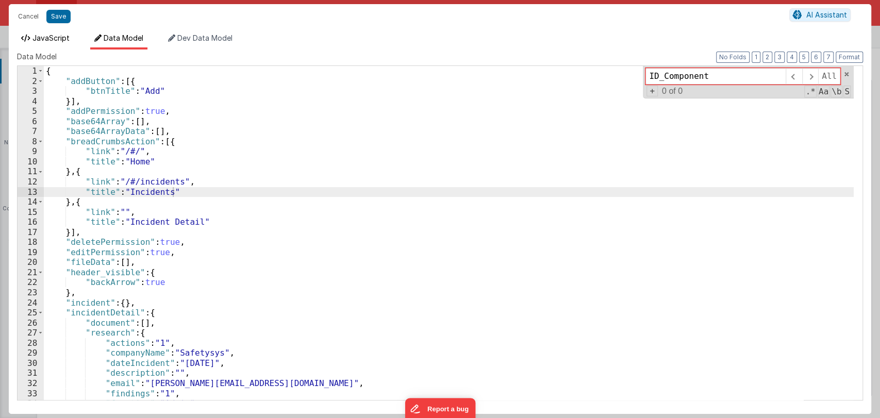
click at [45, 34] on span "JavaScript" at bounding box center [50, 38] width 37 height 9
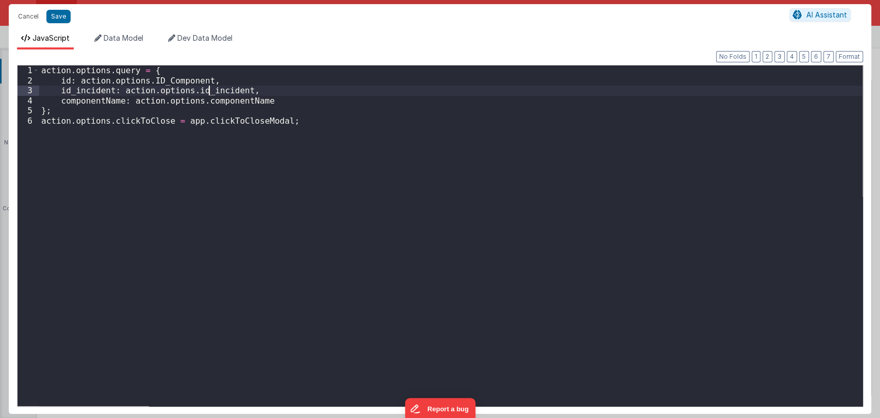
click at [210, 89] on div "action . options . query = { id : action . options . ID_Component , id_incident…" at bounding box center [451, 245] width 824 height 361
click at [125, 35] on span "Data Model" at bounding box center [124, 38] width 40 height 9
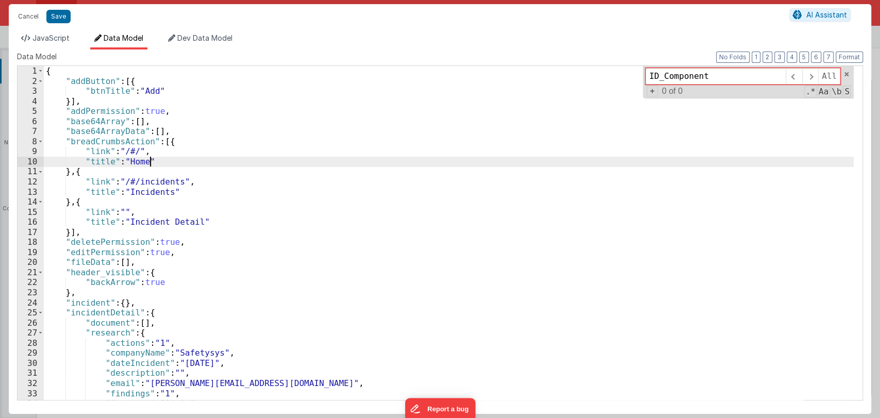
click at [320, 166] on div "{ "addButton" : [{ "btnTitle" : "Add" }] , "addPermission" : true , "base64Arra…" at bounding box center [449, 243] width 810 height 354
paste input "id_incid"
type input "id_incident"
click at [53, 38] on span "JavaScript" at bounding box center [50, 38] width 37 height 9
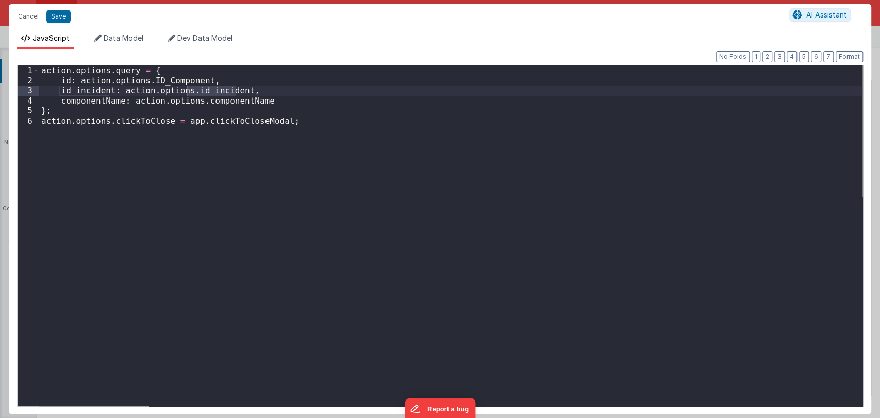
click at [282, 119] on div "action . options . query = { id : action . options . ID_Component , id_incident…" at bounding box center [451, 245] width 824 height 361
click at [204, 92] on div "action . options . query = { id : action . options . ID_Component , id_incident…" at bounding box center [451, 245] width 824 height 361
click at [241, 89] on div "action . options . query = { id : action . options . ID_Component , id_incident…" at bounding box center [451, 245] width 824 height 361
click at [30, 18] on button "Cancel" at bounding box center [28, 16] width 31 height 14
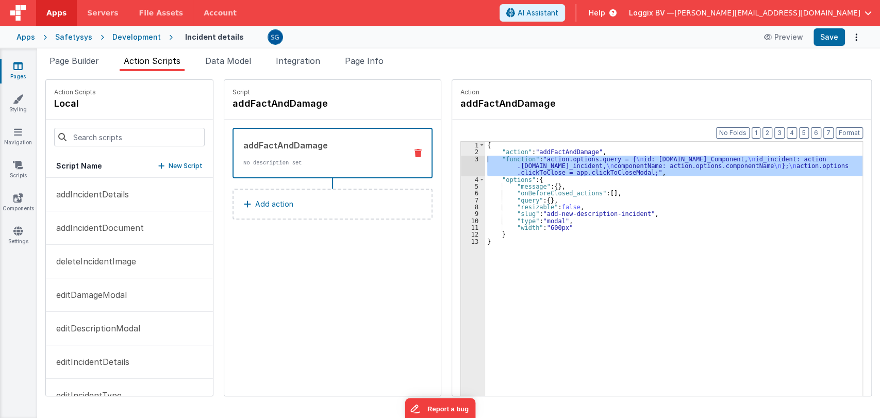
click at [415, 150] on icon at bounding box center [418, 153] width 7 height 8
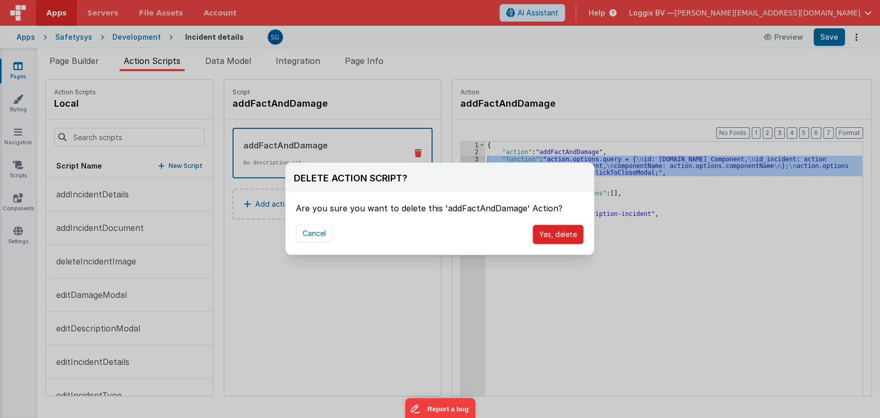
click at [551, 236] on button "Yes, delete" at bounding box center [558, 235] width 51 height 20
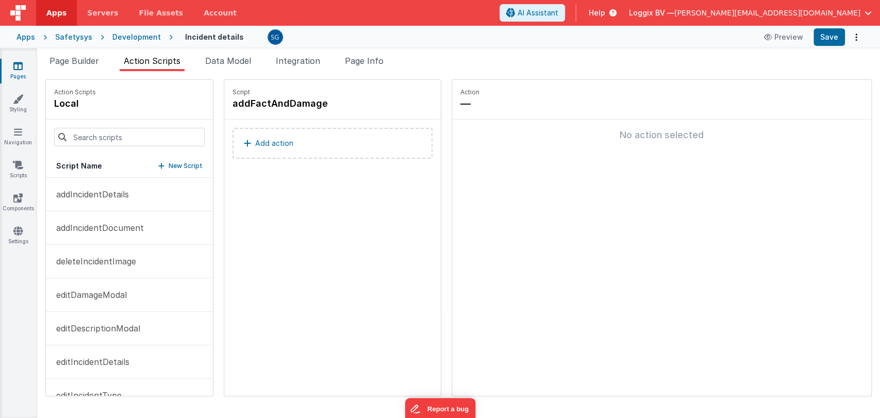
click at [279, 141] on p "Add action" at bounding box center [274, 143] width 38 height 12
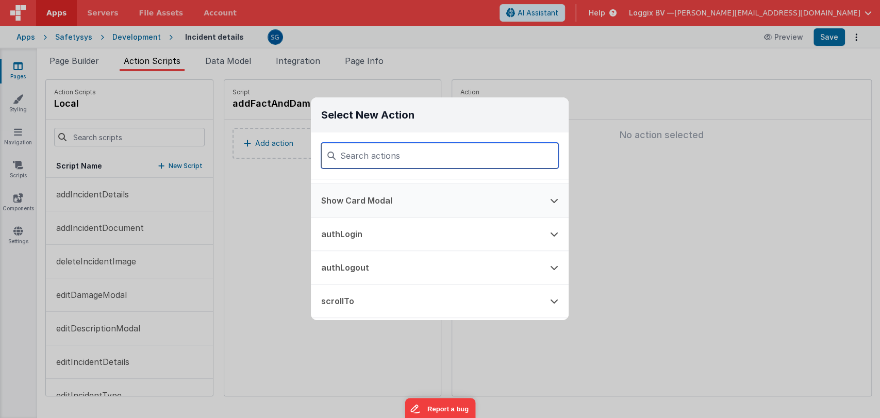
scroll to position [463, 0]
click at [452, 196] on button "Show Card Modal" at bounding box center [425, 202] width 229 height 33
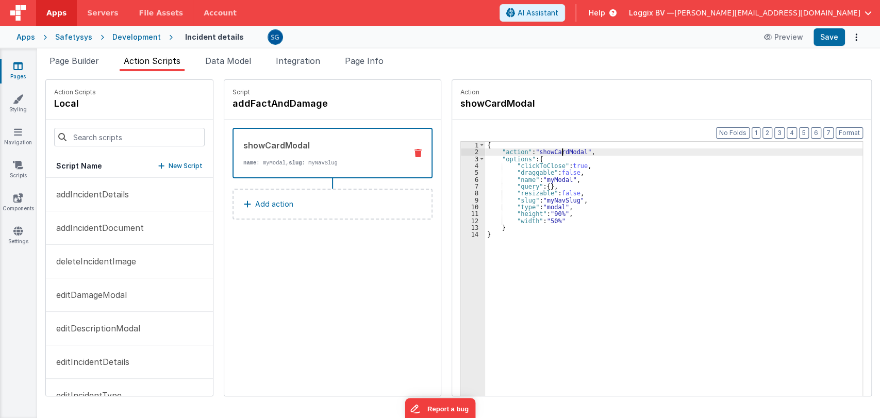
click at [560, 153] on div "{ "action" : "showCardModal" , "options" : { "clickToClose" : true , "draggable…" at bounding box center [675, 292] width 380 height 300
click at [585, 201] on div "{ "action" : "addFactAndDamage" , "options" : { "clickToClose" : true , "dragga…" at bounding box center [675, 292] width 380 height 300
click at [563, 199] on div "{ "action" : "addFactAndDamage" , "options" : { "clickToClose" : true , "dragga…" at bounding box center [675, 292] width 380 height 300
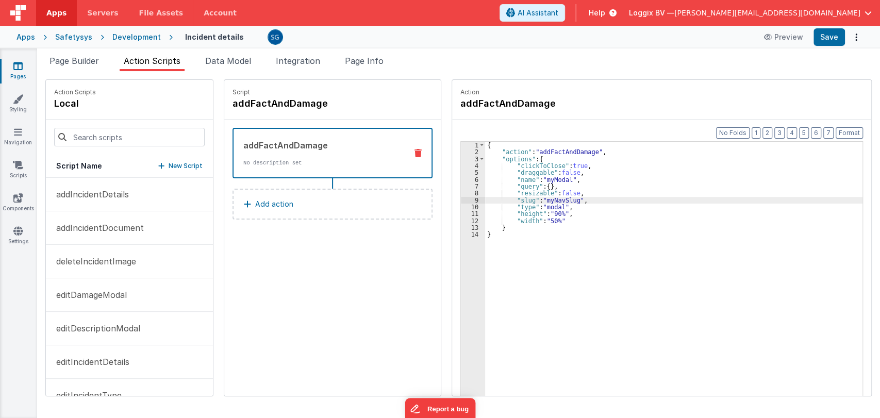
click at [563, 199] on div "{ "action" : "addFactAndDamage" , "options" : { "clickToClose" : true , "dragga…" at bounding box center [675, 292] width 380 height 300
click at [823, 43] on button "Save" at bounding box center [829, 37] width 31 height 18
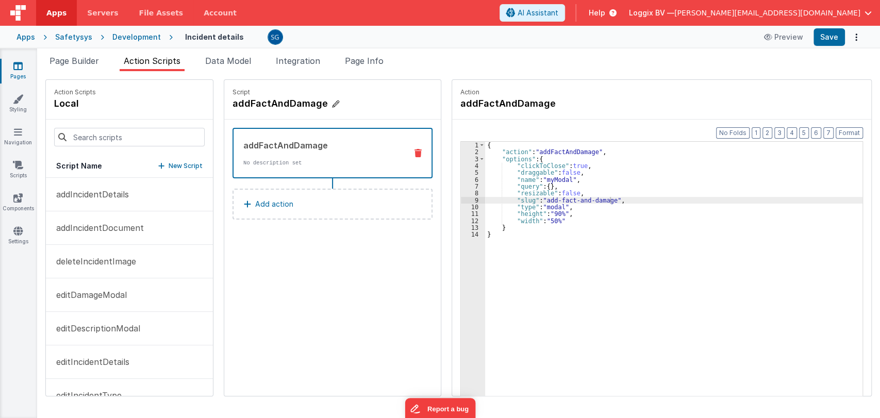
drag, startPoint x: 362, startPoint y: 104, endPoint x: 229, endPoint y: 107, distance: 132.6
click at [233, 107] on h4 "addFactAndDamage" at bounding box center [310, 103] width 155 height 14
click at [286, 108] on input "addFactAndDamage" at bounding box center [284, 103] width 103 height 14
click at [339, 255] on div "Script addFactAndDamage addFactAndDamage No description set Add action" at bounding box center [332, 238] width 217 height 316
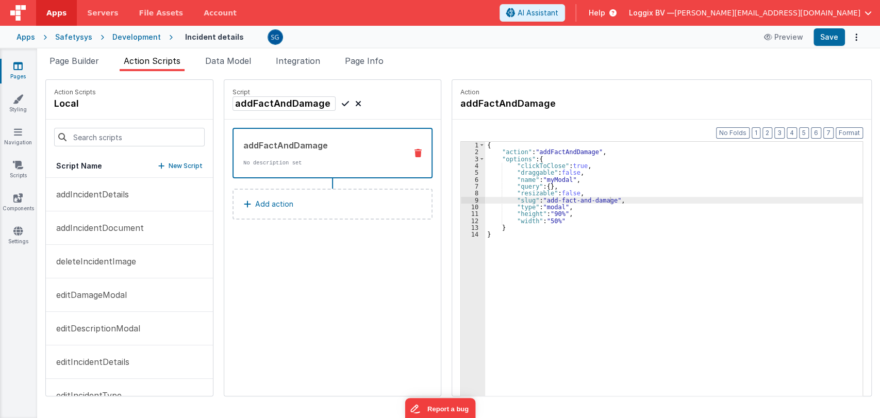
click at [342, 102] on icon at bounding box center [345, 103] width 7 height 12
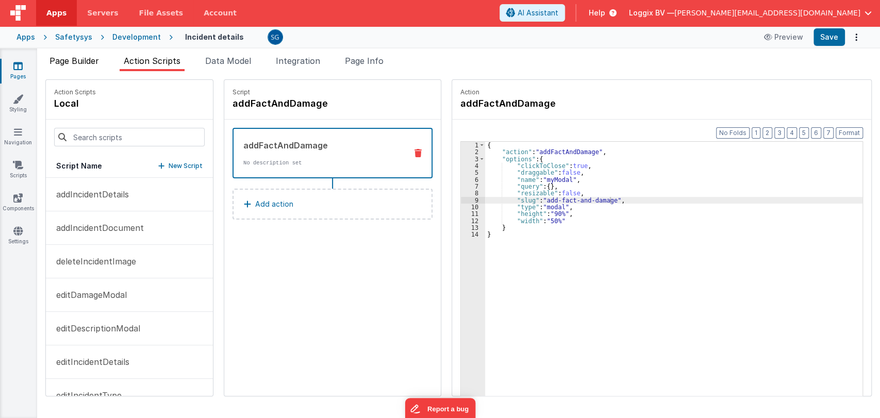
click at [70, 63] on span "Page Builder" at bounding box center [75, 61] width 50 height 10
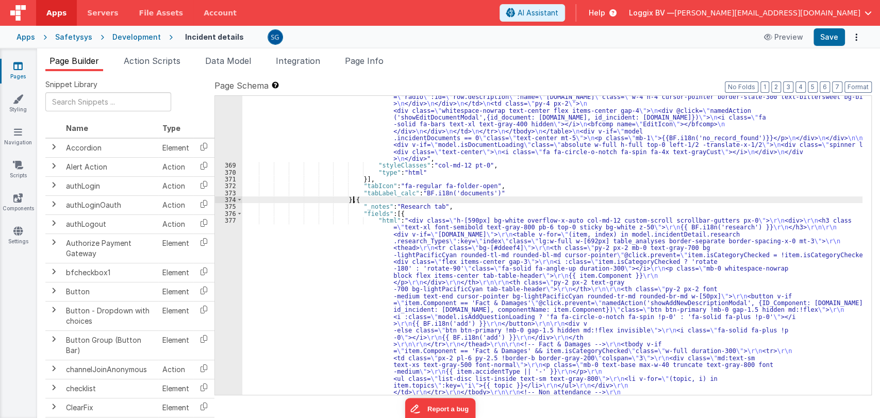
click at [227, 218] on div "377" at bounding box center [228, 351] width 27 height 268
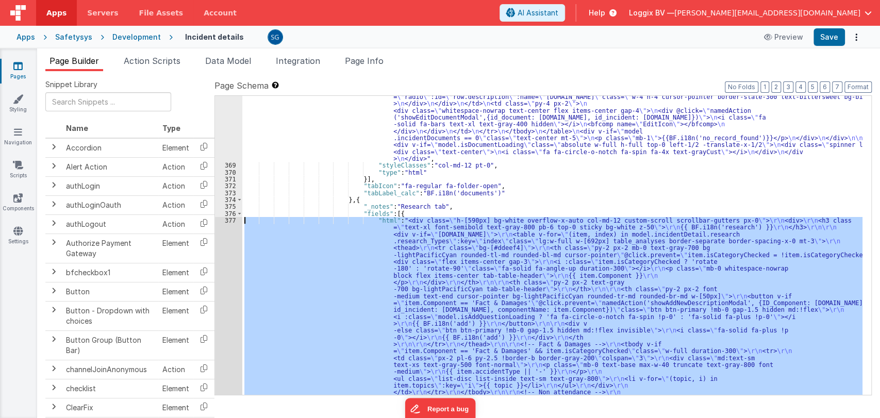
click at [227, 218] on div "377" at bounding box center [228, 351] width 27 height 268
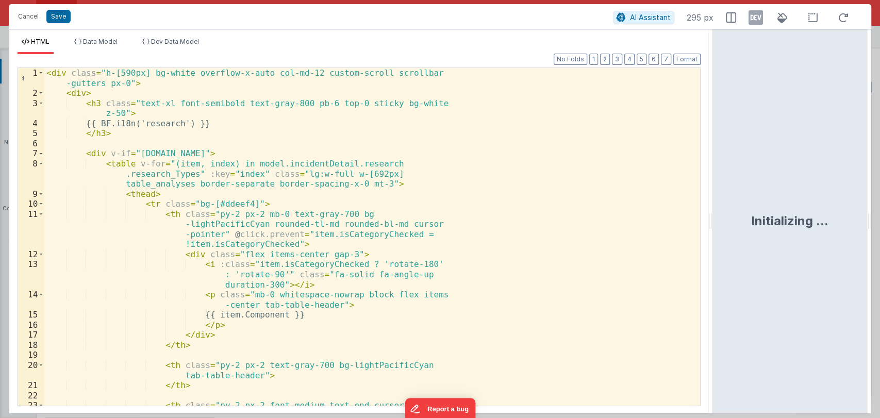
drag, startPoint x: 438, startPoint y: 219, endPoint x: 714, endPoint y: 223, distance: 275.4
click at [714, 223] on html "Cancel Save AI Assistant 295 px HTML Data Model Dev Data Model Format 7 6 5 4 3…" at bounding box center [440, 209] width 880 height 418
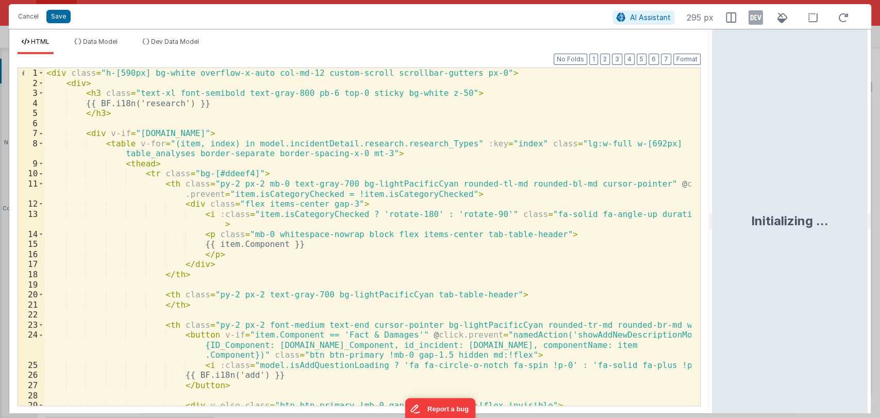
click at [497, 249] on div "< div class = "h-[590px] bg-white overflow-x-auto col-md-12 custom-scroll scrol…" at bounding box center [367, 247] width 647 height 358
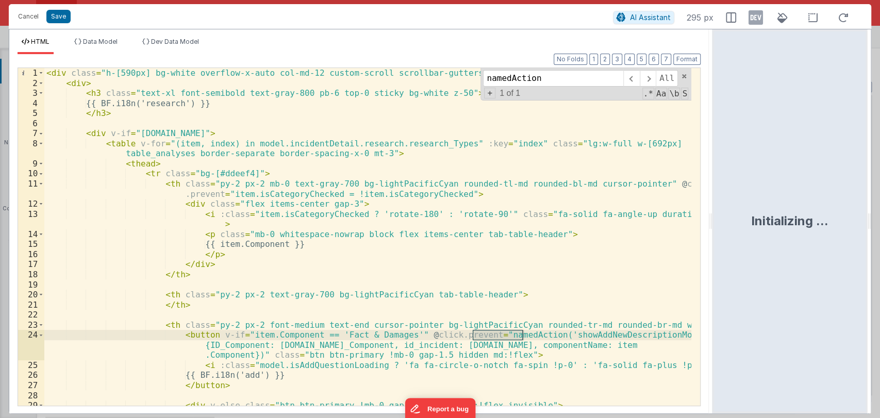
type input "namedAction"
click at [568, 332] on div "< div class = "h-[590px] bg-white overflow-x-auto col-md-12 custom-scroll scrol…" at bounding box center [367, 247] width 647 height 358
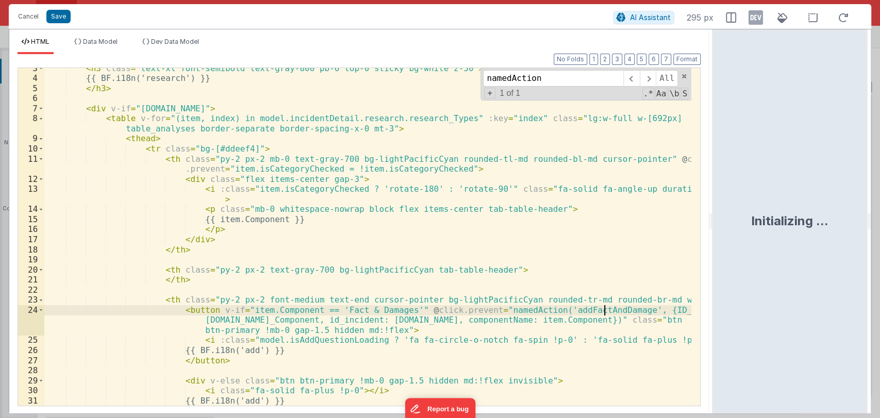
scroll to position [25, 0]
click at [323, 319] on div "< h3 class = "text-xl font-semibold text-gray-800 pb-6 top-0 sticky bg-white z-…" at bounding box center [367, 242] width 647 height 358
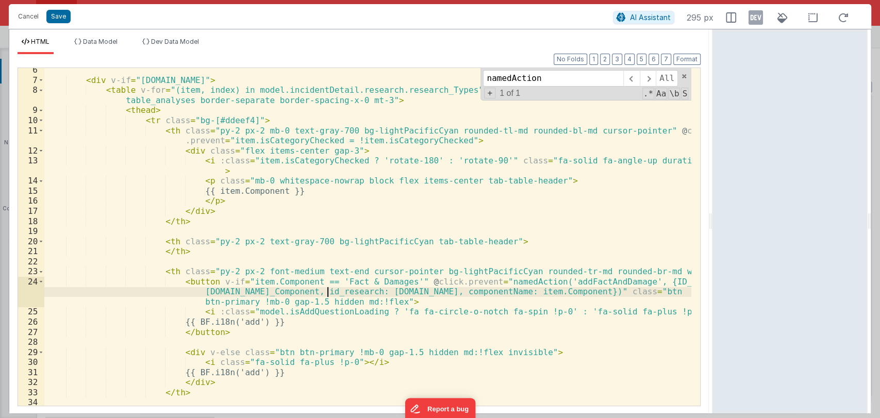
scroll to position [54, 0]
click at [342, 314] on div "< div v-if = "model.incidentDetail.incident.id" > < table v-for = "(item, index…" at bounding box center [367, 244] width 647 height 358
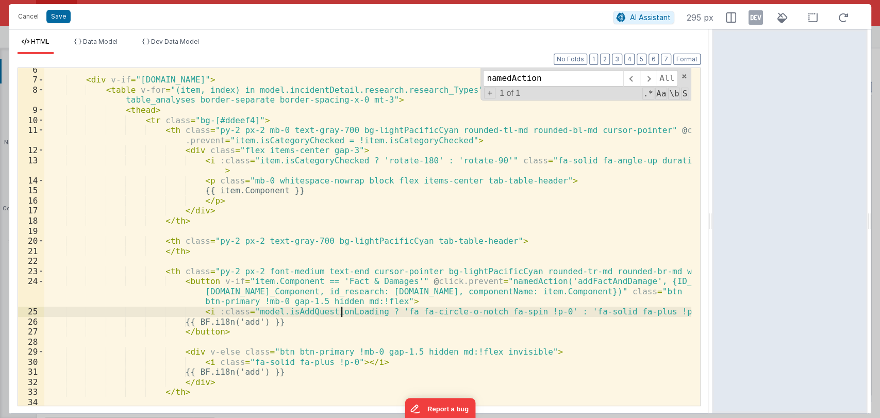
click at [342, 314] on div "< div v-if = "model.incidentDetail.incident.id" > < table v-for = "(item, index…" at bounding box center [367, 244] width 647 height 358
click at [683, 75] on span at bounding box center [684, 76] width 7 height 7
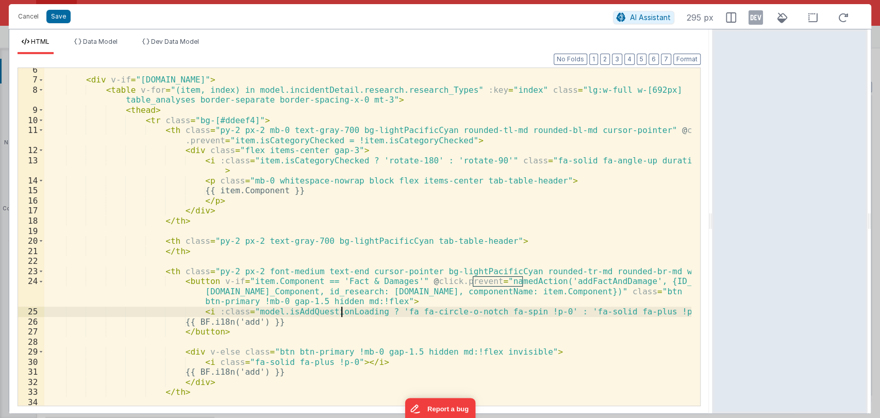
click at [491, 241] on div "< div v-if = "model.incidentDetail.incident.id" > < table v-for = "(item, index…" at bounding box center [367, 244] width 647 height 358
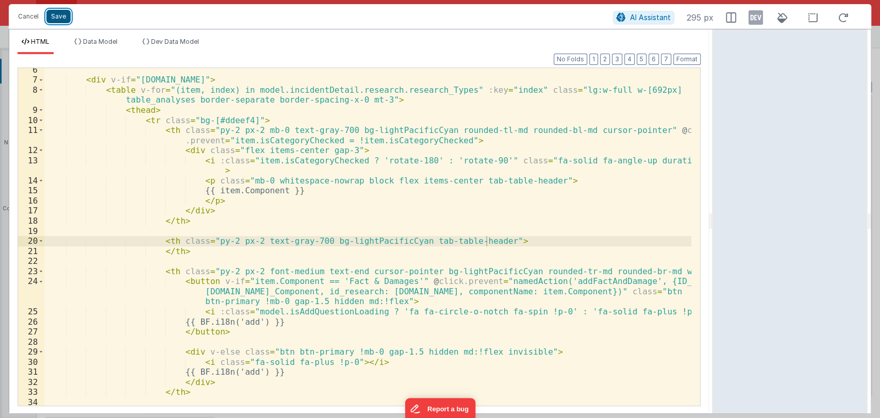
click at [56, 13] on button "Save" at bounding box center [58, 16] width 24 height 13
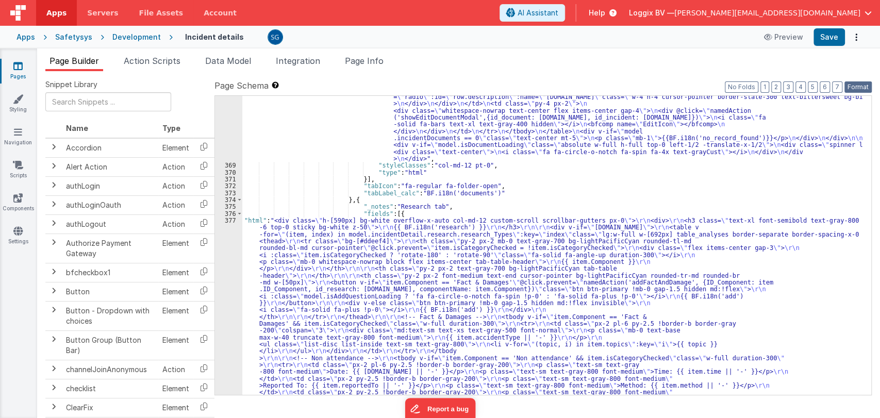
click at [852, 84] on button "Format" at bounding box center [858, 86] width 27 height 11
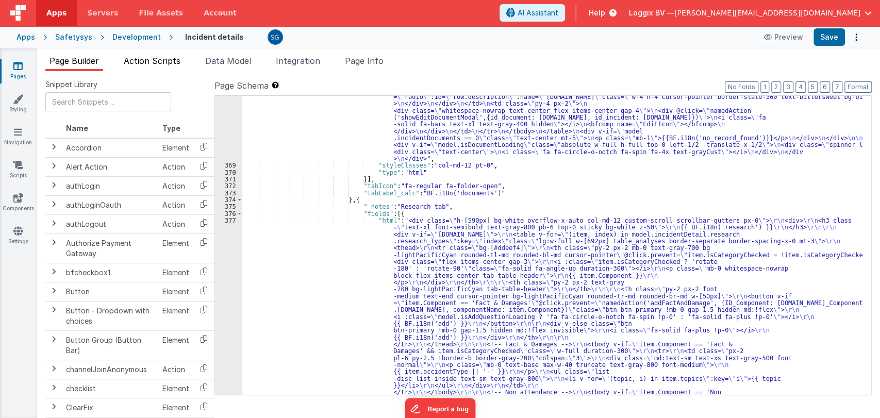
click at [145, 61] on span "Action Scripts" at bounding box center [152, 61] width 57 height 10
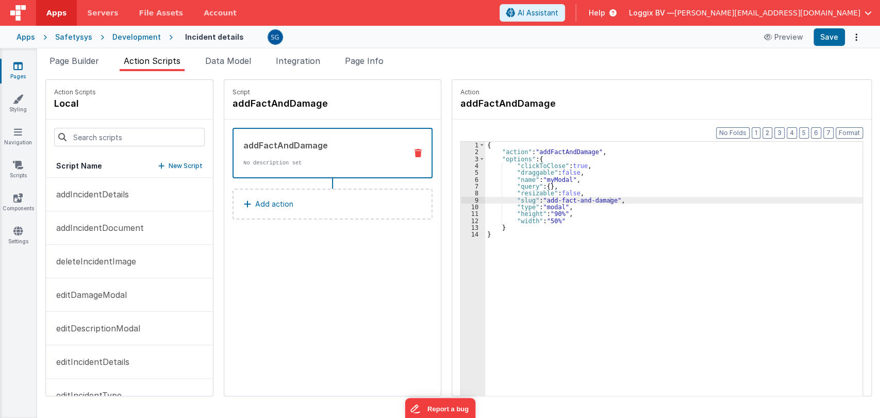
click at [80, 54] on div "Page Builder Action Scripts Data Model Integration Page Info Snippet Library Na…" at bounding box center [458, 233] width 843 height 370
click at [80, 56] on span "Page Builder" at bounding box center [75, 61] width 50 height 10
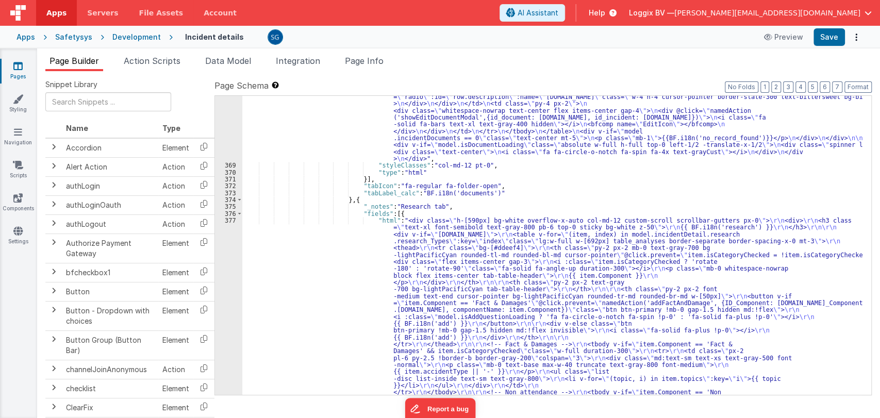
click at [80, 56] on span "Page Builder" at bounding box center [75, 61] width 50 height 10
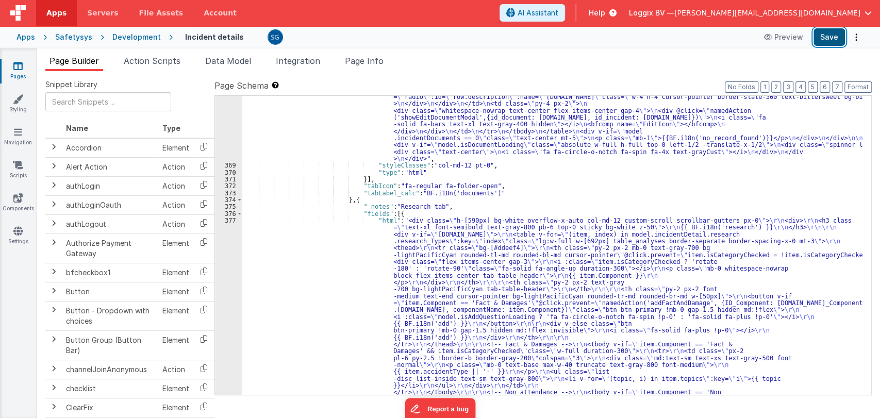
click at [826, 40] on button "Save" at bounding box center [829, 37] width 31 height 18
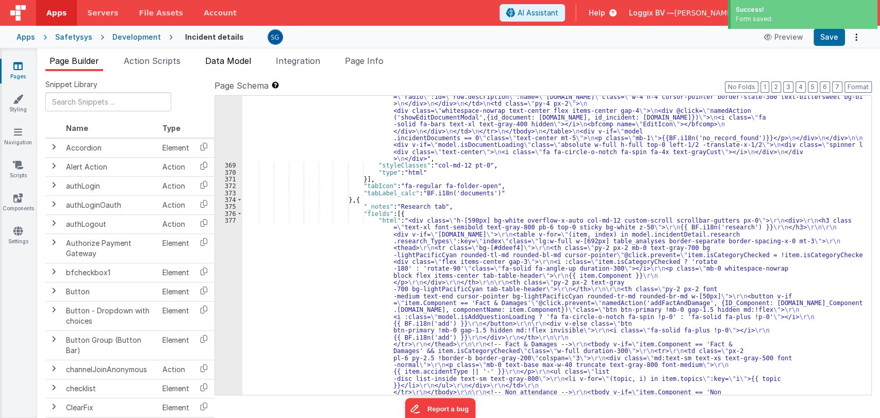
click at [228, 60] on span "Data Model" at bounding box center [228, 61] width 46 height 10
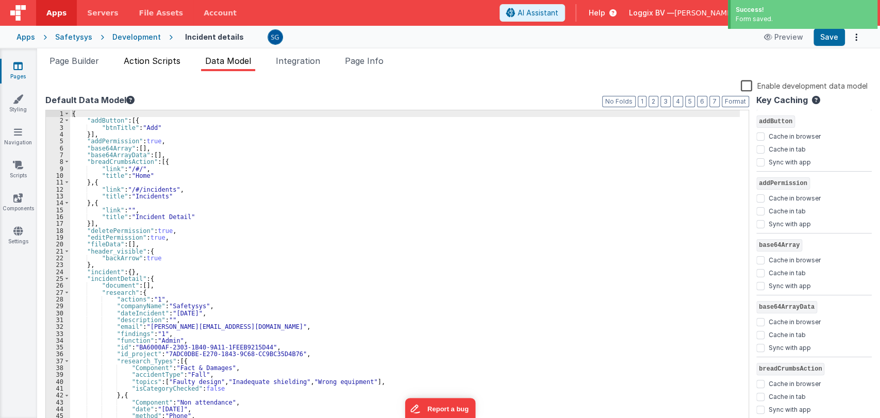
click at [153, 56] on span "Action Scripts" at bounding box center [152, 61] width 57 height 10
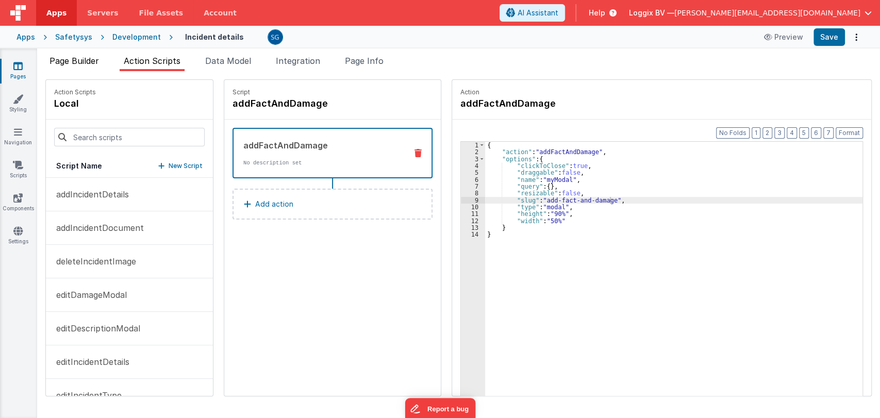
click at [87, 56] on span "Page Builder" at bounding box center [75, 61] width 50 height 10
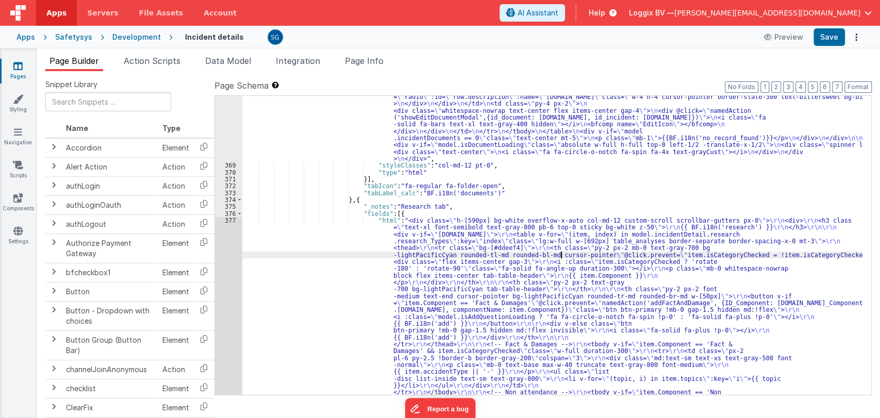
click at [562, 258] on div ""html" : "<div :class= \" (!model.incidentDetail.incident.id || model.isDocumen…" at bounding box center [552, 332] width 620 height 794
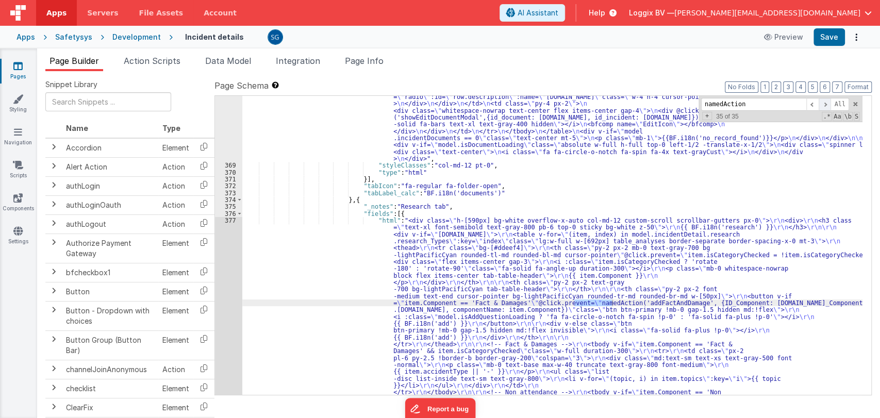
type input "namedAction"
click at [827, 102] on span at bounding box center [825, 104] width 12 height 13
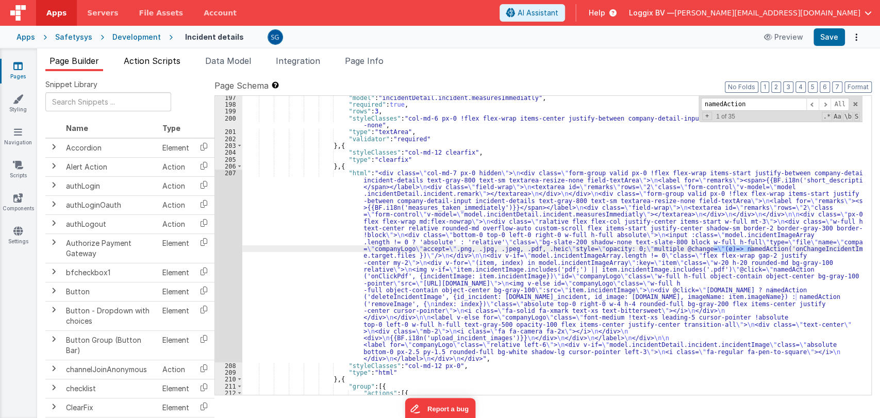
click at [152, 55] on li "Action Scripts" at bounding box center [152, 63] width 65 height 17
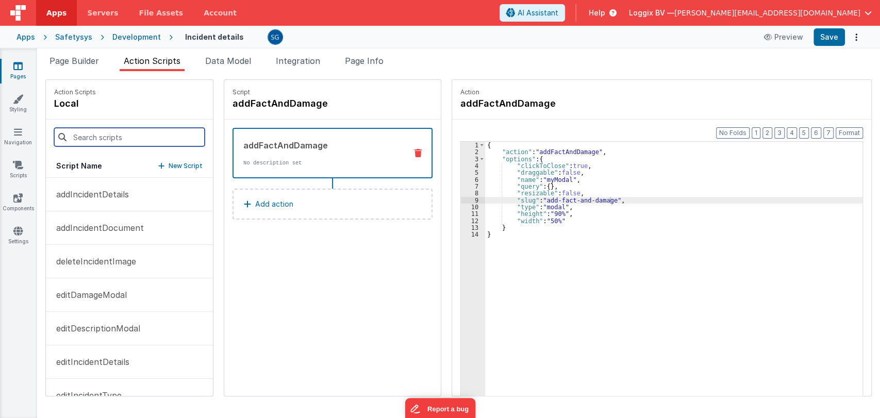
click at [110, 142] on input at bounding box center [129, 137] width 151 height 19
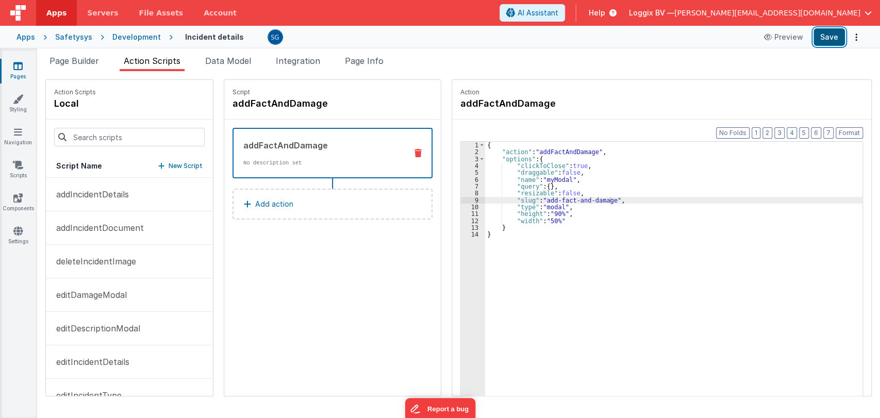
click at [832, 30] on button "Save" at bounding box center [829, 37] width 31 height 18
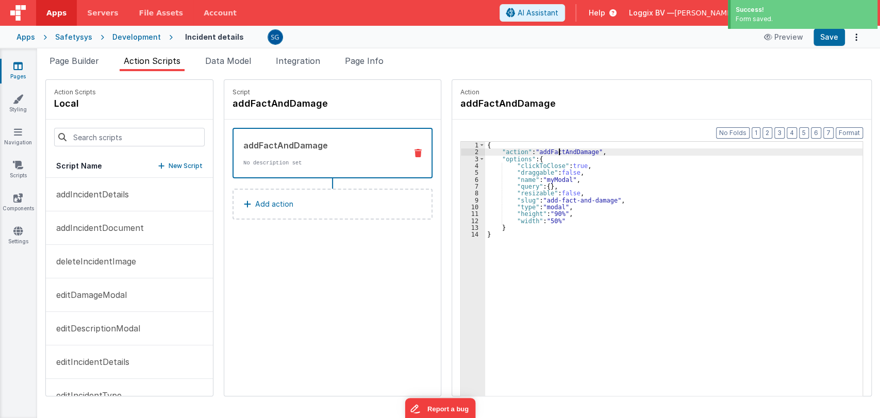
click at [556, 151] on div "{ "action" : "addFactAndDamage" , "options" : { "clickToClose" : true , "dragga…" at bounding box center [675, 292] width 380 height 300
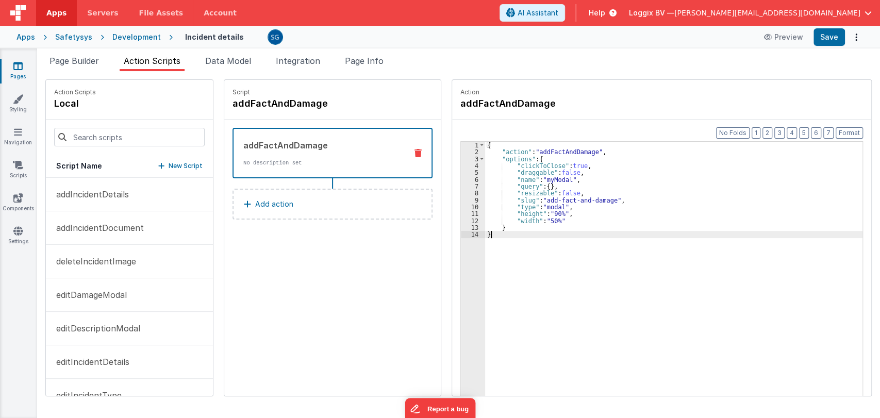
click at [624, 348] on div "{ "action" : "addFactAndDamage" , "options" : { "clickToClose" : true , "dragga…" at bounding box center [675, 292] width 380 height 300
click at [76, 61] on span "Page Builder" at bounding box center [75, 61] width 50 height 10
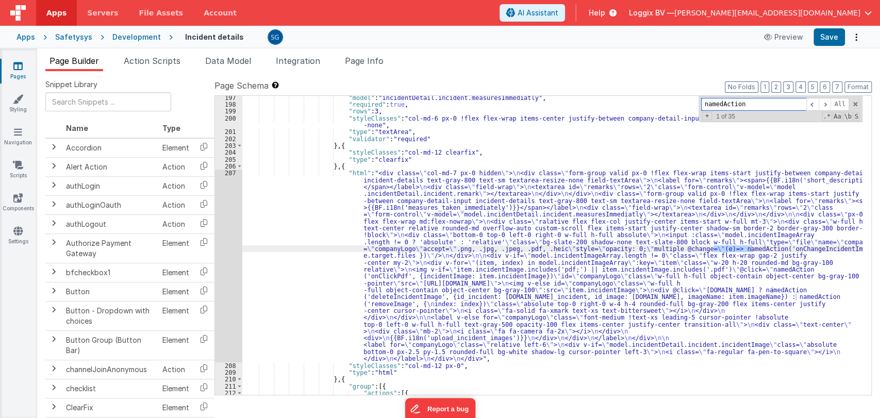
click at [752, 104] on input "namedAction" at bounding box center [753, 104] width 105 height 13
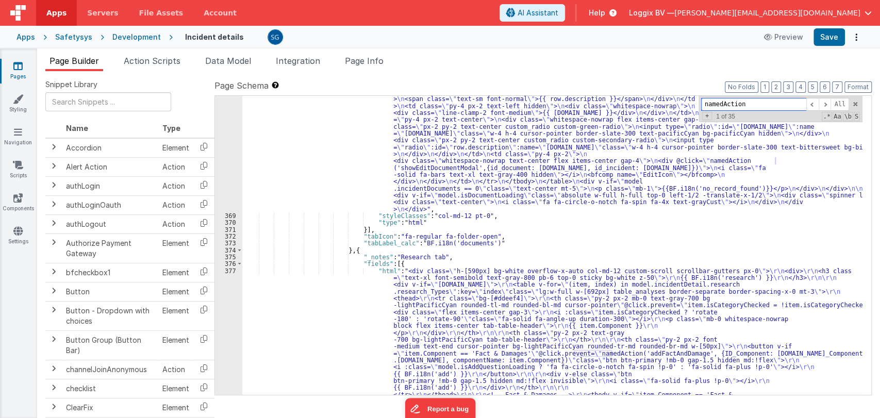
scroll to position [4092, 0]
click at [231, 267] on div "377" at bounding box center [228, 401] width 27 height 268
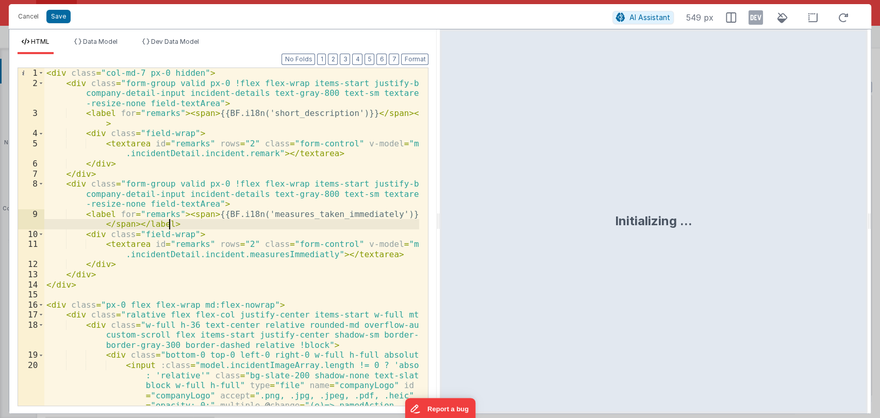
click at [348, 220] on div "< div class = "col-md-7 px-0 hidden" > < div class = "form-group valid px-0 !fl…" at bounding box center [231, 272] width 375 height 408
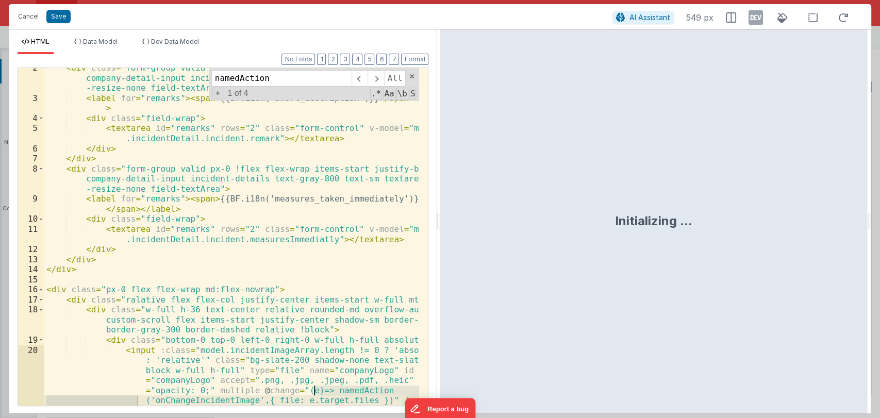
scroll to position [0, 0]
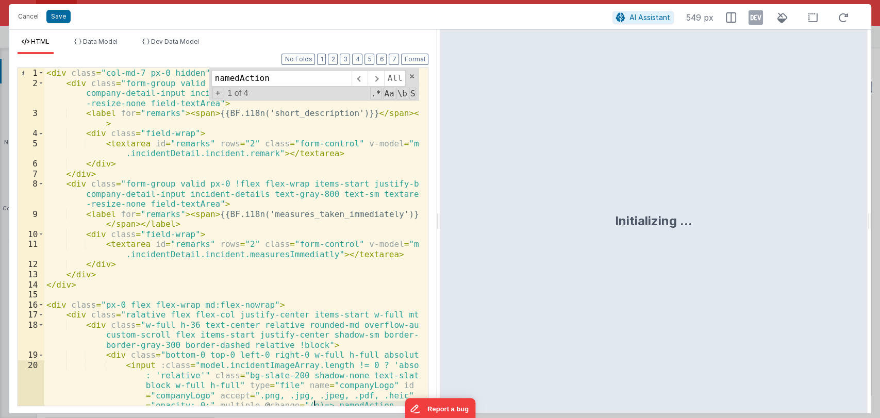
type input "namedAction"
click at [221, 141] on div "< div class = "col-md-7 px-0 hidden" > < div class = "form-group valid px-0 !fl…" at bounding box center [231, 272] width 375 height 408
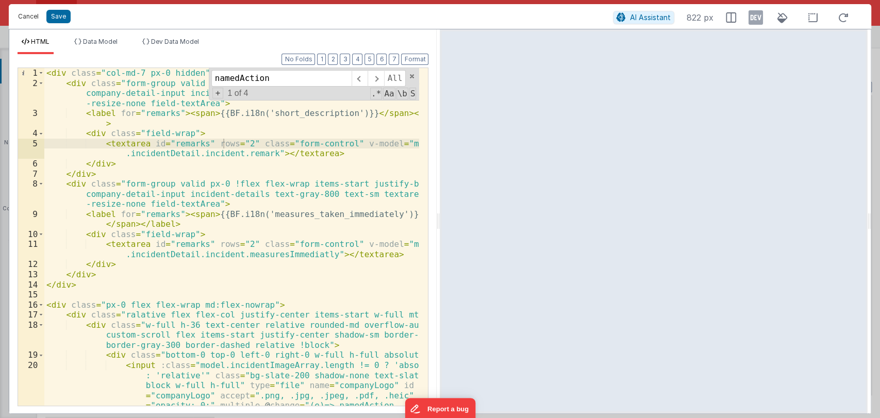
click at [32, 18] on button "Cancel" at bounding box center [28, 16] width 31 height 14
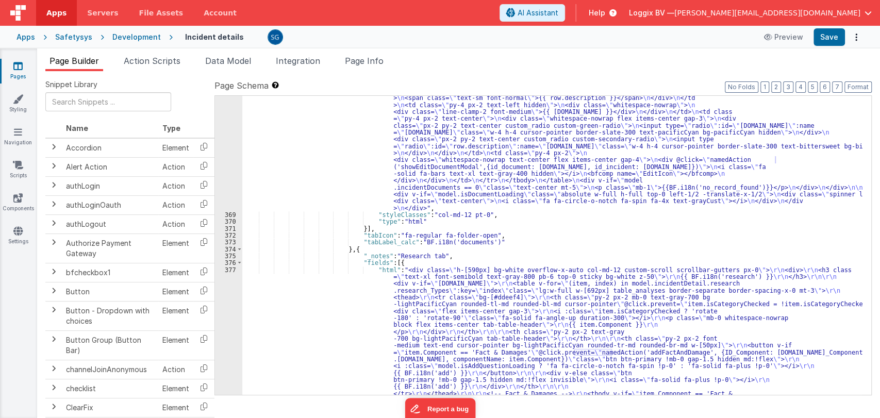
click at [226, 268] on div "377" at bounding box center [228, 401] width 27 height 268
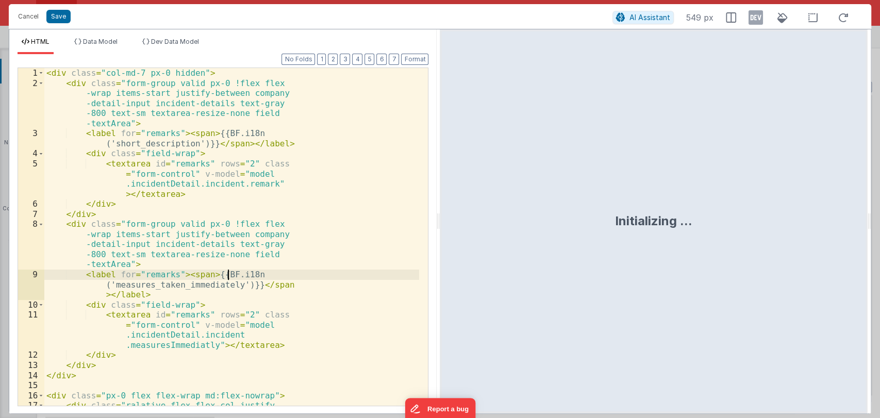
click at [227, 268] on div "< div class = "col-md-7 px-0 hidden" > < div class = "form-group valid px-0 !fl…" at bounding box center [231, 252] width 375 height 368
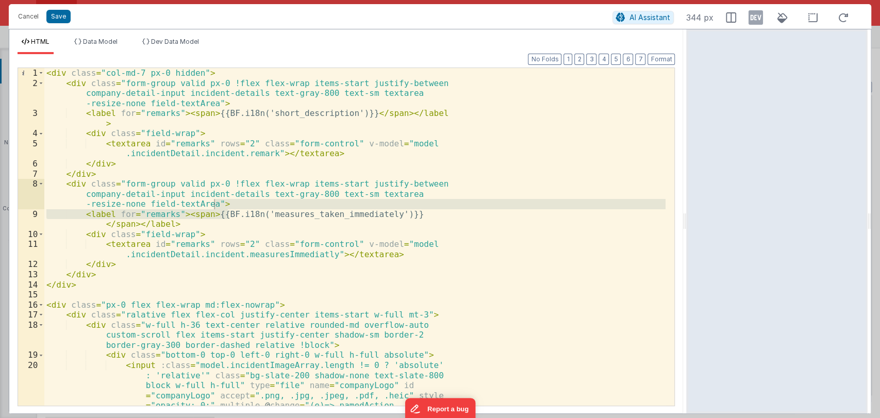
drag, startPoint x: 439, startPoint y: 223, endPoint x: 688, endPoint y: 228, distance: 248.6
click at [688, 228] on html "Cancel Save AI Assistant 344 px HTML Data Model Dev Data Model Format 7 6 5 4 3…" at bounding box center [440, 209] width 880 height 418
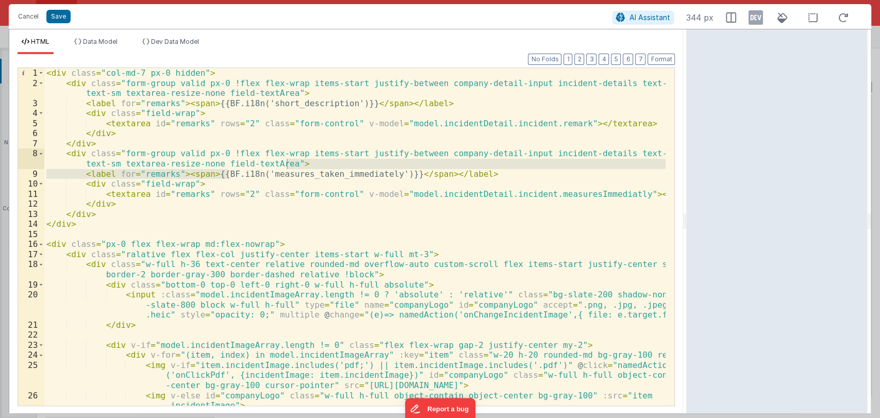
click at [485, 240] on div "< div class = "col-md-7 px-0 hidden" > < div class = "form-group valid px-0 !fl…" at bounding box center [355, 252] width 622 height 368
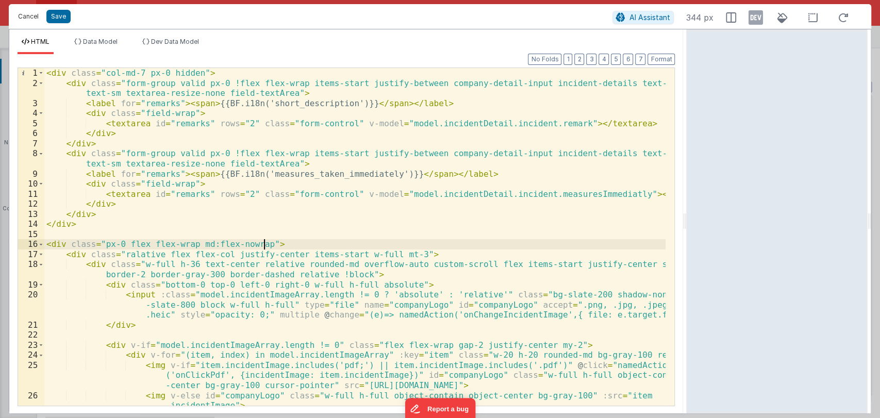
click at [32, 22] on button "Cancel" at bounding box center [28, 16] width 31 height 14
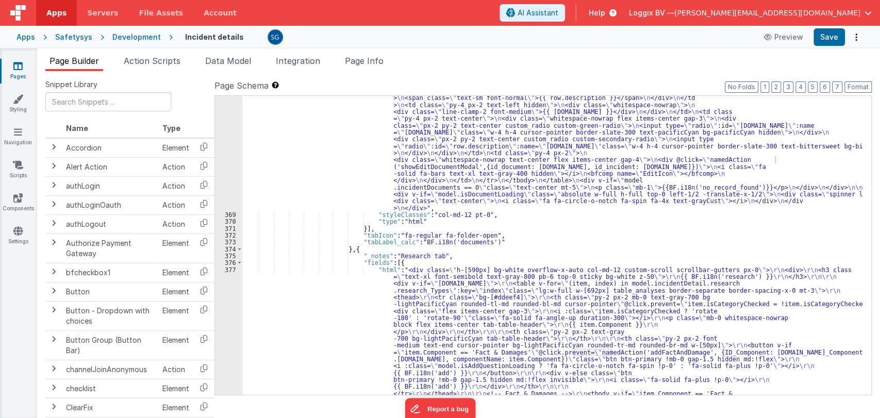
click at [458, 293] on div ""html" : "<div :class= \" (!model.incidentDetail.incident.id || model.isDocumen…" at bounding box center [552, 382] width 620 height 794
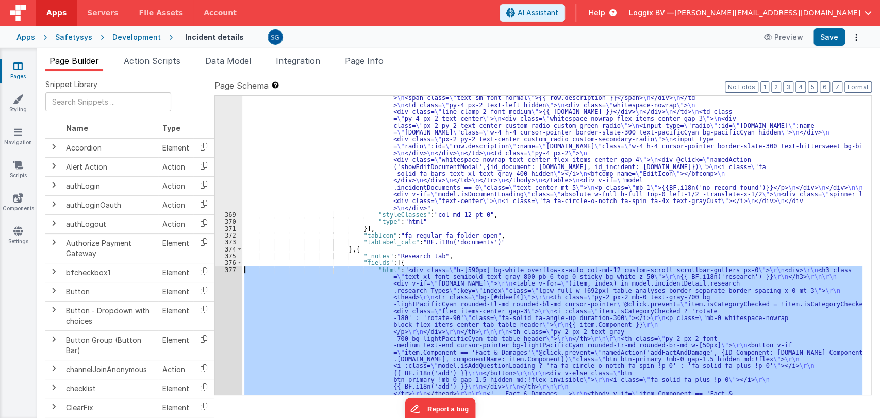
click at [227, 269] on div "377" at bounding box center [228, 401] width 27 height 268
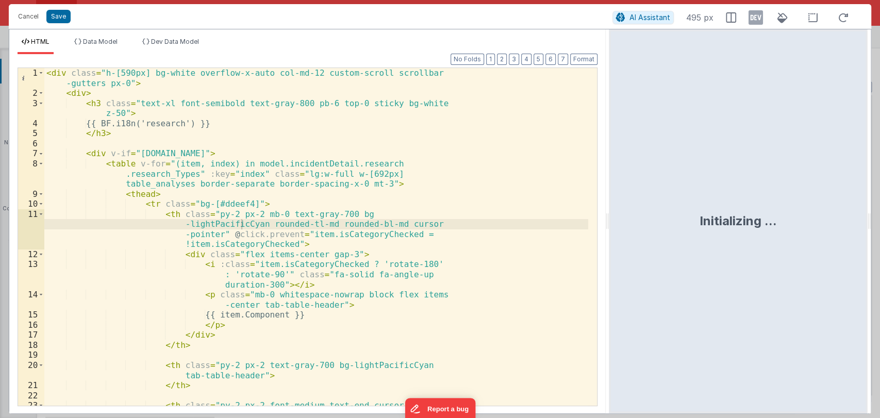
drag, startPoint x: 438, startPoint y: 223, endPoint x: 610, endPoint y: 213, distance: 171.5
click at [610, 213] on html "Cancel Save AI Assistant 495 px HTML Data Model Dev Data Model Format 7 6 5 4 3…" at bounding box center [440, 209] width 880 height 418
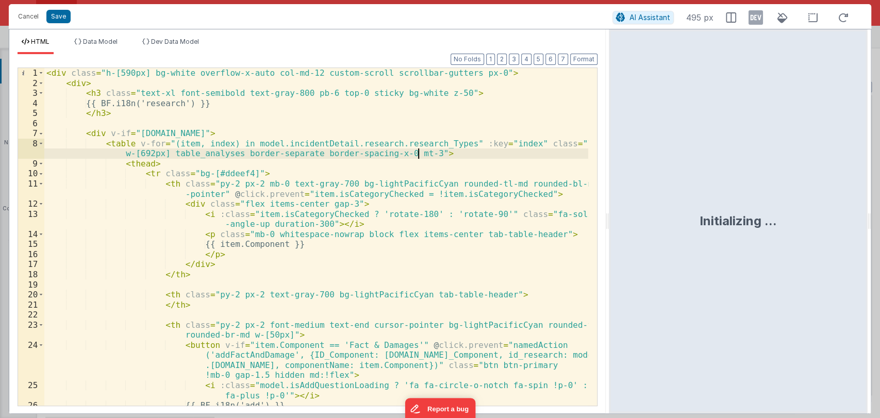
click at [515, 158] on div "< div class = "h-[590px] bg-white overflow-x-auto col-md-12 custom-scroll scrol…" at bounding box center [316, 247] width 544 height 358
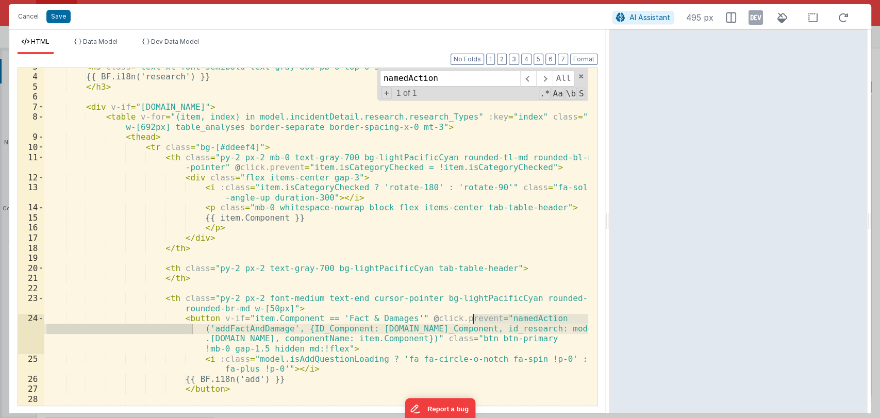
scroll to position [28, 0]
type input "namedAction"
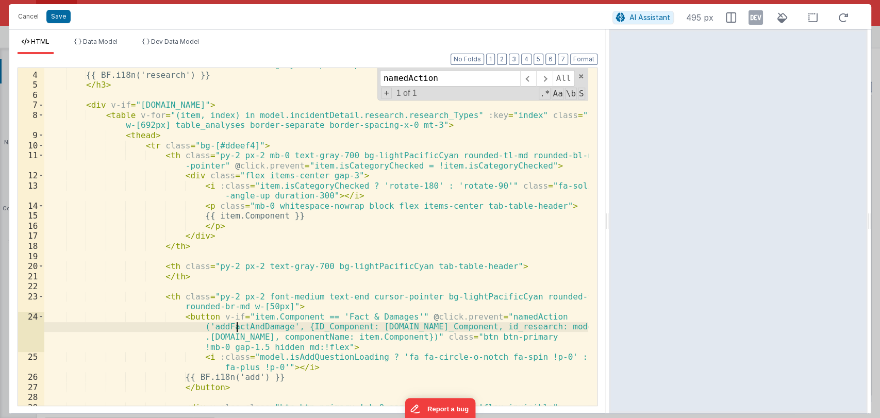
click at [237, 330] on div "< h3 class = "text-xl font-semibold text-gray-800 pb-6 top-0 sticky bg-white z-…" at bounding box center [316, 239] width 544 height 358
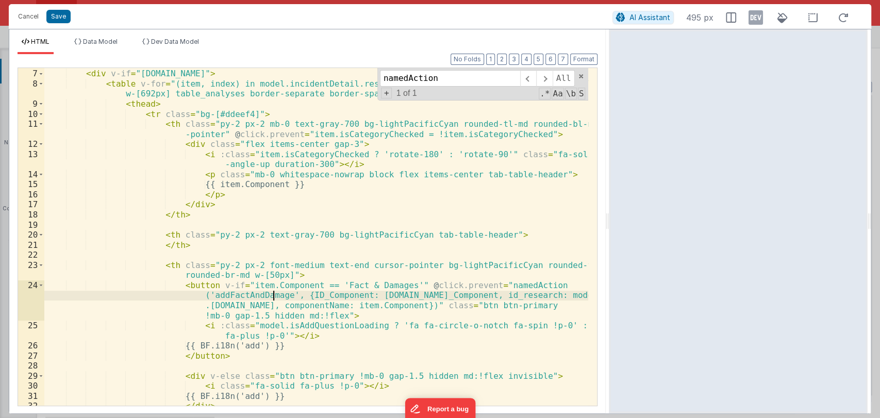
scroll to position [61, 0]
click at [58, 17] on button "Save" at bounding box center [58, 16] width 24 height 13
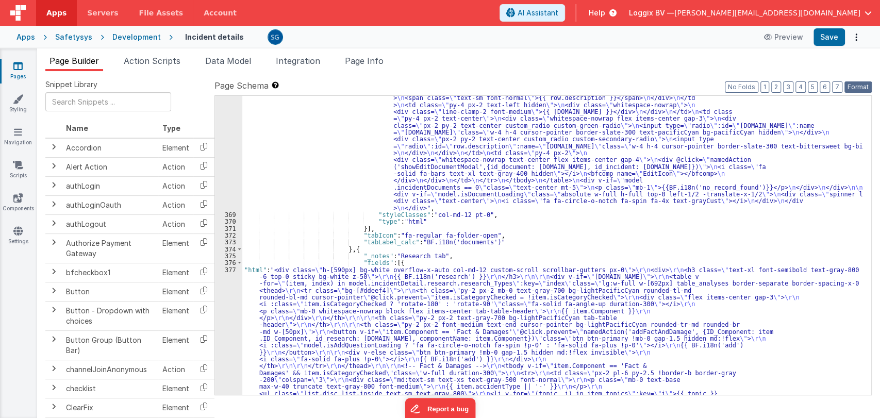
click at [854, 84] on button "Format" at bounding box center [858, 86] width 27 height 11
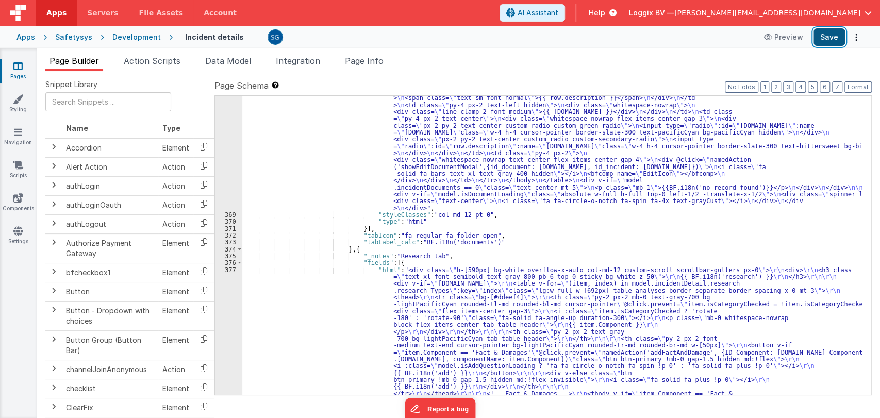
click at [833, 34] on button "Save" at bounding box center [829, 37] width 31 height 18
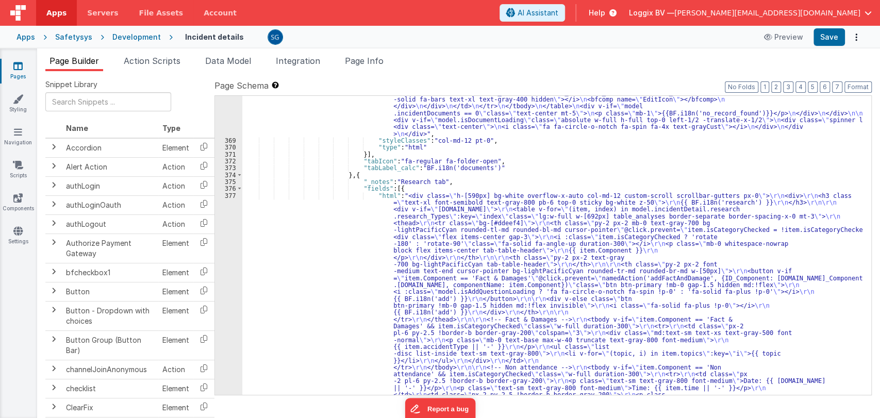
scroll to position [4166, 0]
click at [224, 195] on div "377" at bounding box center [228, 326] width 27 height 268
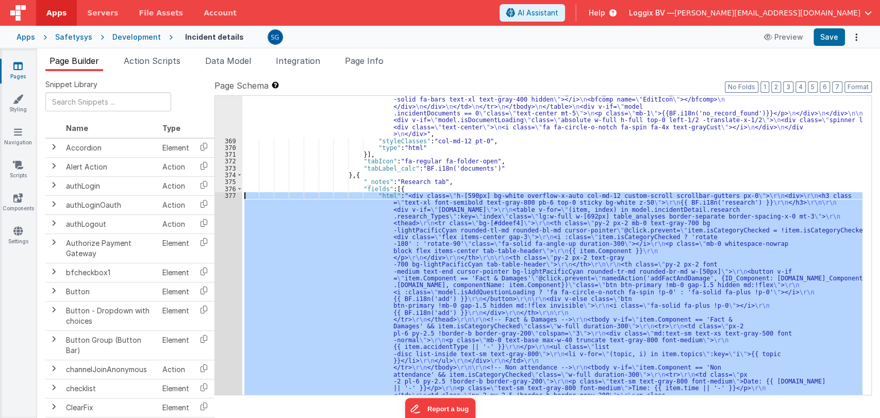
click at [228, 195] on div "377" at bounding box center [228, 326] width 27 height 268
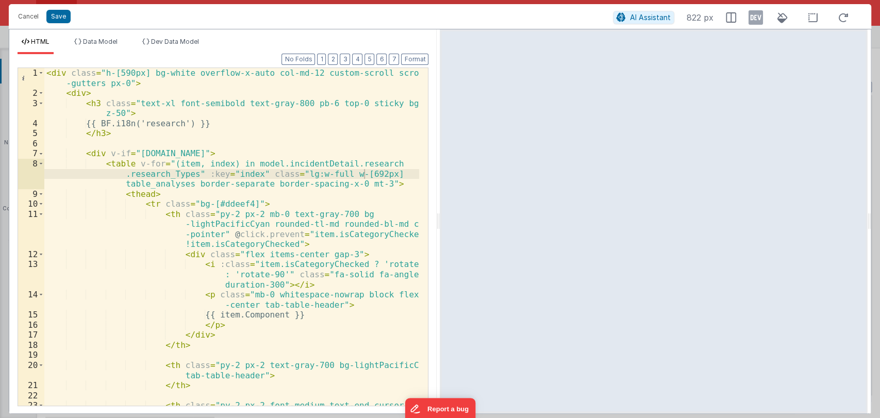
click at [441, 220] on div at bounding box center [653, 221] width 427 height 384
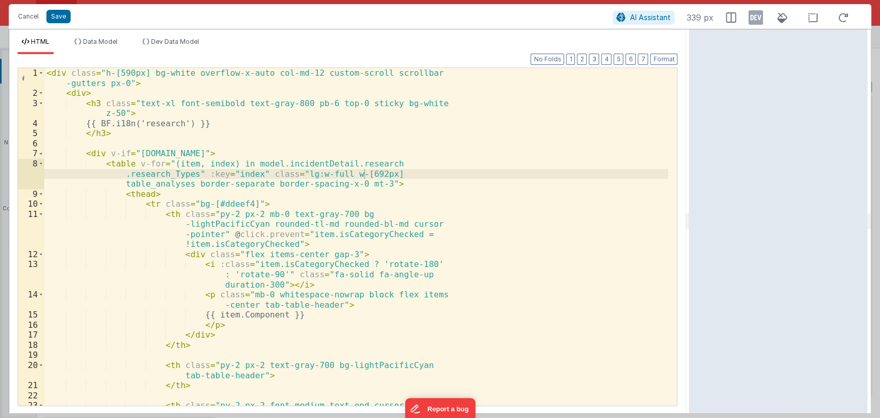
drag, startPoint x: 439, startPoint y: 220, endPoint x: 690, endPoint y: 221, distance: 251.1
click at [690, 221] on html "Cancel Save AI Assistant 339 px HTML Data Model Dev Data Model Format 7 6 5 4 3…" at bounding box center [440, 209] width 880 height 418
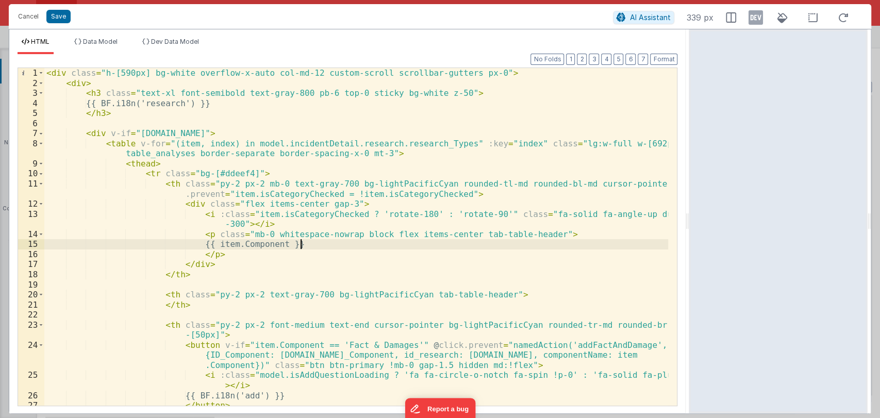
click at [529, 244] on div "< div class = "h-[590px] bg-white overflow-x-auto col-md-12 custom-scroll scrol…" at bounding box center [356, 247] width 624 height 358
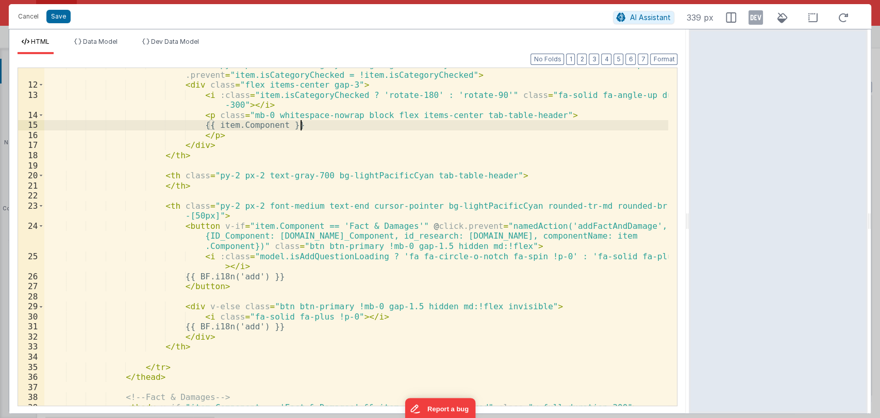
scroll to position [118, 0]
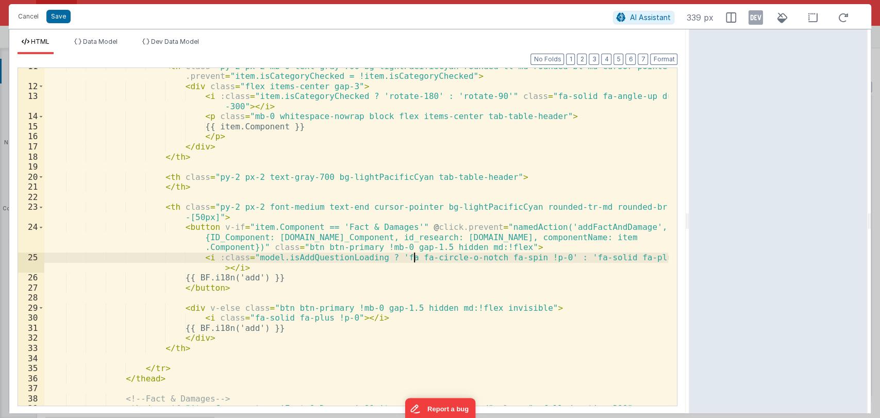
click at [412, 261] on div "< th class = "py-2 px-2 mb-0 text-gray-700 bg-lightPacificCyan rounded-tl-md ro…" at bounding box center [356, 245] width 624 height 368
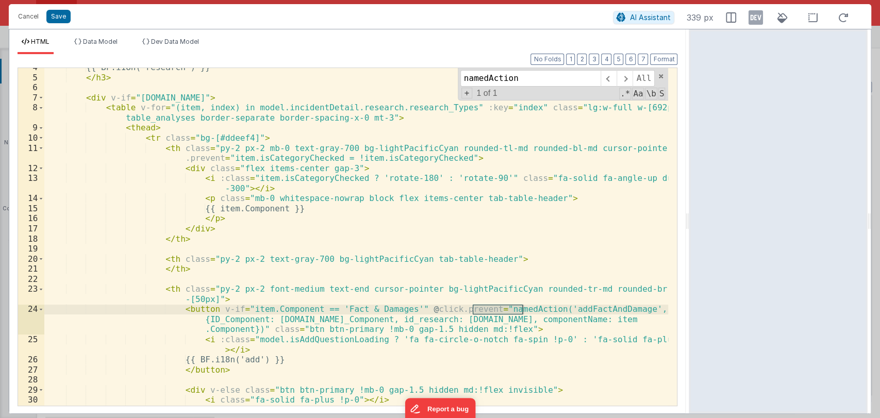
scroll to position [38, 0]
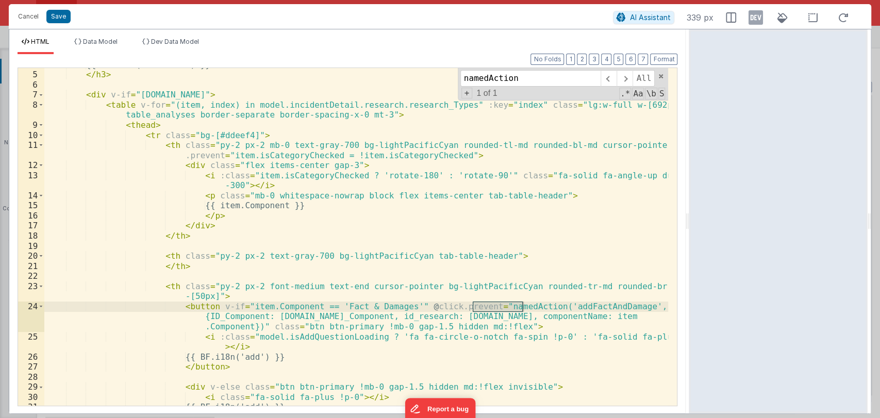
type input "namedAction"
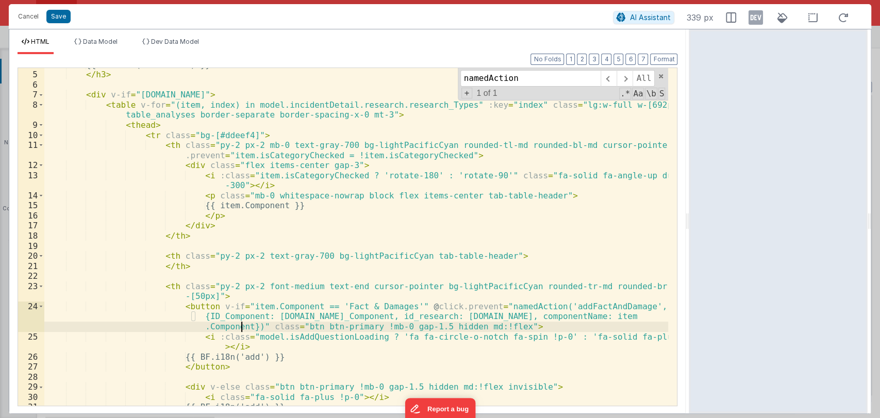
click at [243, 327] on div "{{ BF.i18n('research') }} </ h3 > < div v-if = "model.incidentDetail.incident.i…" at bounding box center [356, 239] width 624 height 358
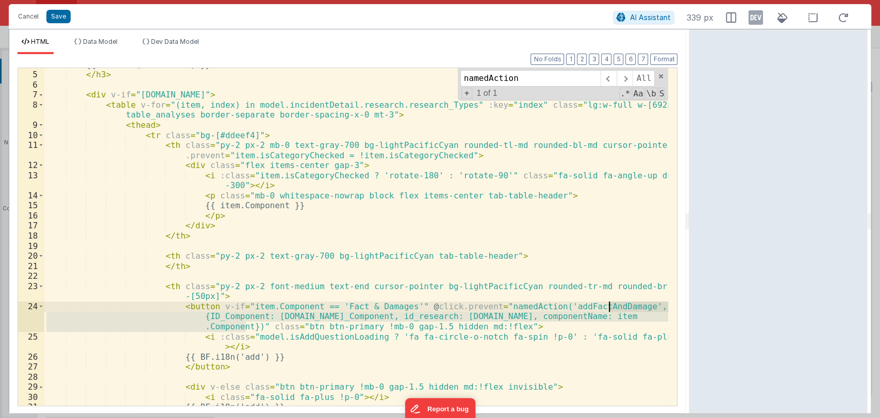
drag, startPoint x: 245, startPoint y: 327, endPoint x: 610, endPoint y: 306, distance: 365.7
click at [610, 306] on div "{{ BF.i18n('research') }} </ h3 > < div v-if = "model.incidentDetail.incident.i…" at bounding box center [356, 239] width 624 height 358
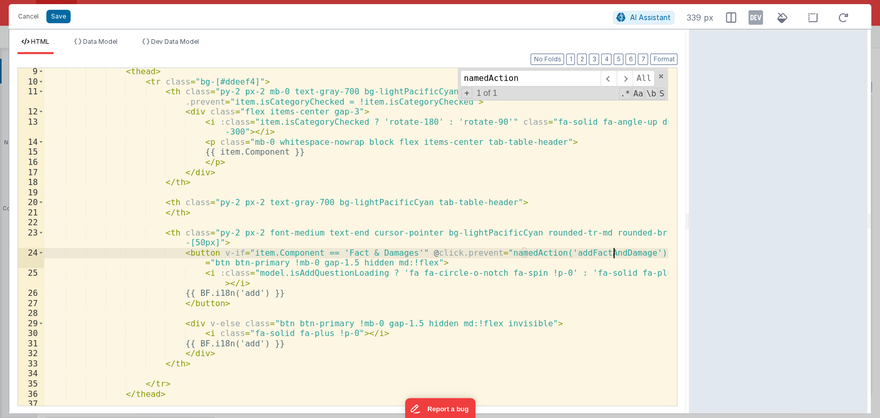
scroll to position [92, 0]
click at [660, 74] on span at bounding box center [660, 76] width 7 height 7
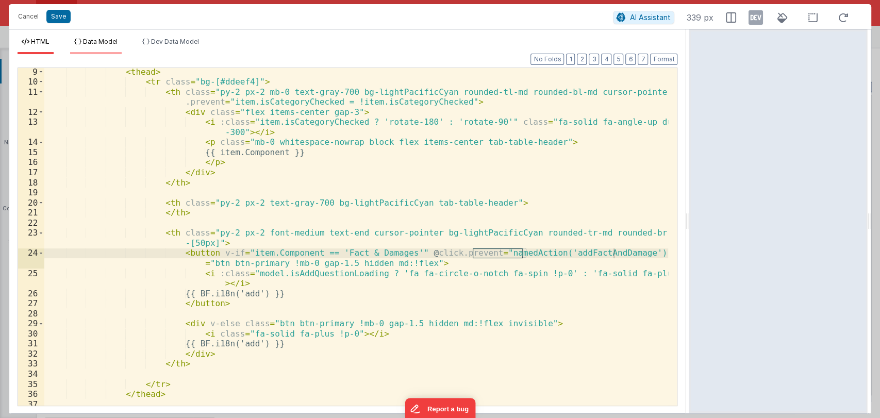
click at [90, 38] on span "Data Model" at bounding box center [100, 42] width 35 height 8
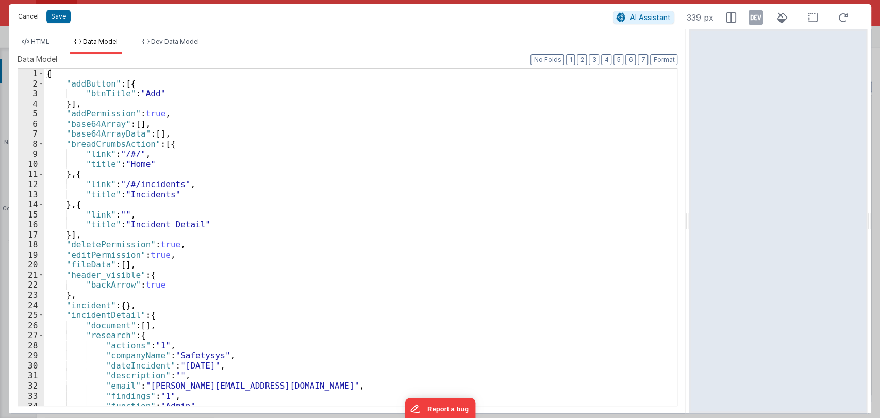
click at [26, 20] on button "Cancel" at bounding box center [28, 16] width 31 height 14
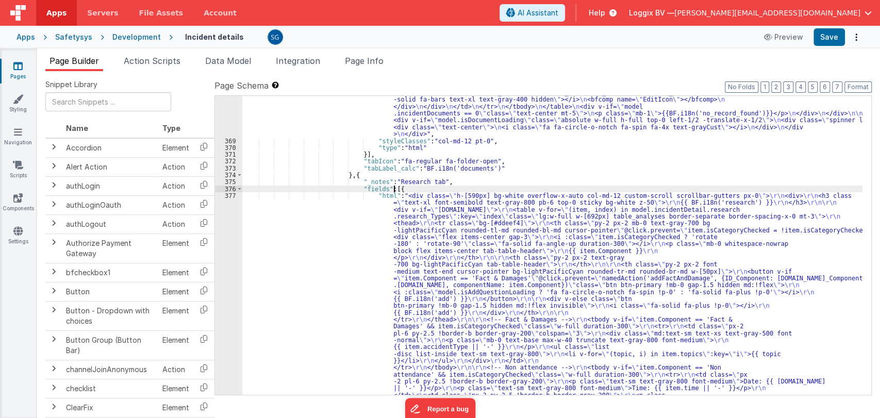
click at [492, 189] on div ""html" : "<div :class= \" (!model.incidentDetail.incident.id || model.isDocumen…" at bounding box center [552, 308] width 620 height 794
click at [229, 198] on div "377" at bounding box center [228, 326] width 27 height 268
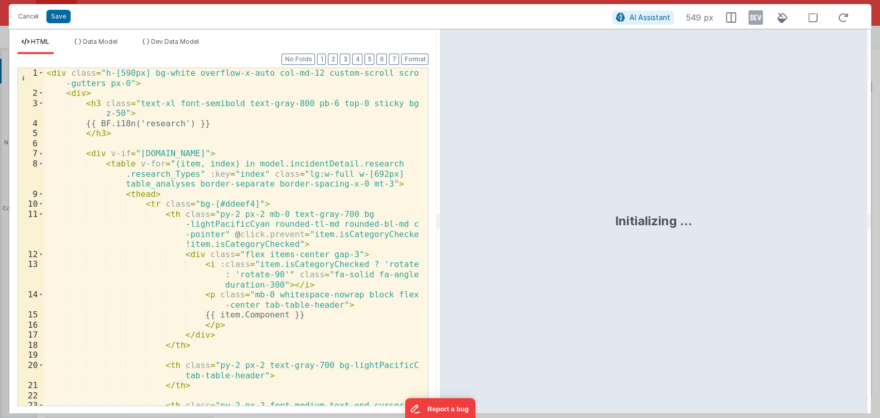
drag, startPoint x: 437, startPoint y: 222, endPoint x: 649, endPoint y: 245, distance: 212.7
click at [649, 245] on html "Cancel Save AI Assistant 549 px HTML Data Model Dev Data Model Format 7 6 5 4 3…" at bounding box center [440, 209] width 880 height 418
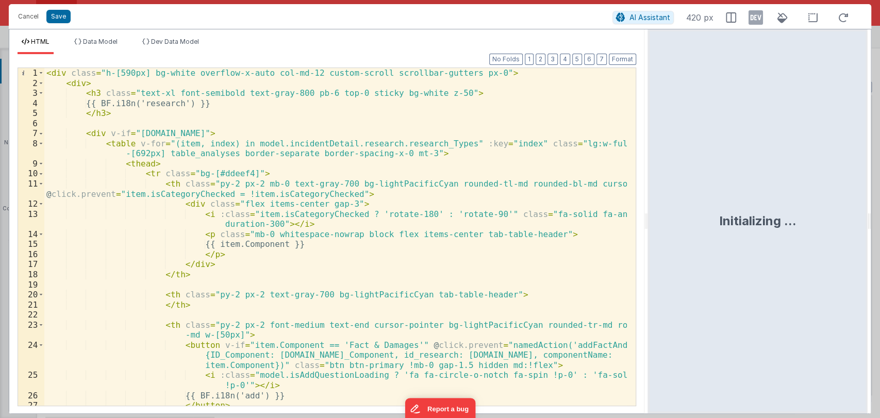
click at [530, 220] on div "< div class = "h-[590px] bg-white overflow-x-auto col-md-12 custom-scroll scrol…" at bounding box center [335, 247] width 583 height 358
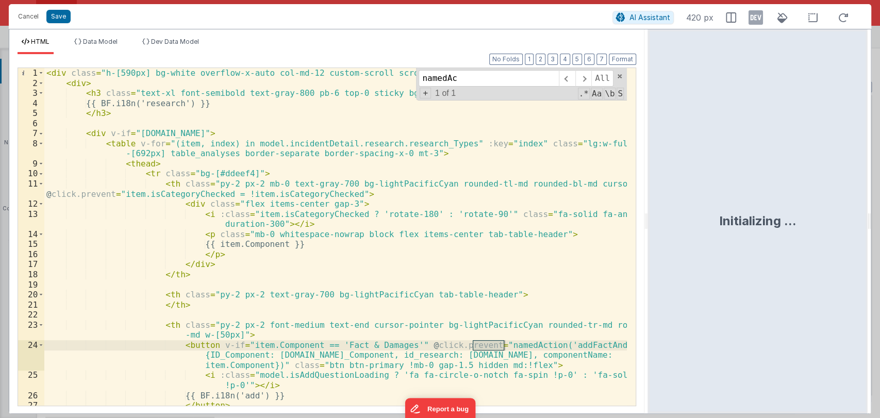
type input "namedAc"
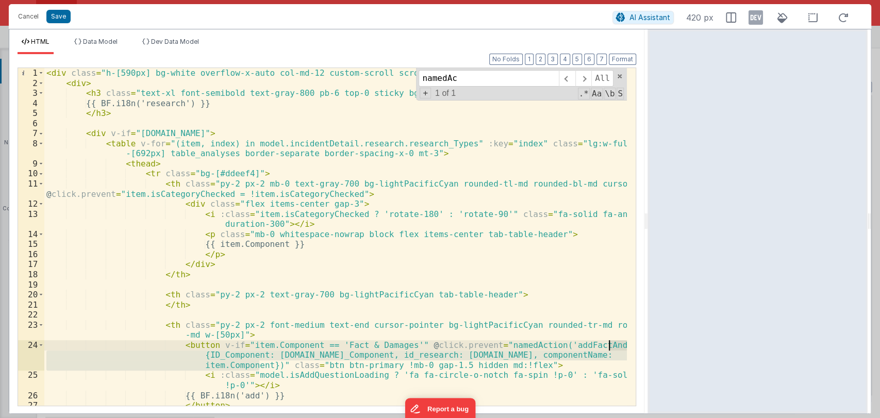
drag, startPoint x: 258, startPoint y: 366, endPoint x: 611, endPoint y: 345, distance: 353.4
click at [611, 345] on div "< div class = "h-[590px] bg-white overflow-x-auto col-md-12 custom-scroll scrol…" at bounding box center [335, 247] width 583 height 358
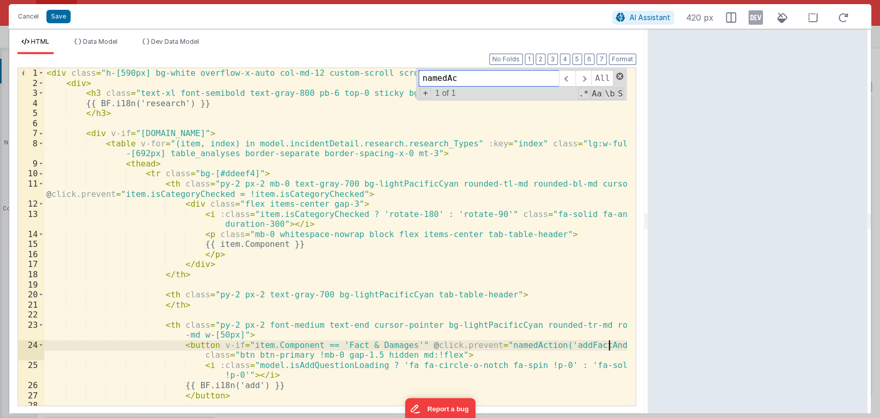
click at [620, 75] on span at bounding box center [619, 76] width 7 height 7
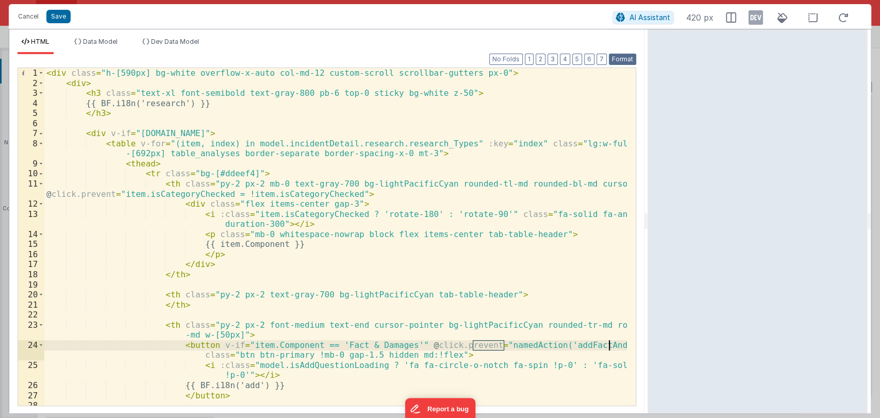
click at [618, 63] on button "Format" at bounding box center [622, 59] width 27 height 11
click at [59, 14] on button "Save" at bounding box center [58, 16] width 24 height 13
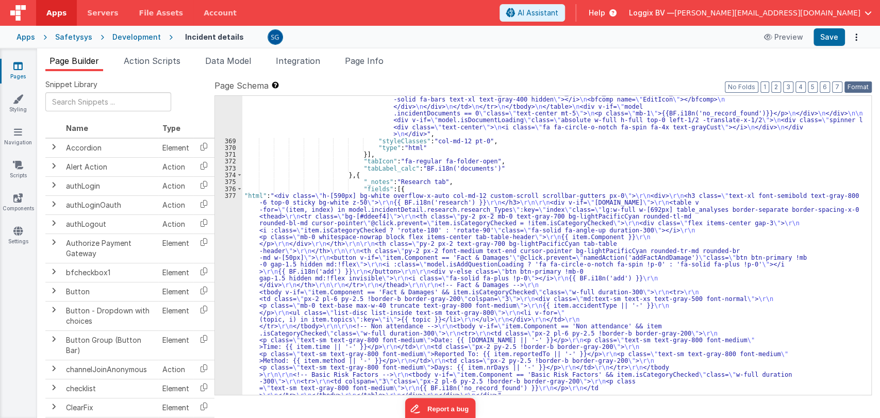
click at [851, 89] on button "Format" at bounding box center [858, 86] width 27 height 11
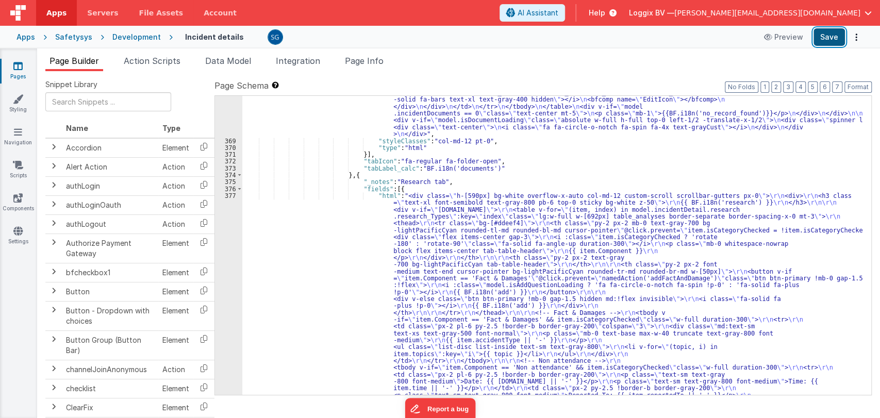
click at [830, 43] on button "Save" at bounding box center [829, 37] width 31 height 18
click at [165, 57] on span "Action Scripts" at bounding box center [152, 61] width 57 height 10
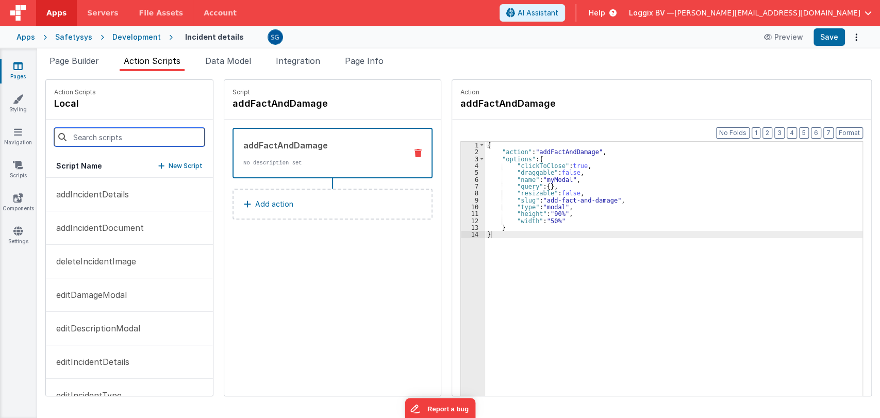
click at [111, 137] on input at bounding box center [129, 137] width 151 height 19
type input "add"
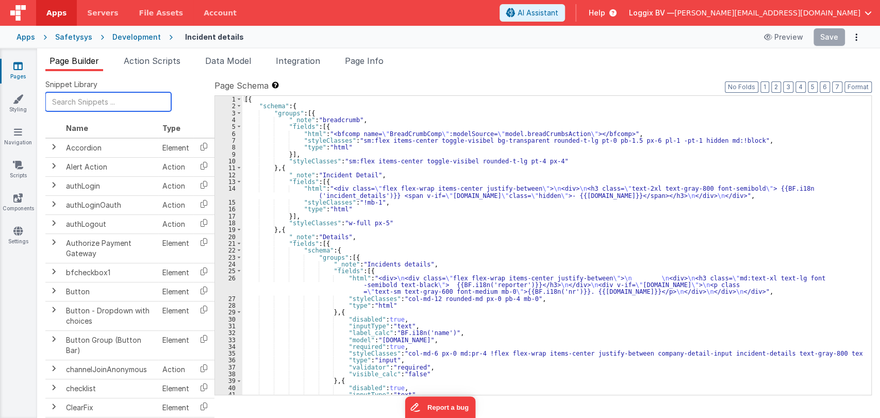
click at [121, 103] on input "text" at bounding box center [108, 101] width 126 height 19
click at [145, 59] on span "Action Scripts" at bounding box center [152, 61] width 57 height 10
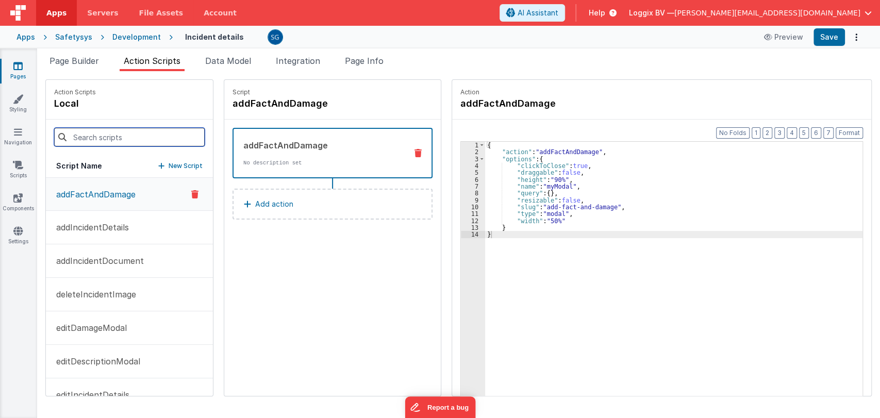
click at [109, 137] on input at bounding box center [129, 137] width 151 height 19
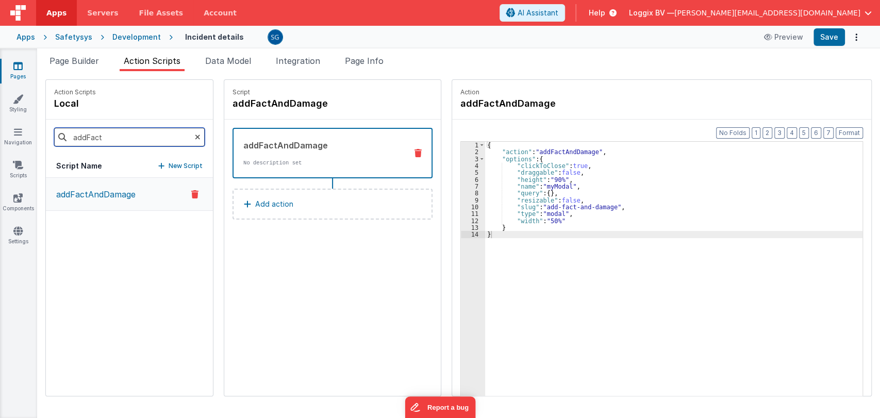
type input "addFact"
click at [93, 194] on p "addFactAndDamage" at bounding box center [93, 194] width 86 height 12
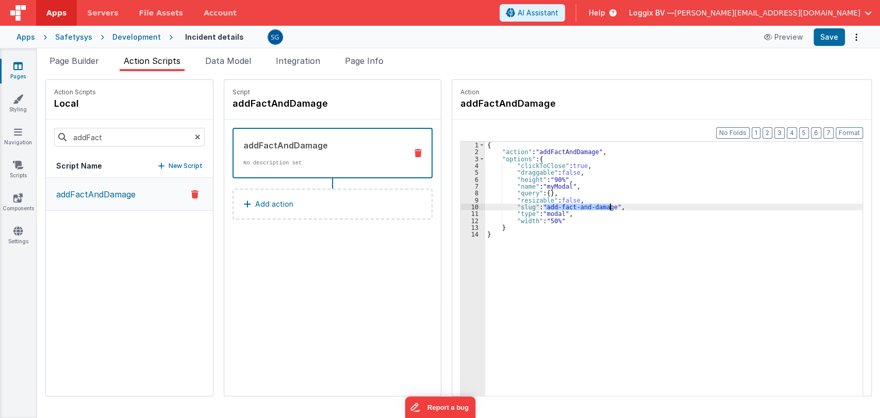
drag, startPoint x: 535, startPoint y: 207, endPoint x: 598, endPoint y: 207, distance: 62.9
click at [598, 207] on div "{ "action" : "addFactAndDamage" , "options" : { "clickToClose" : true , "dragga…" at bounding box center [675, 292] width 380 height 300
drag, startPoint x: 556, startPoint y: 218, endPoint x: 551, endPoint y: 219, distance: 5.8
click at [551, 219] on div "{ "action" : "addFactAndDamage" , "options" : { "clickToClose" : true , "dragga…" at bounding box center [675, 292] width 380 height 300
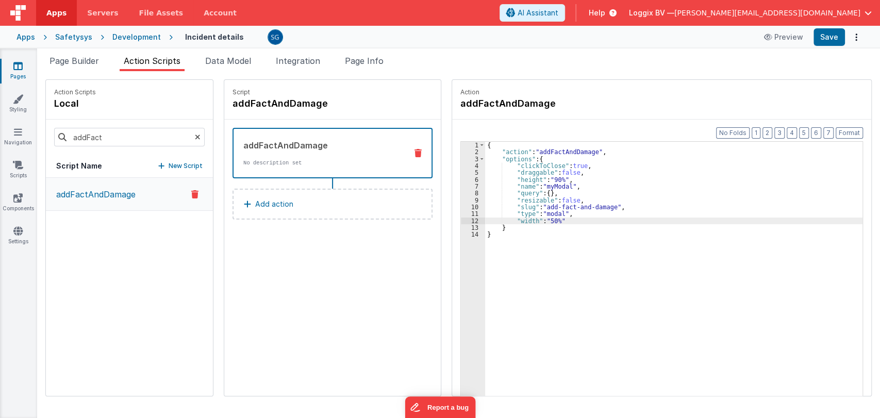
click at [551, 219] on div "{ "action" : "addFactAndDamage" , "options" : { "clickToClose" : true , "dragga…" at bounding box center [675, 292] width 380 height 300
click at [165, 135] on input "addFact" at bounding box center [129, 137] width 151 height 19
click at [78, 58] on span "Page Builder" at bounding box center [75, 61] width 50 height 10
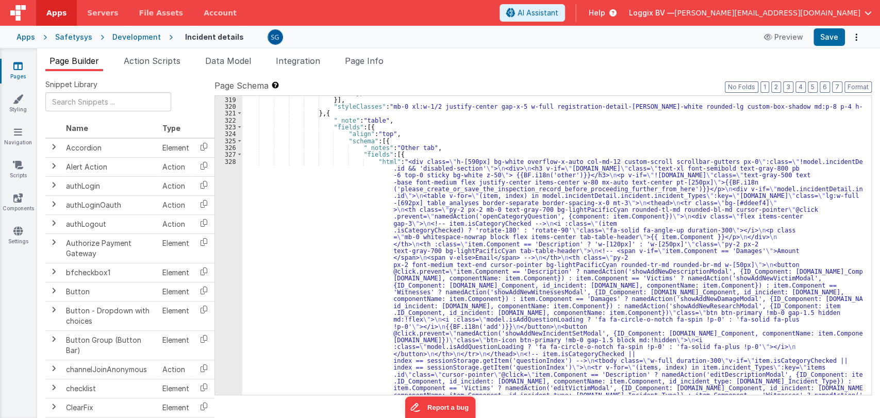
scroll to position [2604, 0]
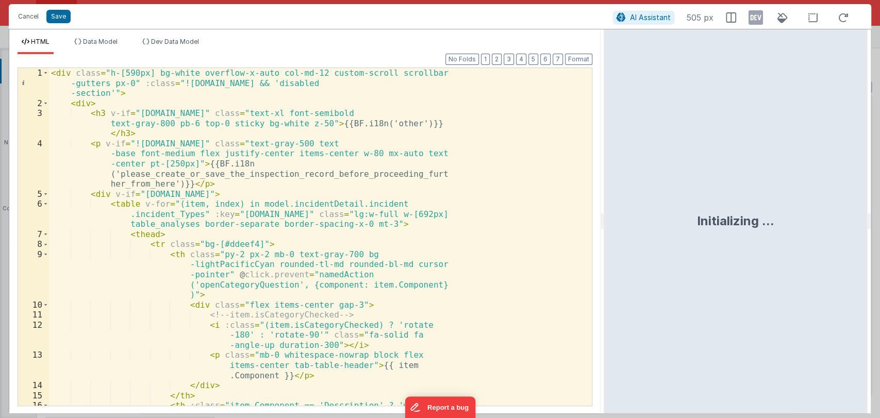
drag, startPoint x: 437, startPoint y: 217, endPoint x: 604, endPoint y: 235, distance: 168.1
click at [604, 235] on html "Cancel Save AI Assistant 505 px HTML Data Model Dev Data Model Format 7 6 5 4 3…" at bounding box center [440, 209] width 880 height 418
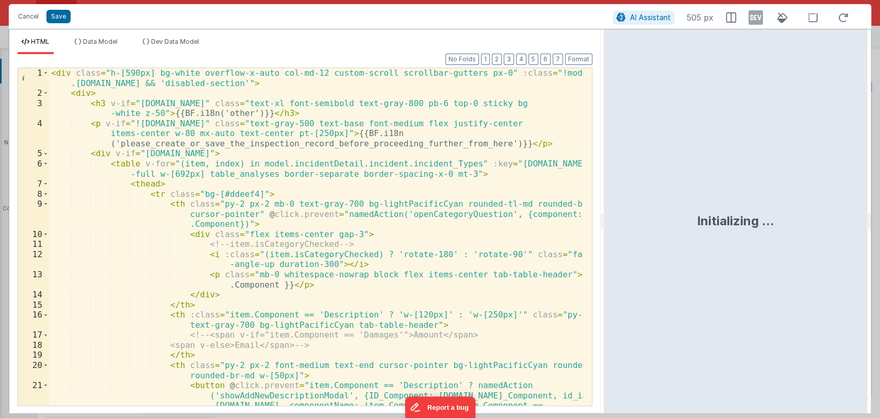
click at [417, 225] on div "< div class = "h-[590px] bg-white overflow-x-auto col-md-12 custom-scroll scrol…" at bounding box center [316, 312] width 534 height 489
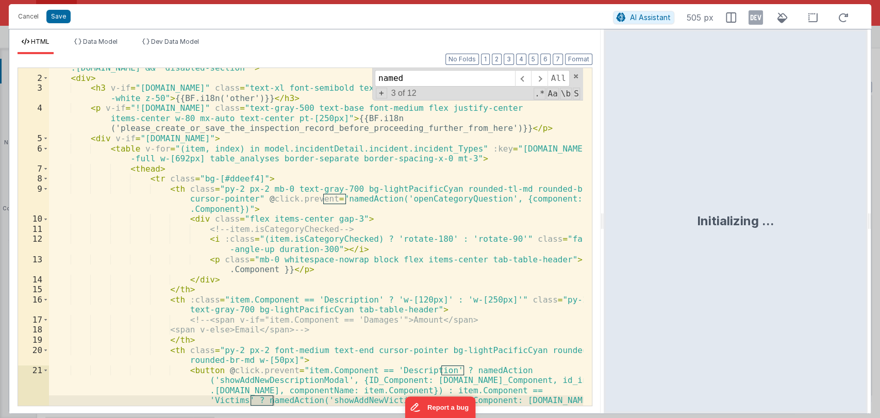
scroll to position [15, 0]
type input "namedAction"
click at [541, 78] on span at bounding box center [539, 78] width 16 height 17
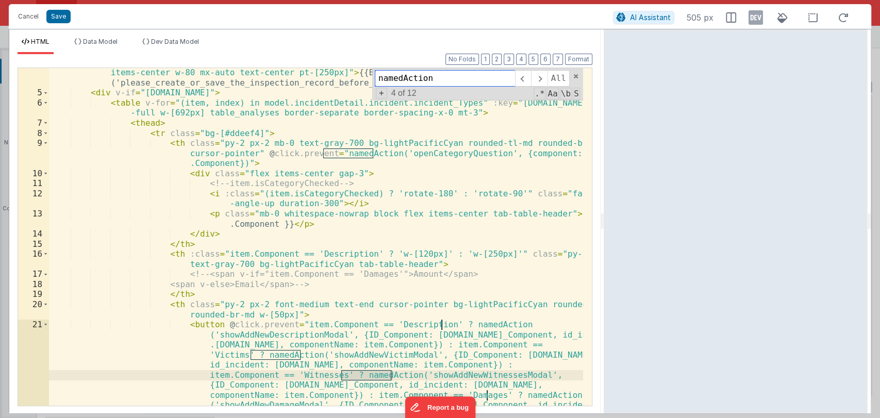
scroll to position [61, 0]
click at [524, 77] on span at bounding box center [523, 78] width 16 height 17
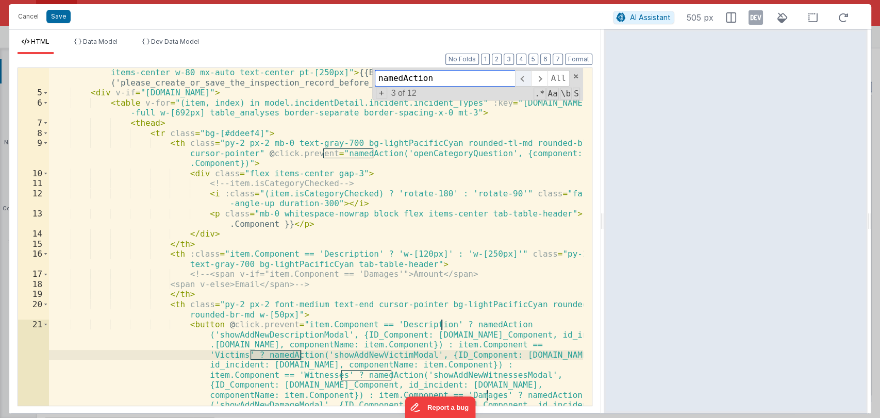
click at [524, 77] on span at bounding box center [523, 78] width 16 height 17
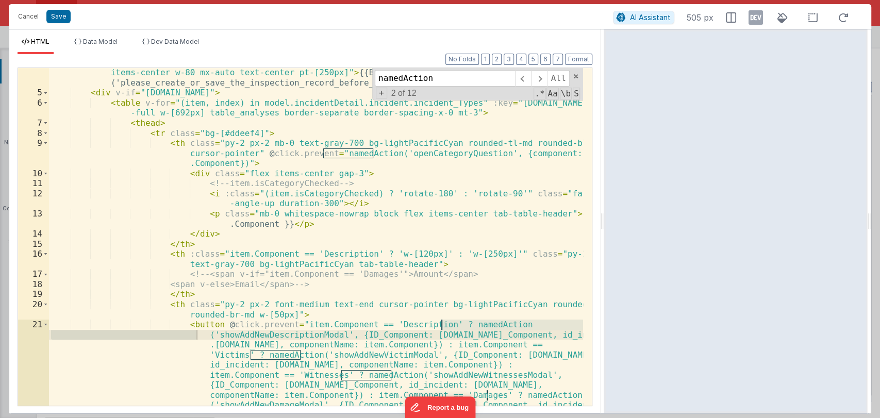
click at [274, 336] on div "< p v-if = "!model.incidentDetail.incident.id" class = "text-gray-500 text-base…" at bounding box center [316, 307] width 534 height 499
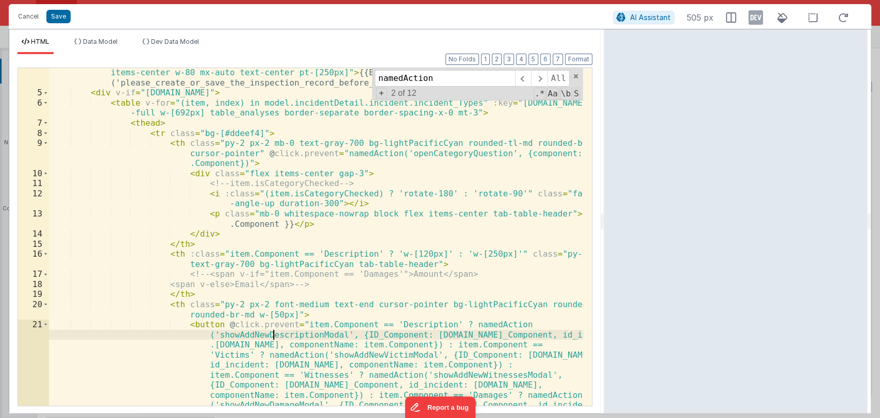
click at [274, 336] on div "< p v-if = "!model.incidentDetail.incident.id" class = "text-gray-500 text-base…" at bounding box center [316, 307] width 534 height 499
click at [23, 14] on button "Cancel" at bounding box center [28, 16] width 31 height 14
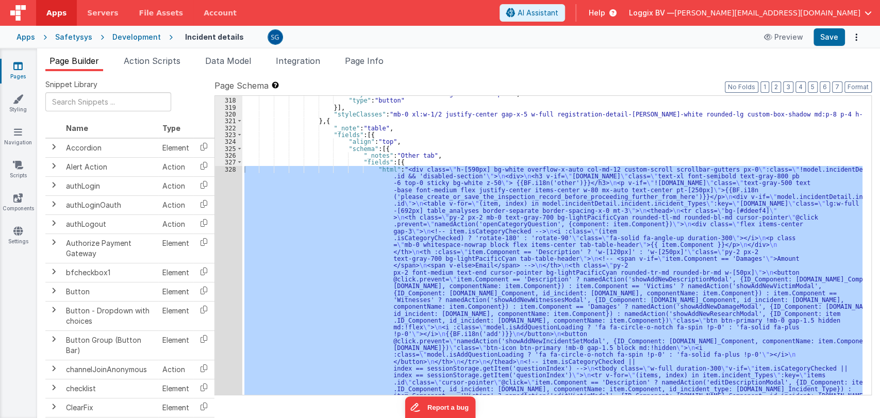
click at [174, 56] on span "Action Scripts" at bounding box center [152, 61] width 57 height 10
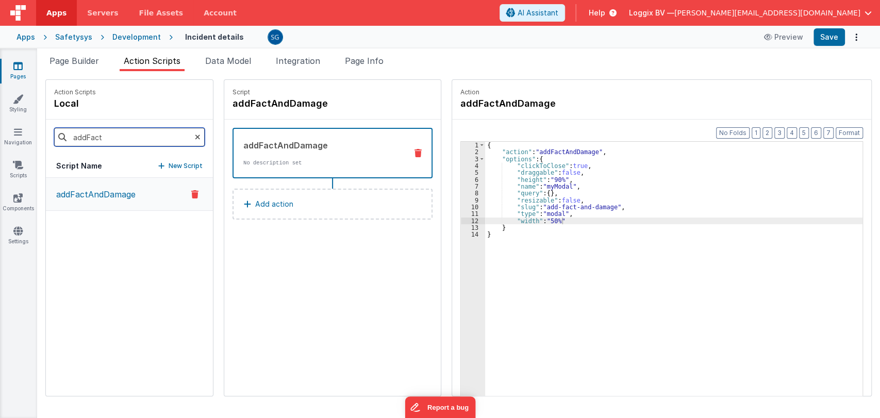
click at [120, 140] on input "addFact" at bounding box center [129, 137] width 151 height 19
paste input "showAddNewDescriptionModal"
type input "showAddNewDescriptionModal"
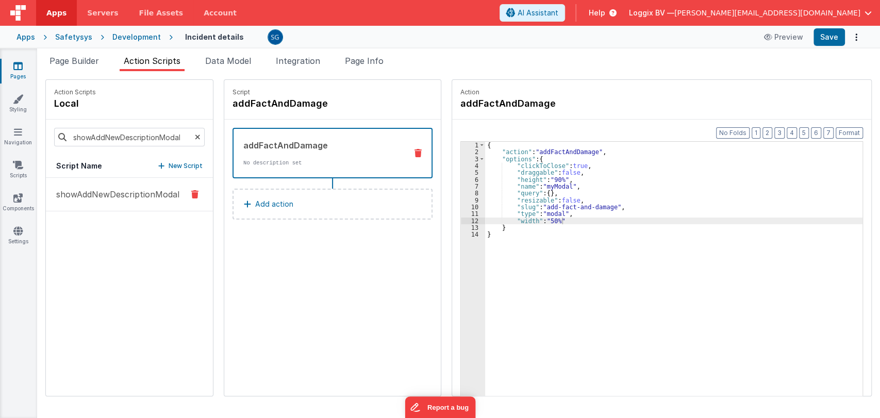
click at [117, 190] on p "showAddNewDescriptionModal" at bounding box center [114, 194] width 129 height 12
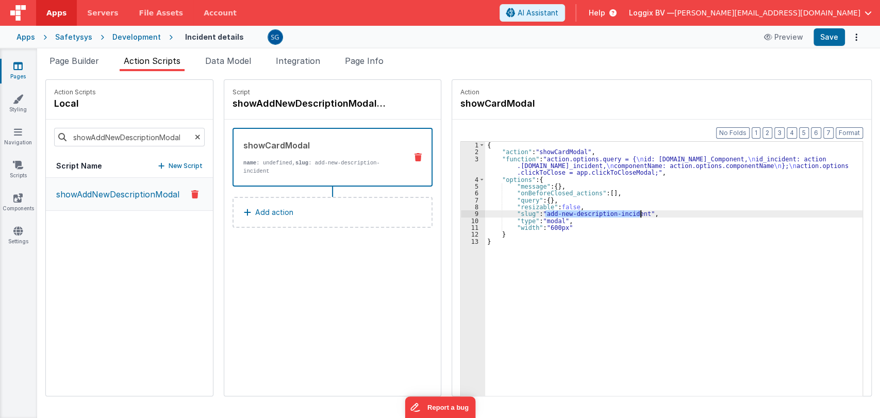
drag, startPoint x: 541, startPoint y: 214, endPoint x: 636, endPoint y: 212, distance: 94.9
click at [636, 212] on div "{ "action" : "showCardModal" , "function" : "action.options.query = { \n id: ac…" at bounding box center [675, 292] width 380 height 300
click at [16, 71] on link "Pages" at bounding box center [17, 71] width 37 height 21
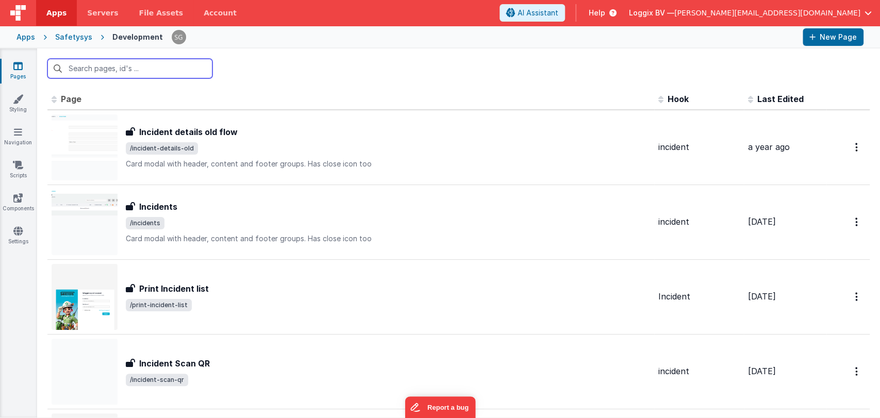
paste input "add-new-description-incident"
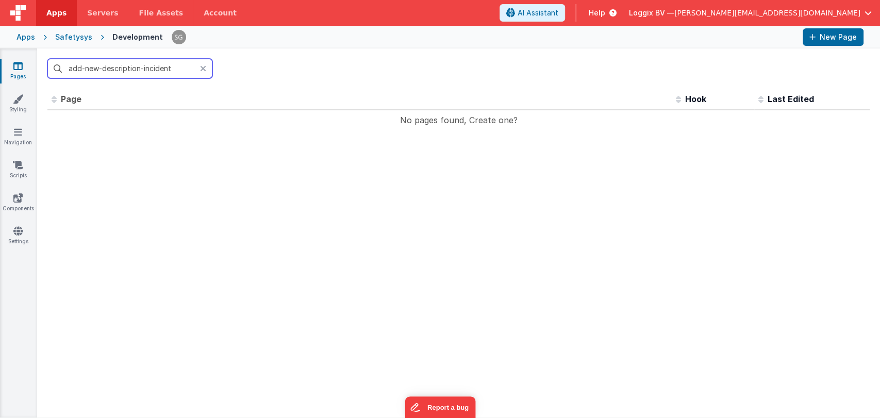
click at [102, 69] on input "add-new-description-incident" at bounding box center [129, 69] width 165 height 20
click at [83, 65] on input "add-new description-incident" at bounding box center [129, 69] width 165 height 20
click at [142, 67] on input "add new description-incident" at bounding box center [129, 69] width 165 height 20
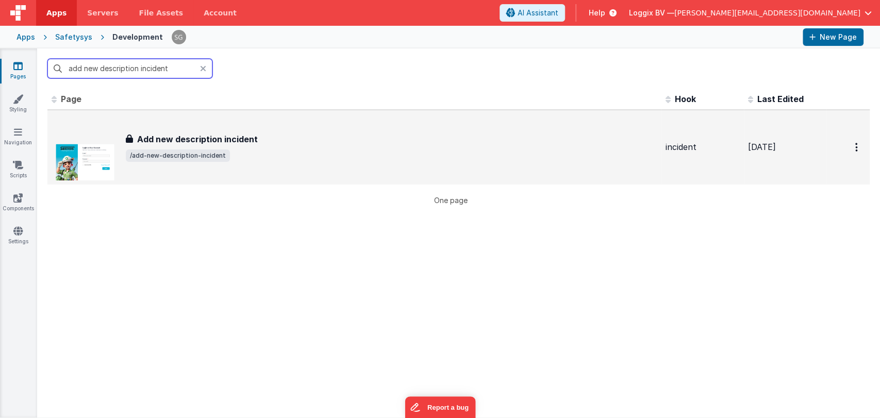
type input "add new description incident"
click at [204, 141] on h3 "Add new description incident" at bounding box center [197, 139] width 121 height 12
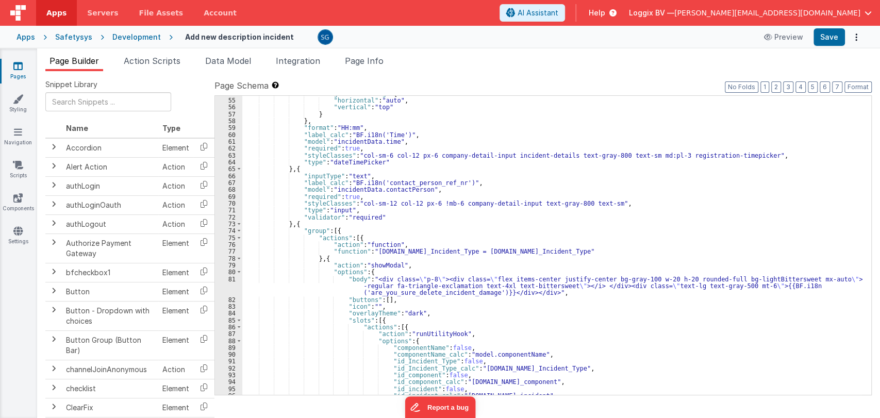
scroll to position [384, 0]
click at [165, 61] on span "Action Scripts" at bounding box center [152, 61] width 57 height 10
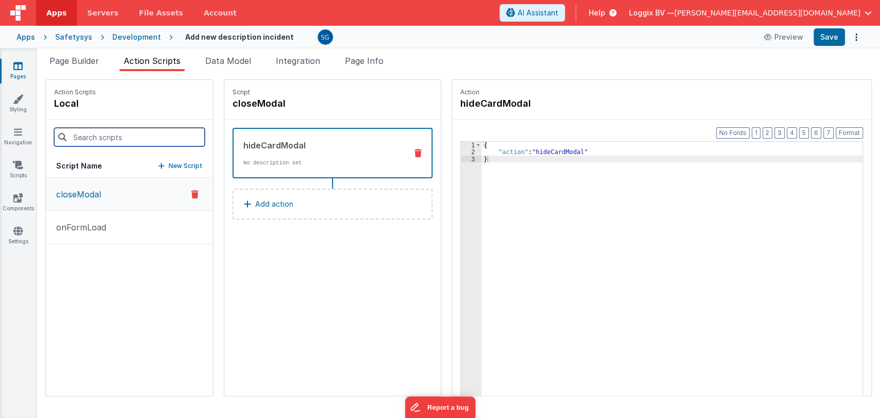
click at [111, 131] on input at bounding box center [129, 137] width 151 height 19
type input "r"
click at [222, 66] on li "Data Model" at bounding box center [228, 63] width 54 height 17
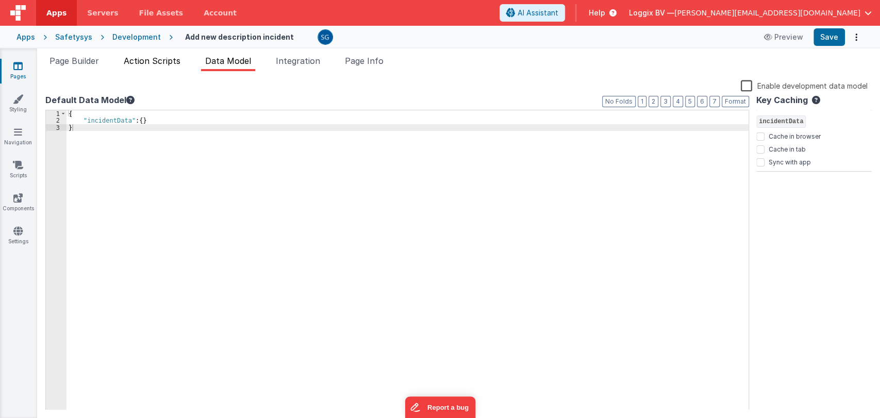
click at [153, 59] on span "Action Scripts" at bounding box center [152, 61] width 57 height 10
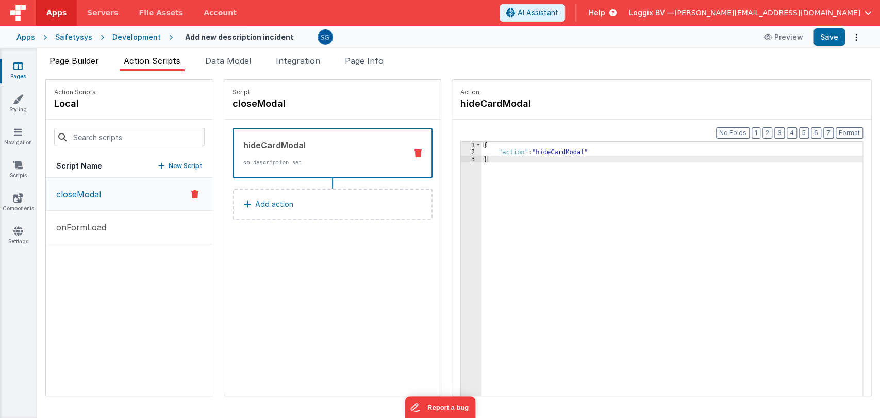
click at [93, 59] on span "Page Builder" at bounding box center [75, 61] width 50 height 10
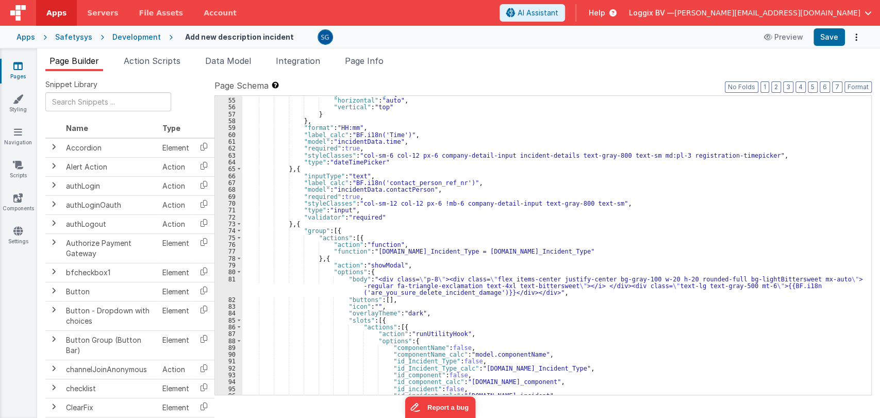
click at [19, 68] on icon at bounding box center [17, 66] width 9 height 10
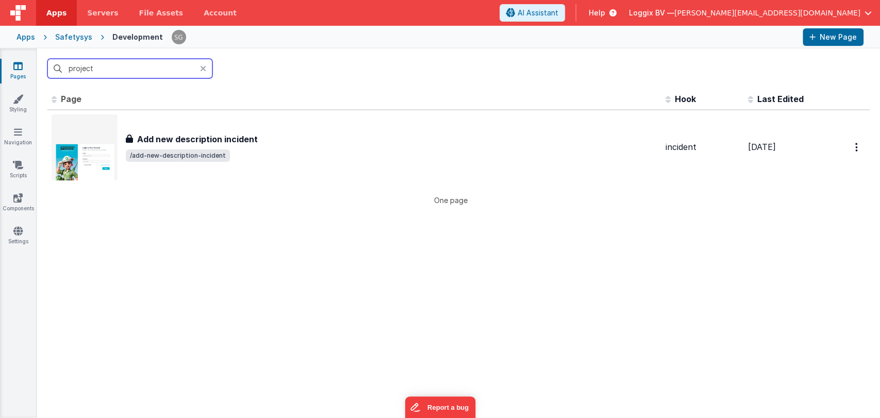
type input "project"
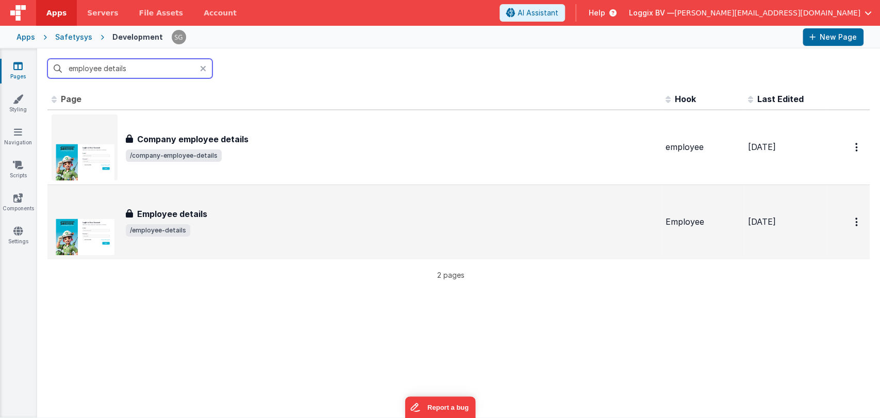
type input "employee details"
click at [199, 217] on h3 "Employee details" at bounding box center [172, 214] width 70 height 12
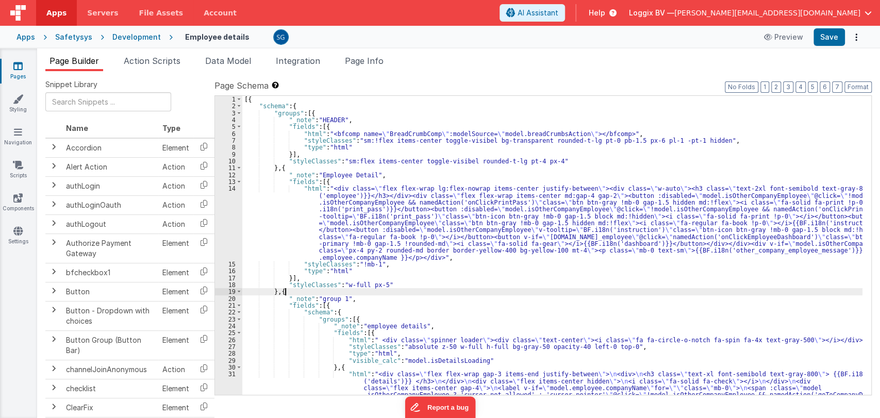
click at [425, 290] on div "[{ "schema" : { "groups" : [{ "_note" : "HEADER" , "fields" : [{ "html" : "<bfc…" at bounding box center [552, 403] width 620 height 615
click at [161, 61] on span "Action Scripts" at bounding box center [152, 61] width 57 height 10
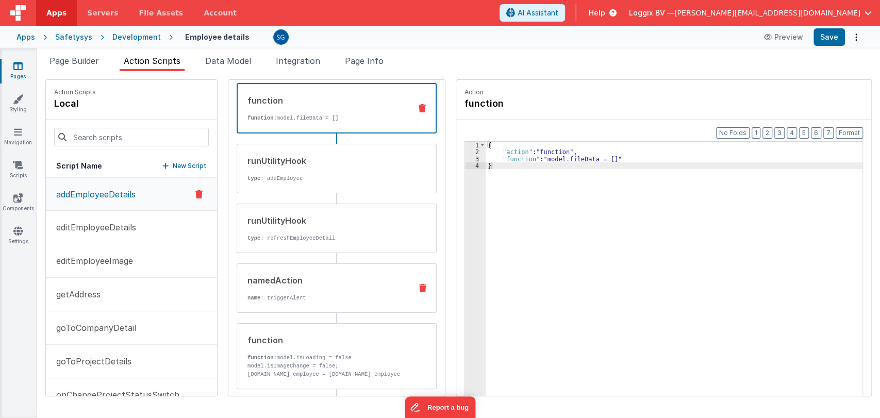
scroll to position [45, 0]
click at [337, 298] on p "name : triggerAlert" at bounding box center [326, 297] width 156 height 8
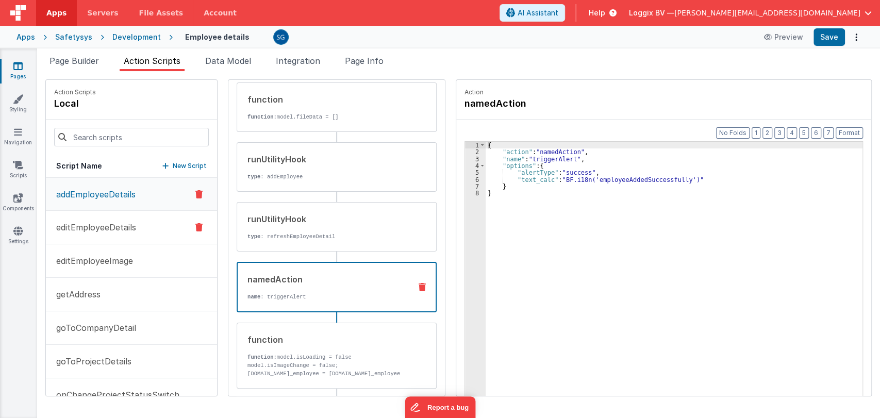
click at [109, 225] on p "editEmployeeDetails" at bounding box center [93, 227] width 86 height 12
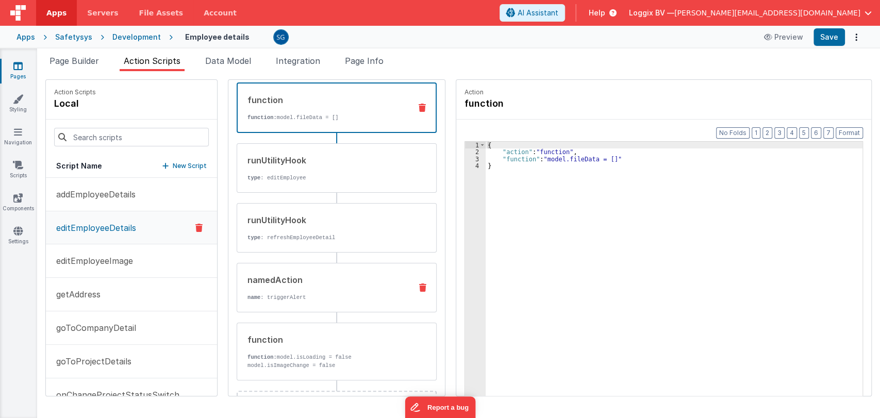
click at [289, 290] on div "namedAction name : triggerAlert" at bounding box center [320, 288] width 166 height 28
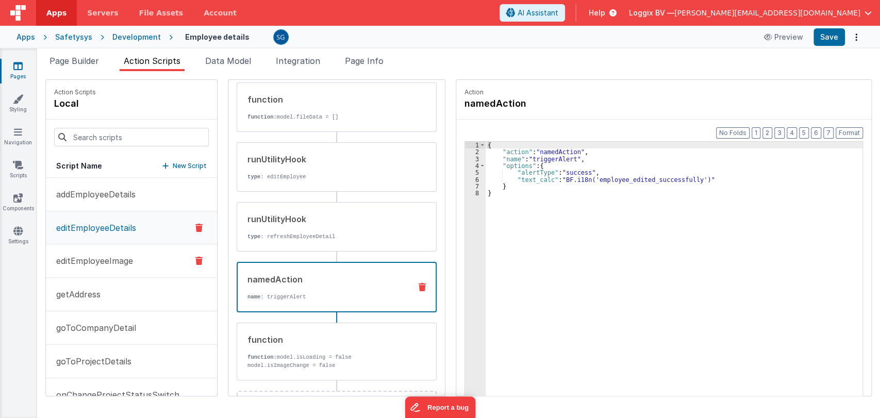
click at [101, 258] on p "editEmployeeImage" at bounding box center [91, 261] width 83 height 12
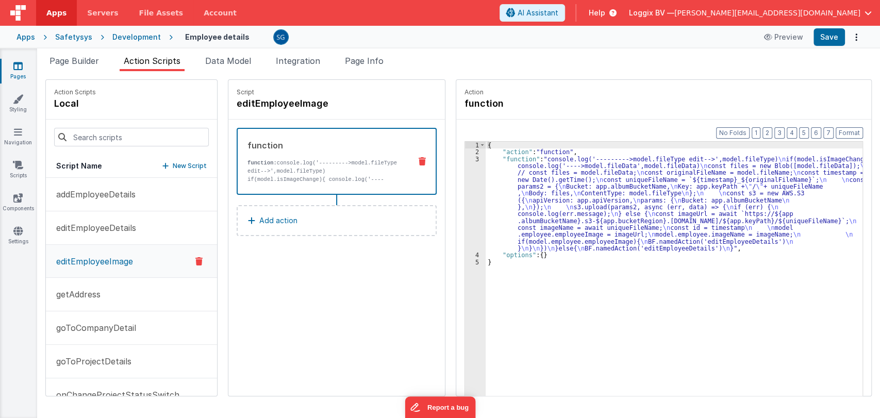
scroll to position [0, 0]
click at [77, 295] on p "getAddress" at bounding box center [75, 294] width 51 height 12
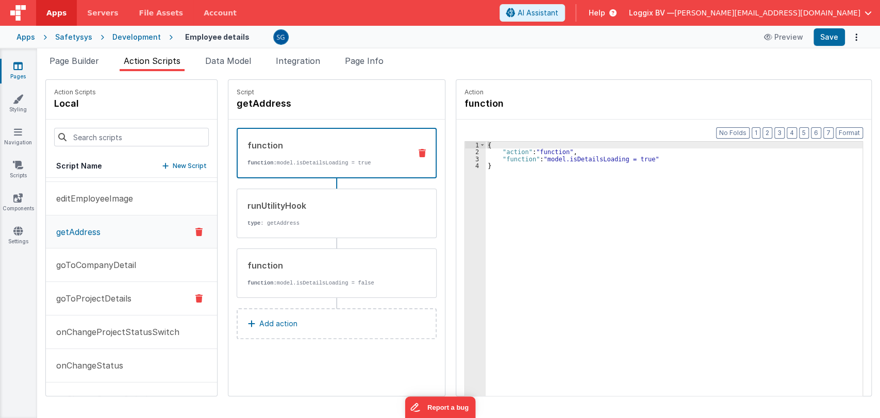
scroll to position [76, 0]
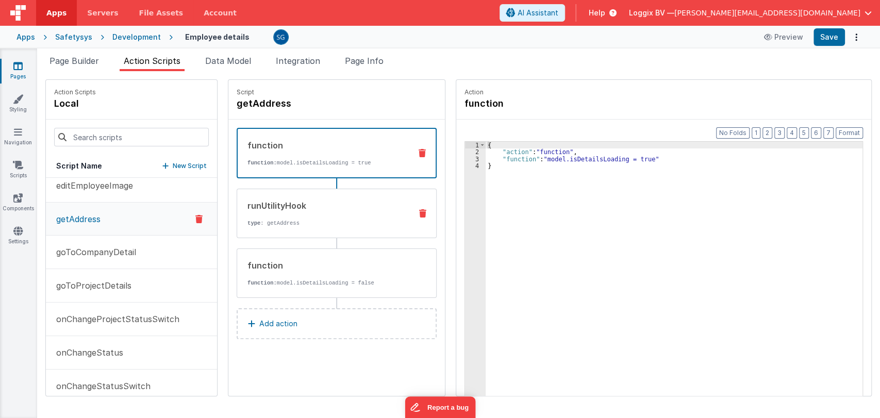
click at [304, 212] on div "runUtilityHook type : getAddress" at bounding box center [320, 214] width 166 height 28
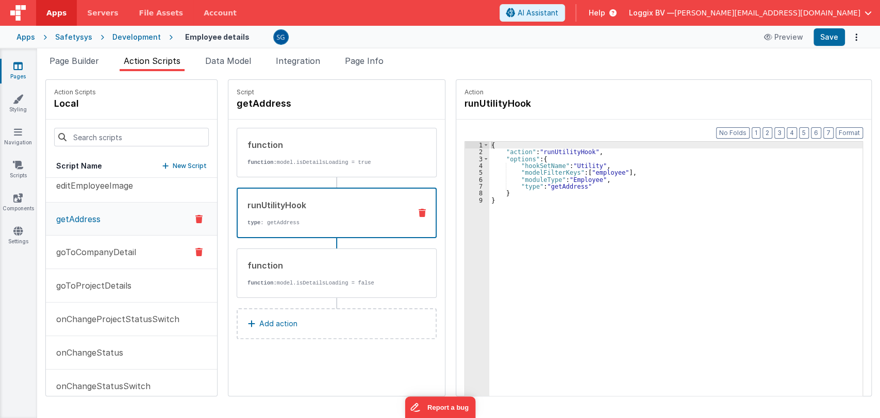
click at [125, 251] on p "goToCompanyDetail" at bounding box center [93, 252] width 86 height 12
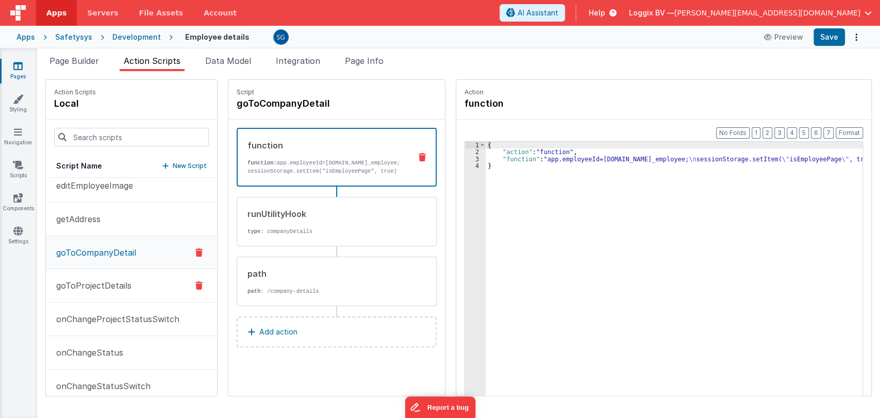
click at [84, 286] on p "goToProjectDetails" at bounding box center [90, 285] width 81 height 12
click at [87, 314] on p "onChangeProjectStatusSwitch" at bounding box center [114, 319] width 129 height 12
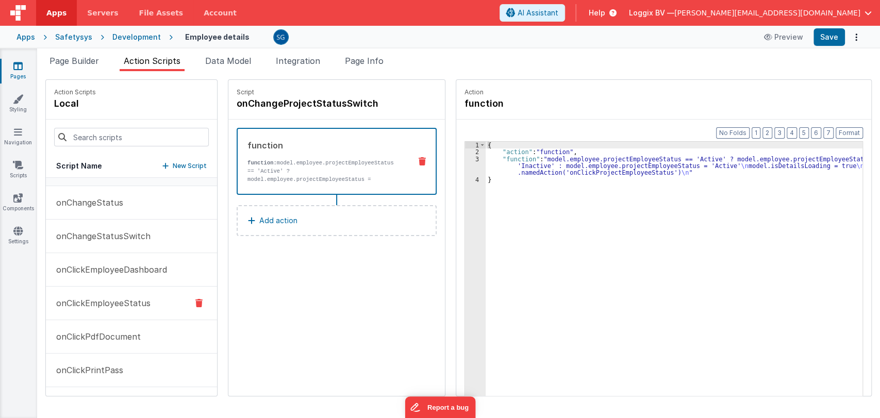
scroll to position [228, 0]
click at [112, 299] on p "onClickEmployeeStatus" at bounding box center [100, 301] width 101 height 12
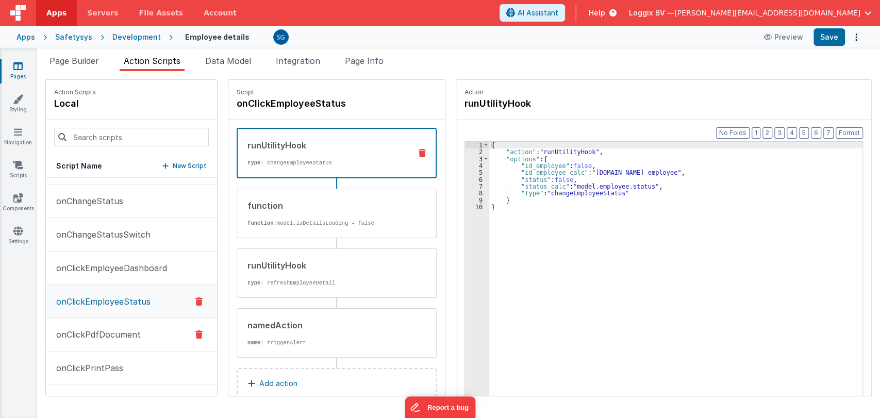
click at [105, 331] on p "onClickPdfDocument" at bounding box center [95, 334] width 91 height 12
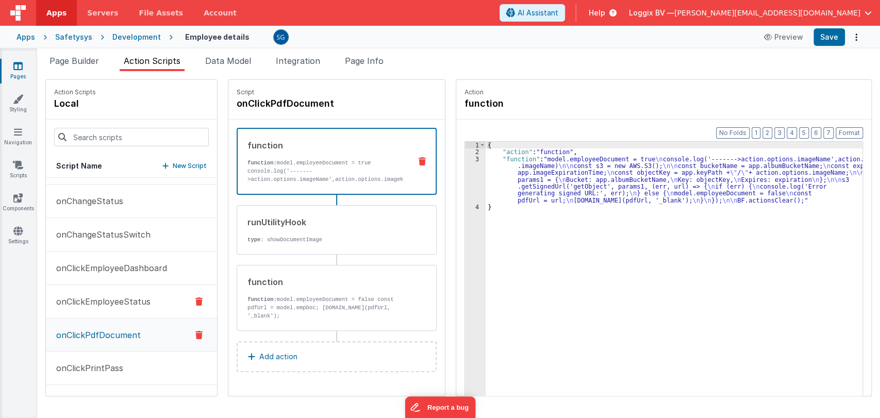
click at [109, 299] on p "onClickEmployeeStatus" at bounding box center [100, 301] width 101 height 12
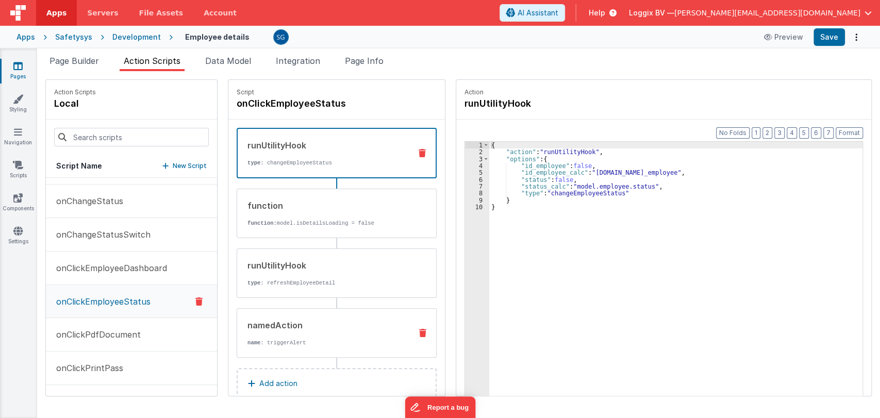
click at [269, 321] on div "namedAction" at bounding box center [326, 325] width 156 height 12
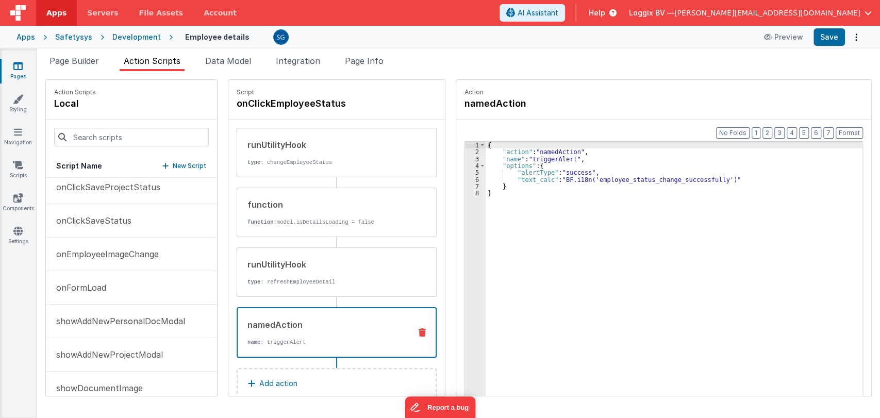
scroll to position [483, 0]
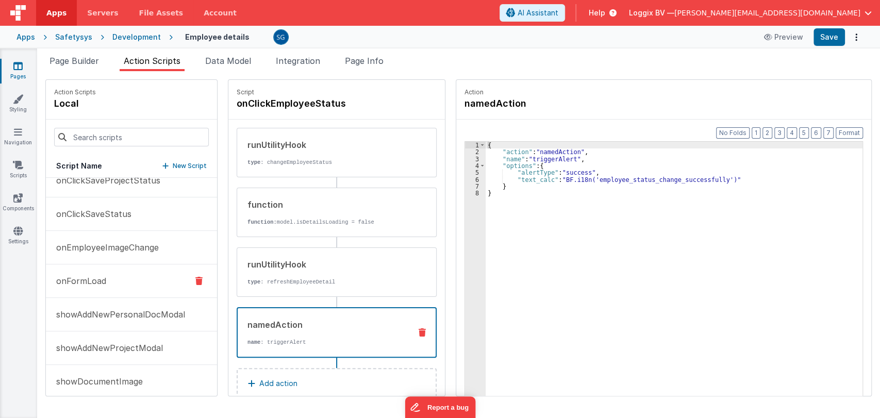
click at [96, 279] on p "onFormLoad" at bounding box center [78, 281] width 56 height 12
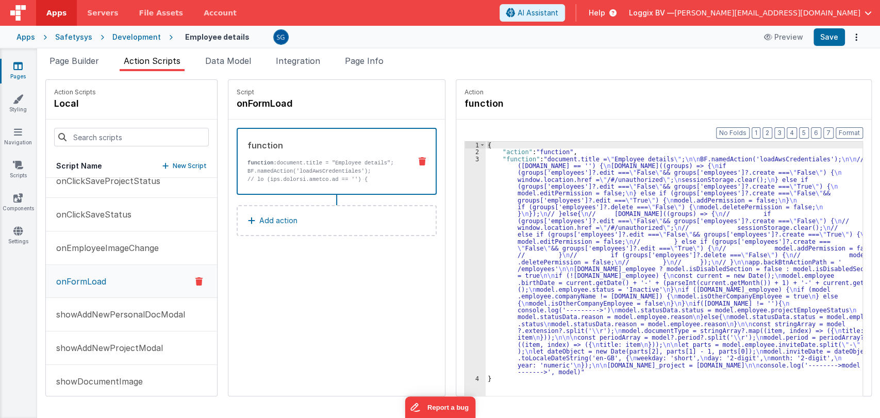
scroll to position [483, 0]
click at [92, 243] on p "onEmployeeImageChange" at bounding box center [104, 247] width 109 height 12
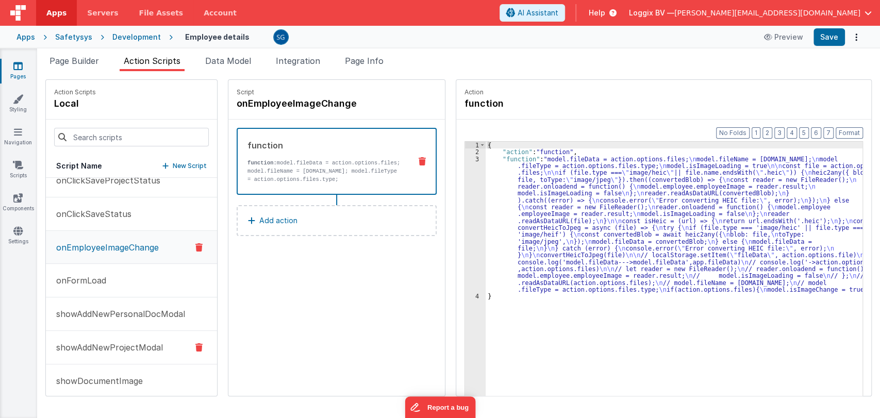
click at [99, 341] on p "showAddNewProjectModal" at bounding box center [106, 347] width 113 height 12
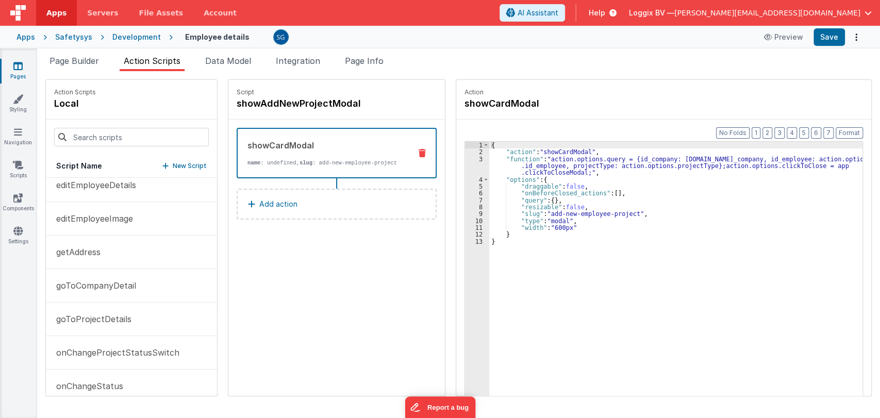
scroll to position [0, 0]
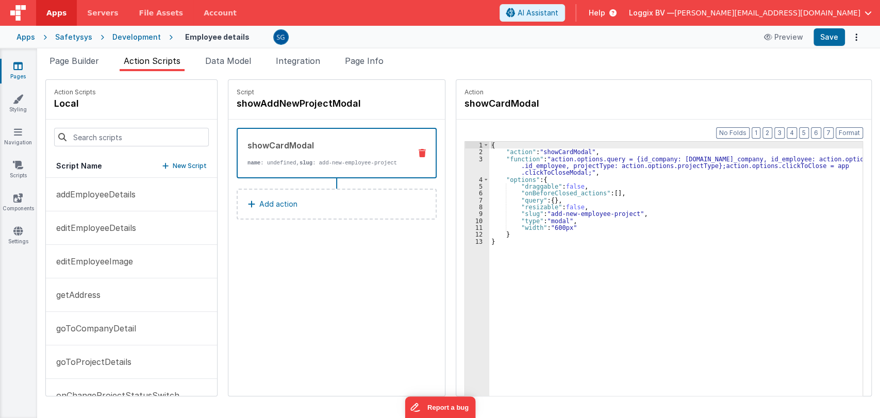
click at [21, 71] on link "Pages" at bounding box center [17, 71] width 37 height 21
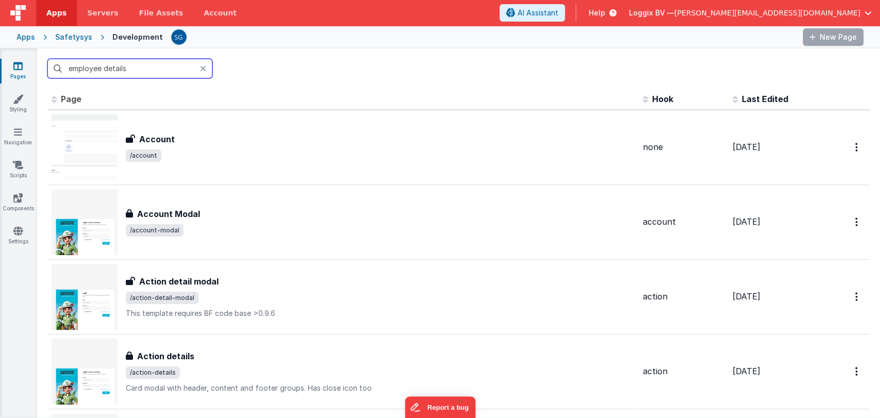
click at [123, 67] on input "employee details" at bounding box center [129, 69] width 165 height 20
click at [146, 67] on input "employee details" at bounding box center [129, 69] width 165 height 20
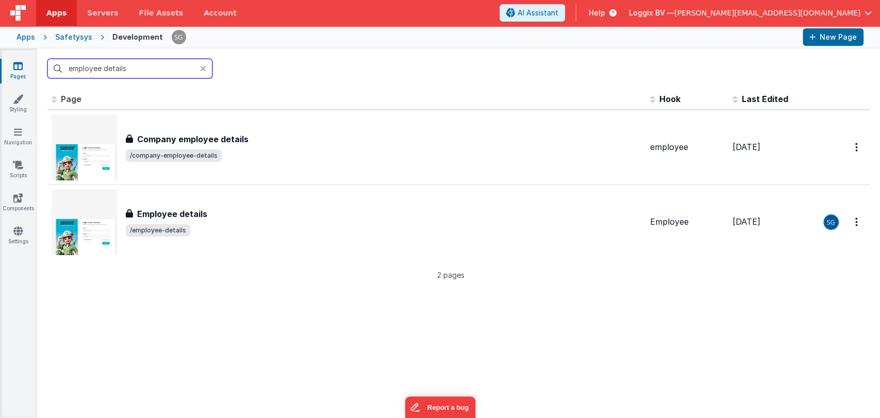
click at [146, 67] on input "employee details" at bounding box center [129, 69] width 165 height 20
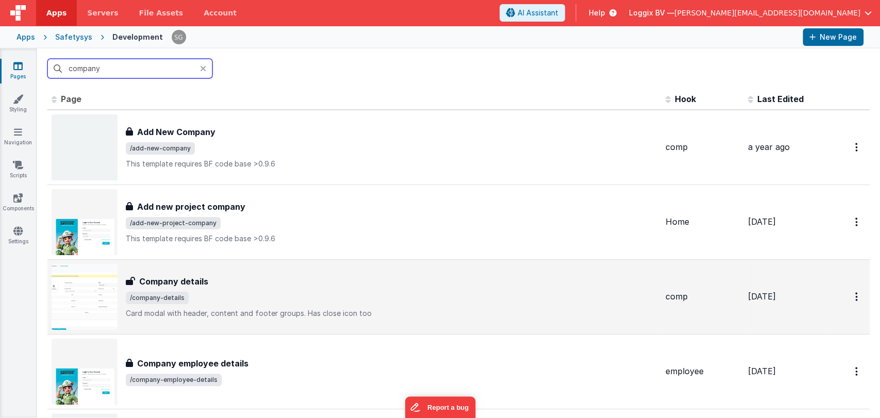
type input "company"
click at [187, 292] on span "/company-details" at bounding box center [392, 298] width 532 height 12
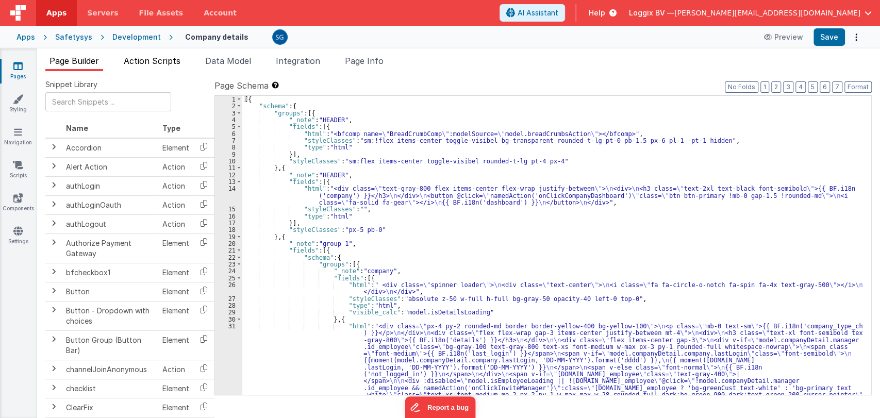
click at [151, 64] on span "Action Scripts" at bounding box center [152, 61] width 57 height 10
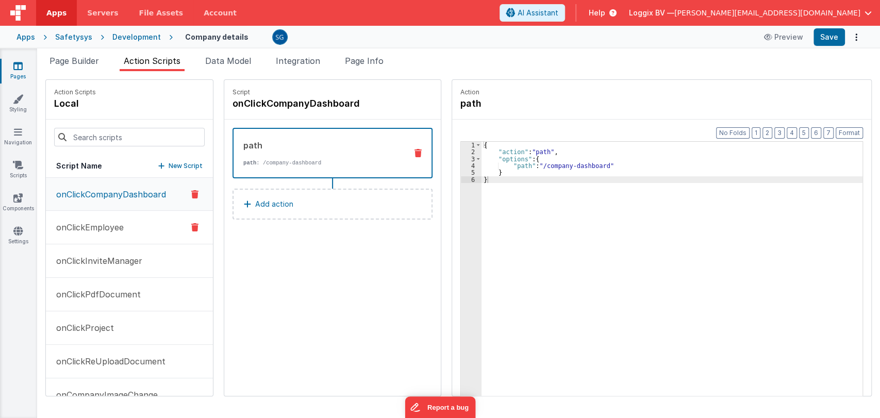
click at [98, 224] on p "onClickEmployee" at bounding box center [87, 227] width 74 height 12
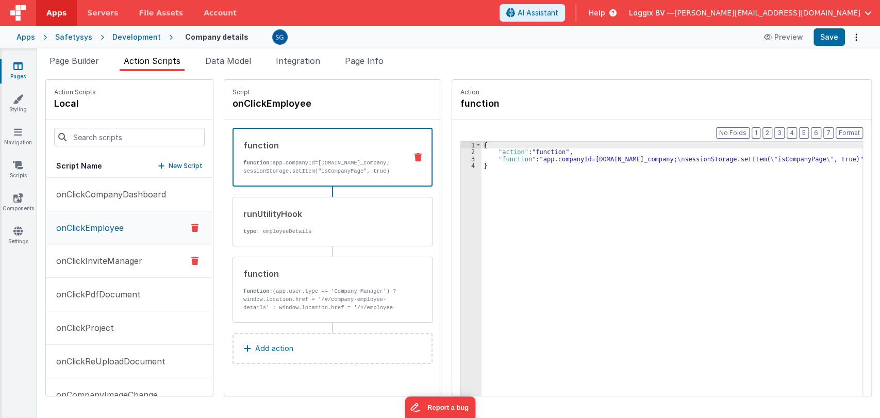
click at [128, 261] on p "onClickInviteManager" at bounding box center [96, 261] width 92 height 12
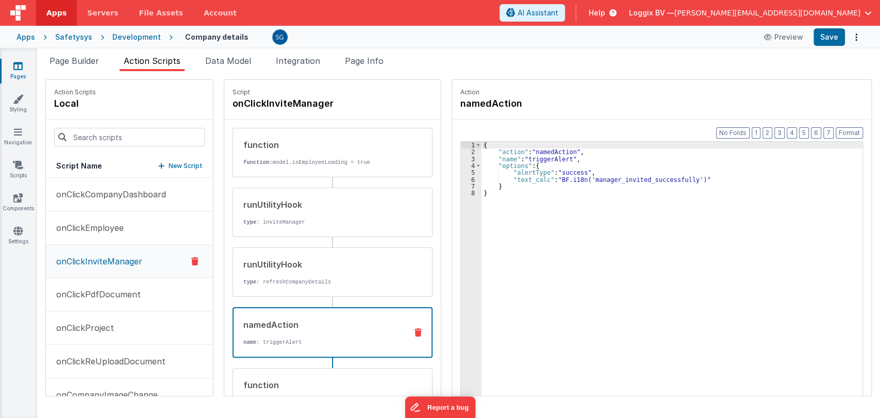
click at [279, 324] on div "namedAction" at bounding box center [320, 325] width 155 height 12
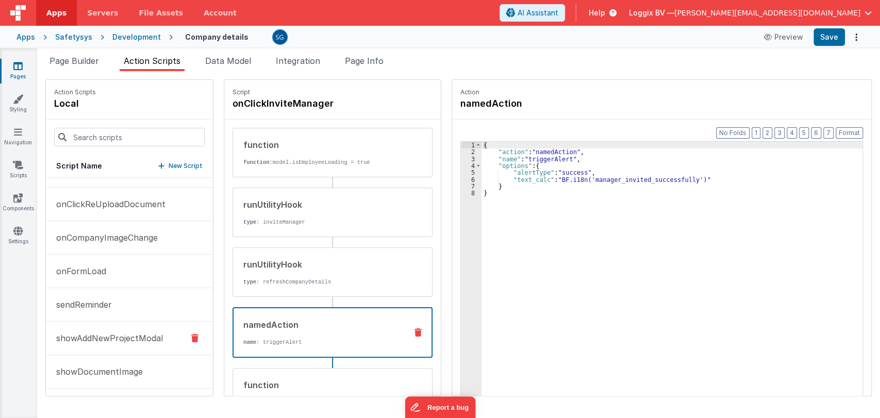
click at [98, 334] on p "showAddNewProjectModal" at bounding box center [106, 338] width 113 height 12
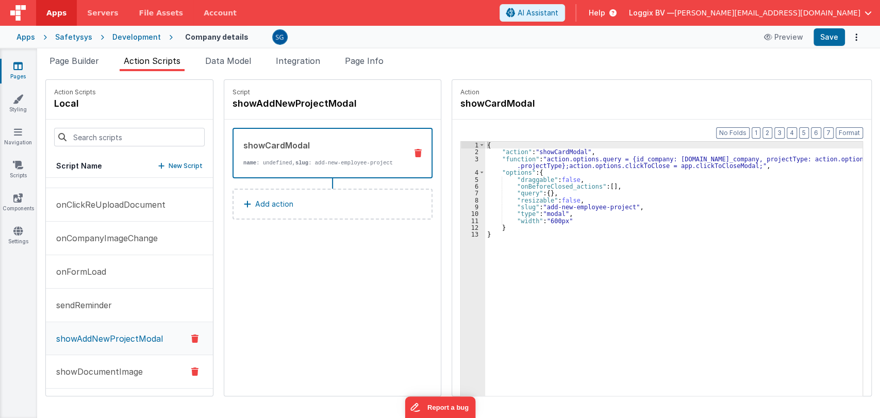
click at [96, 373] on p "showDocumentImage" at bounding box center [96, 372] width 93 height 12
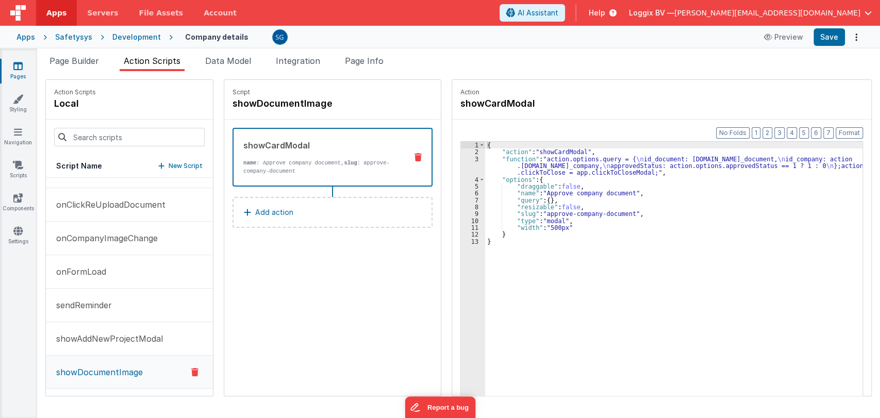
click at [18, 64] on icon at bounding box center [17, 66] width 9 height 10
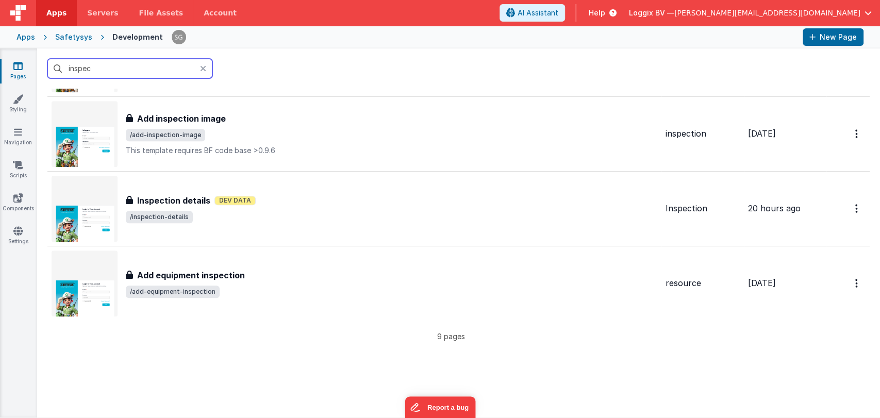
scroll to position [463, 0]
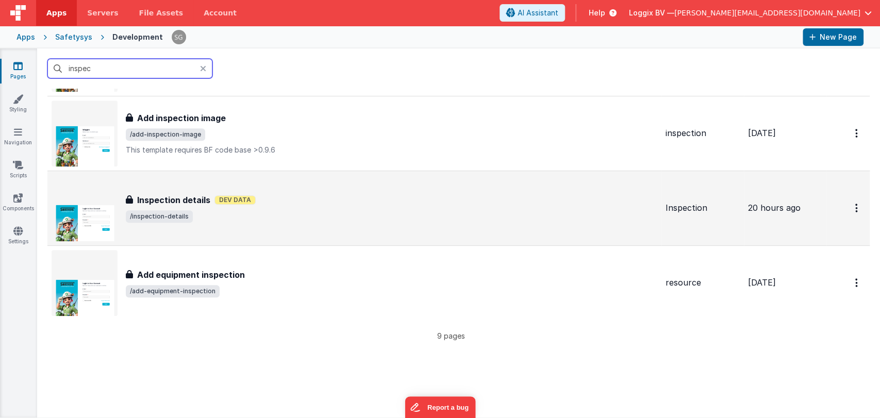
type input "inspec"
click at [305, 215] on span "/inspection-details" at bounding box center [392, 216] width 532 height 12
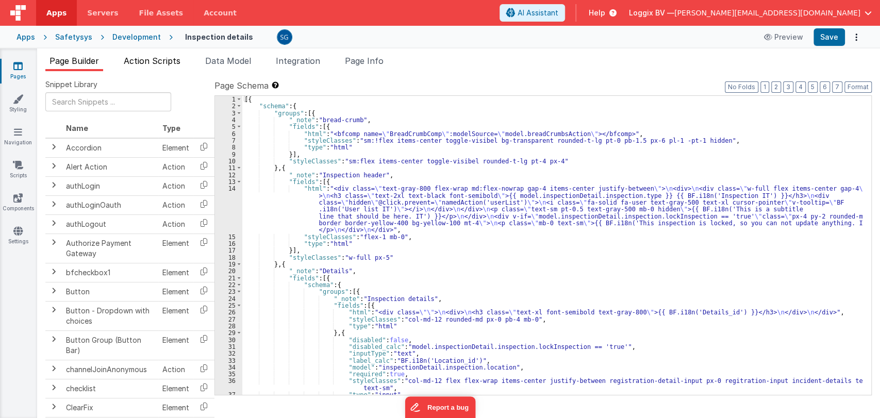
click at [140, 58] on span "Action Scripts" at bounding box center [152, 61] width 57 height 10
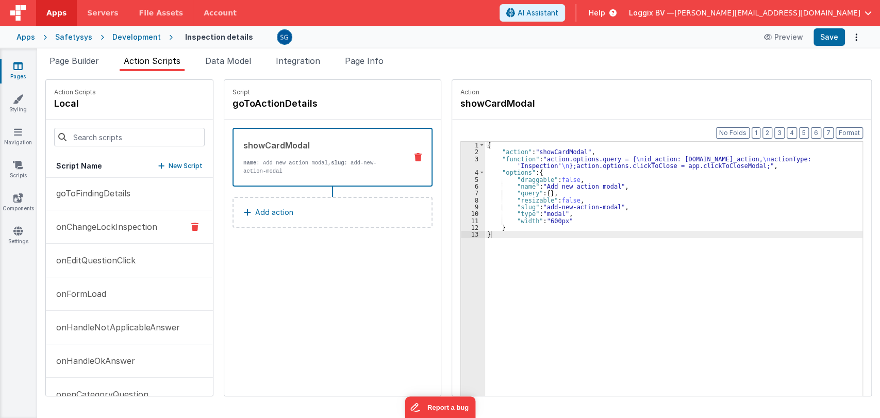
scroll to position [69, 0]
click at [102, 133] on input at bounding box center [129, 137] width 151 height 19
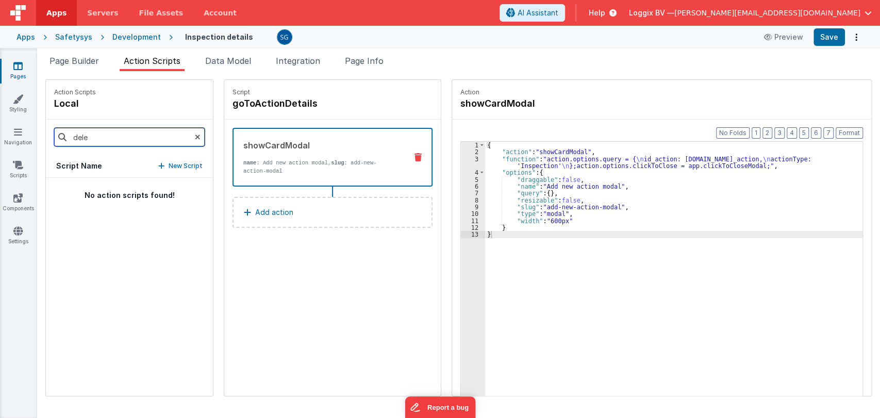
scroll to position [0, 0]
type input "d"
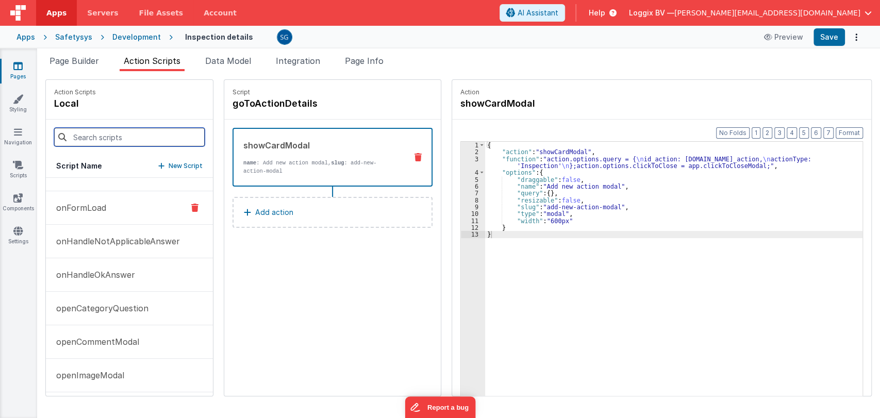
scroll to position [155, 0]
click at [99, 234] on p "onHandleNotApplicableAnswer" at bounding box center [115, 240] width 130 height 12
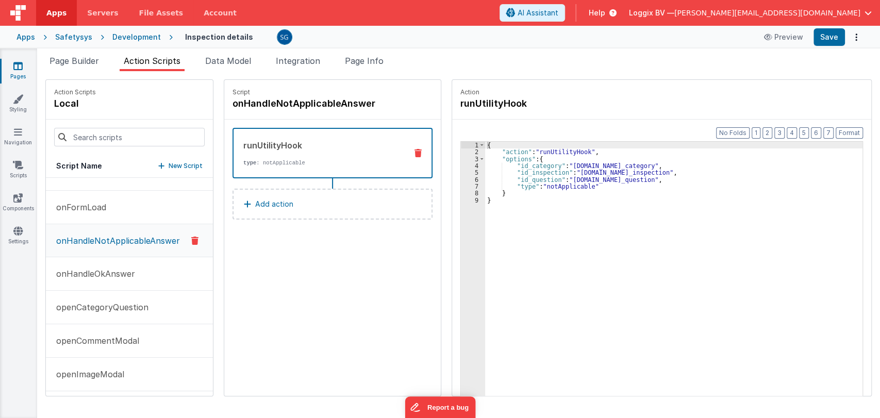
scroll to position [156, 0]
click at [88, 275] on p "onHandleOkAnswer" at bounding box center [92, 273] width 85 height 12
click at [78, 300] on p "openCategoryQuestion" at bounding box center [99, 306] width 98 height 12
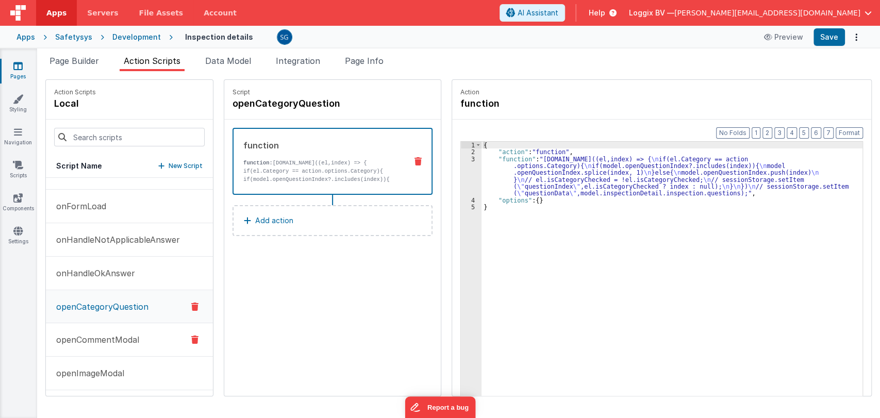
click at [77, 337] on p "openCommentModal" at bounding box center [94, 340] width 89 height 12
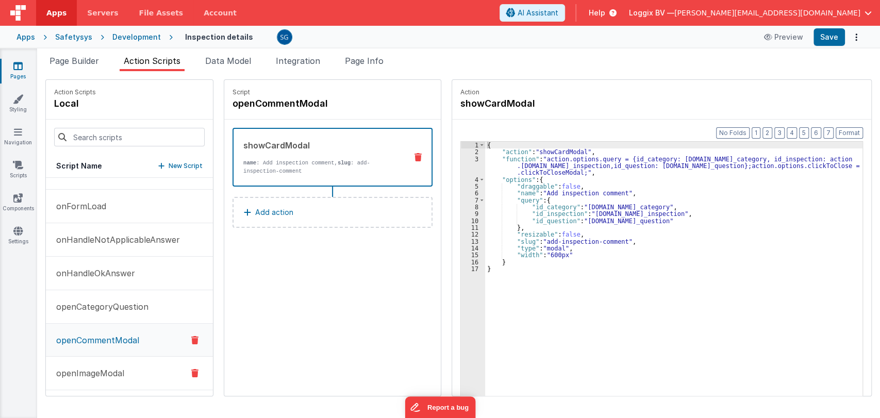
click at [87, 364] on button "openImageModal" at bounding box center [129, 374] width 167 height 34
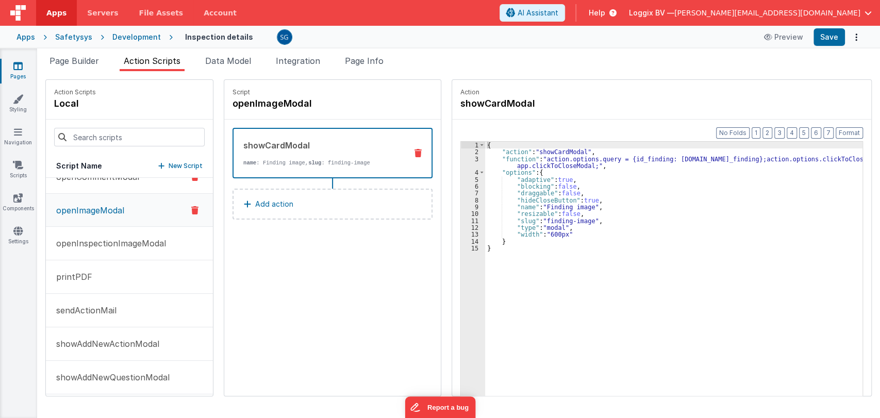
scroll to position [325, 0]
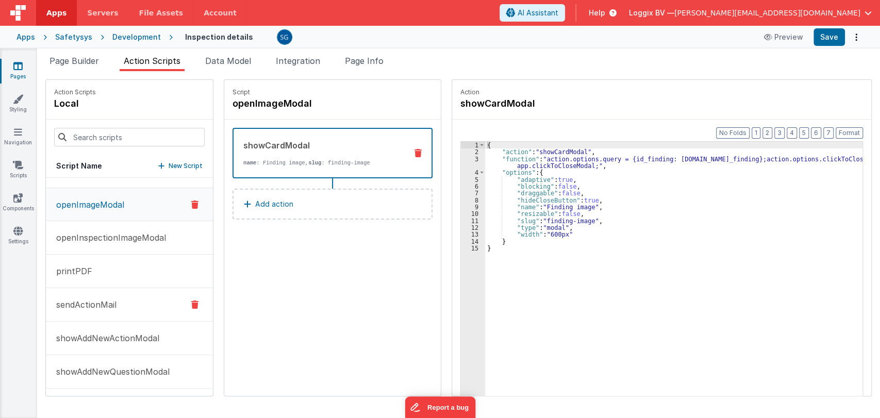
click at [84, 305] on p "sendActionMail" at bounding box center [83, 305] width 67 height 12
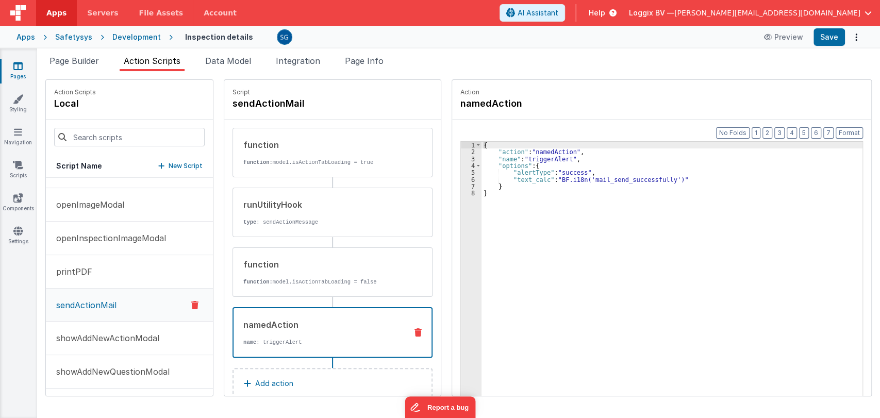
click at [276, 331] on div "namedAction name : triggerAlert" at bounding box center [316, 333] width 165 height 28
click at [100, 337] on p "showAddNewActionModal" at bounding box center [104, 338] width 109 height 12
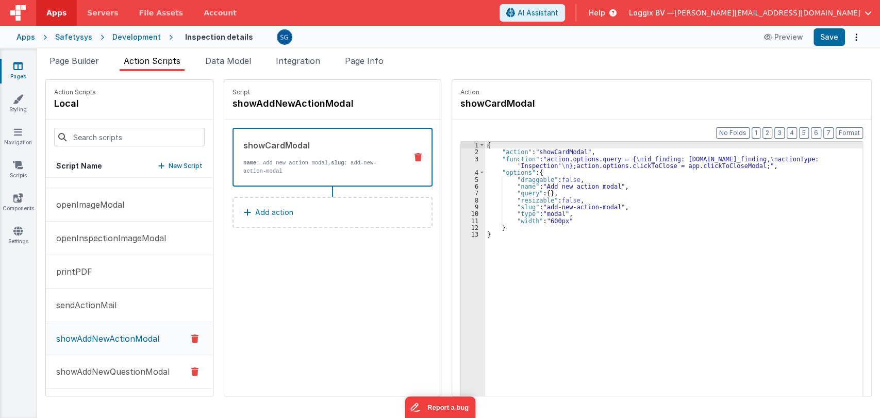
click at [126, 369] on p "showAddNewQuestionModal" at bounding box center [110, 372] width 120 height 12
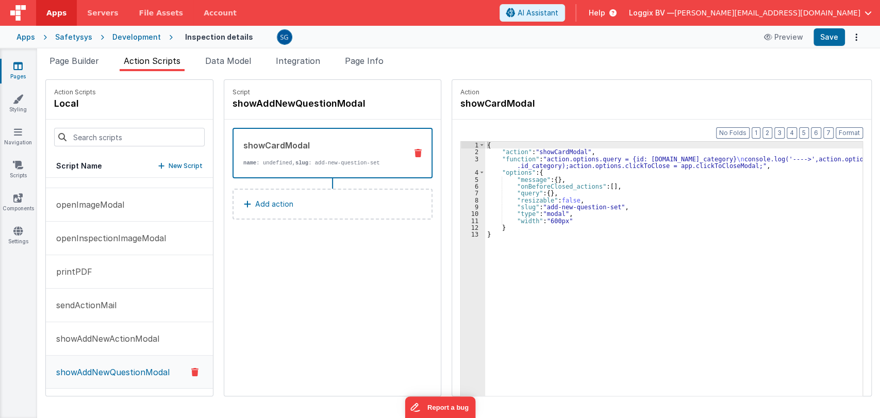
click at [20, 65] on icon at bounding box center [17, 66] width 9 height 10
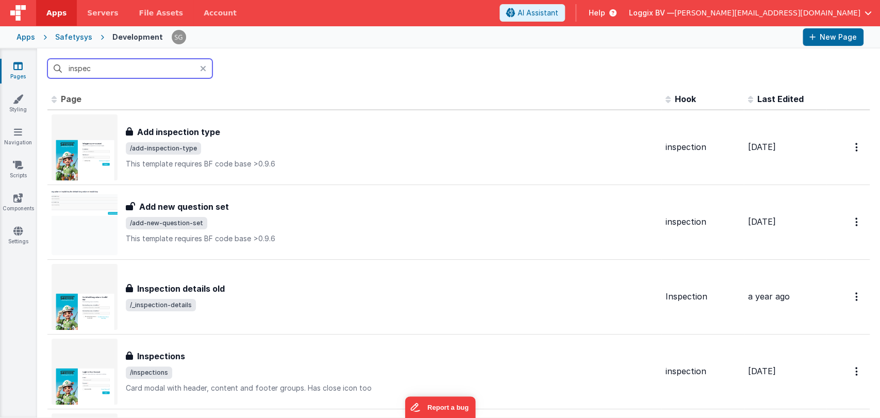
click at [123, 69] on input "inspec" at bounding box center [129, 69] width 165 height 20
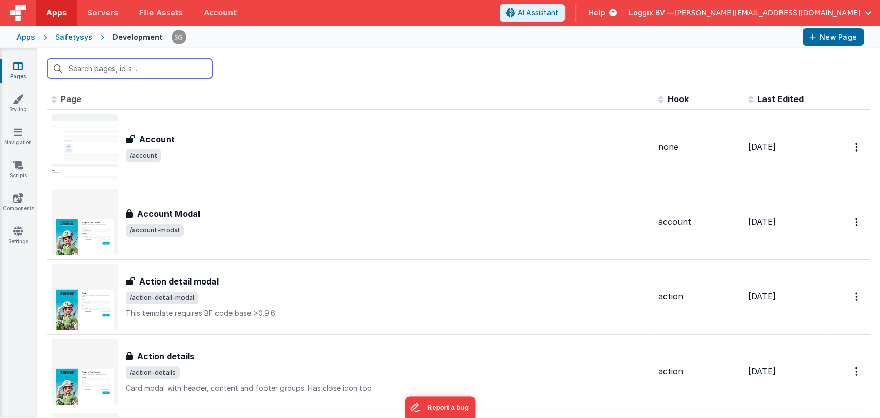
paste input "add-new-description-incident"
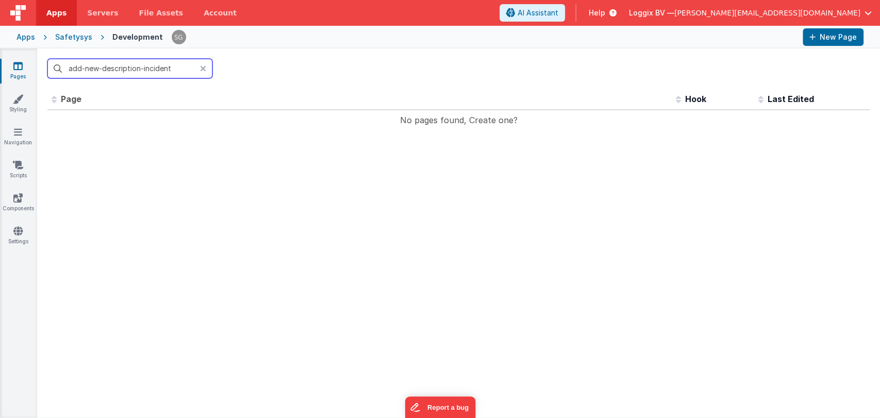
click at [144, 67] on input "add-new-description-incident" at bounding box center [129, 69] width 165 height 20
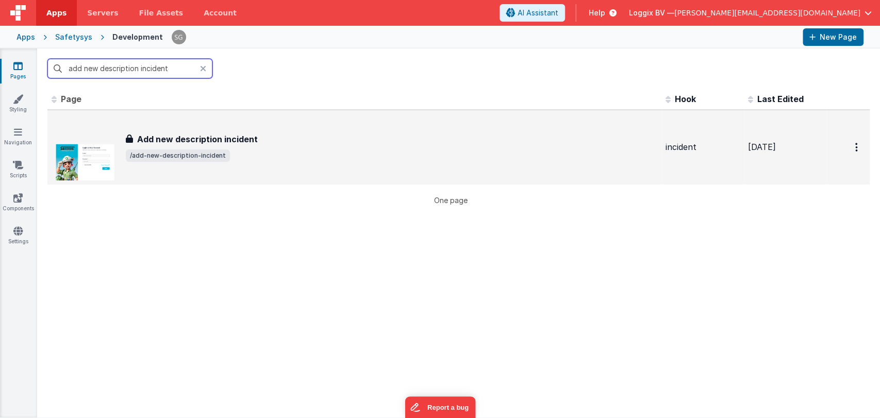
type input "add new description incident"
click at [266, 148] on div "Add new description incident Add new description incident /add-new-description-…" at bounding box center [392, 147] width 532 height 29
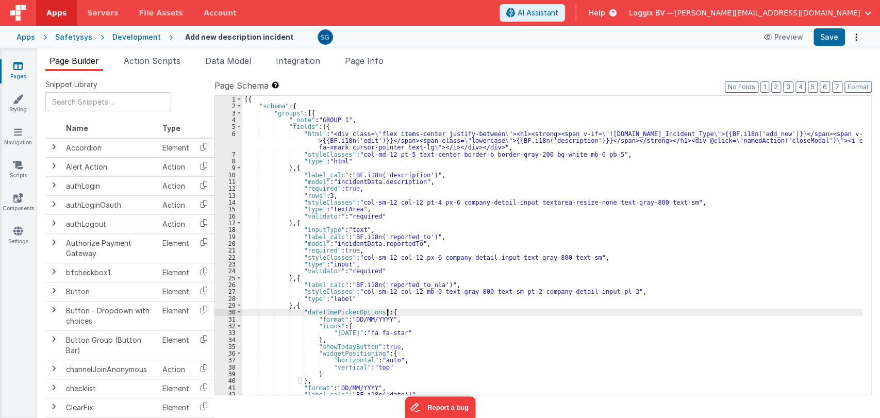
click at [504, 315] on div "[{ "schema" : { "groups" : [{ "_note" : "GROUP 1" , "fields" : [{ "html" : "<di…" at bounding box center [552, 252] width 620 height 313
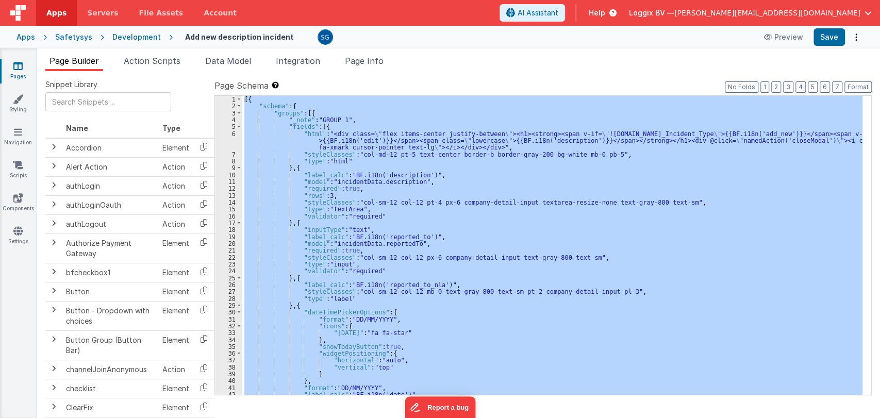
click at [19, 63] on icon at bounding box center [17, 66] width 9 height 10
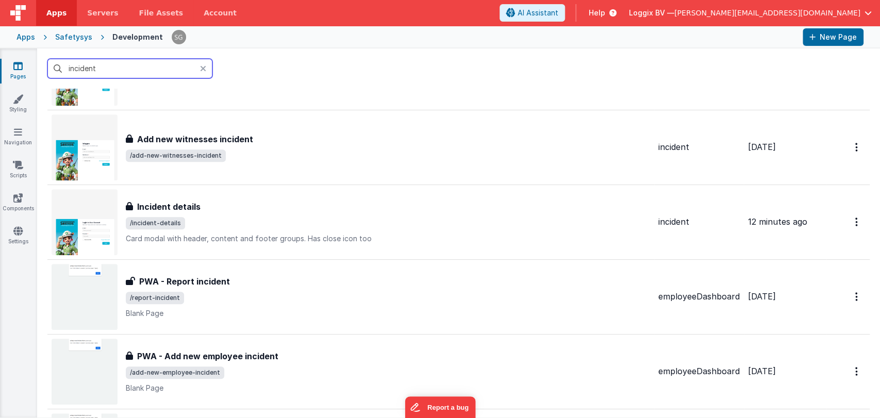
scroll to position [376, 0]
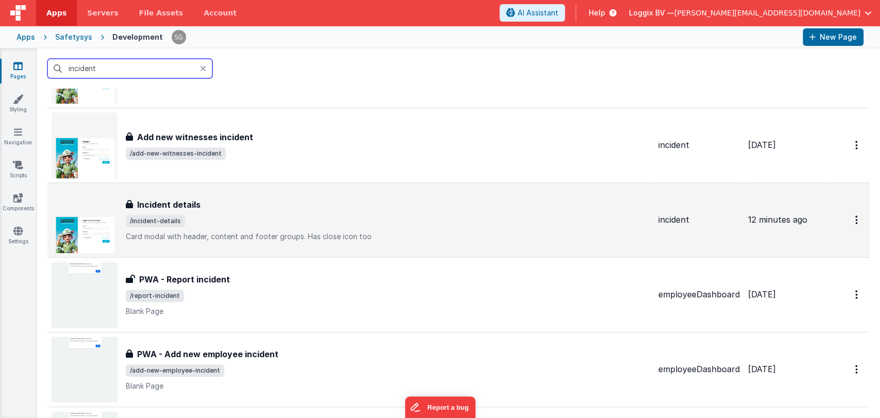
type input "incident"
click at [235, 207] on div "Incident details" at bounding box center [388, 205] width 524 height 12
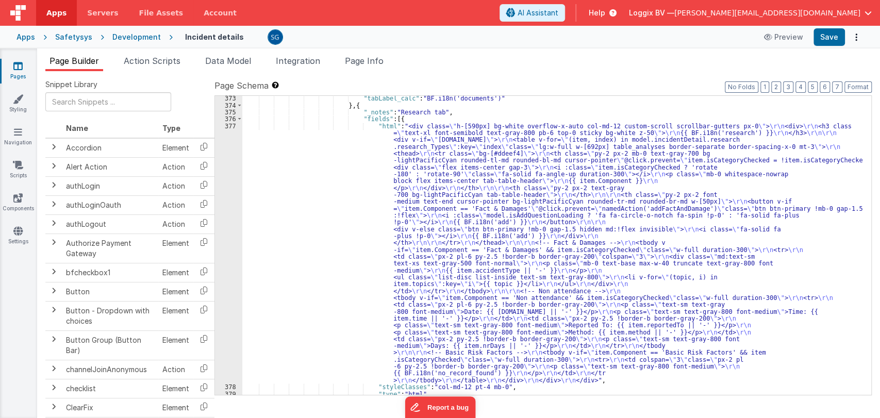
scroll to position [4236, 0]
click at [229, 124] on div "377" at bounding box center [228, 253] width 27 height 261
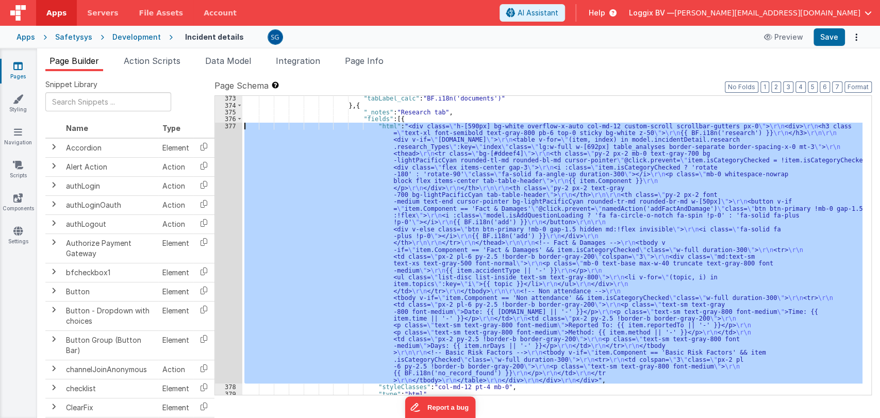
click at [229, 124] on div "377" at bounding box center [228, 253] width 27 height 261
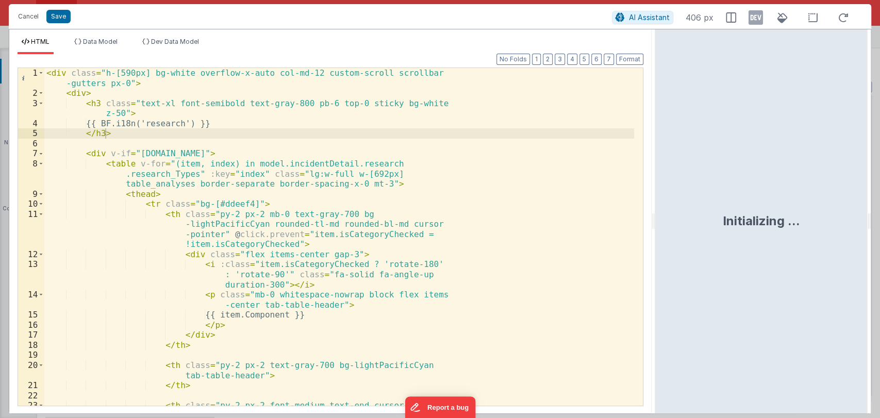
drag, startPoint x: 437, startPoint y: 222, endPoint x: 656, endPoint y: 238, distance: 219.2
click at [656, 238] on html "Cancel Save AI Assistant 406 px HTML Data Model Dev Data Model Format 7 6 5 4 3…" at bounding box center [440, 209] width 880 height 418
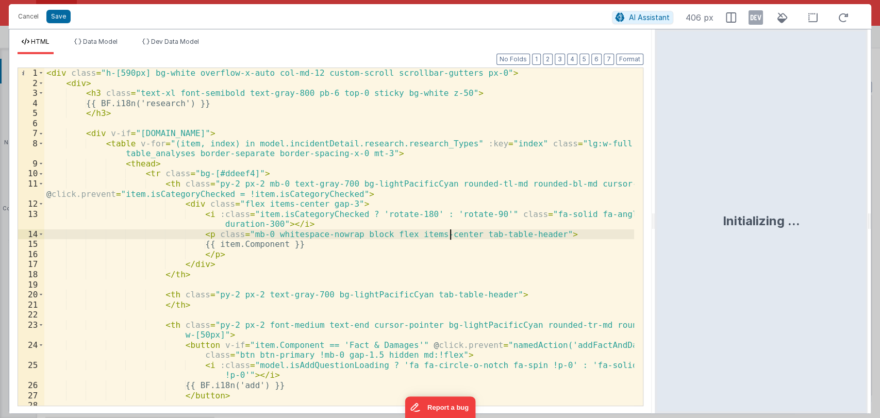
click at [449, 238] on div "< div class = "h-[590px] bg-white overflow-x-auto col-md-12 custom-scroll scrol…" at bounding box center [339, 247] width 590 height 358
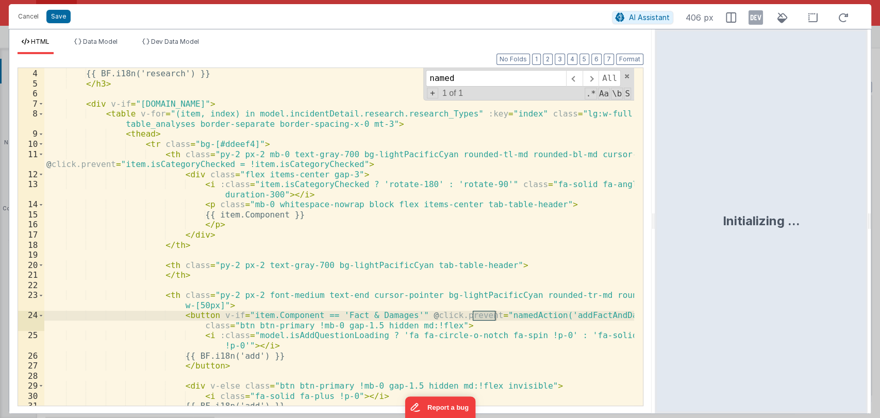
scroll to position [29, 0]
type input "named"
click at [27, 18] on button "Cancel" at bounding box center [28, 16] width 31 height 14
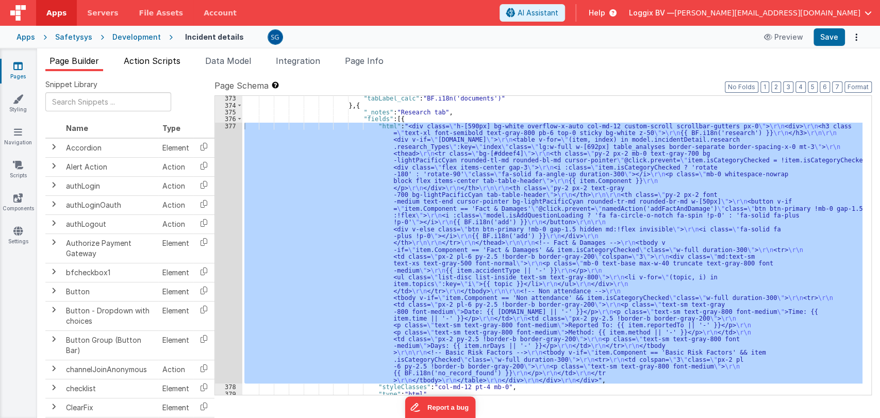
click at [153, 61] on span "Action Scripts" at bounding box center [152, 61] width 57 height 10
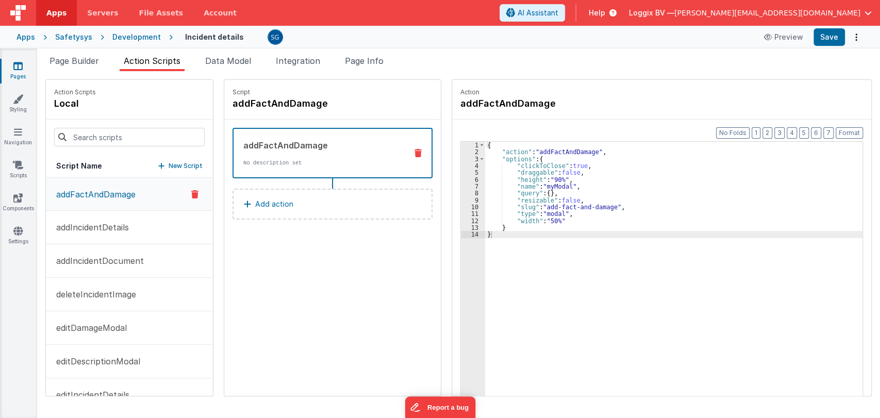
click at [18, 70] on icon at bounding box center [17, 66] width 9 height 10
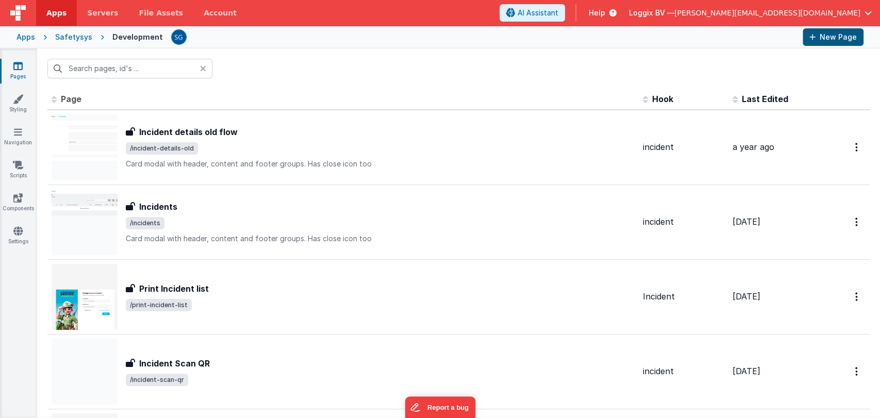
type input "incident"
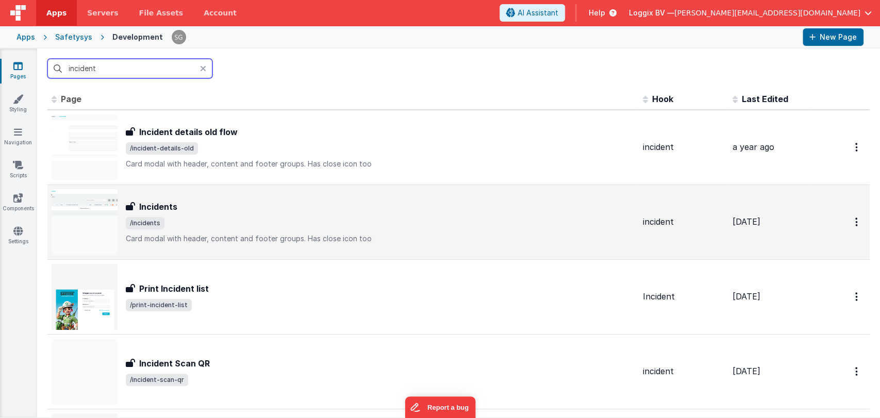
scroll to position [11, 0]
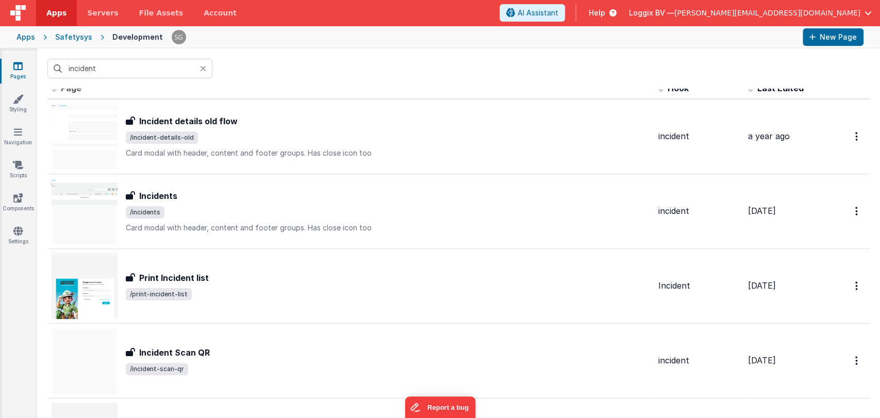
click at [201, 70] on icon at bounding box center [203, 68] width 6 height 8
click at [201, 65] on input "incident" at bounding box center [129, 69] width 165 height 20
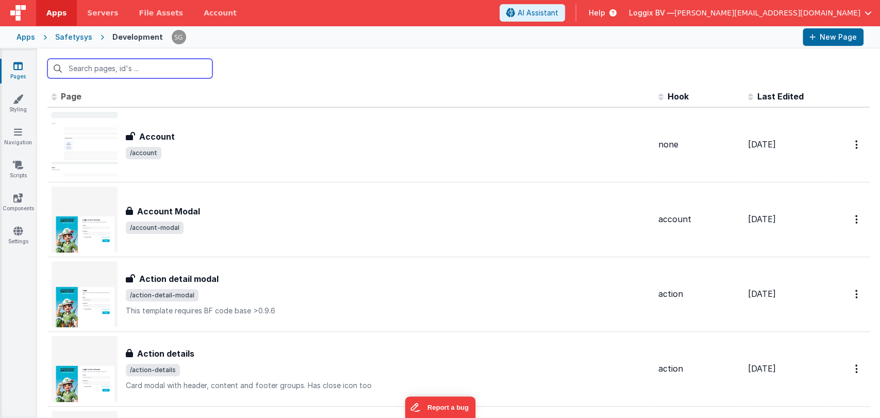
scroll to position [0, 0]
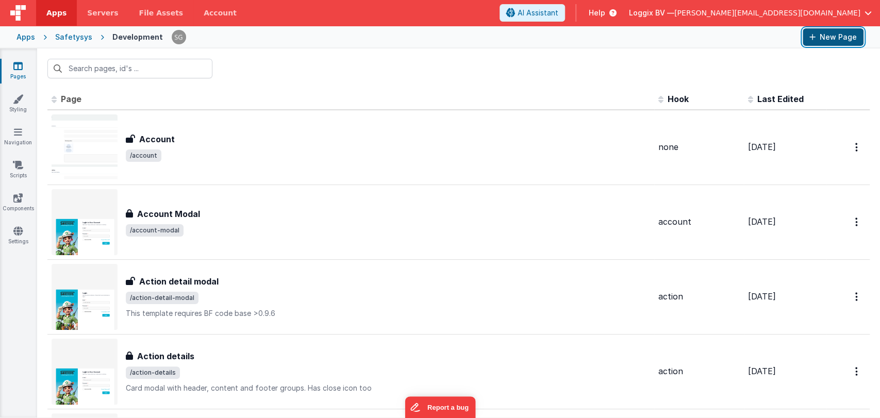
click at [831, 35] on button "New Page" at bounding box center [833, 37] width 61 height 18
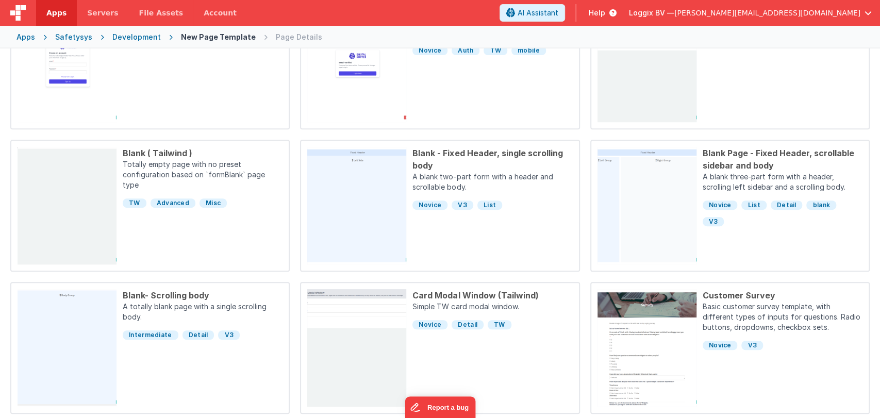
scroll to position [313, 0]
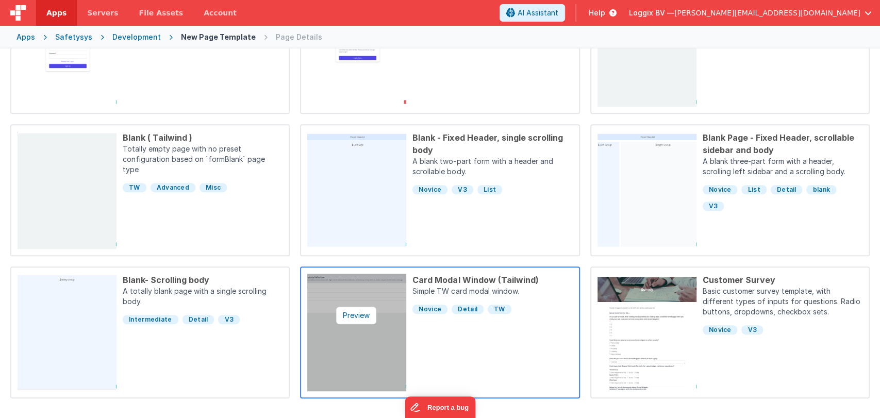
click at [358, 331] on img at bounding box center [356, 333] width 99 height 118
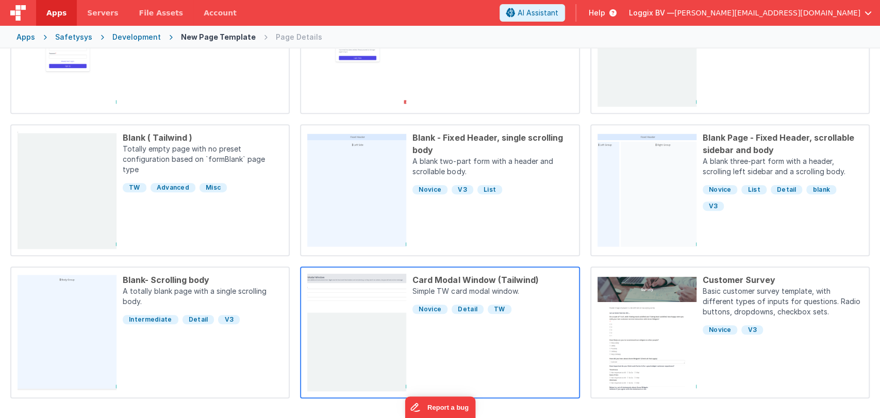
click at [454, 349] on div "Card Modal Window (Tailwind) Simple TW card modal window. Novice Detail TW" at bounding box center [489, 333] width 166 height 118
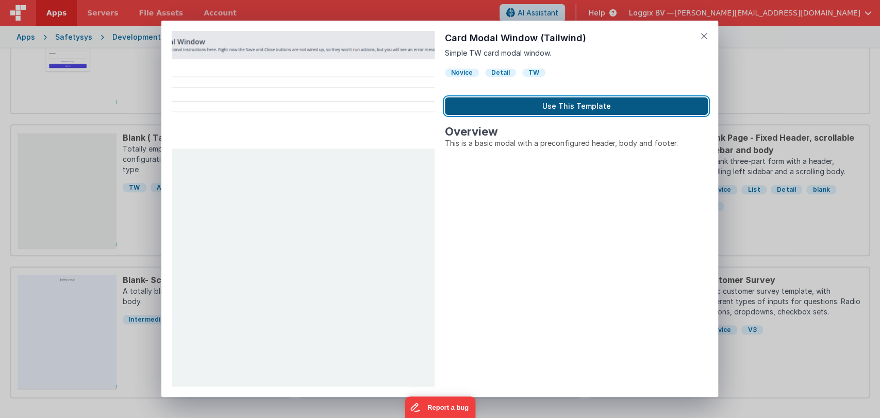
click at [552, 106] on button "Use This Template" at bounding box center [576, 106] width 263 height 18
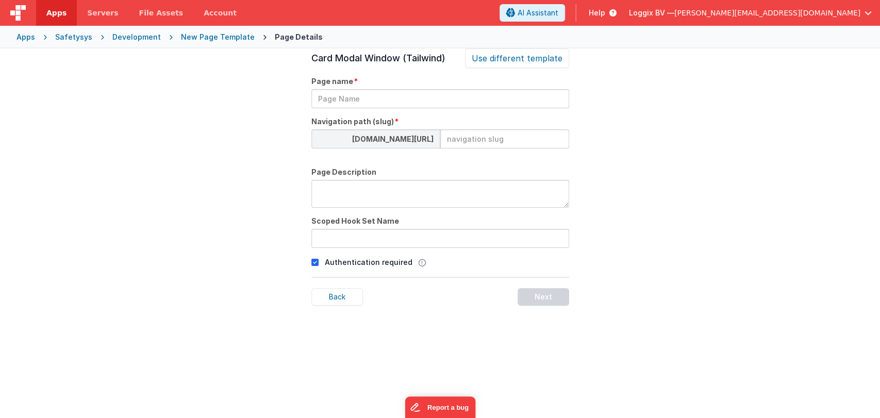
scroll to position [0, 0]
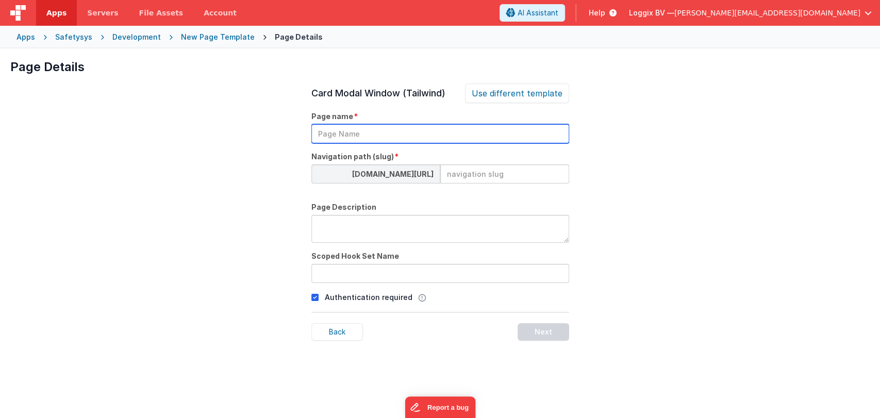
click at [374, 135] on input "text" at bounding box center [440, 133] width 258 height 19
type input "add fact and damange"
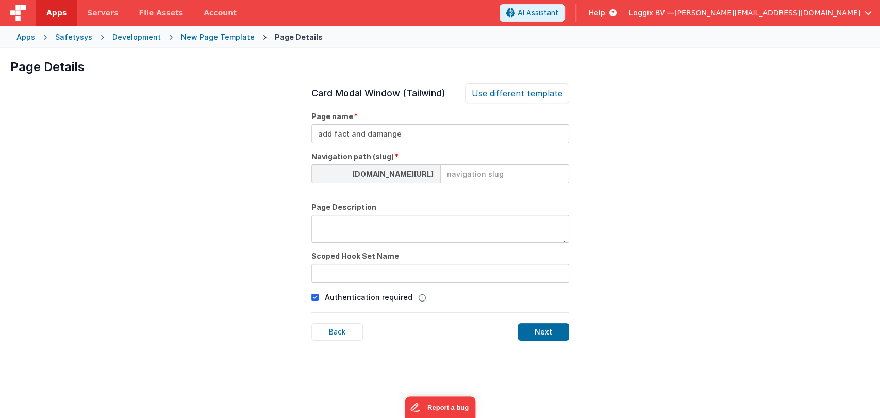
click at [459, 174] on input at bounding box center [504, 173] width 129 height 19
click at [476, 172] on input "add-factdamage" at bounding box center [504, 173] width 129 height 19
type input "add-fact-and-damage"
click at [607, 192] on div "Page Details Preview Auth Login Forgot Page Auth login page, slug should be /lo…" at bounding box center [440, 257] width 880 height 418
click at [392, 227] on textarea at bounding box center [440, 229] width 258 height 28
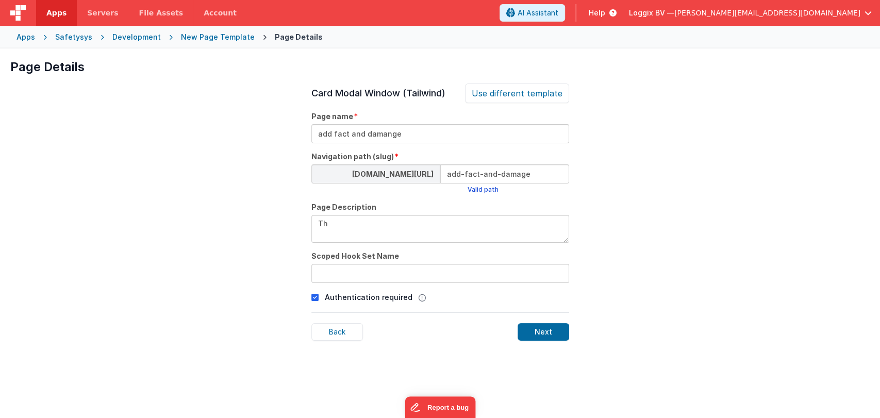
type textarea "T"
type textarea "this page is for adding fact and damages in within incident details tab."
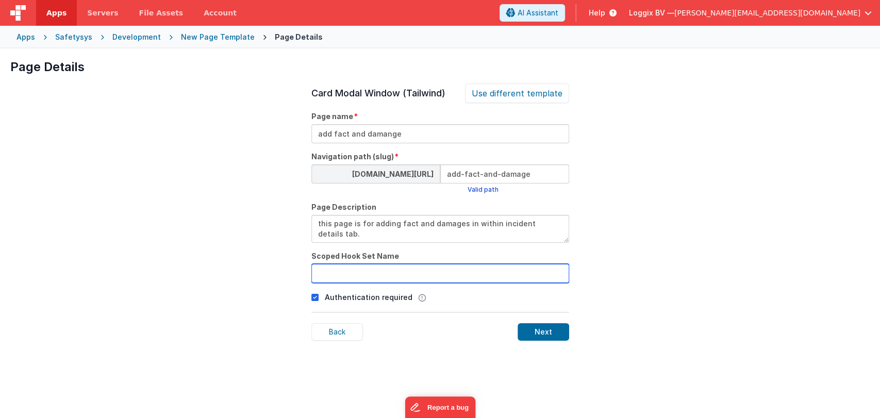
click at [371, 281] on input "text" at bounding box center [440, 273] width 258 height 19
type input "inci"
type input "i"
click at [358, 271] on input "incidents" at bounding box center [440, 273] width 258 height 19
type input "incidents"
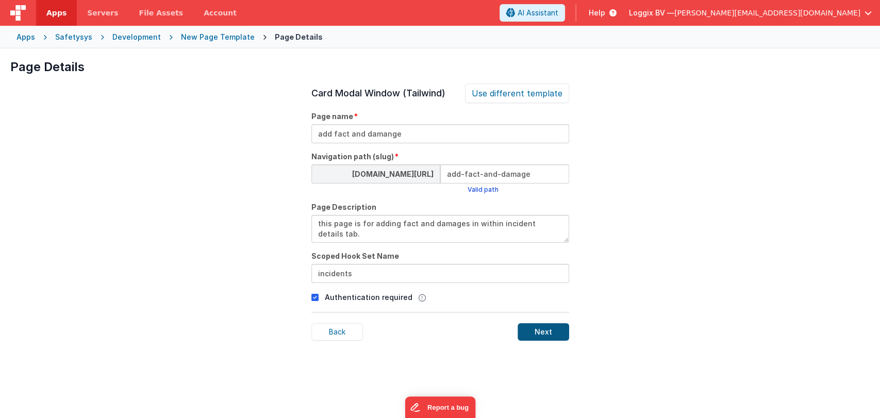
click at [548, 336] on div "Next" at bounding box center [544, 332] width 52 height 18
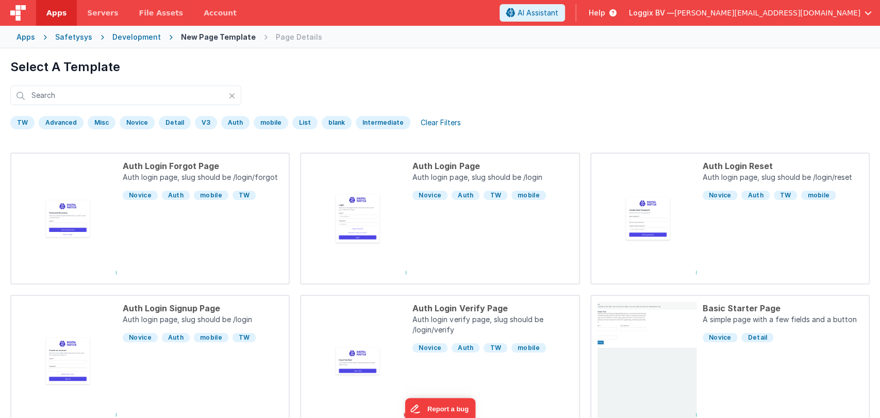
click at [128, 41] on div "Development" at bounding box center [136, 37] width 48 height 10
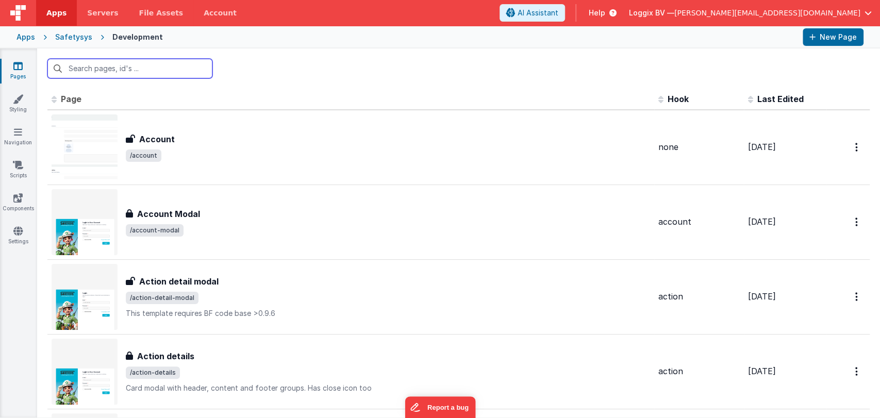
click at [128, 66] on input "text" at bounding box center [129, 69] width 165 height 20
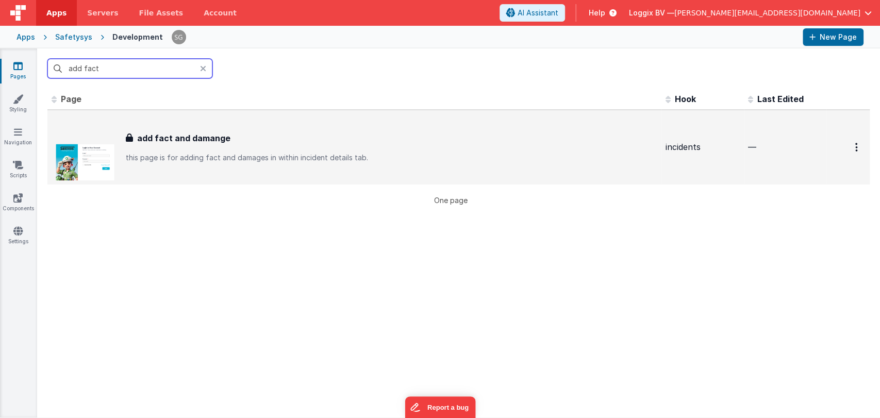
type input "add fact"
click at [269, 145] on div "add fact and damange add fact and damange this page is for adding fact and dama…" at bounding box center [392, 147] width 532 height 31
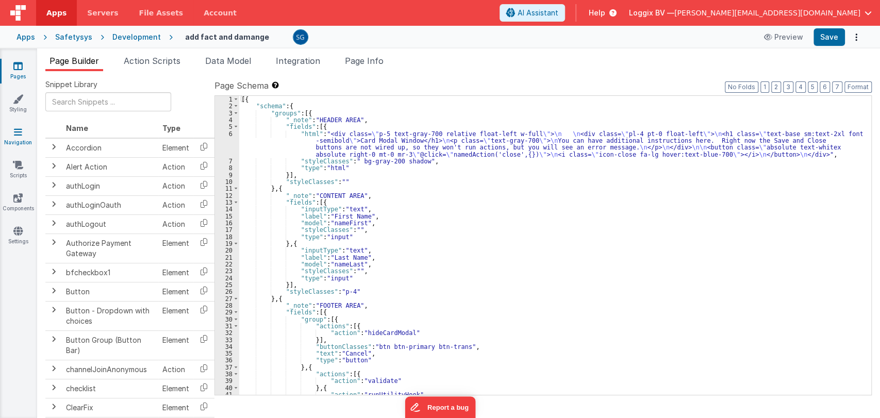
click at [17, 127] on icon at bounding box center [18, 132] width 8 height 10
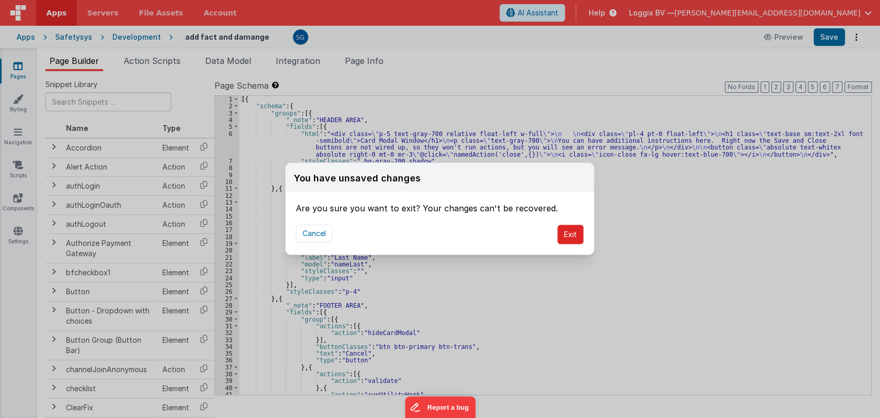
click at [573, 227] on button "Exit" at bounding box center [570, 235] width 26 height 20
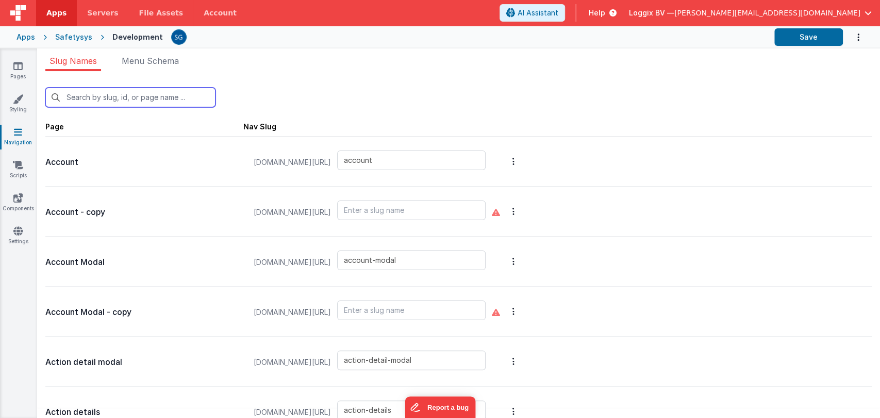
click at [147, 92] on input "text" at bounding box center [130, 98] width 170 height 20
click at [160, 98] on input "add-fact-and-damage" at bounding box center [130, 98] width 170 height 20
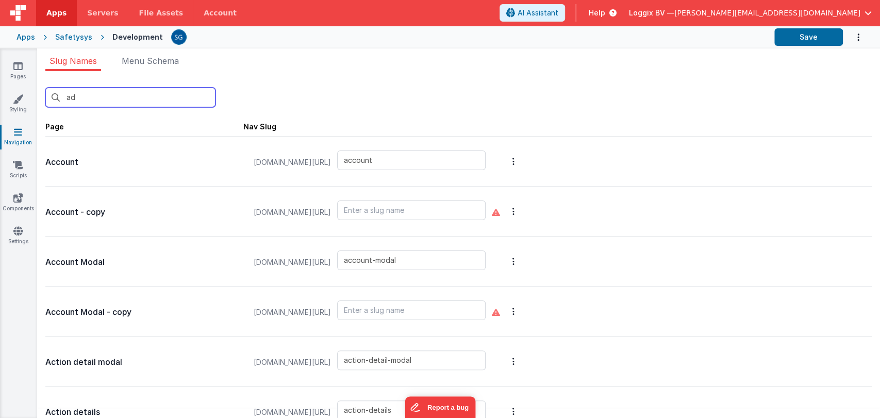
type input "a"
click at [111, 96] on input "text" at bounding box center [130, 98] width 170 height 20
click at [137, 101] on input "text" at bounding box center [130, 98] width 170 height 20
click at [127, 97] on input "text" at bounding box center [130, 98] width 170 height 20
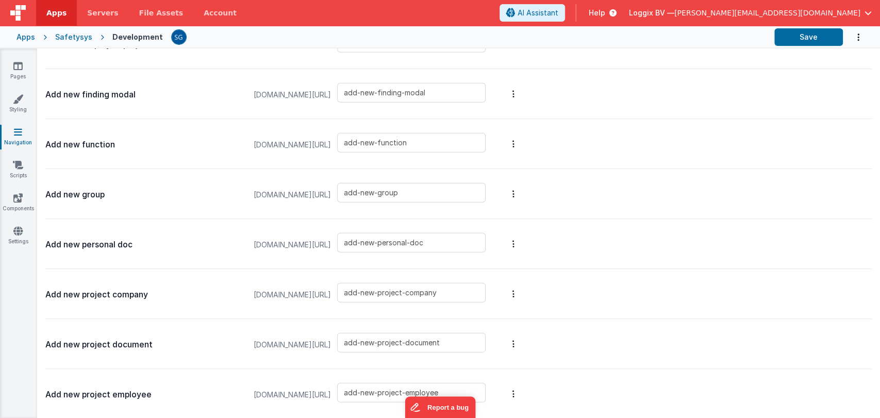
scroll to position [2026, 0]
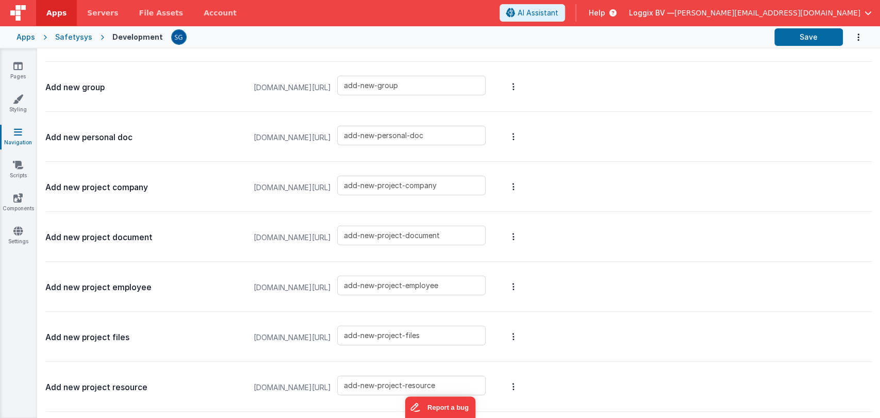
type input "add fact and"
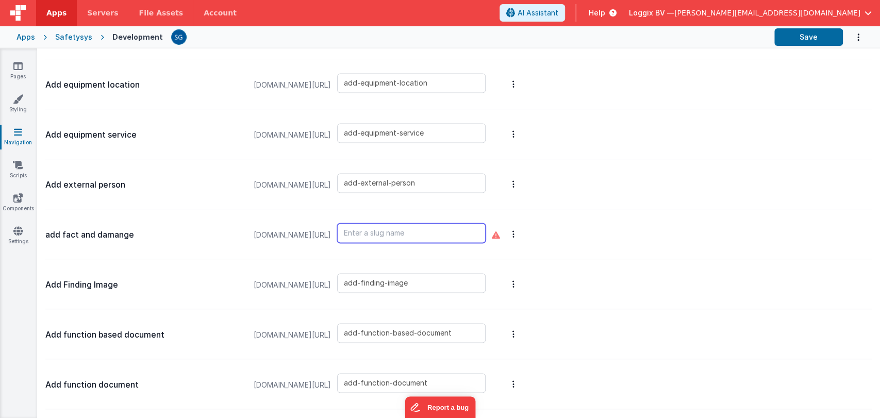
click at [406, 234] on input "text" at bounding box center [411, 233] width 149 height 20
type input "add-fact-and-damage"
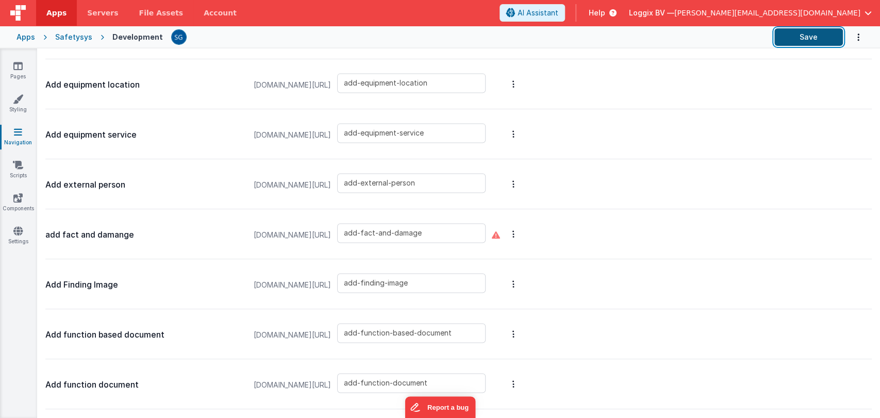
click at [794, 30] on button "Save" at bounding box center [809, 37] width 69 height 18
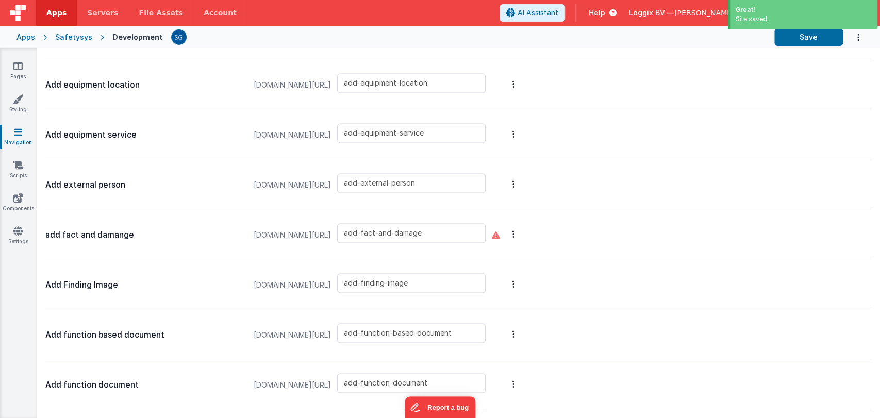
type input "add-fact-and-damage"
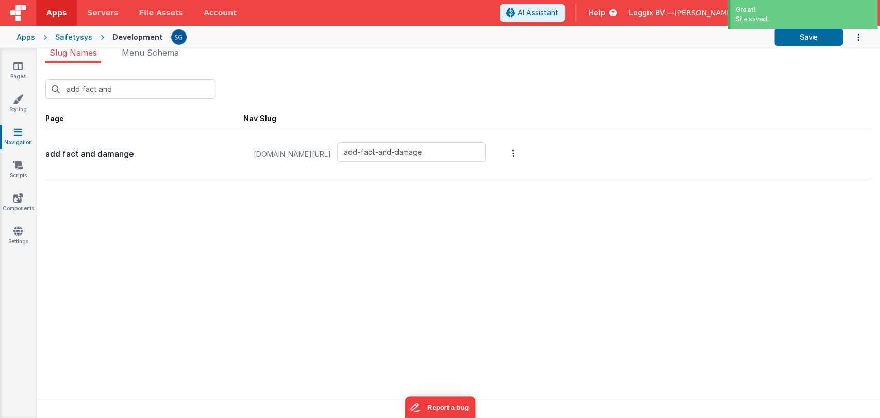
scroll to position [8, 0]
click at [133, 90] on input "add fact and" at bounding box center [130, 89] width 170 height 20
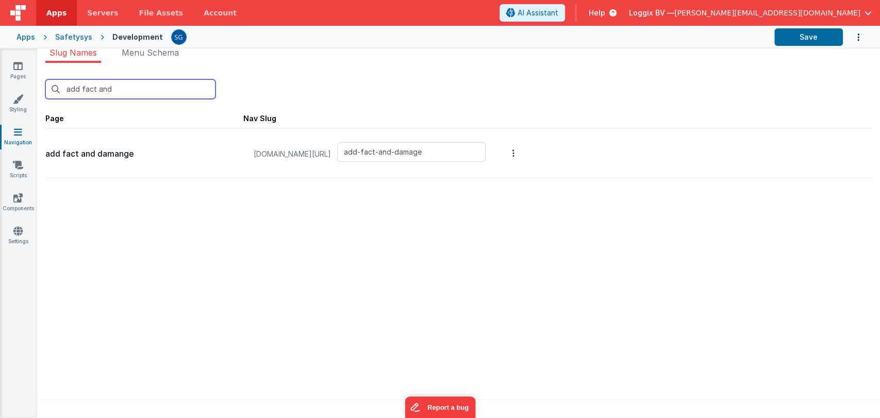
type input "add fact and"
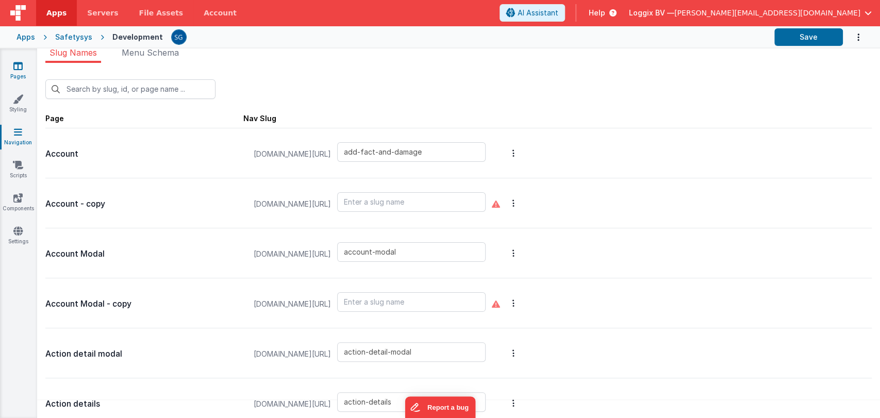
click at [17, 67] on icon at bounding box center [17, 66] width 9 height 10
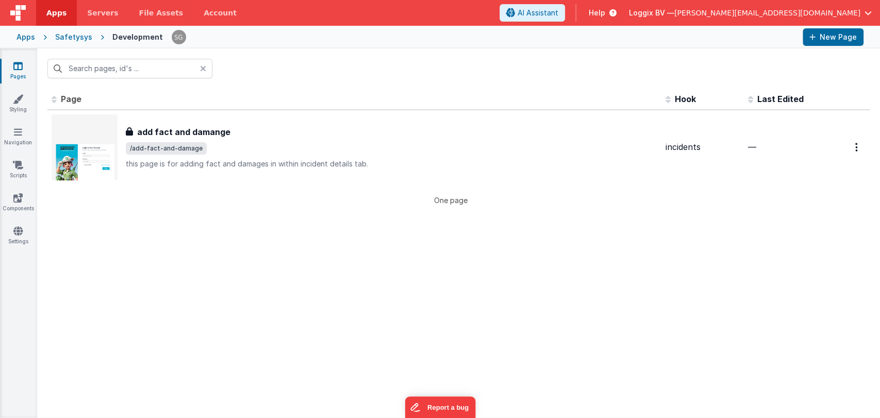
type input "add fact"
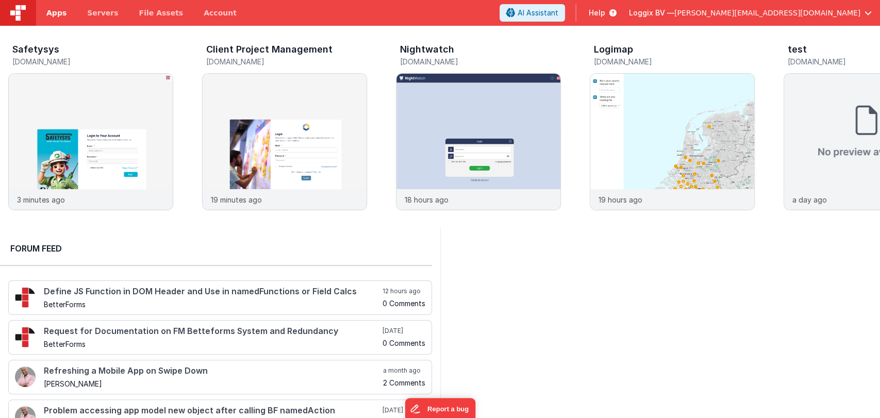
click at [57, 14] on span "Apps" at bounding box center [56, 13] width 20 height 10
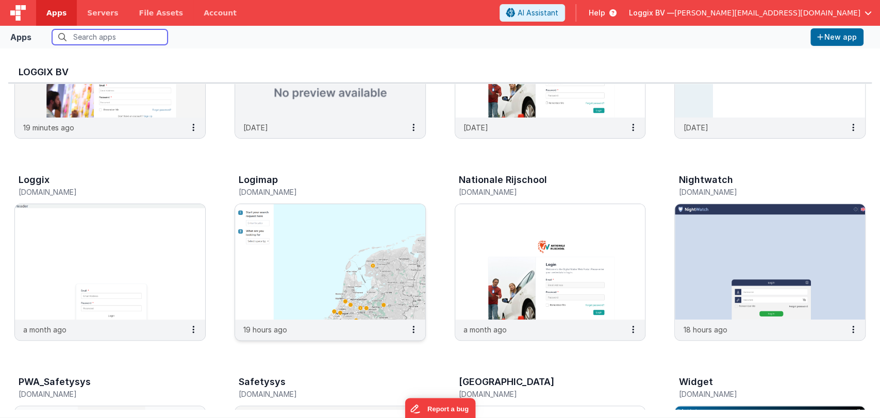
scroll to position [255, 0]
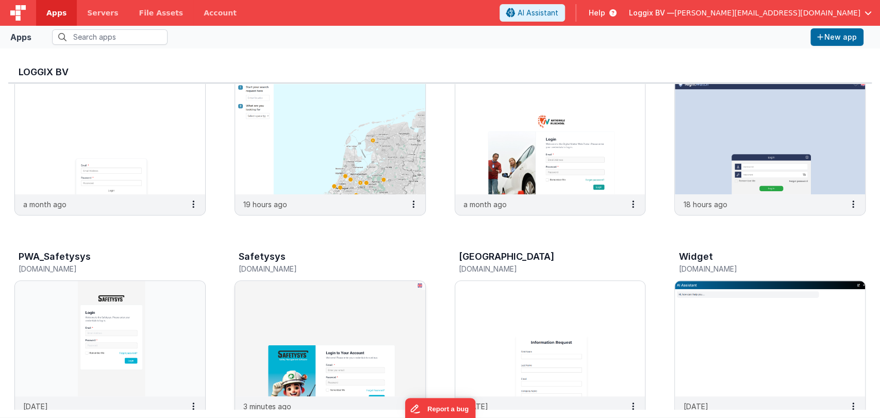
click at [292, 324] on img at bounding box center [330, 339] width 190 height 116
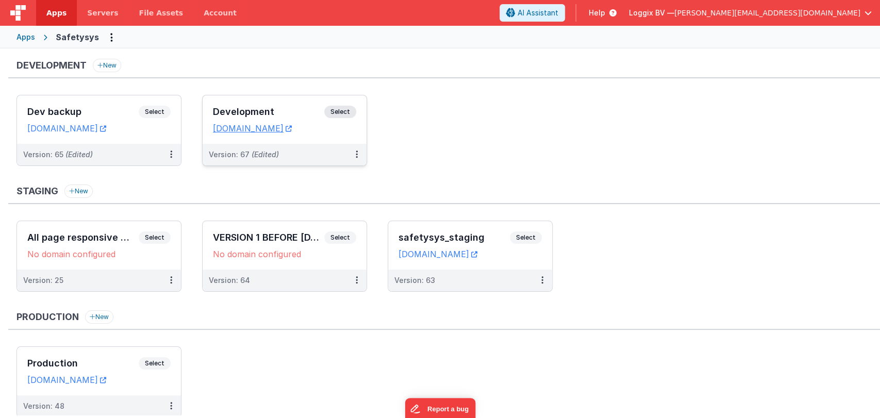
click at [290, 114] on h3 "Development" at bounding box center [268, 112] width 111 height 10
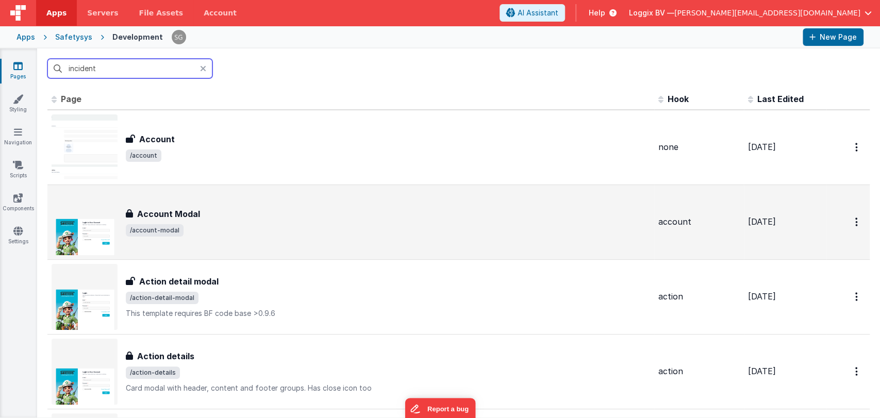
click at [131, 65] on input "incident" at bounding box center [129, 69] width 165 height 20
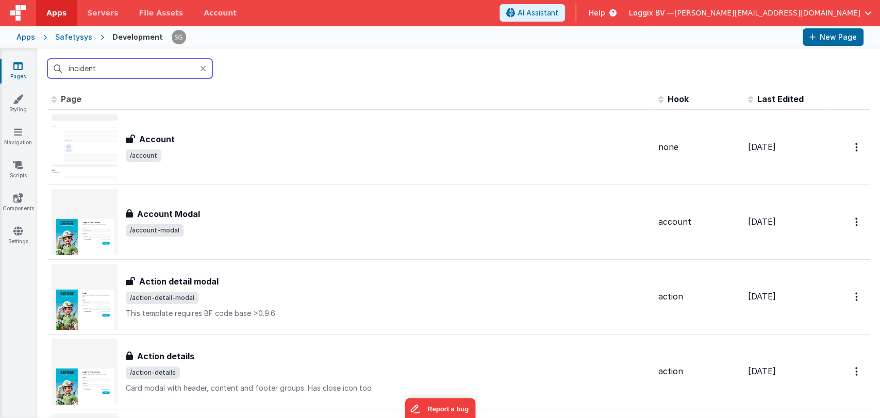
click at [127, 68] on input "incident" at bounding box center [129, 69] width 165 height 20
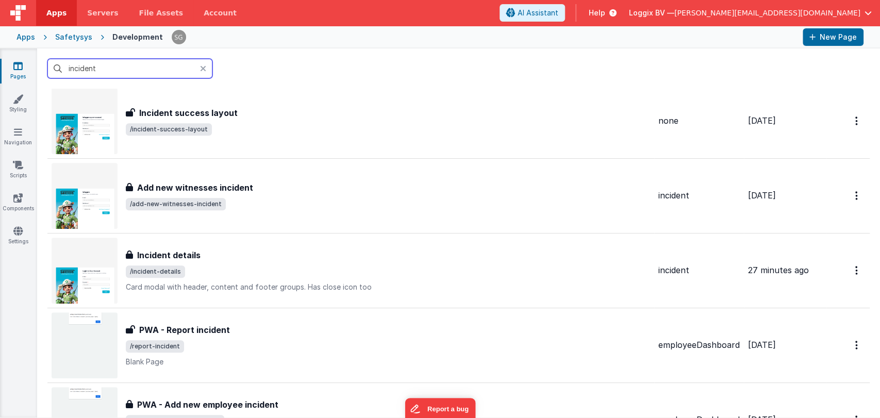
scroll to position [326, 0]
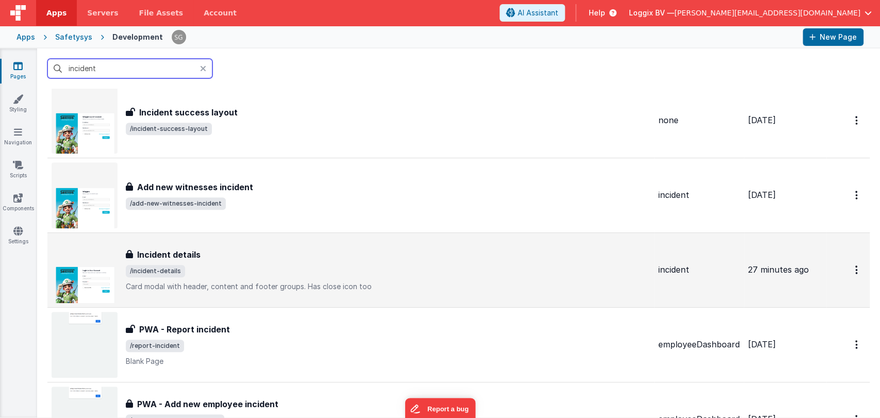
type input "incident"
click at [212, 265] on span "/incident-details" at bounding box center [388, 271] width 524 height 12
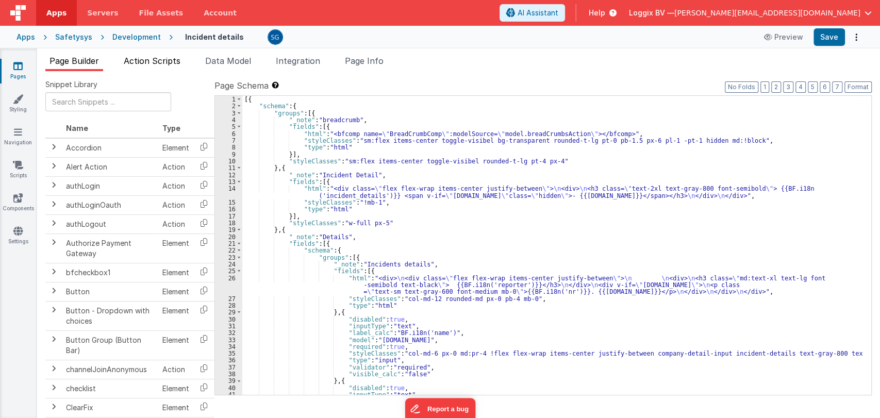
click at [157, 60] on span "Action Scripts" at bounding box center [152, 61] width 57 height 10
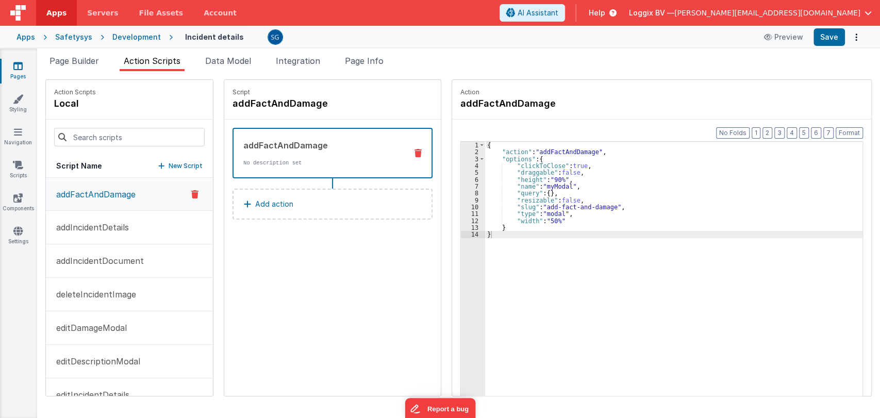
click at [556, 187] on div "{ "action" : "addFactAndDamage" , "options" : { "clickToClose" : true , "dragga…" at bounding box center [675, 292] width 380 height 300
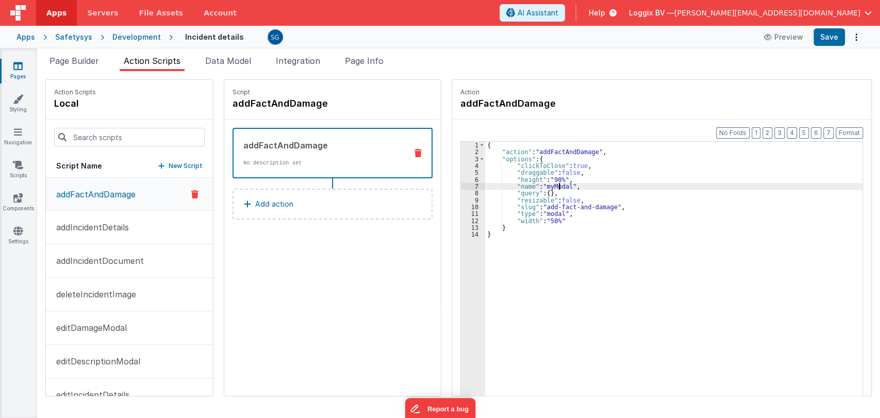
click at [468, 121] on div "Format 7 6 5 4 3 2 1 No Folds 1 2 3 4 5 6 7 8 9 10 11 12 13 14 { "action" : "ad…" at bounding box center [661, 278] width 419 height 316
click at [95, 261] on p "addIncidentDocument" at bounding box center [97, 261] width 94 height 12
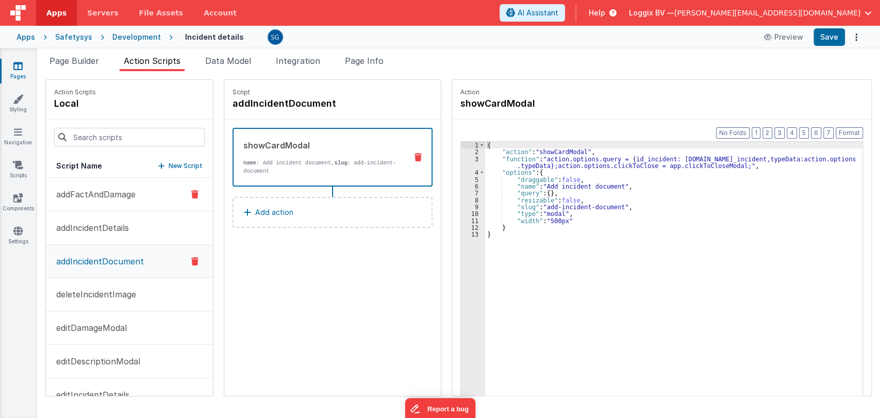
click at [104, 193] on p "addFactAndDamage" at bounding box center [93, 194] width 86 height 12
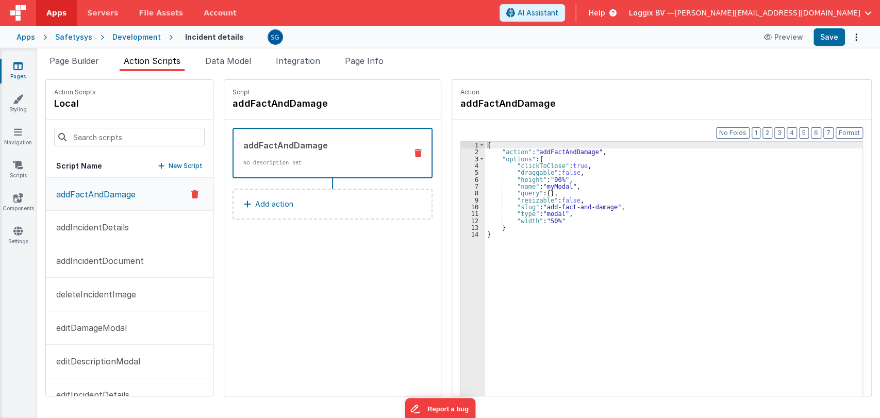
click at [558, 186] on div "{ "action" : "addFactAndDamage" , "options" : { "clickToClose" : true , "dragga…" at bounding box center [675, 292] width 380 height 300
click at [558, 186] on div "{ "action" : "addFactAndDamage" , "options" : { "clickToClose" : true , "dragga…" at bounding box center [673, 285] width 377 height 286
click at [565, 184] on div "{ "action" : "addFactAndDamage" , "options" : { "clickToClose" : true , "dragga…" at bounding box center [675, 292] width 380 height 300
click at [824, 42] on button "Save" at bounding box center [829, 37] width 31 height 18
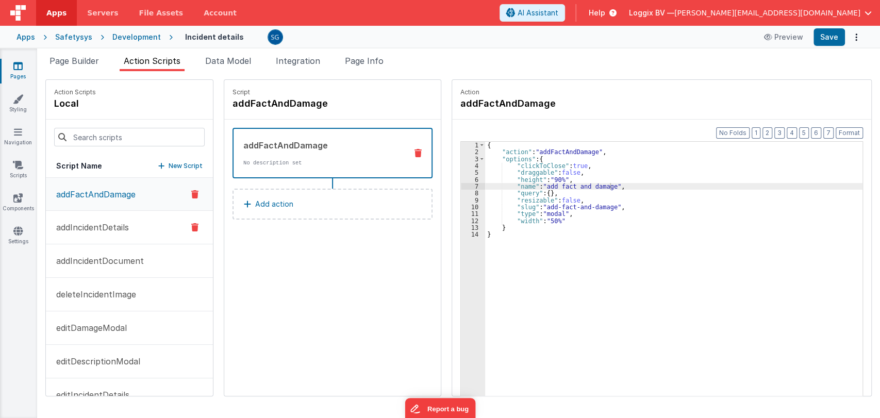
click at [103, 228] on p "addIncidentDetails" at bounding box center [89, 227] width 79 height 12
